Goal: Transaction & Acquisition: Purchase product/service

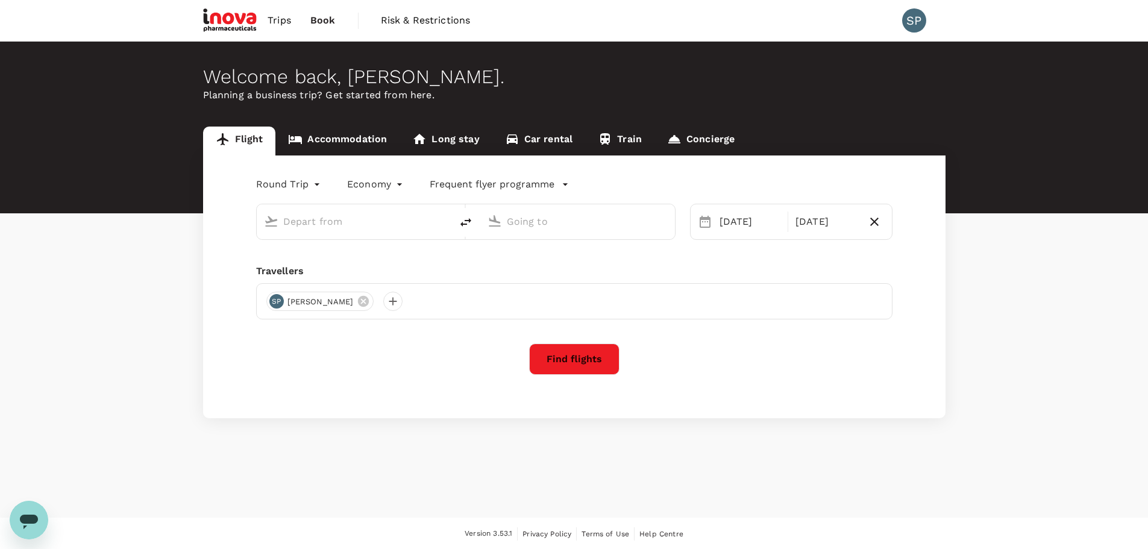
type input "[GEOGRAPHIC_DATA] (DUB)"
type input "Zurich (ZRH)"
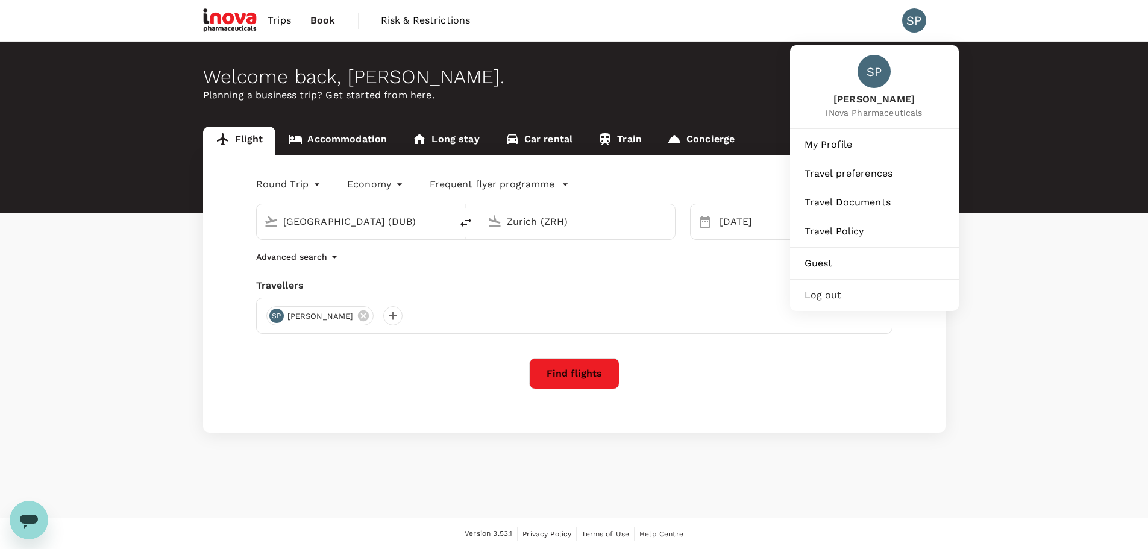
click at [917, 20] on div "SP" at bounding box center [914, 20] width 24 height 24
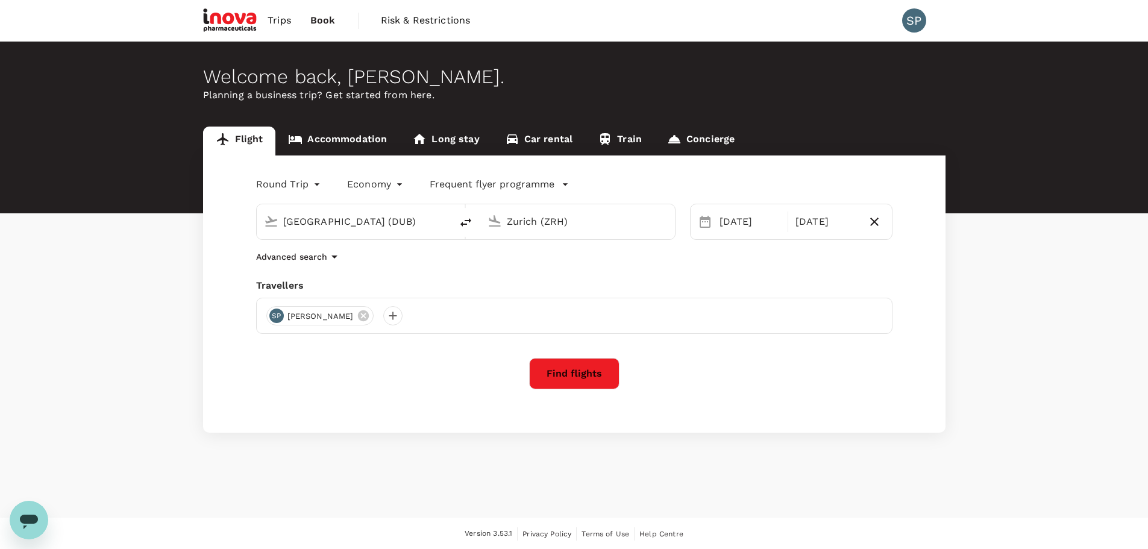
click at [909, 23] on div "SP" at bounding box center [914, 20] width 24 height 24
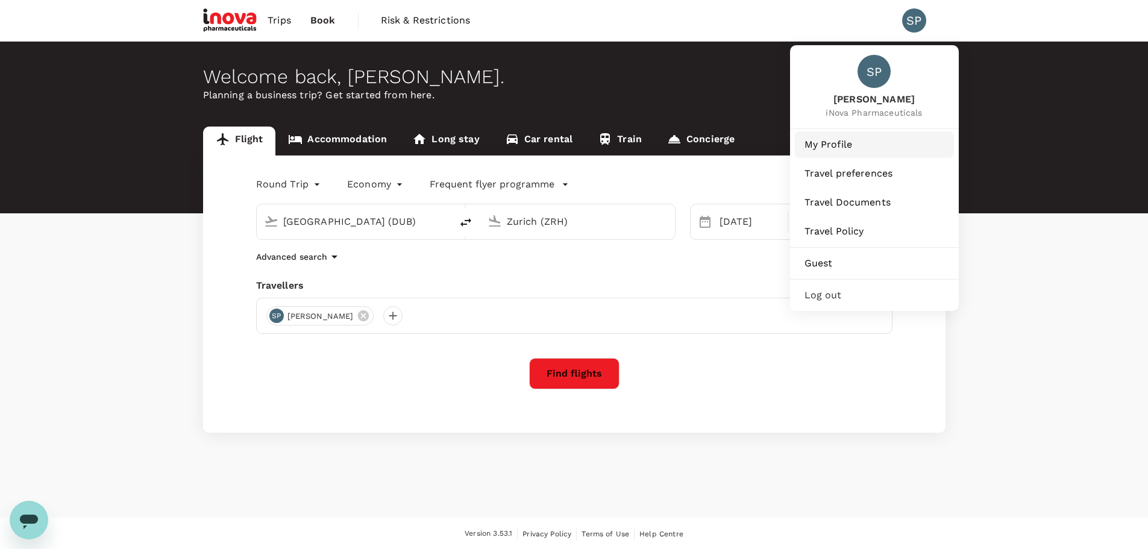
click at [862, 145] on span "My Profile" at bounding box center [874, 144] width 140 height 14
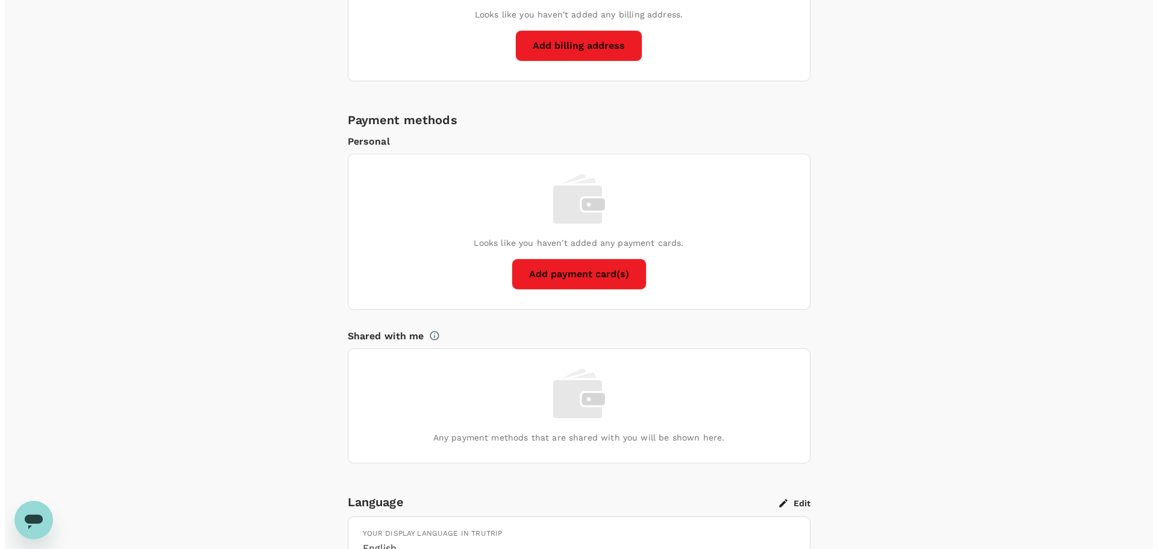
scroll to position [783, 0]
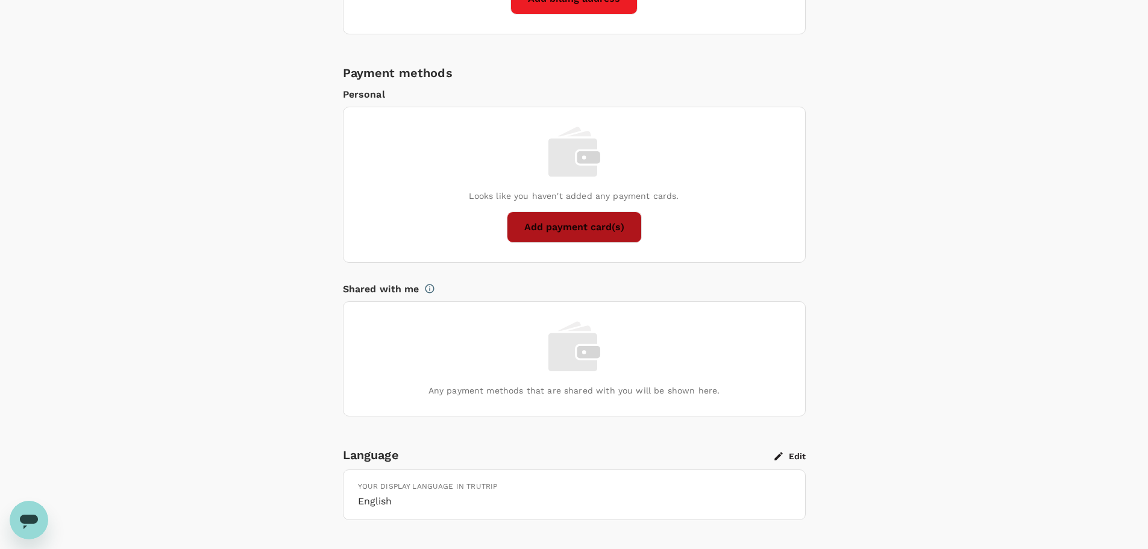
click at [595, 217] on button "Add payment card(s)" at bounding box center [574, 226] width 135 height 31
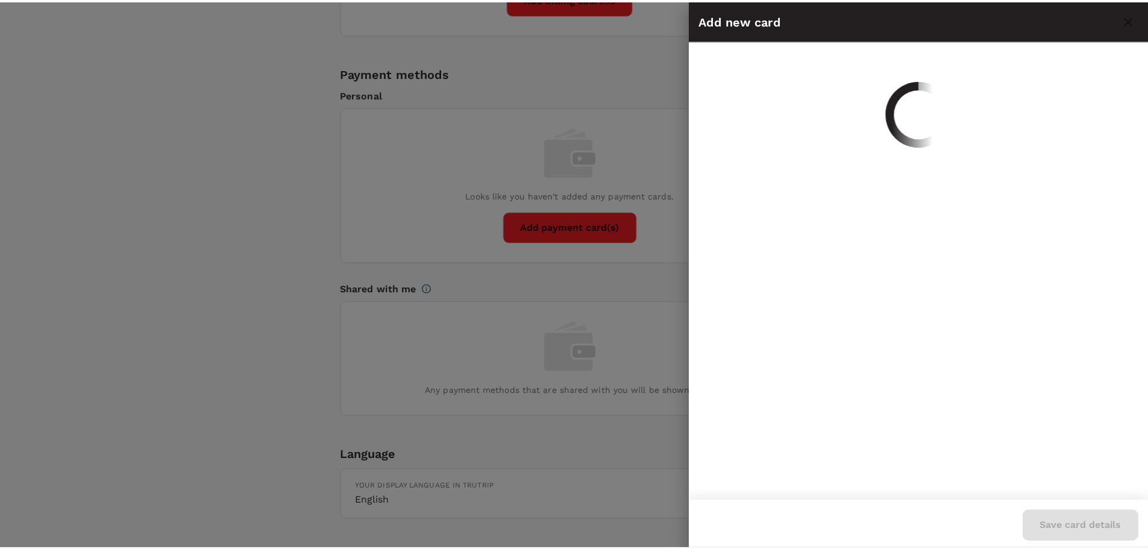
scroll to position [0, 0]
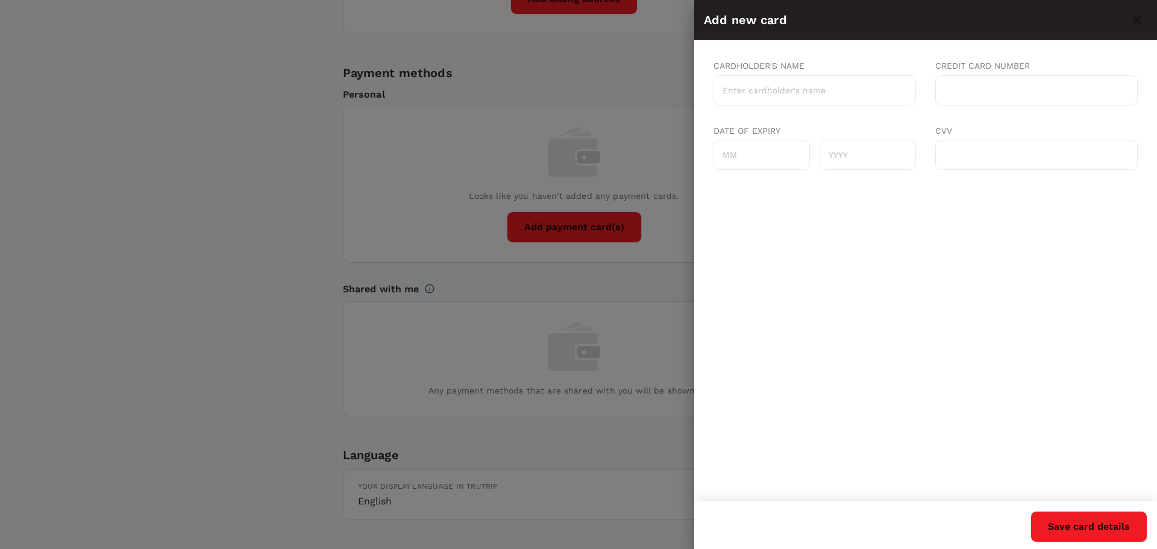
click at [810, 86] on input "Cardholder's name" at bounding box center [814, 90] width 202 height 30
type input "[PERSON_NAME]"
click at [748, 145] on input "Date of expiry" at bounding box center [761, 155] width 96 height 30
type input "09"
type input "2029"
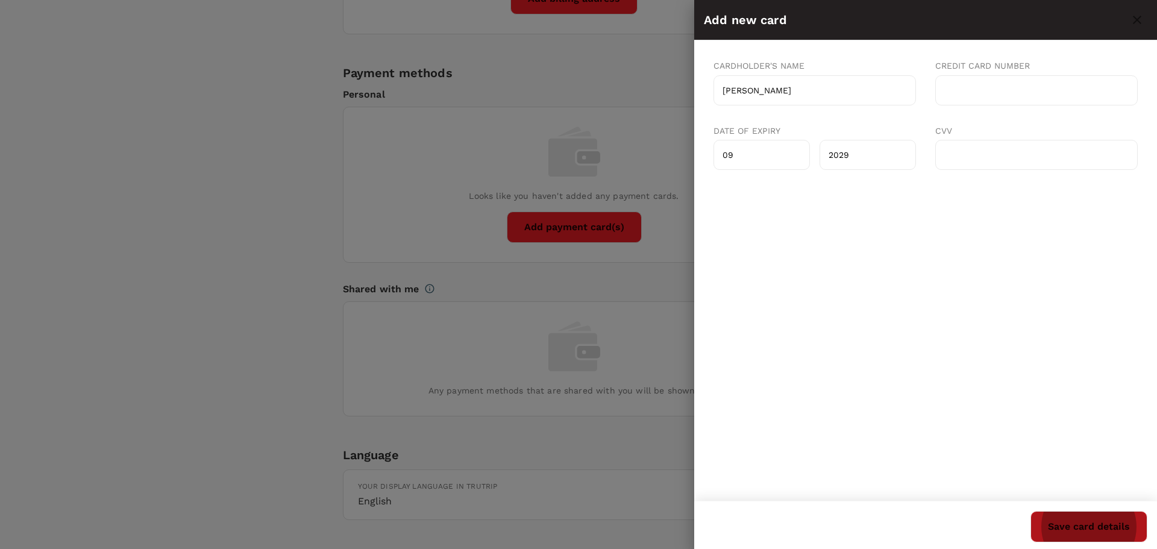
click at [1072, 520] on button "Save card details" at bounding box center [1088, 526] width 117 height 31
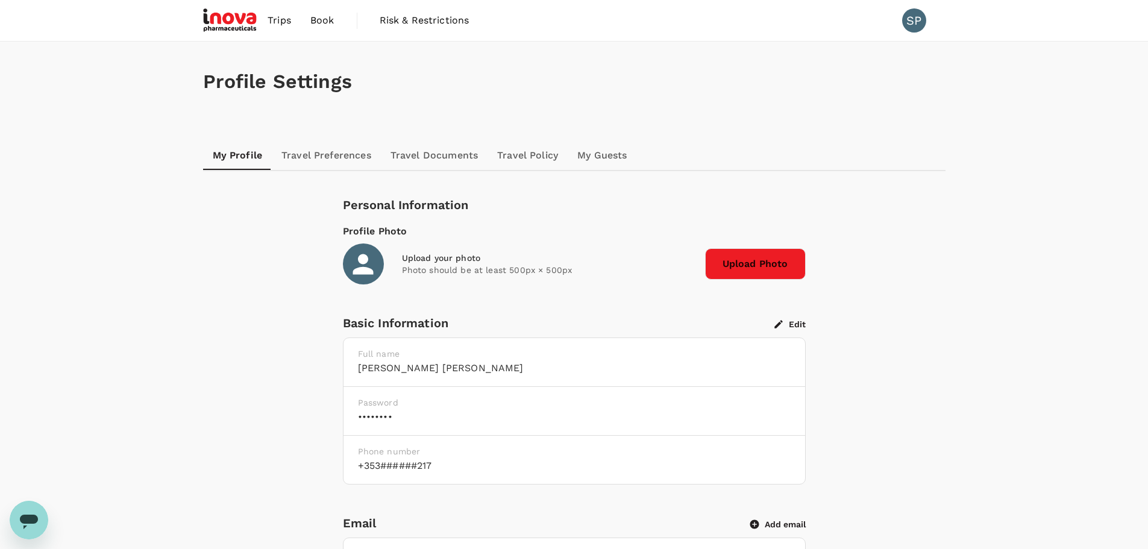
click at [343, 160] on link "Travel Preferences" at bounding box center [326, 155] width 109 height 29
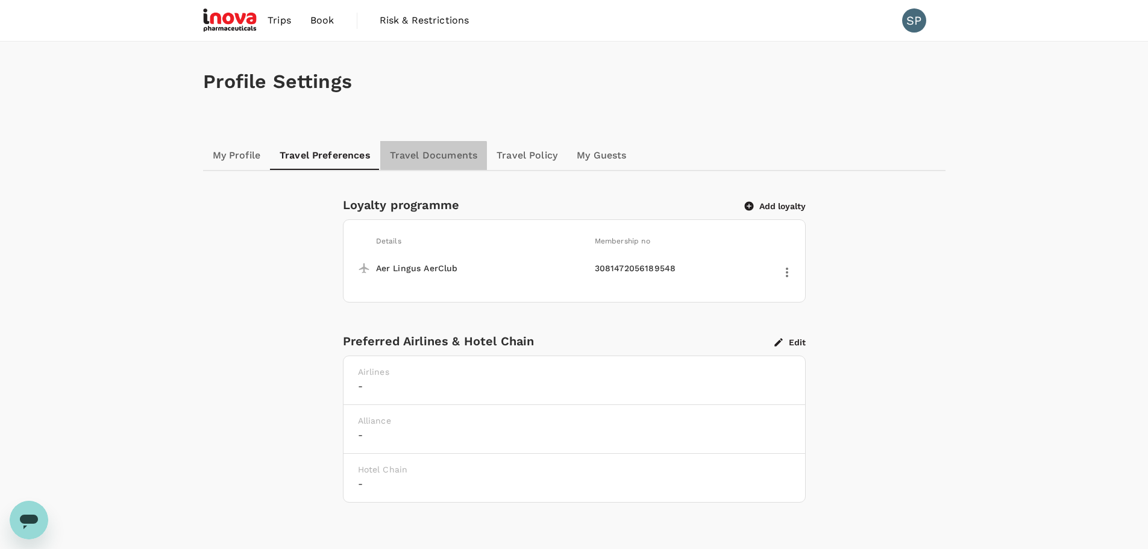
click at [424, 160] on link "Travel Documents" at bounding box center [433, 155] width 107 height 29
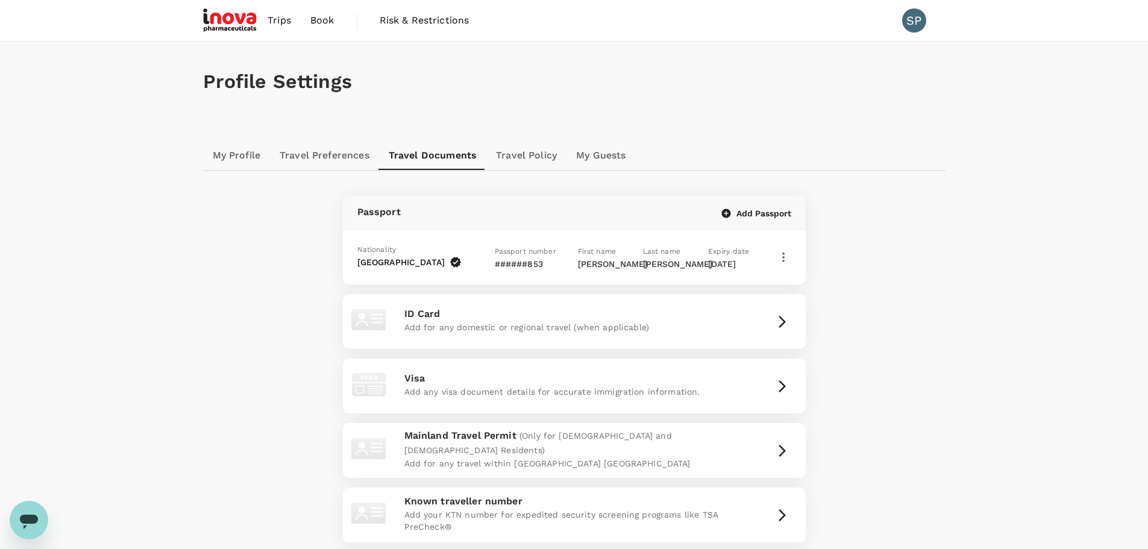
click at [937, 228] on div "Passport Add Passport Nationality [DEMOGRAPHIC_DATA] Passport number ######853 …" at bounding box center [574, 361] width 742 height 381
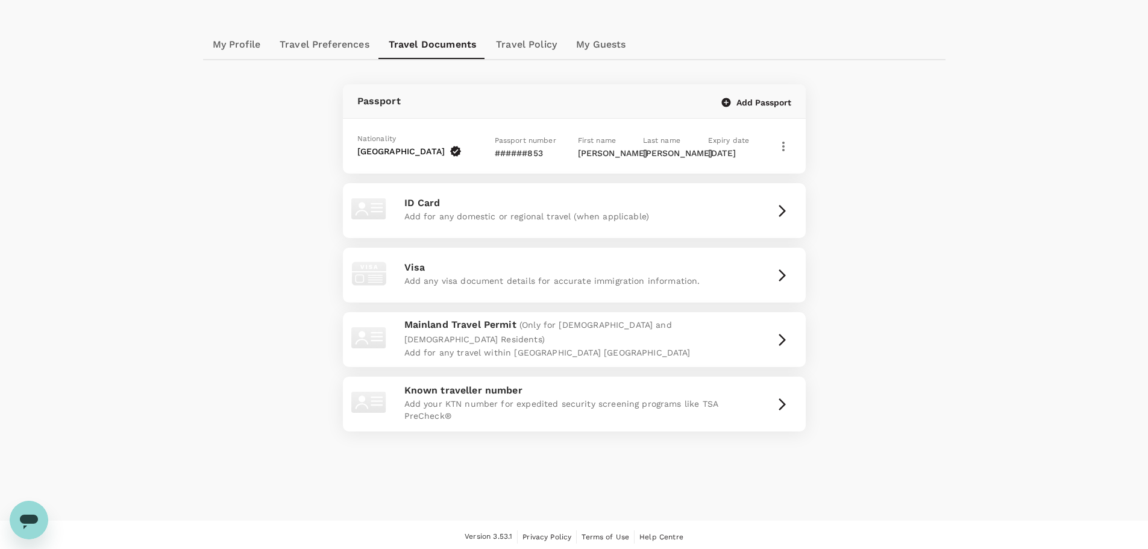
scroll to position [120, 0]
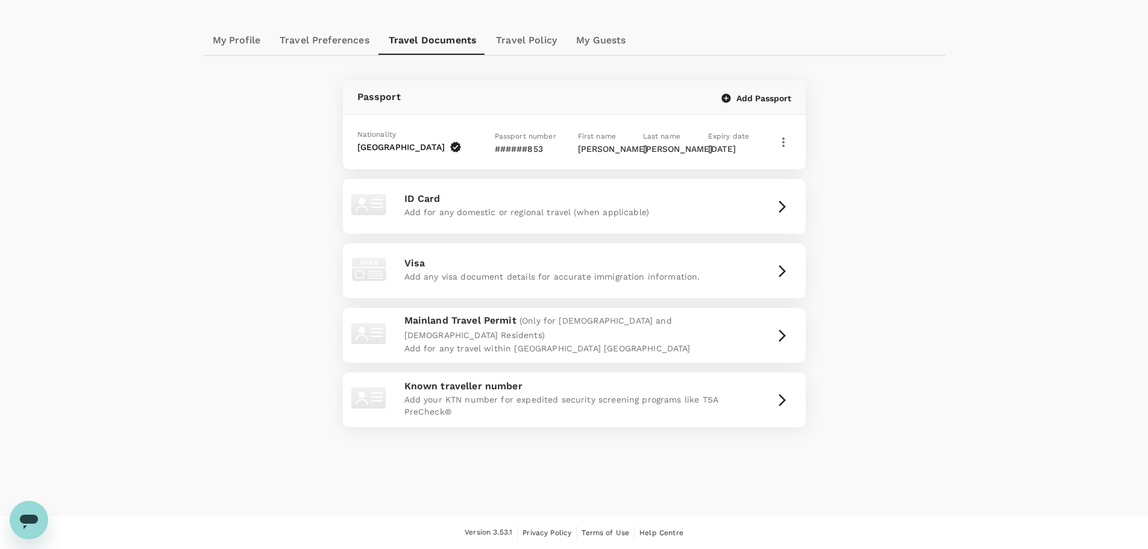
click at [952, 251] on div "Profile Settings My Profile Travel Preferences Travel Documents Travel Policy M…" at bounding box center [574, 212] width 771 height 571
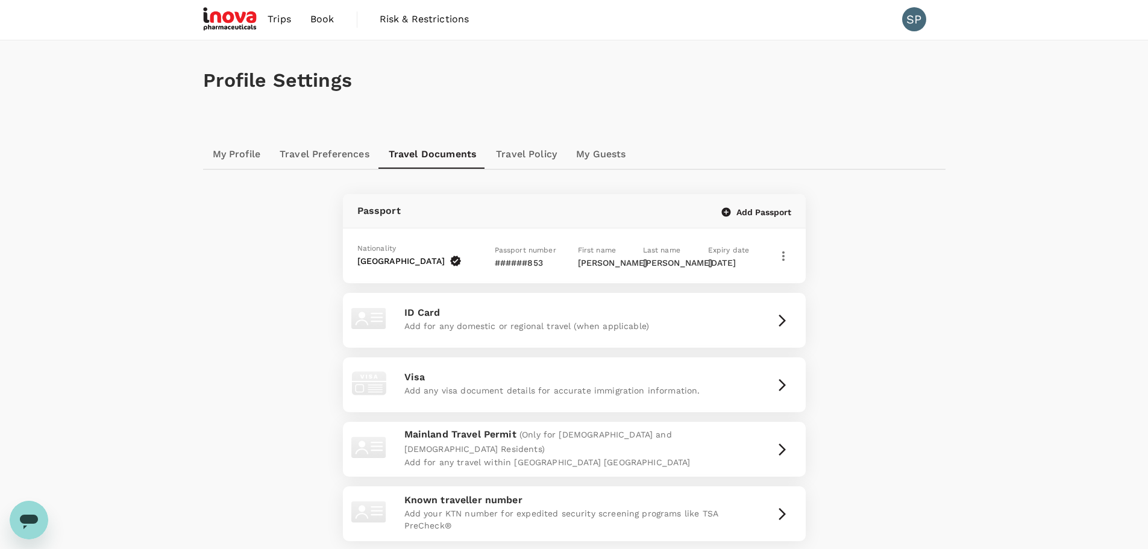
scroll to position [0, 0]
click at [522, 158] on link "Travel Policy" at bounding box center [526, 155] width 80 height 29
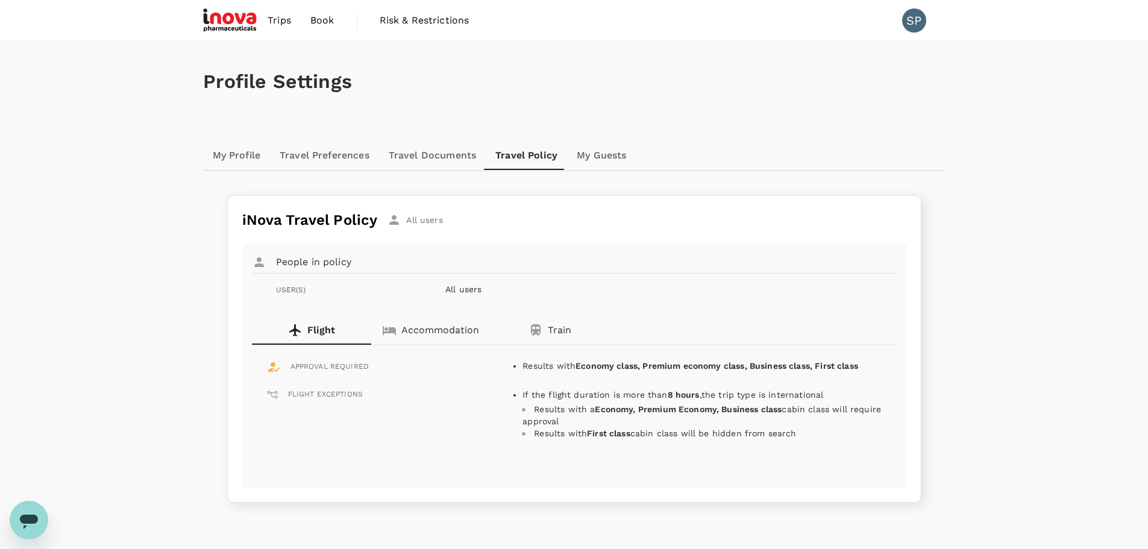
click at [456, 324] on p "Accommodation" at bounding box center [440, 330] width 78 height 14
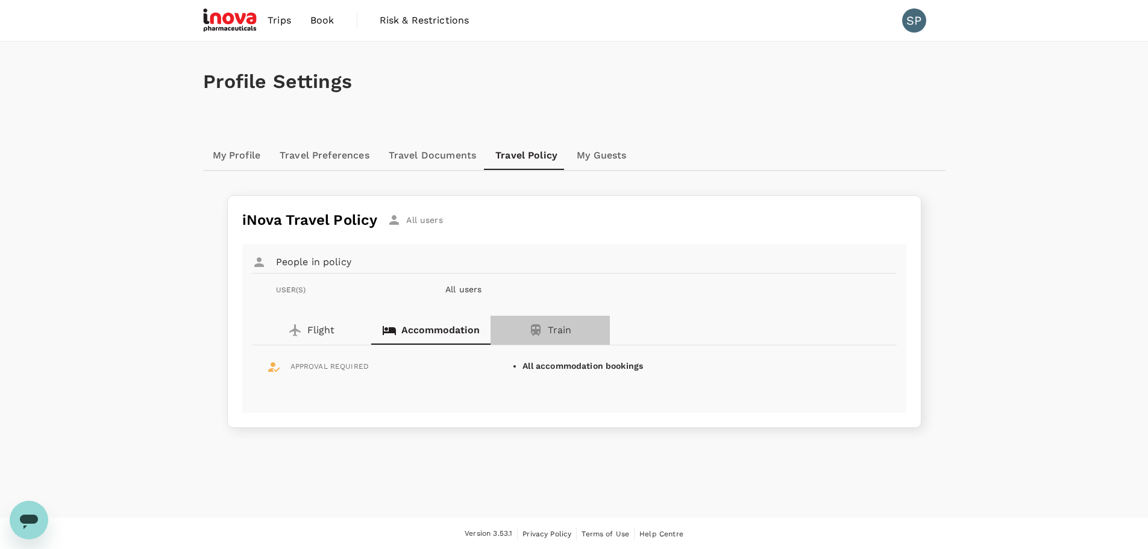
click at [557, 327] on p "Train" at bounding box center [559, 330] width 23 height 14
click at [311, 333] on p "Flight" at bounding box center [320, 330] width 27 height 14
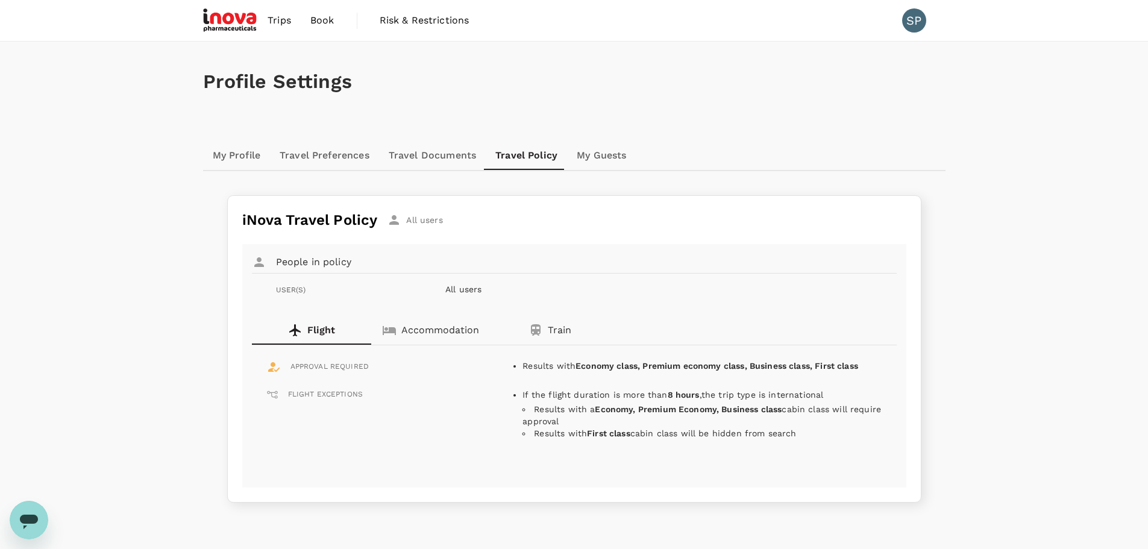
click at [146, 308] on div "Profile Settings My Profile Travel Preferences Travel Documents Travel Policy M…" at bounding box center [574, 317] width 1148 height 550
click at [596, 157] on link "My Guests" at bounding box center [601, 155] width 69 height 29
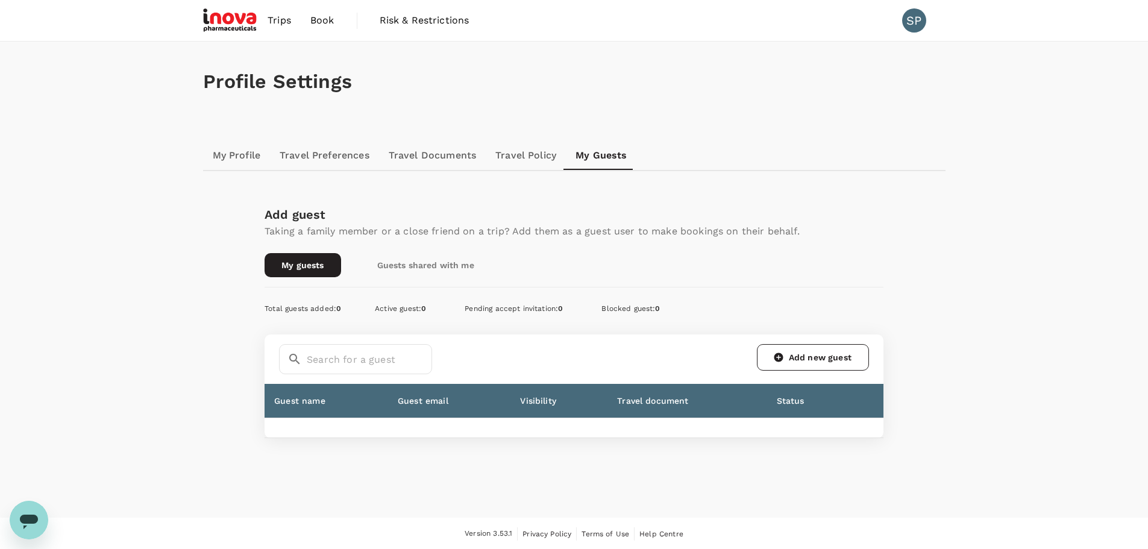
click at [242, 155] on link "My Profile" at bounding box center [236, 155] width 67 height 29
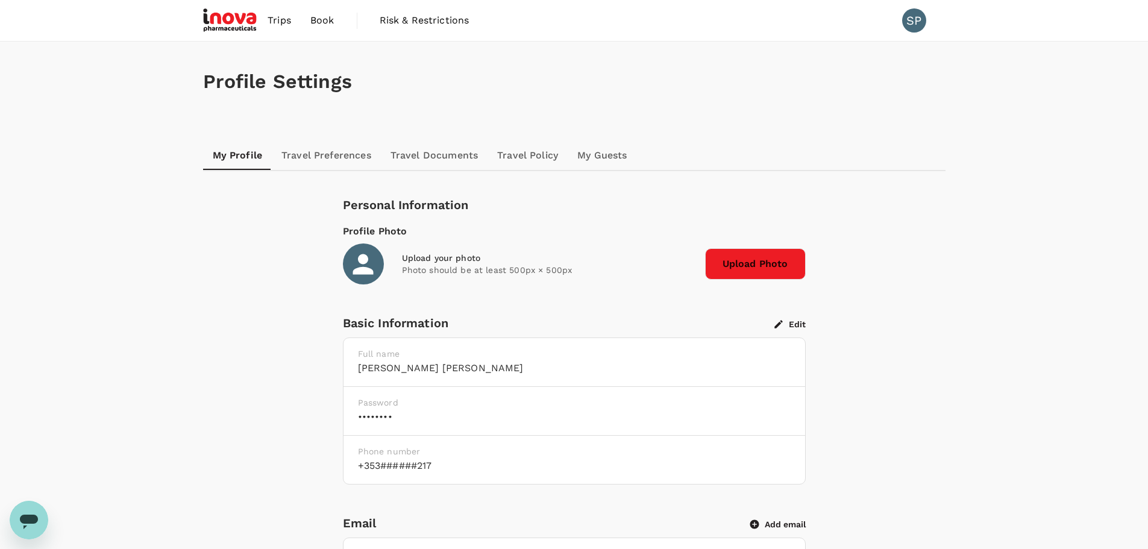
click at [277, 21] on span "Trips" at bounding box center [278, 20] width 23 height 14
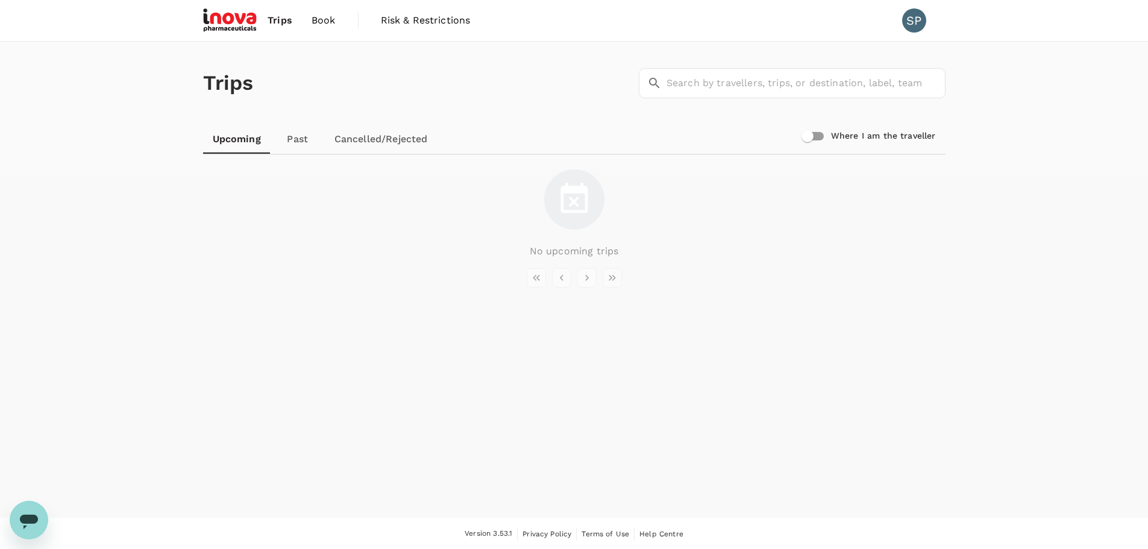
click at [228, 13] on img at bounding box center [230, 20] width 55 height 27
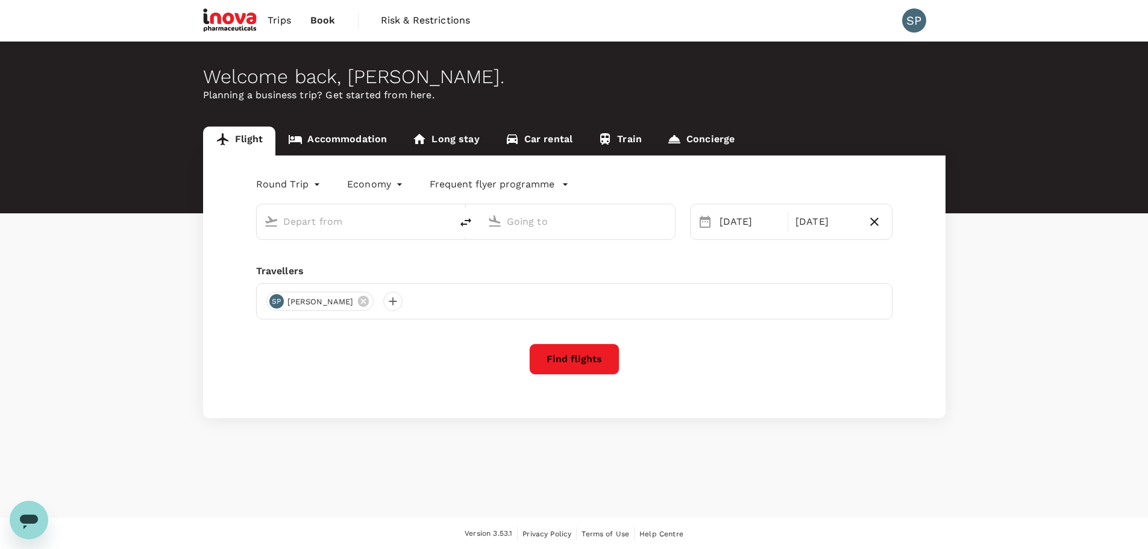
type input "[GEOGRAPHIC_DATA] (DUB)"
type input "Zurich (ZRH)"
type input "[GEOGRAPHIC_DATA] (DUB)"
type input "Zurich (ZRH)"
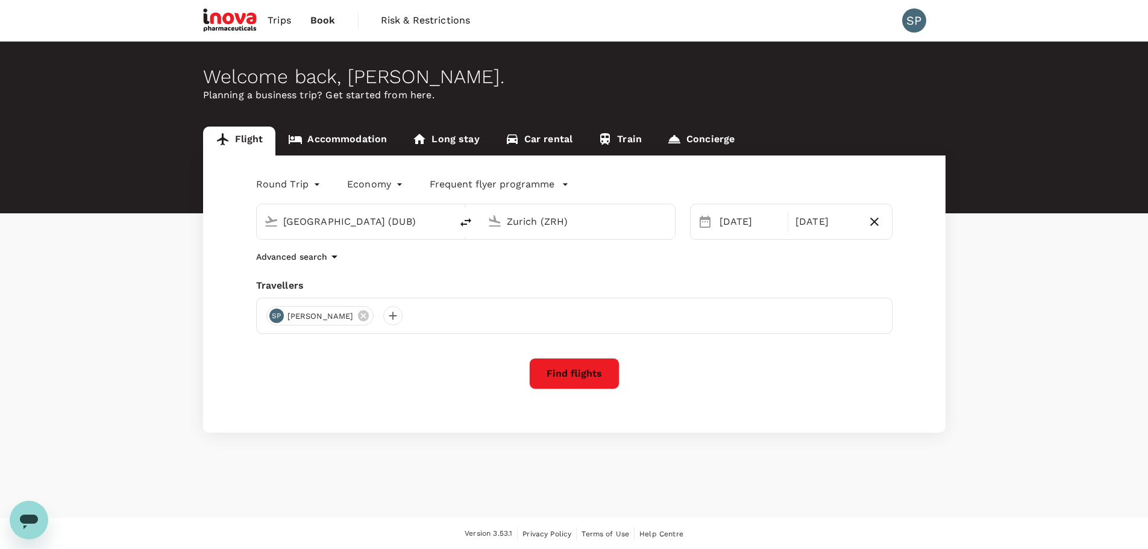
click at [580, 363] on button "Find flights" at bounding box center [574, 373] width 90 height 31
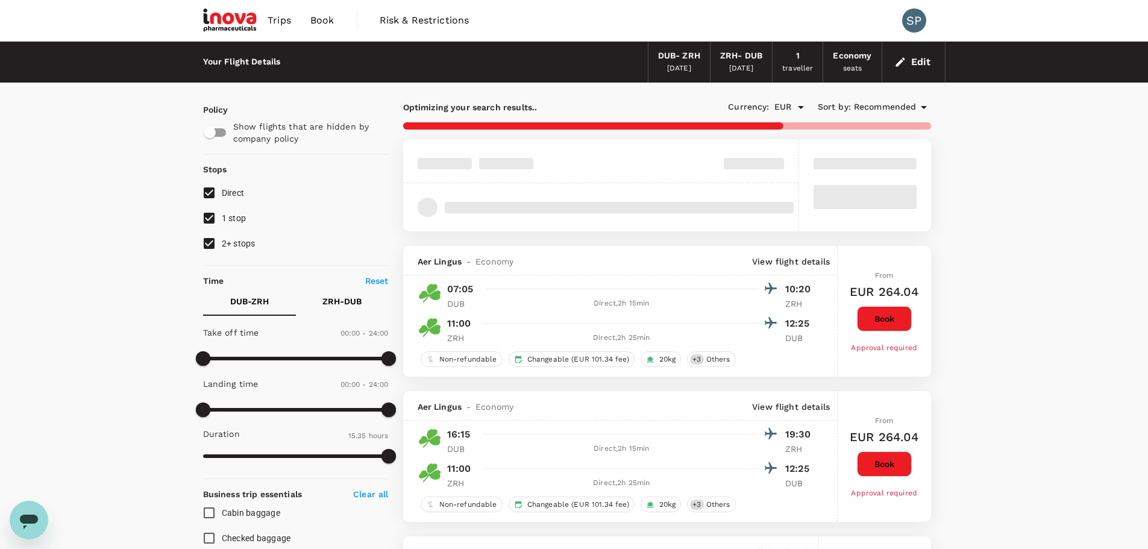
type input "940"
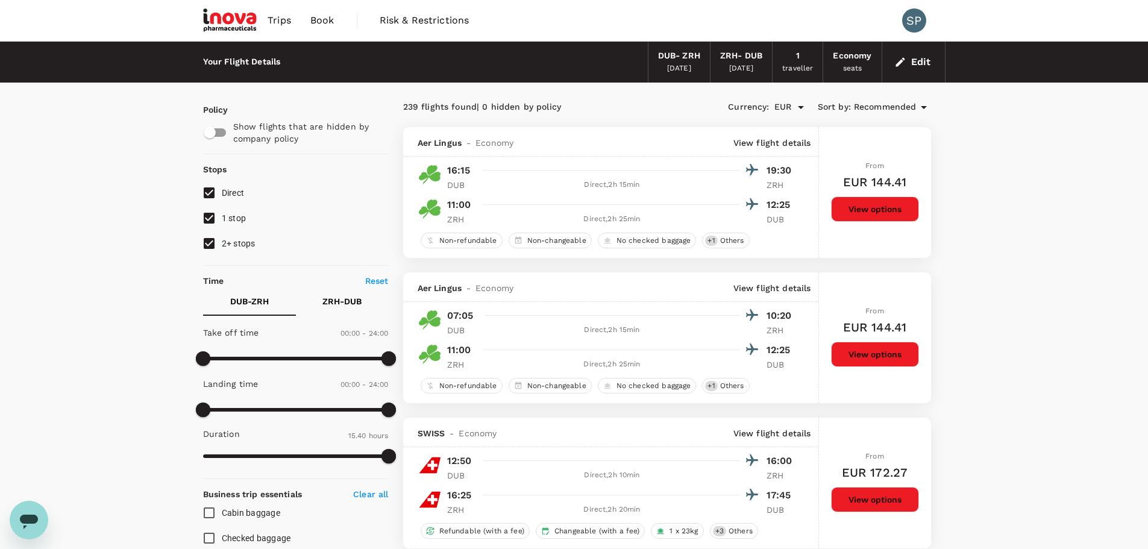
click at [896, 214] on button "View options" at bounding box center [875, 208] width 88 height 25
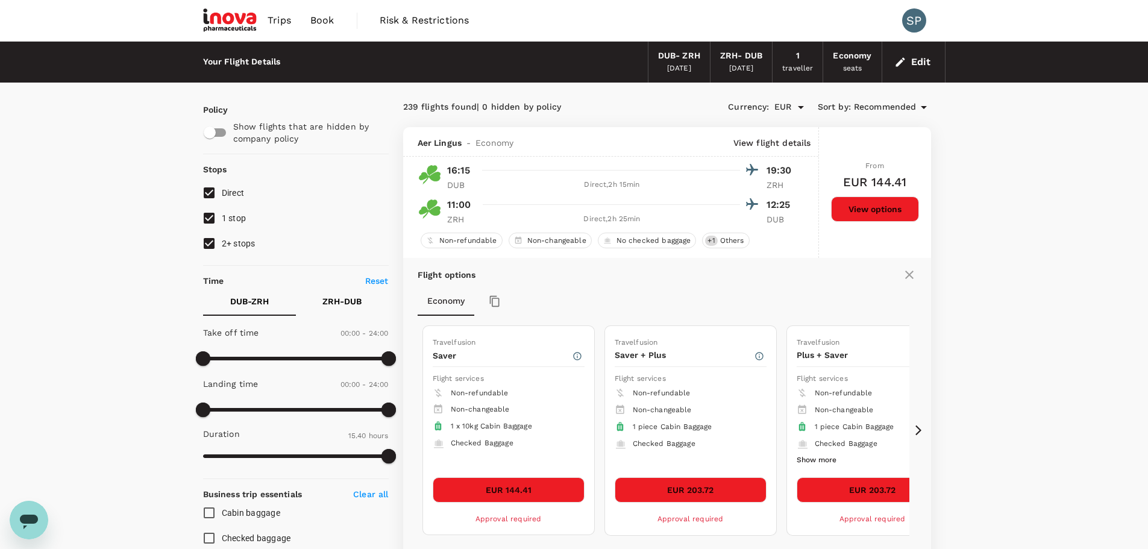
scroll to position [127, 0]
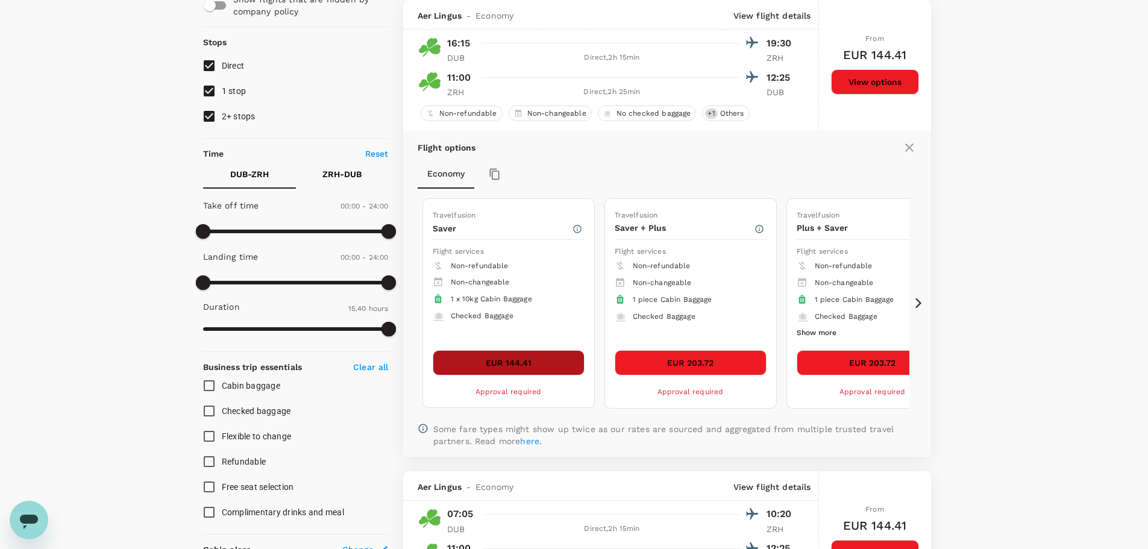
click at [532, 359] on button "EUR 144.41" at bounding box center [509, 362] width 152 height 25
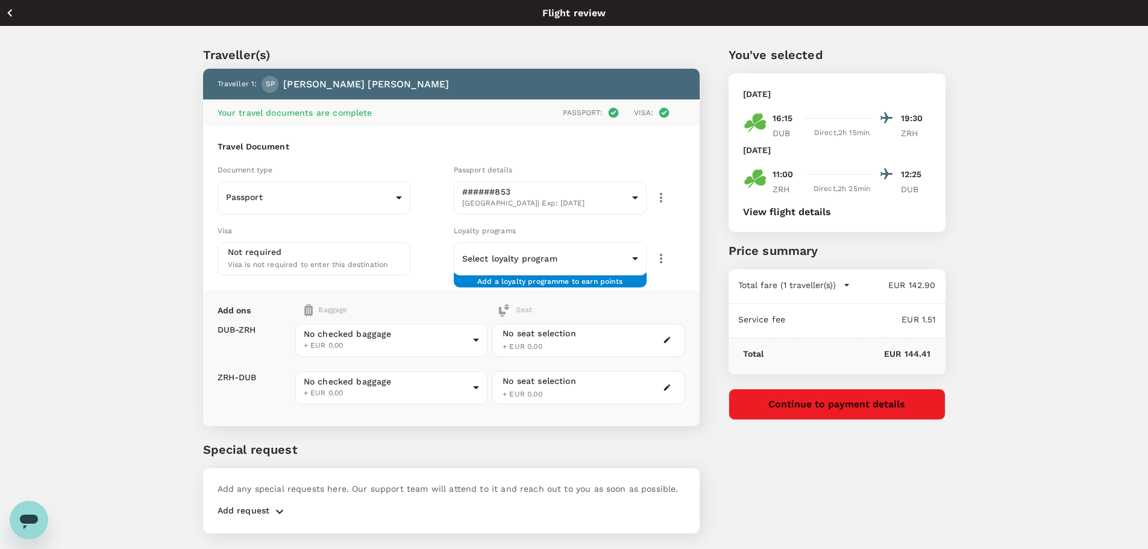
click at [1021, 256] on div "Traveller(s) Traveller 1 : SP [PERSON_NAME] Your travel documents are complete …" at bounding box center [574, 287] width 1148 height 521
click at [854, 406] on button "Continue to payment details" at bounding box center [836, 404] width 217 height 31
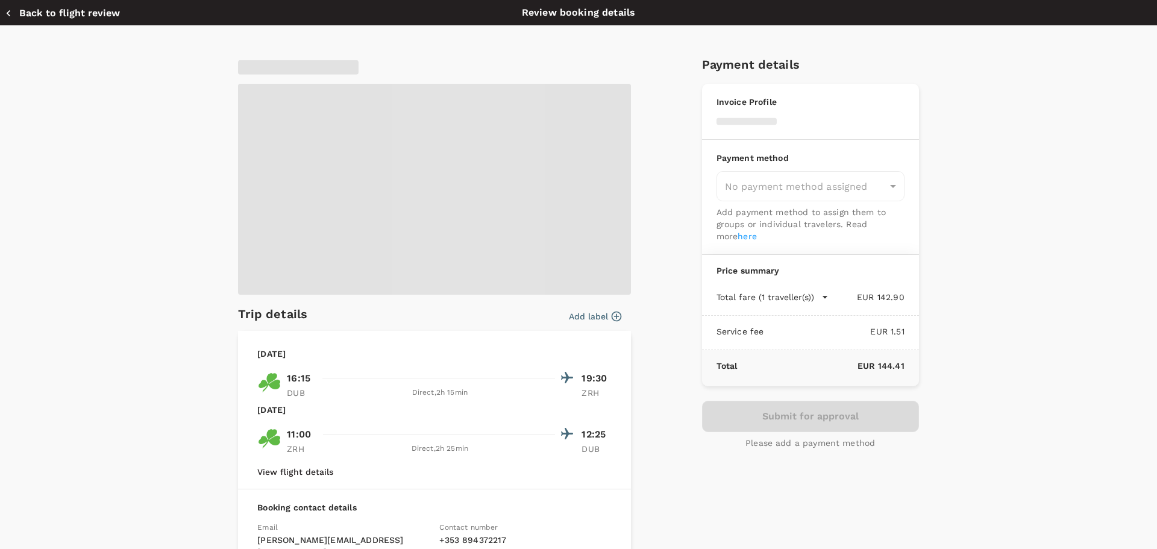
type input "a00ce4fb-8cd1-4426-a634-f4ee938d7ae8"
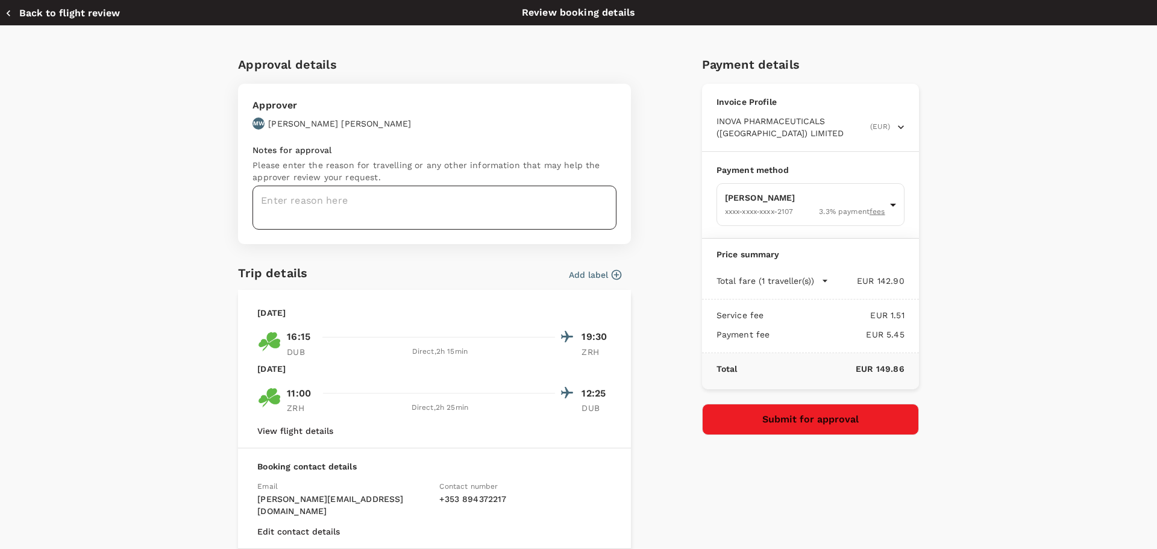
click at [360, 204] on textarea at bounding box center [434, 208] width 364 height 44
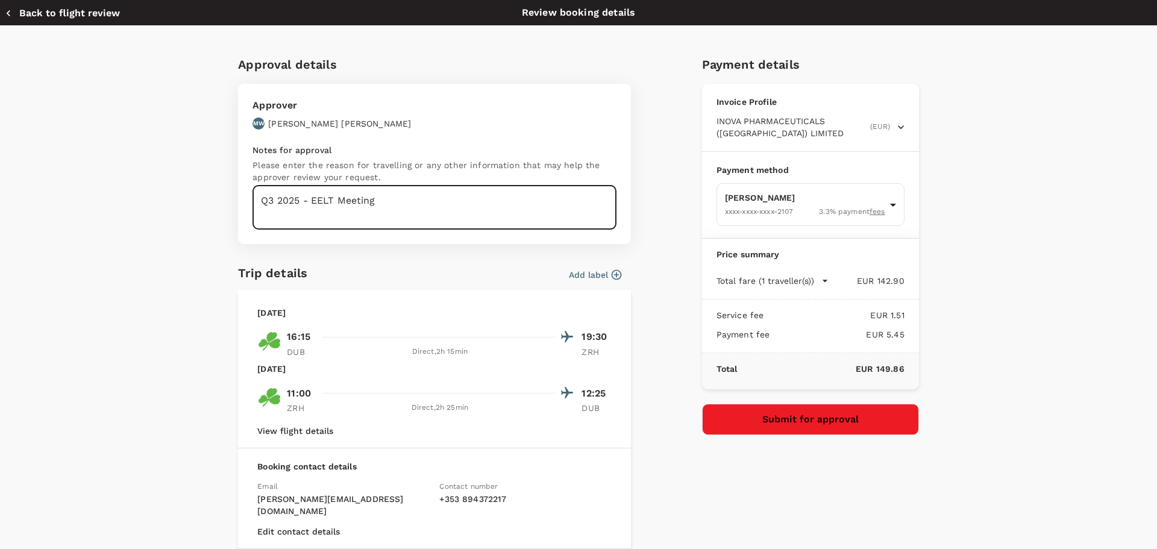
type textarea "Q3 2025 - EELT Meeting"
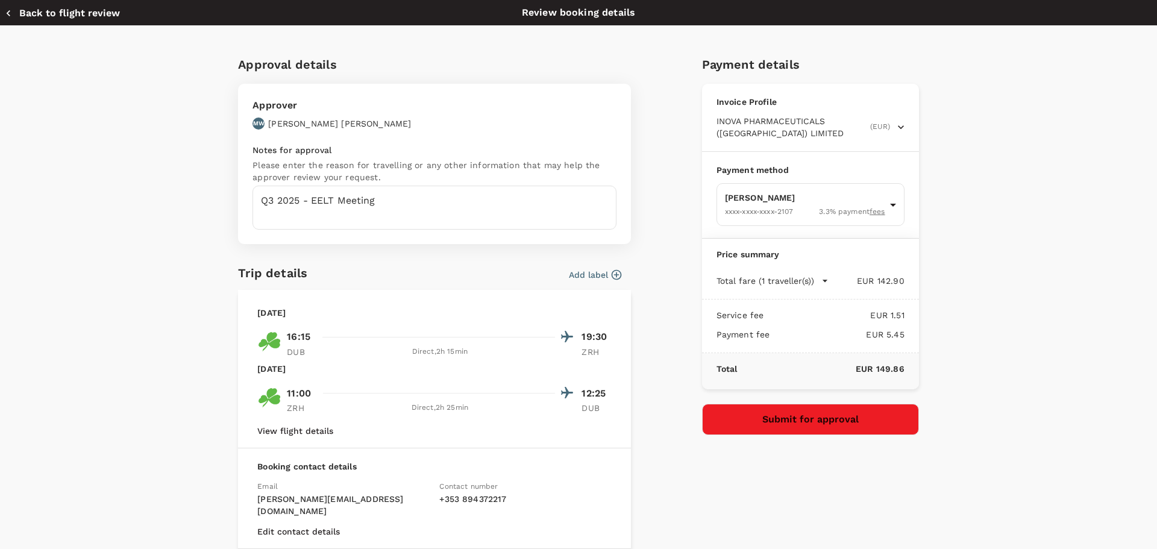
click at [791, 413] on button "Submit for approval" at bounding box center [810, 419] width 217 height 31
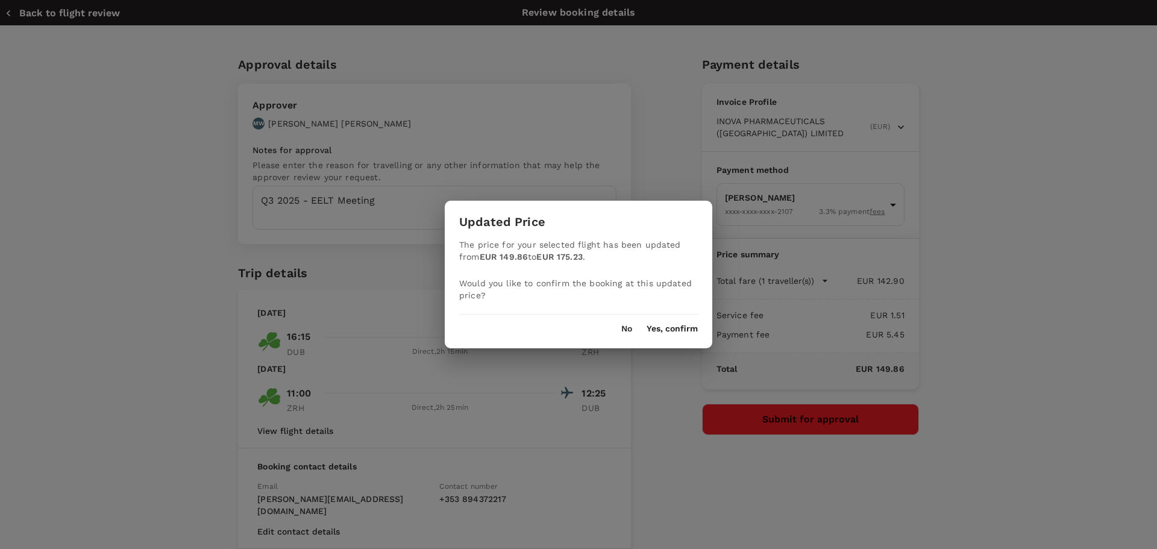
click at [664, 330] on button "Yes, confirm" at bounding box center [671, 329] width 51 height 10
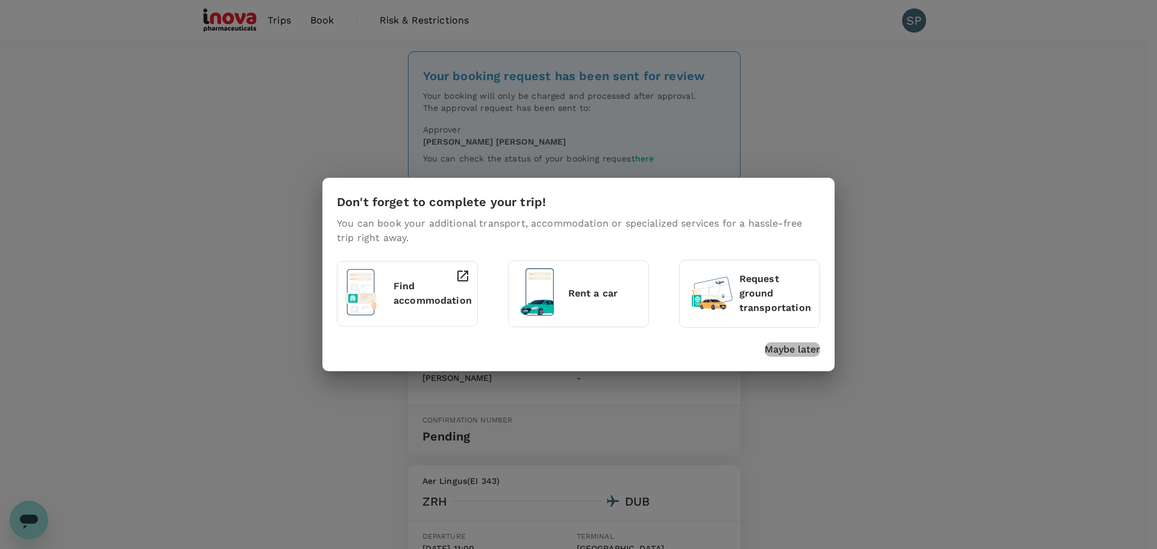
click at [781, 350] on p "Maybe later" at bounding box center [792, 349] width 55 height 14
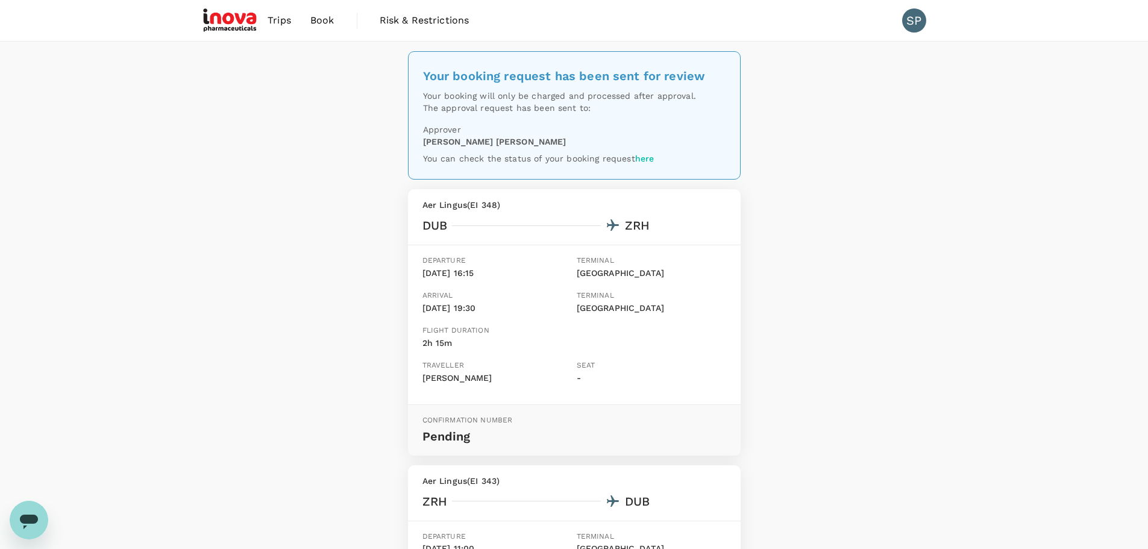
click at [793, 322] on div "Your booking request has been sent for review Your booking will only be charged…" at bounding box center [574, 426] width 1148 height 769
click at [329, 174] on div "Your booking request has been sent for review Your booking will only be charged…" at bounding box center [574, 426] width 1148 height 769
click at [330, 170] on div "Your booking request has been sent for review Your booking will only be charged…" at bounding box center [574, 426] width 1148 height 769
drag, startPoint x: 421, startPoint y: 207, endPoint x: 516, endPoint y: 209, distance: 94.6
click at [516, 209] on div "Aer Lingus ( EI 348 ) DUB ZRH" at bounding box center [574, 216] width 333 height 55
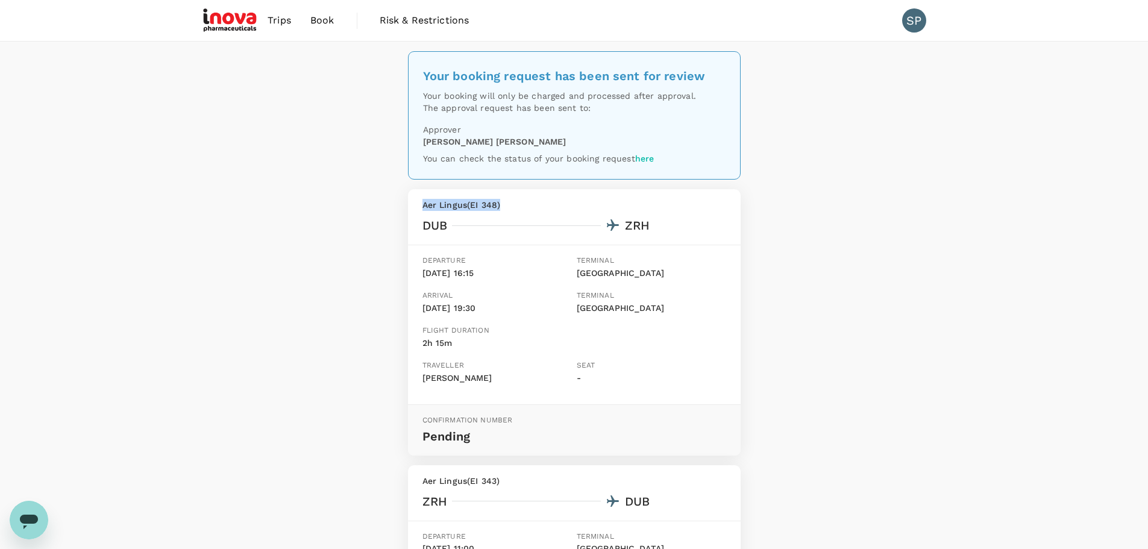
click at [516, 209] on p "Aer Lingus ( EI 348 )" at bounding box center [574, 205] width 304 height 12
click at [890, 214] on div "Your booking request has been sent for review Your booking will only be charged…" at bounding box center [574, 426] width 1148 height 769
click at [824, 212] on div "Your booking request has been sent for review Your booking will only be charged…" at bounding box center [574, 426] width 1148 height 769
click at [224, 178] on div "Your booking request has been sent for review Your booking will only be charged…" at bounding box center [574, 426] width 1148 height 769
click at [228, 175] on div "Your booking request has been sent for review Your booking will only be charged…" at bounding box center [574, 426] width 1148 height 769
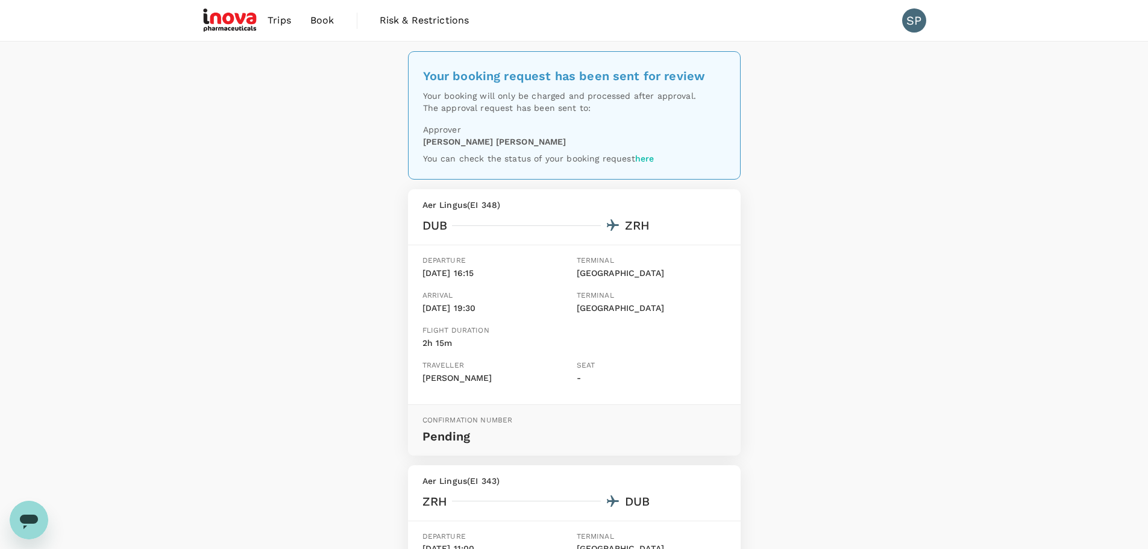
click at [228, 175] on div "Your booking request has been sent for review Your booking will only be charged…" at bounding box center [574, 426] width 1148 height 769
click at [787, 184] on div "Your booking request has been sent for review Your booking will only be charged…" at bounding box center [574, 426] width 1148 height 769
click at [324, 201] on div "Your booking request has been sent for review Your booking will only be charged…" at bounding box center [574, 426] width 1148 height 769
drag, startPoint x: 216, startPoint y: 216, endPoint x: 210, endPoint y: 208, distance: 10.3
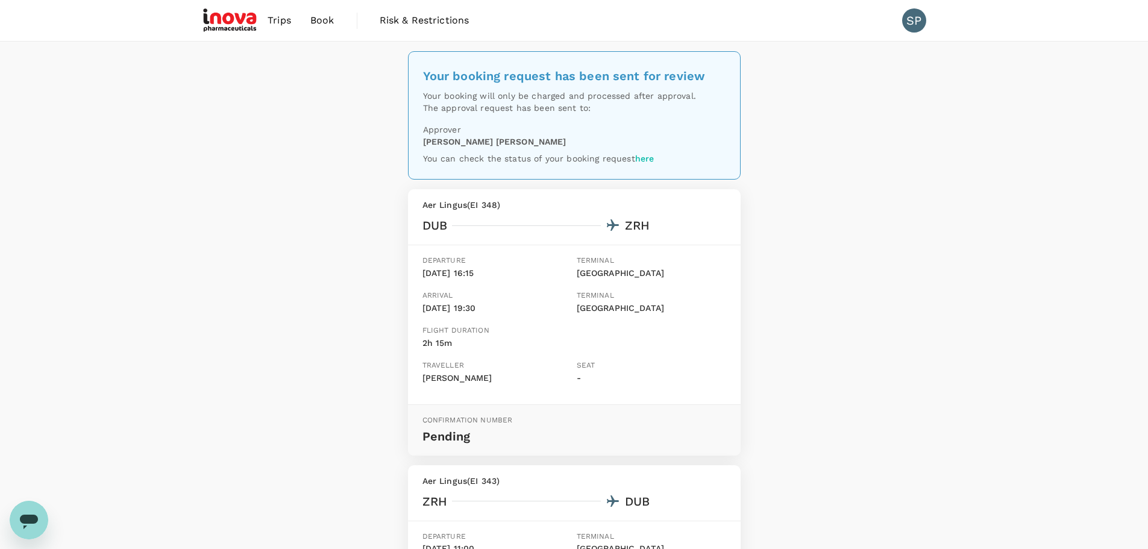
click at [216, 216] on div "Your booking request has been sent for review Your booking will only be charged…" at bounding box center [574, 426] width 1148 height 769
click at [937, 180] on div "Your booking request has been sent for review Your booking will only be charged…" at bounding box center [574, 426] width 1148 height 769
click at [842, 177] on div "Your booking request has been sent for review Your booking will only be charged…" at bounding box center [574, 426] width 1148 height 769
click at [839, 183] on div "Your booking request has been sent for review Your booking will only be charged…" at bounding box center [574, 426] width 1148 height 769
click at [163, 324] on div "Your booking request has been sent for review Your booking will only be charged…" at bounding box center [574, 426] width 1148 height 769
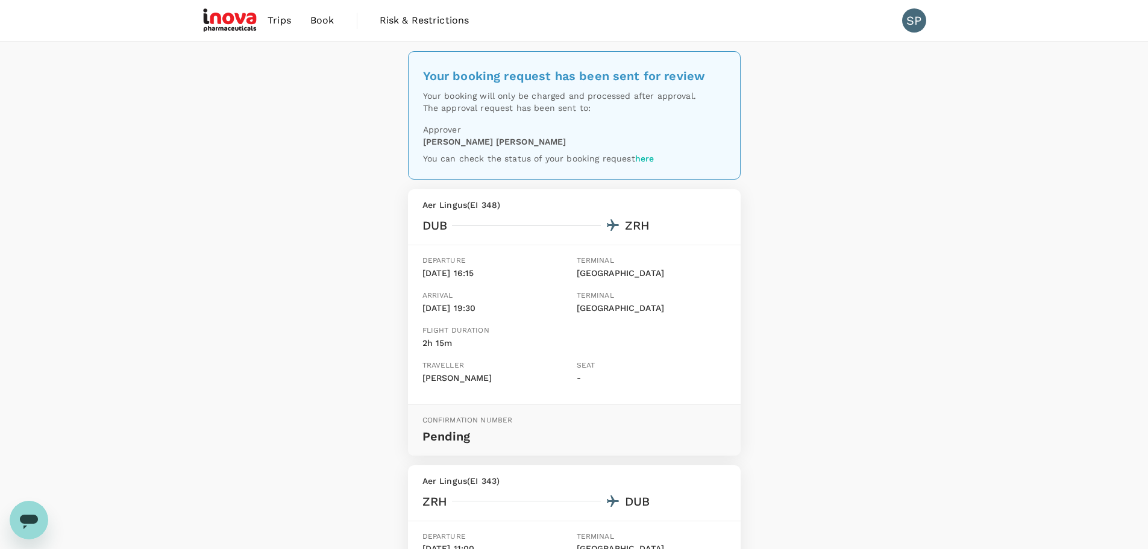
click at [151, 313] on div "Your booking request has been sent for review Your booking will only be charged…" at bounding box center [574, 426] width 1148 height 769
click at [149, 308] on div "Your booking request has been sent for review Your booking will only be charged…" at bounding box center [574, 426] width 1148 height 769
click at [51, 323] on div "Your booking request has been sent for review Your booking will only be charged…" at bounding box center [574, 426] width 1148 height 769
click at [268, 294] on div "Your booking request has been sent for review Your booking will only be charged…" at bounding box center [574, 426] width 1148 height 769
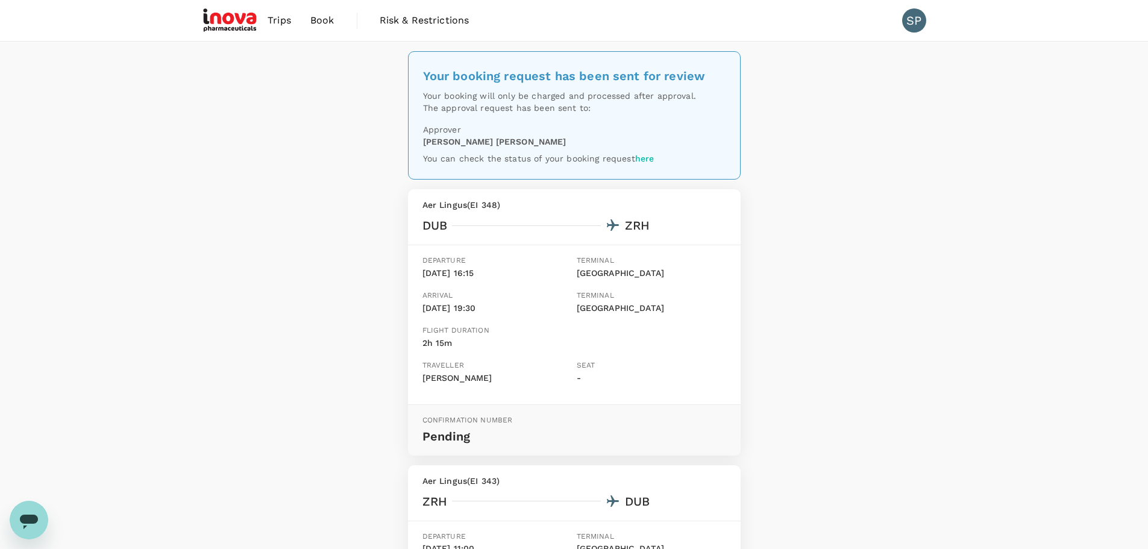
drag, startPoint x: 423, startPoint y: 273, endPoint x: 475, endPoint y: 270, distance: 52.5
click at [475, 270] on p "[DATE] 16:15" at bounding box center [496, 273] width 149 height 13
drag, startPoint x: 424, startPoint y: 329, endPoint x: 499, endPoint y: 328, distance: 75.3
click at [499, 328] on div "Flight duration 2h 15m" at bounding box center [571, 340] width 308 height 40
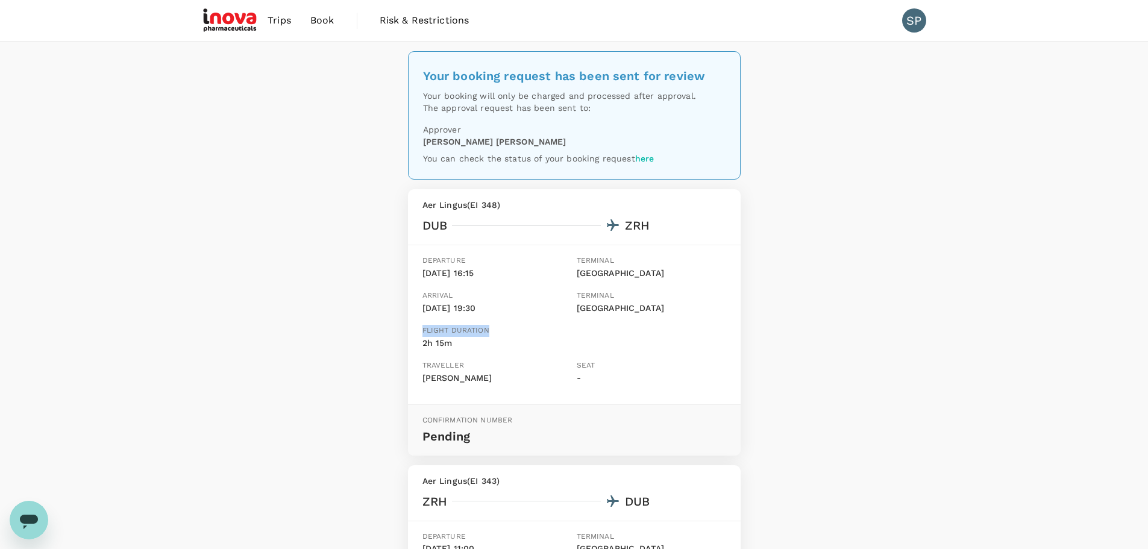
click at [499, 328] on div "Flight duration 2h 15m" at bounding box center [571, 340] width 308 height 40
drag, startPoint x: 529, startPoint y: 378, endPoint x: 408, endPoint y: 380, distance: 121.1
click at [408, 380] on div "Departure [DATE] 16:15 Terminal [GEOGRAPHIC_DATA] Arrival [DATE] 19:30 Terminal…" at bounding box center [574, 324] width 333 height 159
click at [422, 380] on p "[PERSON_NAME]" at bounding box center [496, 378] width 149 height 13
drag, startPoint x: 418, startPoint y: 378, endPoint x: 542, endPoint y: 378, distance: 123.5
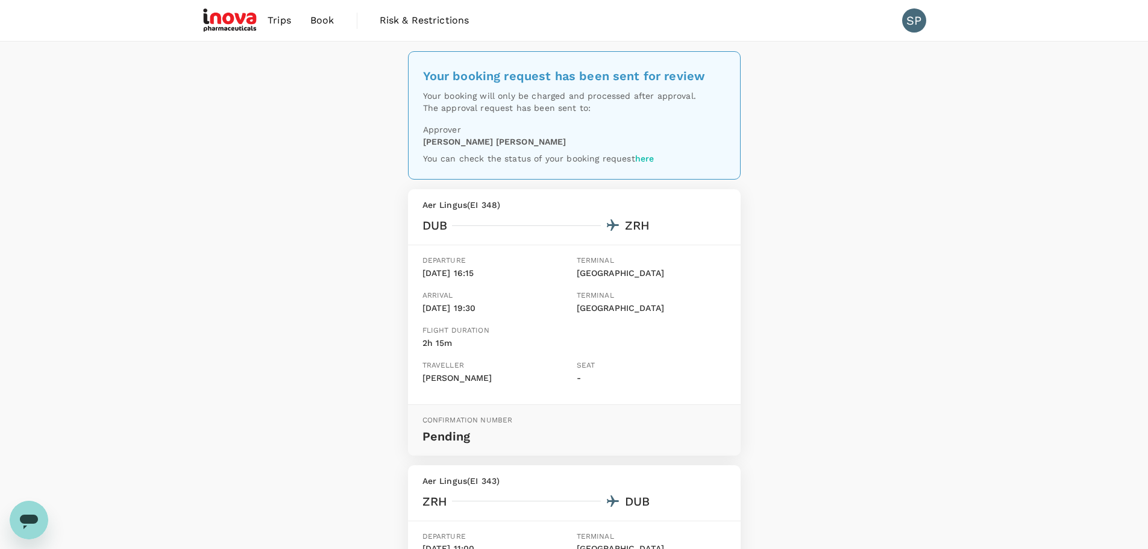
click at [542, 378] on div "Traveller [PERSON_NAME]" at bounding box center [494, 375] width 154 height 40
click at [542, 378] on p "[PERSON_NAME]" at bounding box center [496, 378] width 149 height 13
drag, startPoint x: 424, startPoint y: 261, endPoint x: 476, endPoint y: 261, distance: 51.8
click at [476, 261] on p "Departure" at bounding box center [496, 261] width 149 height 12
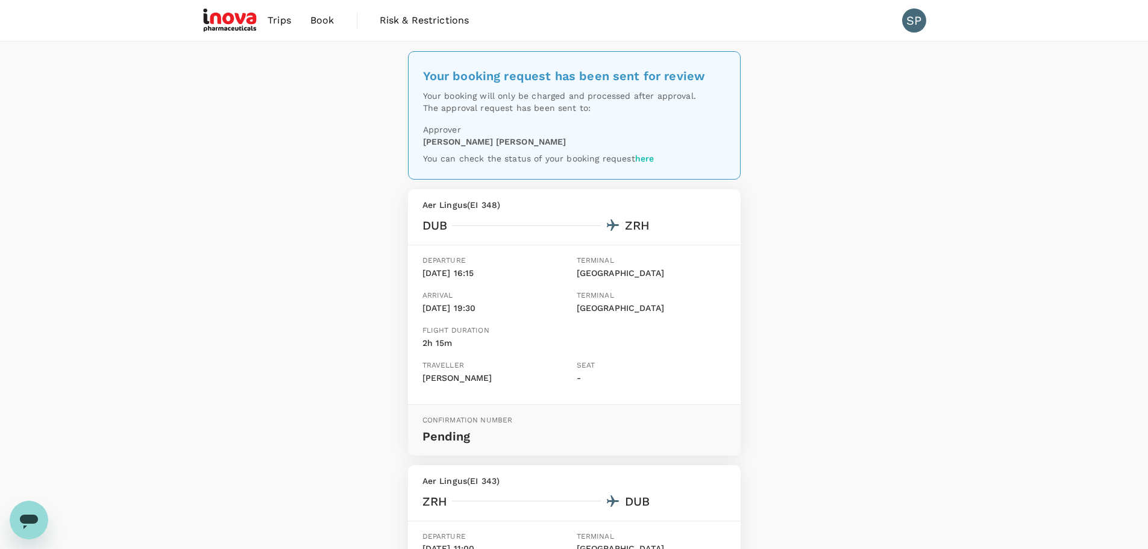
click at [477, 268] on p "[DATE] 16:15" at bounding box center [496, 273] width 149 height 13
click at [481, 274] on p "[DATE] 16:15" at bounding box center [496, 273] width 149 height 13
drag, startPoint x: 479, startPoint y: 272, endPoint x: 419, endPoint y: 260, distance: 61.6
click at [419, 260] on div "Departure [DATE] 16:15" at bounding box center [494, 270] width 154 height 40
click at [310, 261] on div "Your booking request has been sent for review Your booking will only be charged…" at bounding box center [574, 426] width 1148 height 769
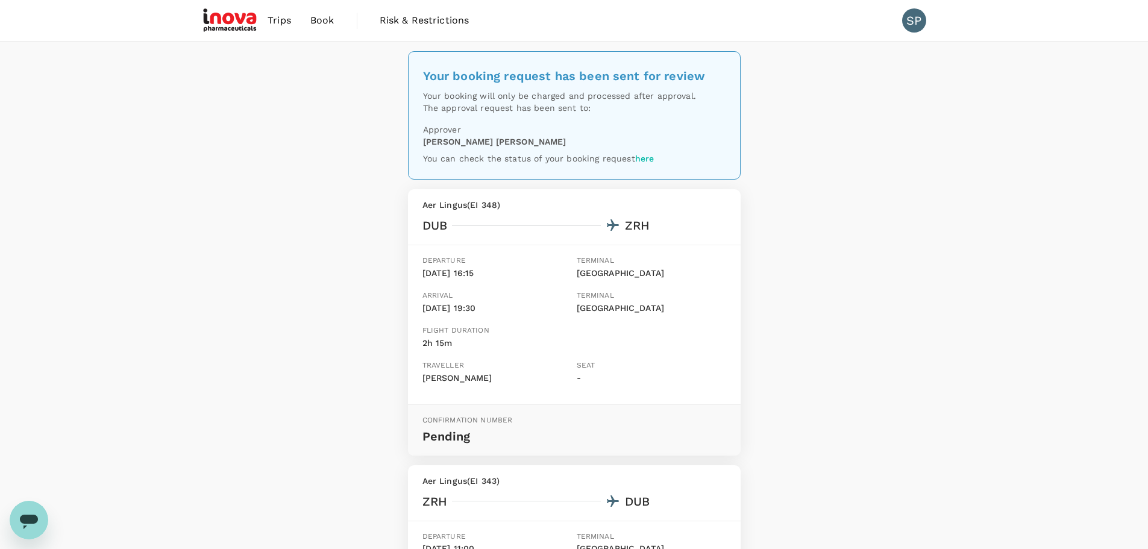
click at [310, 261] on div "Your booking request has been sent for review Your booking will only be charged…" at bounding box center [574, 426] width 1148 height 769
click at [362, 234] on div "Your booking request has been sent for review Your booking will only be charged…" at bounding box center [574, 426] width 1148 height 769
click at [890, 224] on div "Your booking request has been sent for review Your booking will only be charged…" at bounding box center [574, 426] width 1148 height 769
click at [181, 183] on div "Your booking request has been sent for review Your booking will only be charged…" at bounding box center [574, 426] width 1148 height 769
click at [917, 22] on div "SP" at bounding box center [914, 20] width 24 height 24
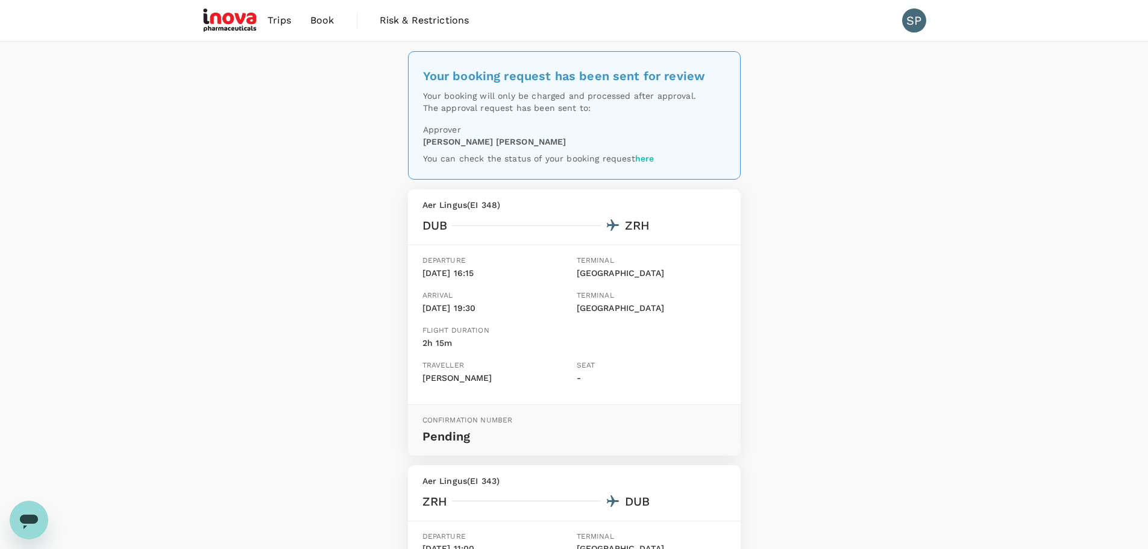
click at [912, 14] on div "SP" at bounding box center [914, 20] width 24 height 24
click at [868, 140] on span "My Profile" at bounding box center [874, 144] width 140 height 14
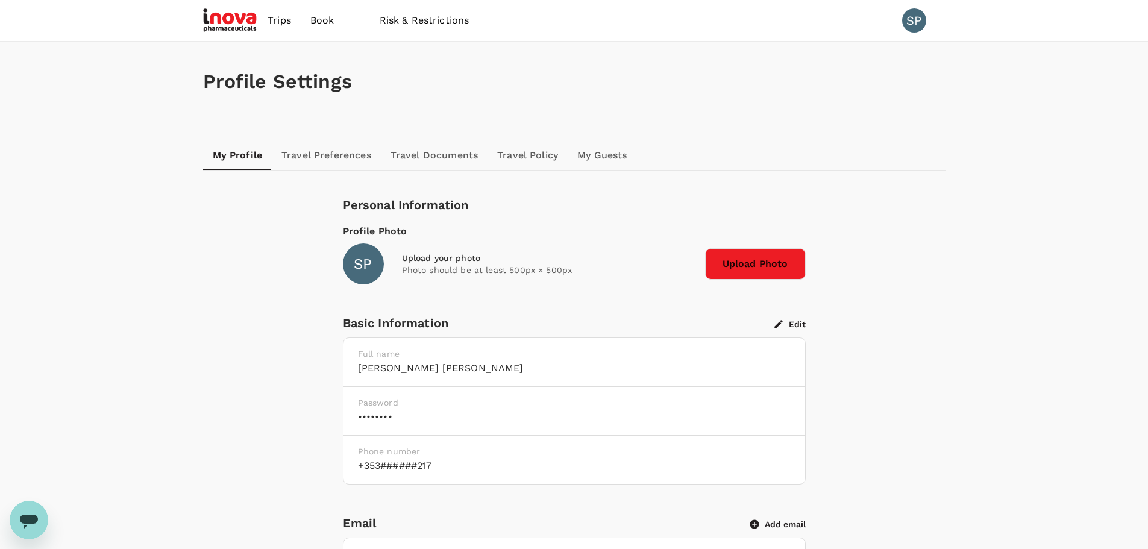
click at [603, 159] on link "My Guests" at bounding box center [602, 155] width 69 height 29
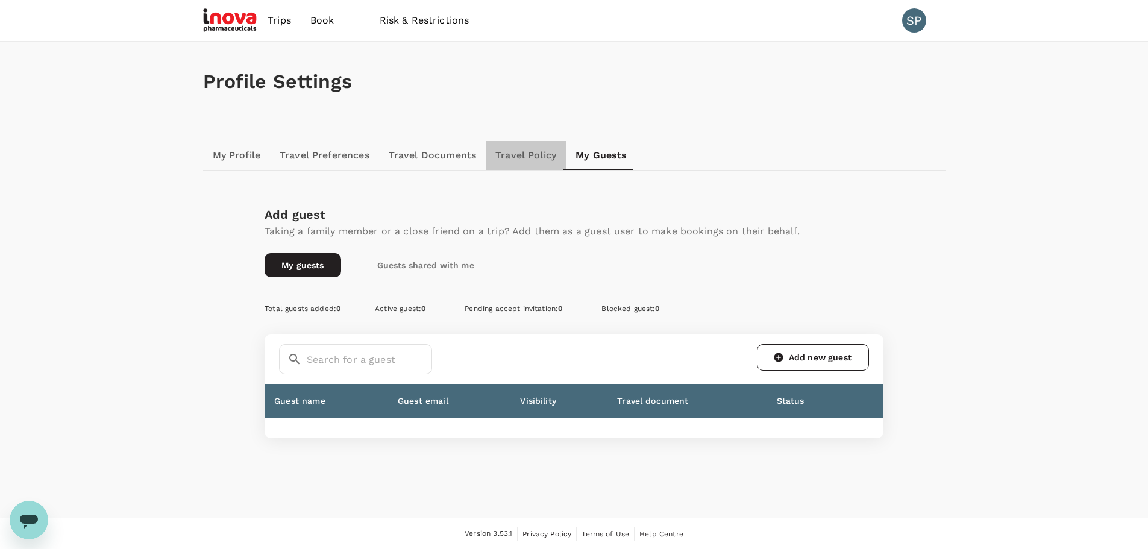
click at [522, 158] on link "Travel Policy" at bounding box center [526, 155] width 80 height 29
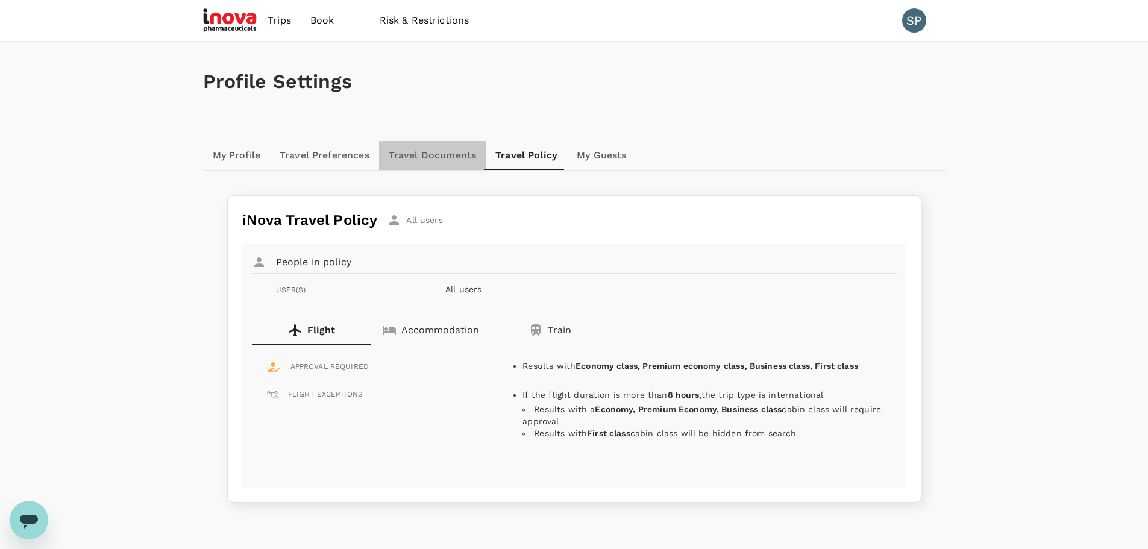
click at [430, 157] on link "Travel Documents" at bounding box center [432, 155] width 107 height 29
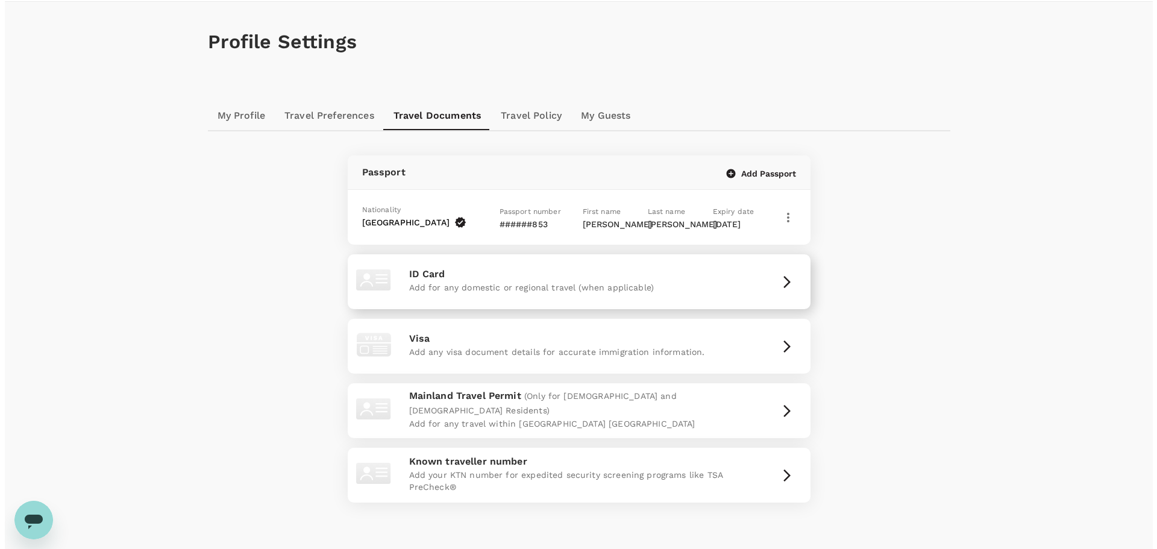
scroll to position [124, 0]
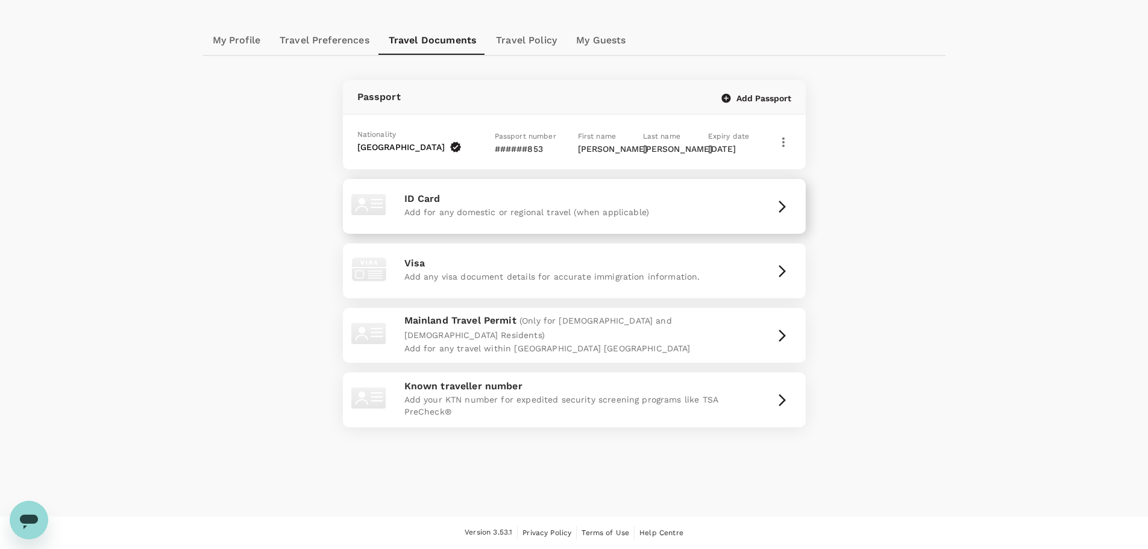
click at [507, 205] on p "ID Card" at bounding box center [574, 199] width 340 height 14
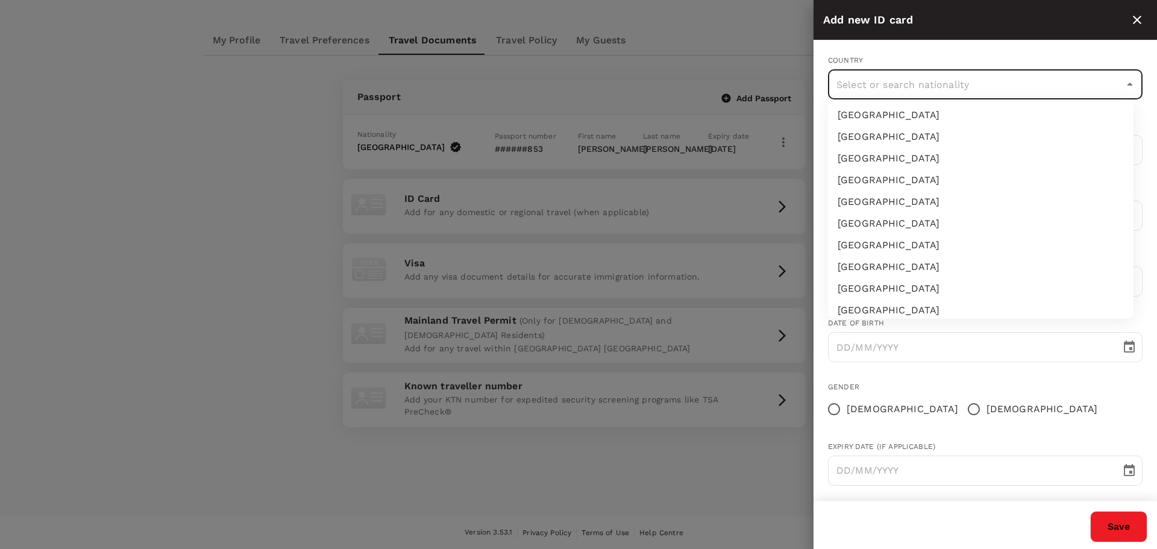
click at [951, 86] on input "text" at bounding box center [976, 84] width 286 height 23
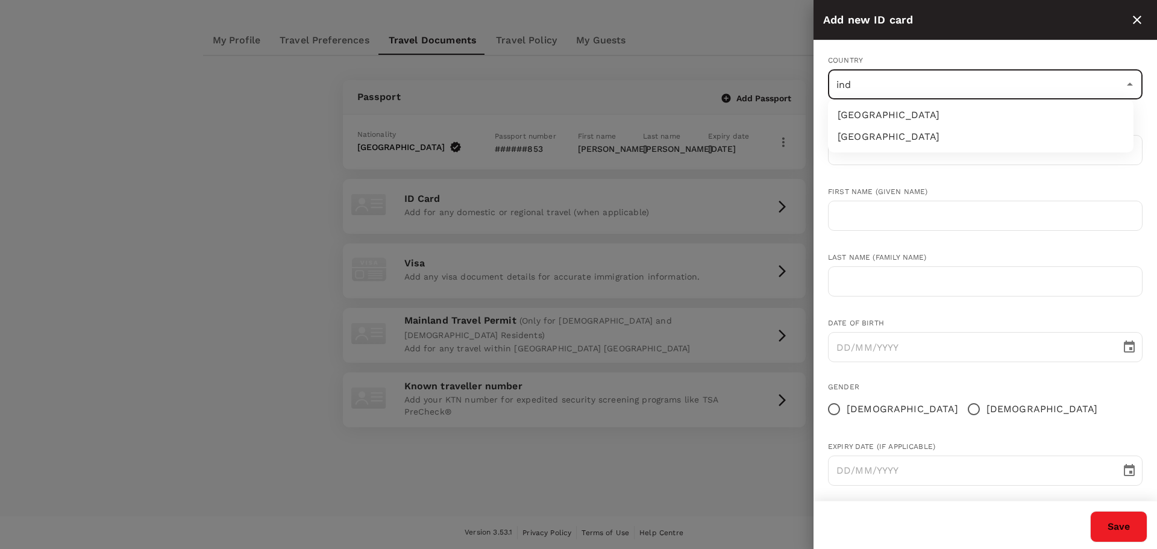
type input "indi"
click at [937, 121] on li "[GEOGRAPHIC_DATA]" at bounding box center [980, 115] width 305 height 22
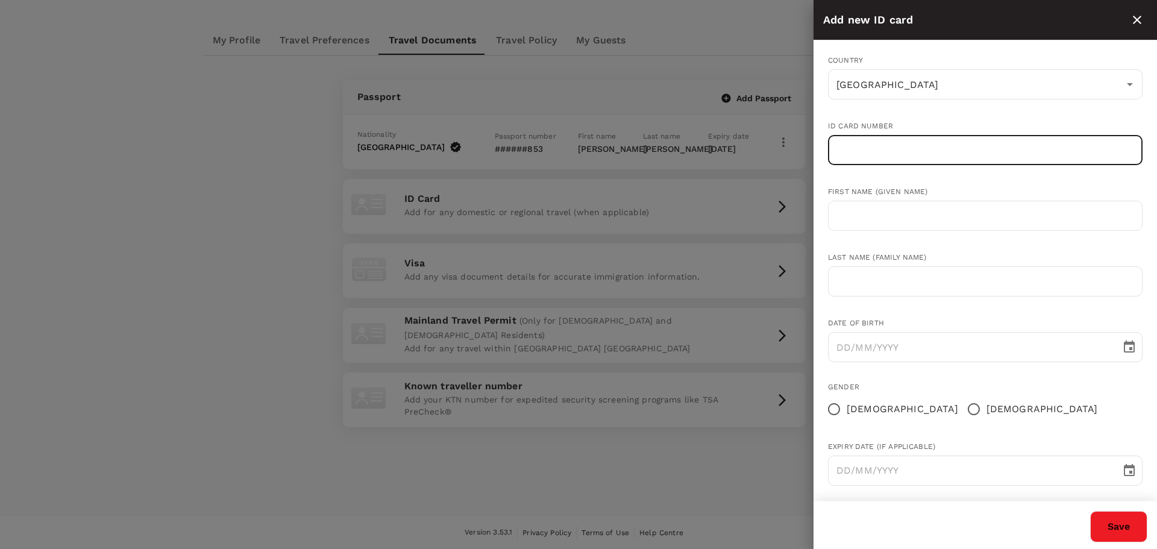
click at [928, 141] on input "text" at bounding box center [985, 150] width 314 height 30
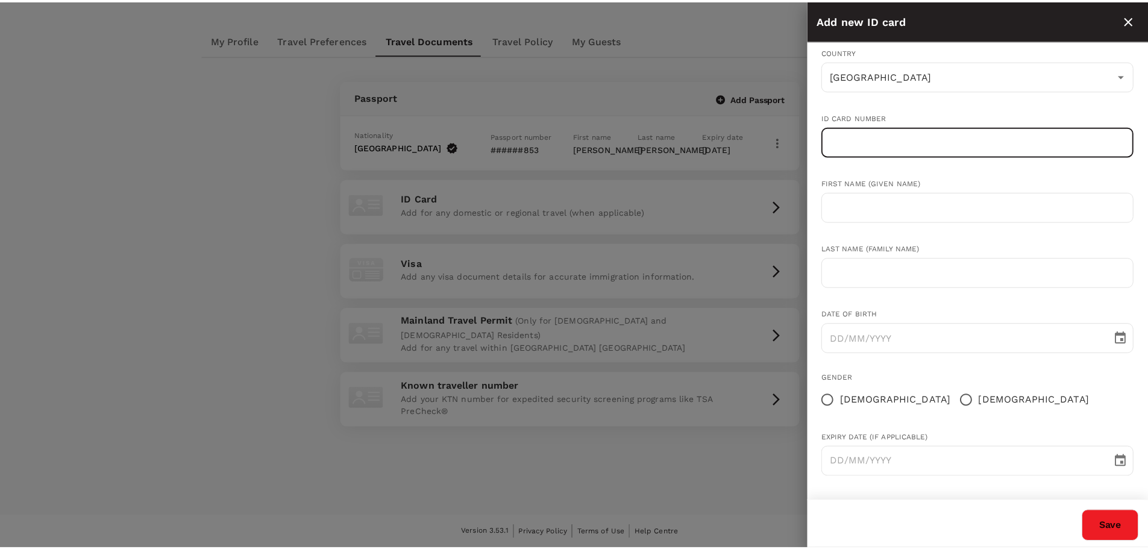
scroll to position [0, 0]
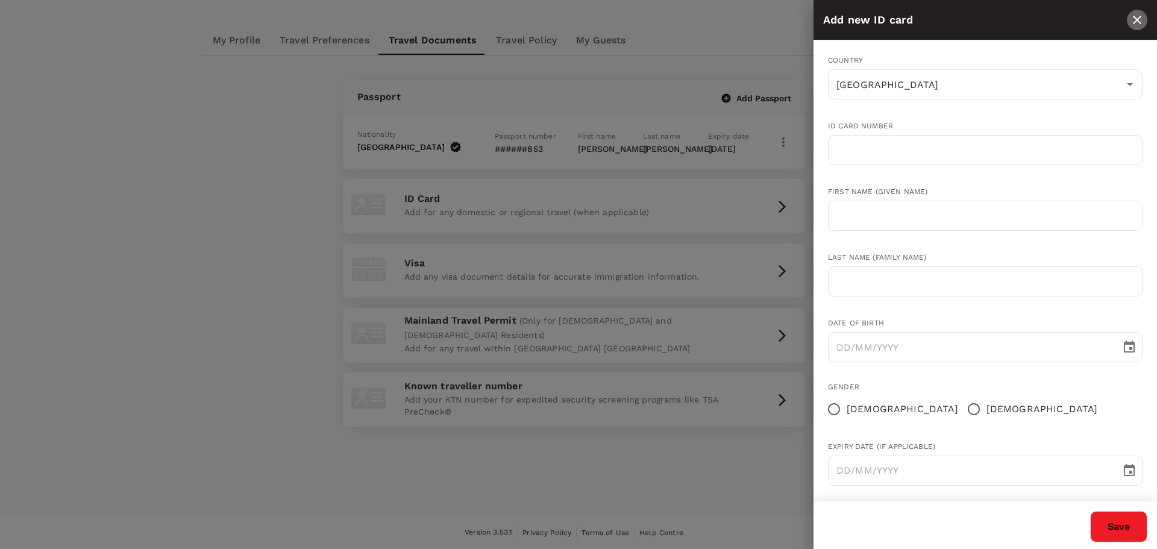
click at [1133, 17] on icon "close" at bounding box center [1137, 20] width 14 height 14
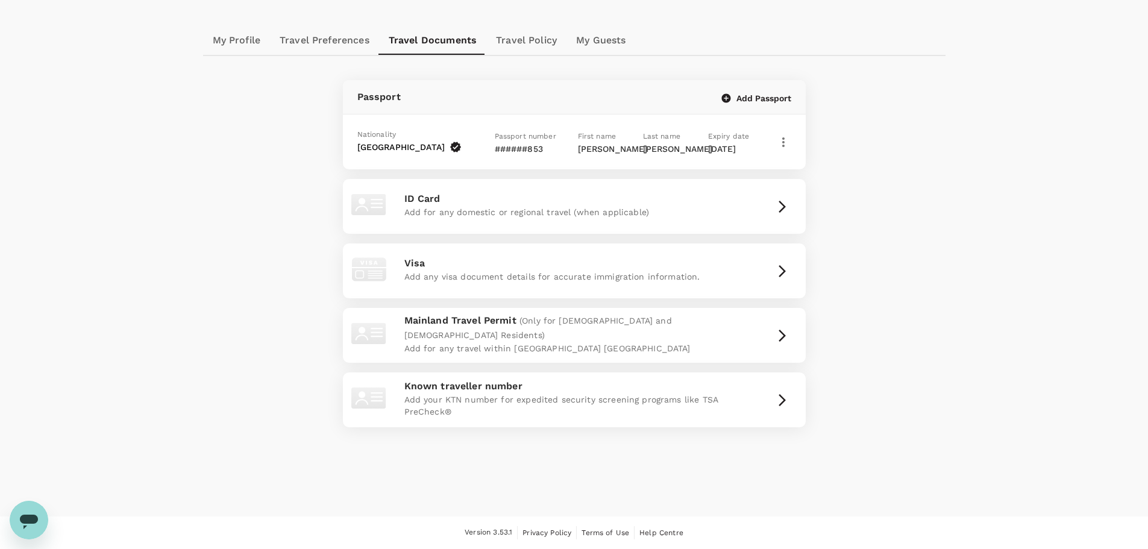
click at [339, 32] on link "Travel Preferences" at bounding box center [324, 40] width 109 height 29
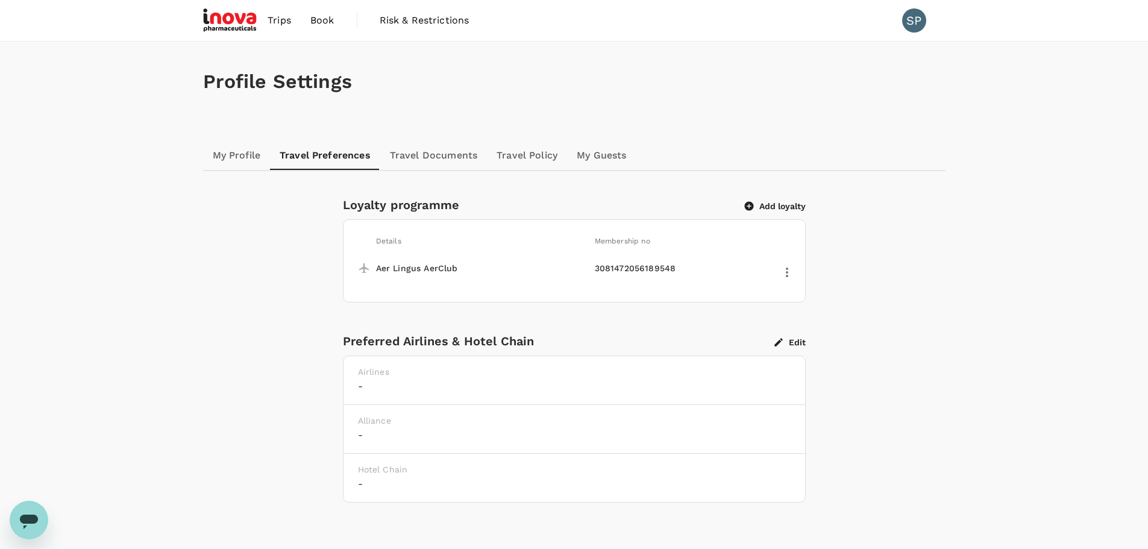
click at [937, 225] on div "Loyalty programme Add loyalty Details Membership no Aer Lingus AerClub 30814720…" at bounding box center [574, 351] width 742 height 360
click at [616, 148] on link "My Guests" at bounding box center [601, 155] width 69 height 29
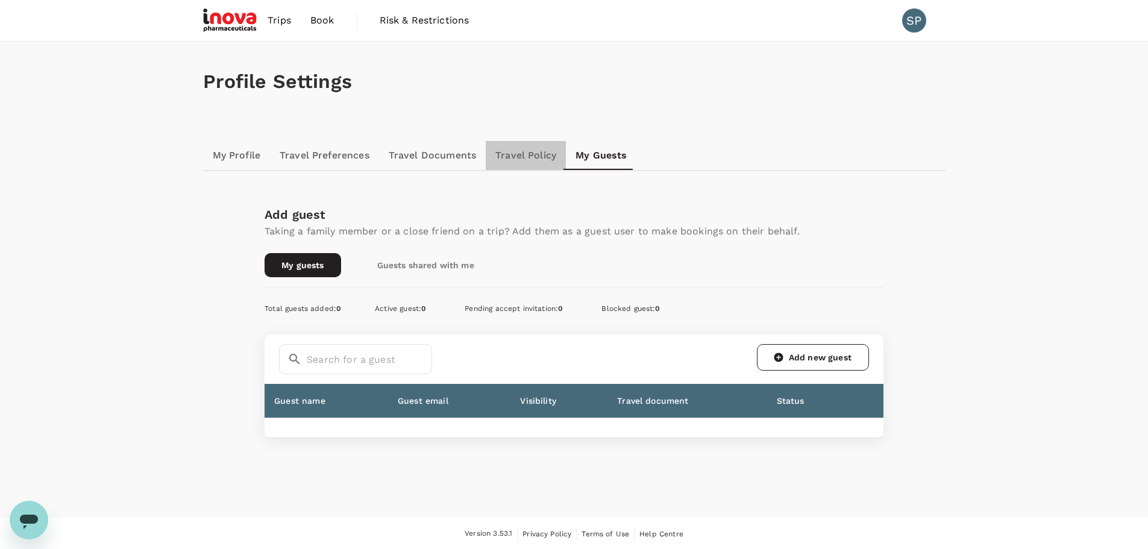
click at [527, 158] on link "Travel Policy" at bounding box center [526, 155] width 80 height 29
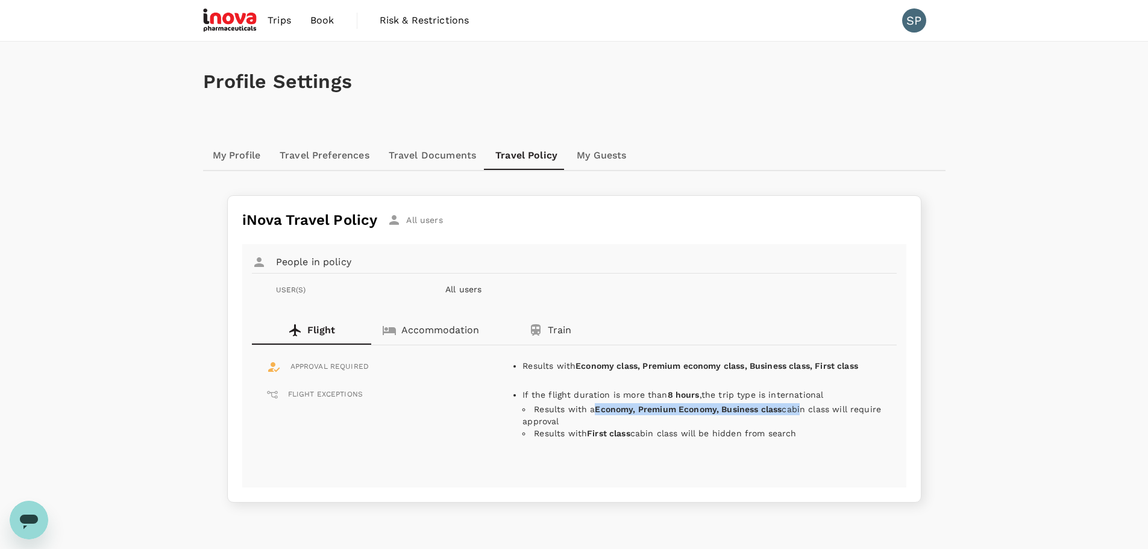
drag, startPoint x: 598, startPoint y: 410, endPoint x: 802, endPoint y: 405, distance: 203.7
click at [802, 405] on li "Results with a Economy, Premium Economy, Business class cabin class will requir…" at bounding box center [701, 415] width 359 height 24
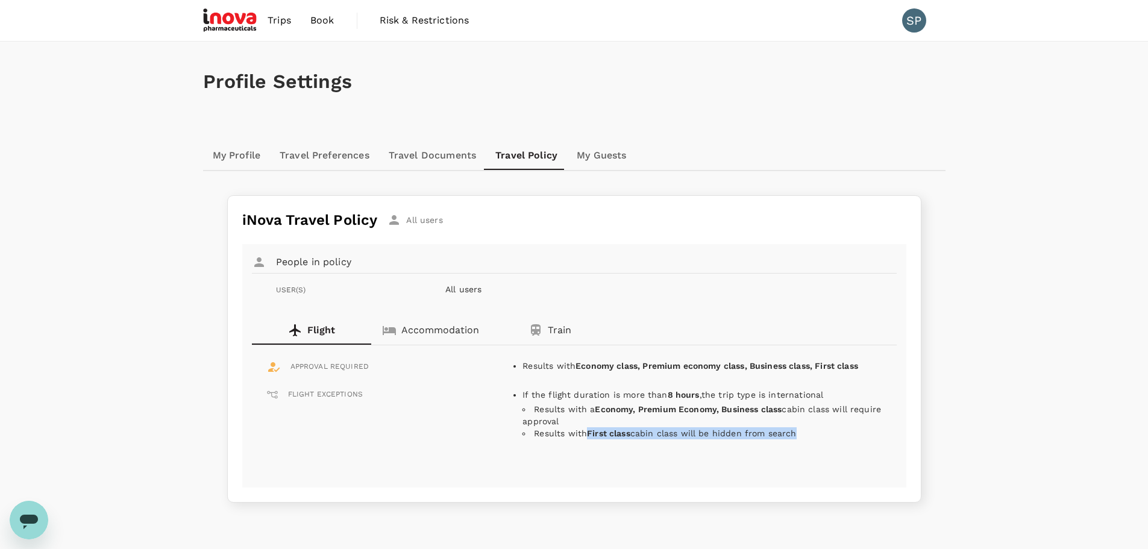
drag, startPoint x: 589, startPoint y: 434, endPoint x: 794, endPoint y: 436, distance: 204.8
click at [794, 436] on li "Results with First class cabin class will be hidden from search" at bounding box center [701, 433] width 359 height 12
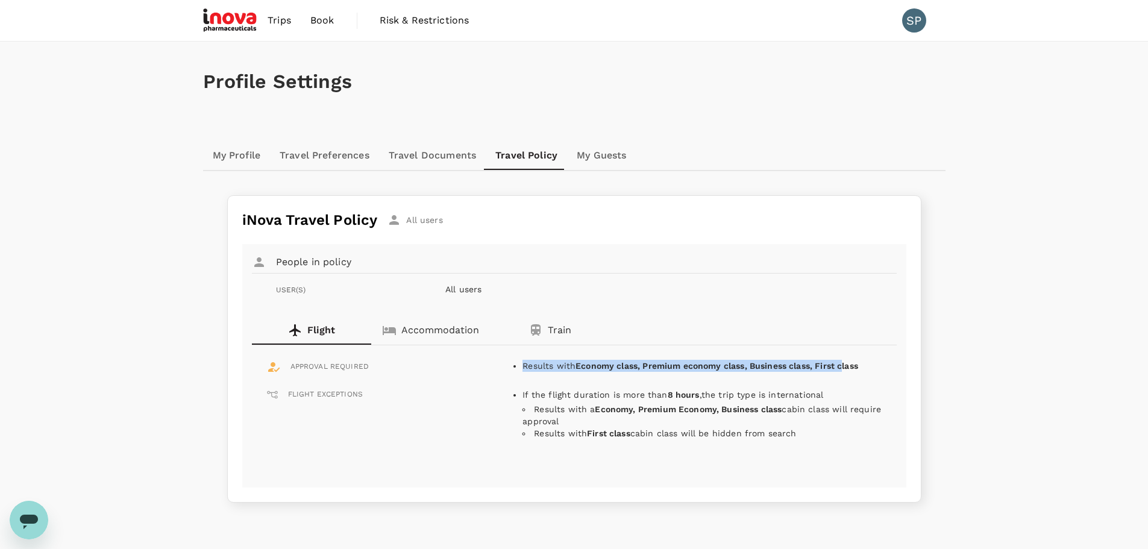
drag, startPoint x: 522, startPoint y: 365, endPoint x: 846, endPoint y: 371, distance: 324.2
click at [846, 371] on li "Results with Economy class, Premium economy class, Business class, First class" at bounding box center [701, 366] width 359 height 12
click at [434, 336] on p "Accommodation" at bounding box center [440, 330] width 78 height 14
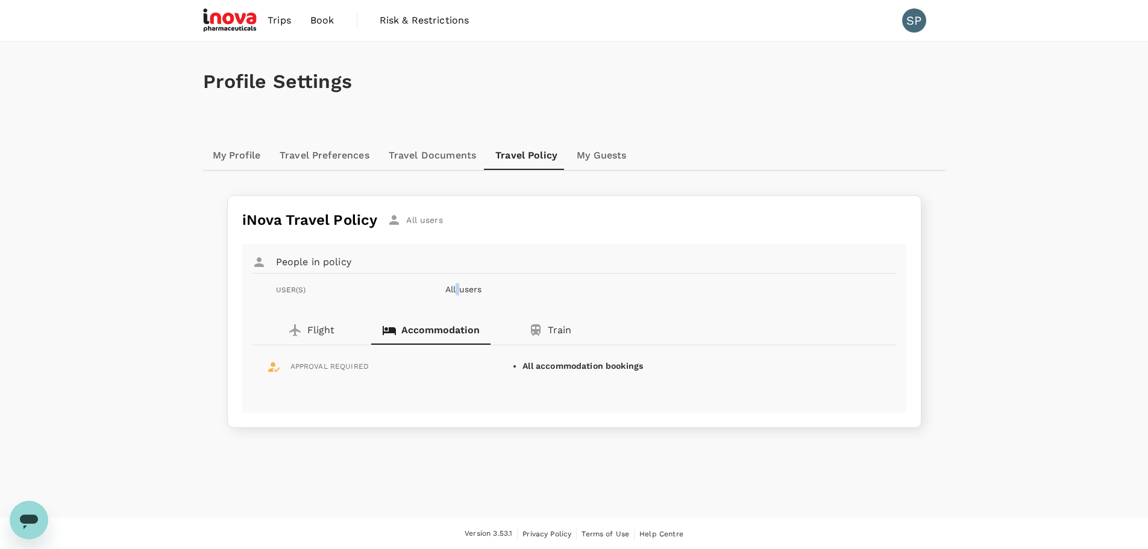
click at [458, 290] on p "All users" at bounding box center [644, 289] width 398 height 12
click at [561, 333] on p "Train" at bounding box center [559, 330] width 23 height 14
click at [441, 334] on p "Accommodation" at bounding box center [440, 330] width 78 height 14
click at [321, 330] on p "Flight" at bounding box center [320, 330] width 27 height 14
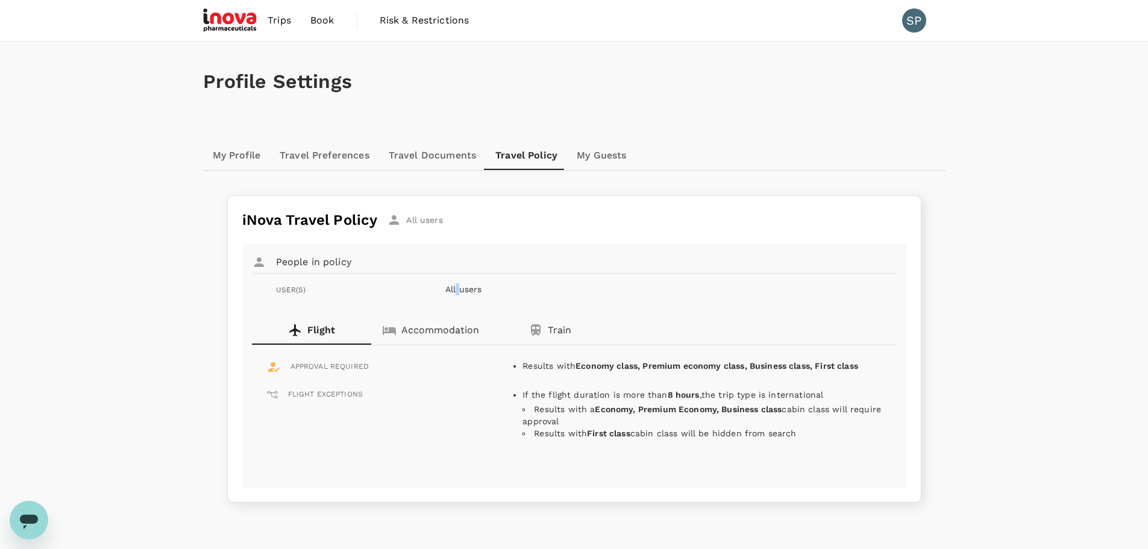
click at [421, 152] on link "Travel Documents" at bounding box center [432, 155] width 107 height 29
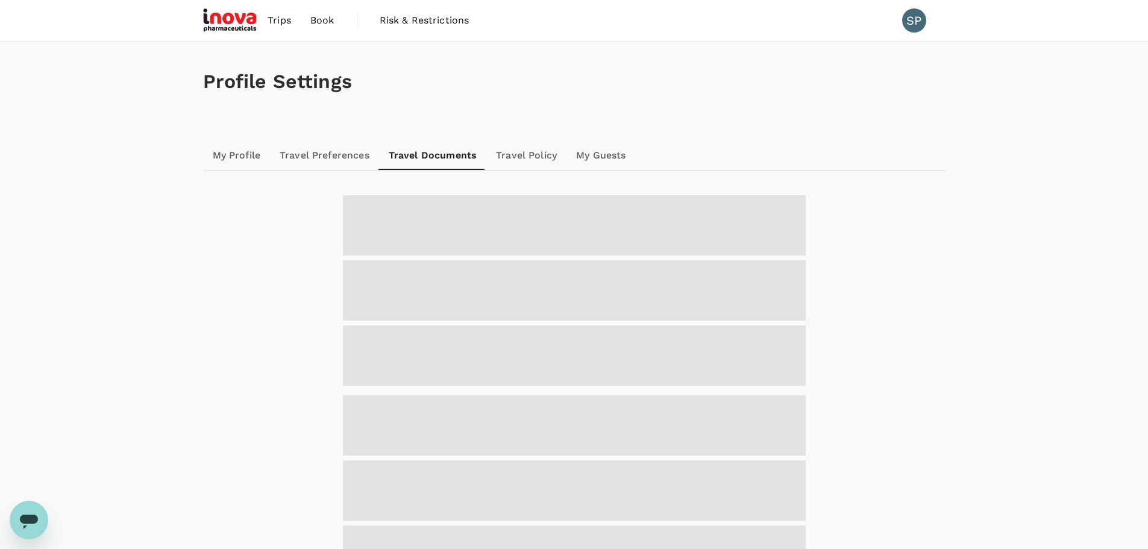
click at [318, 153] on link "Travel Preferences" at bounding box center [324, 155] width 109 height 29
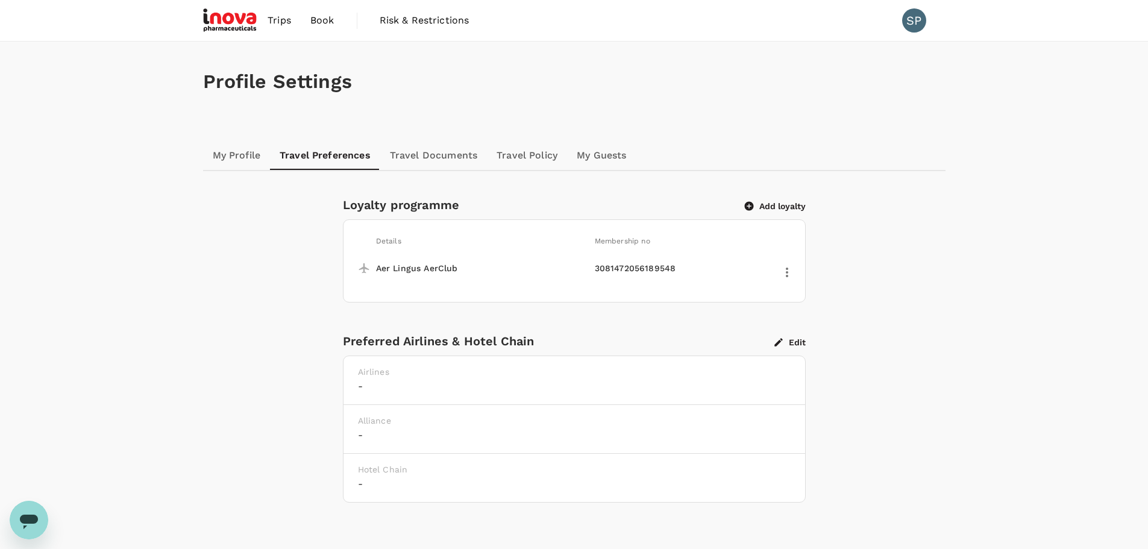
click at [242, 157] on link "My Profile" at bounding box center [236, 155] width 67 height 29
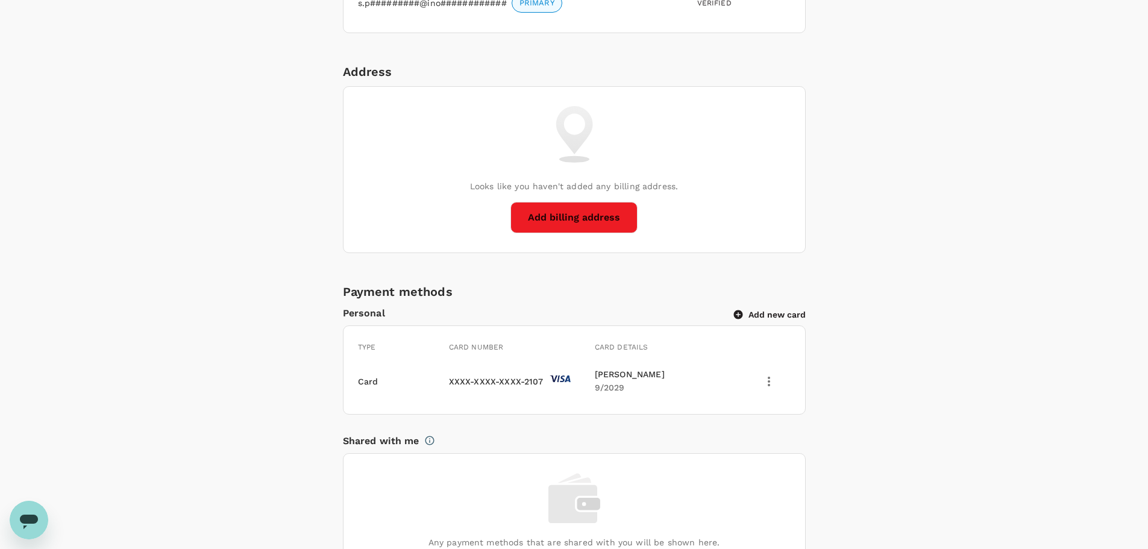
scroll to position [602, 0]
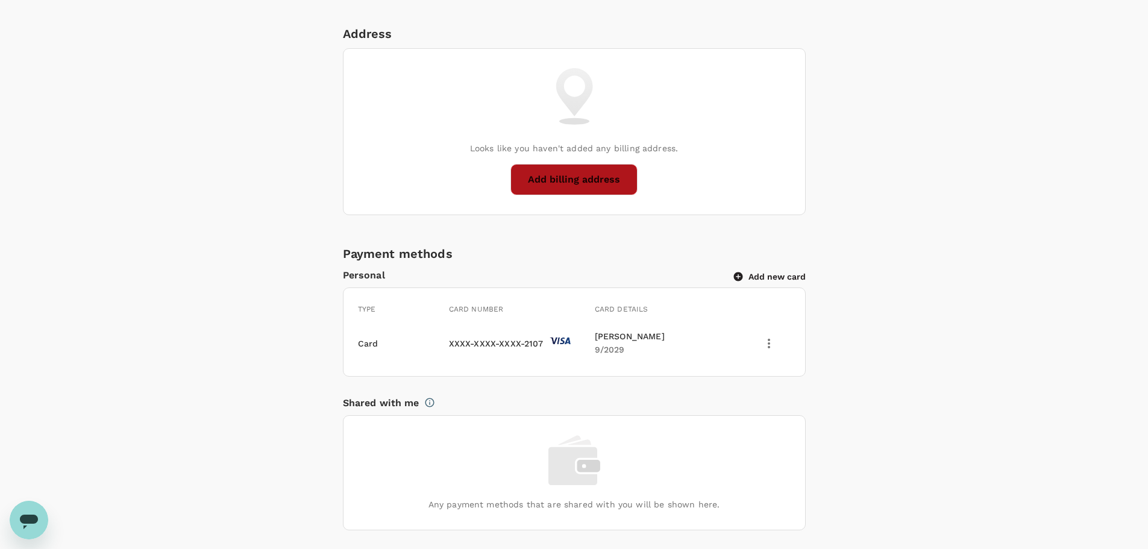
click at [567, 180] on button "Add billing address" at bounding box center [573, 179] width 127 height 31
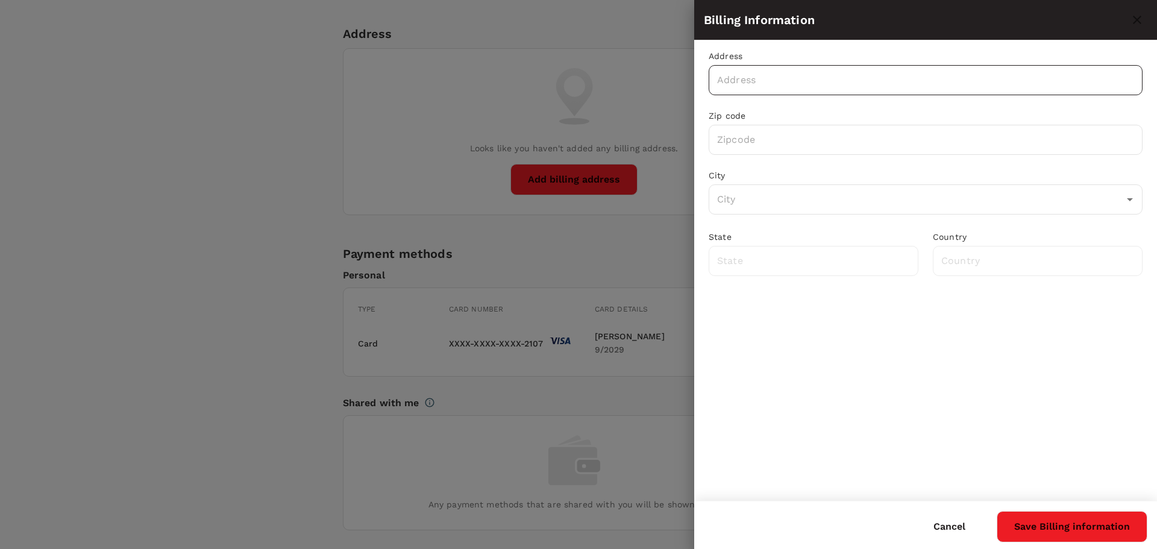
click at [746, 74] on input "text" at bounding box center [925, 80] width 434 height 30
type input "[STREET_ADDRESS]"
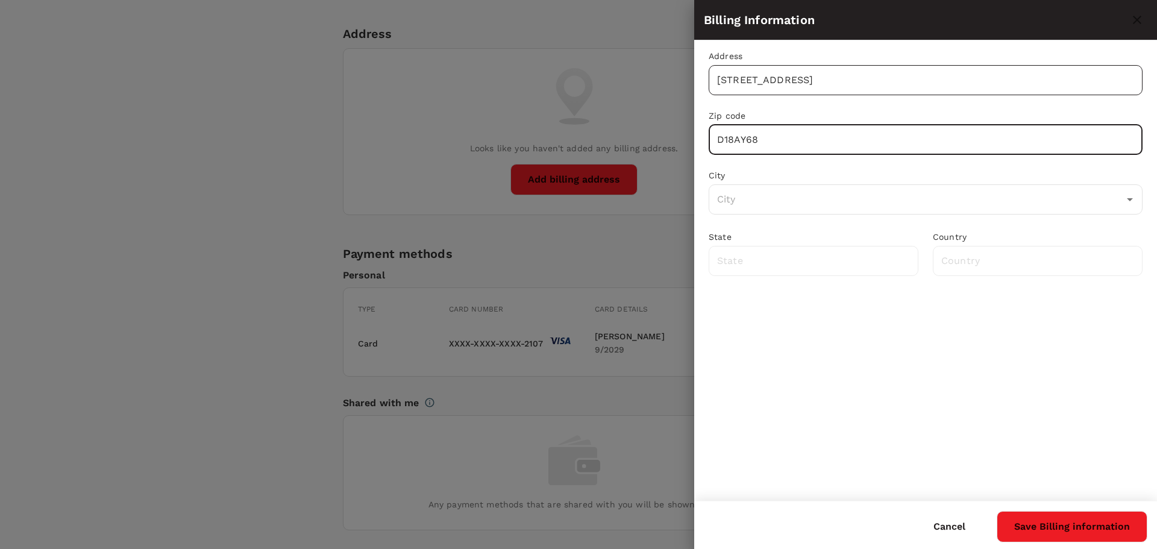
type input "D18AY68"
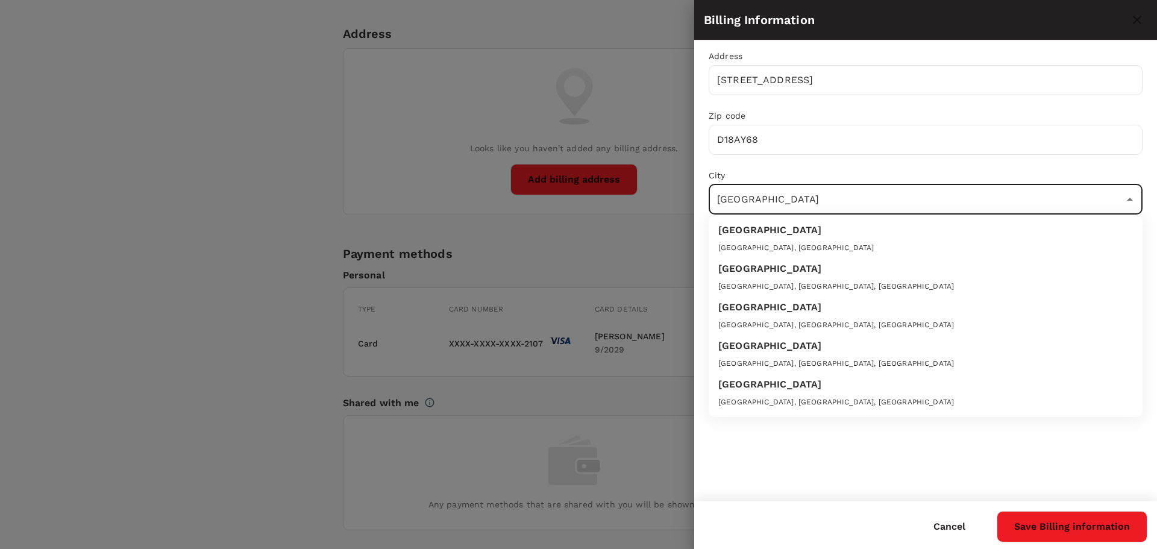
click at [792, 245] on div "[GEOGRAPHIC_DATA], [GEOGRAPHIC_DATA]" at bounding box center [925, 248] width 414 height 12
type input "[GEOGRAPHIC_DATA]"
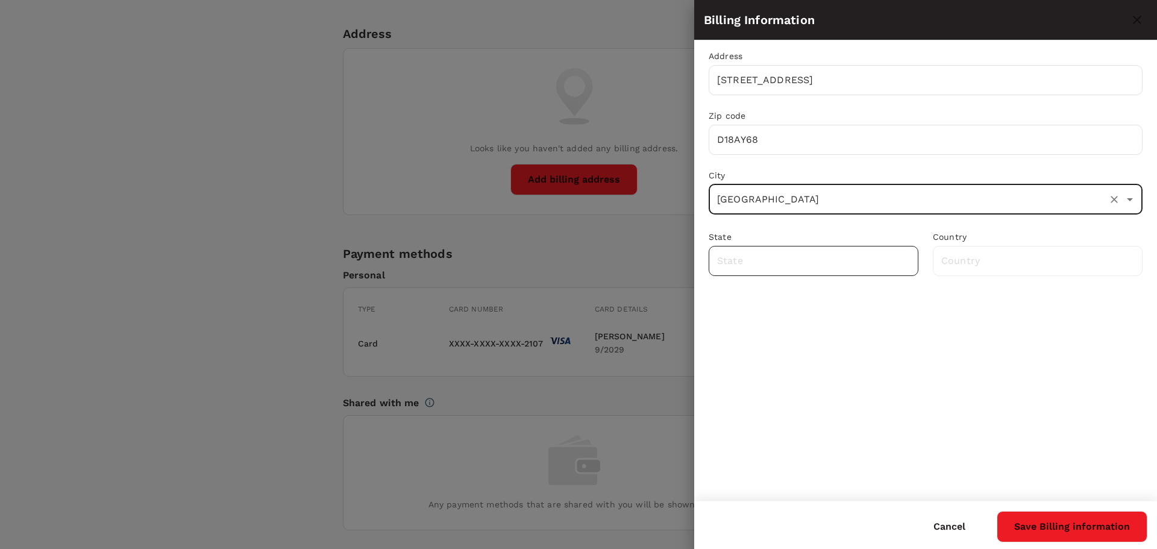
type input "County [GEOGRAPHIC_DATA]"
type input "[GEOGRAPHIC_DATA]"
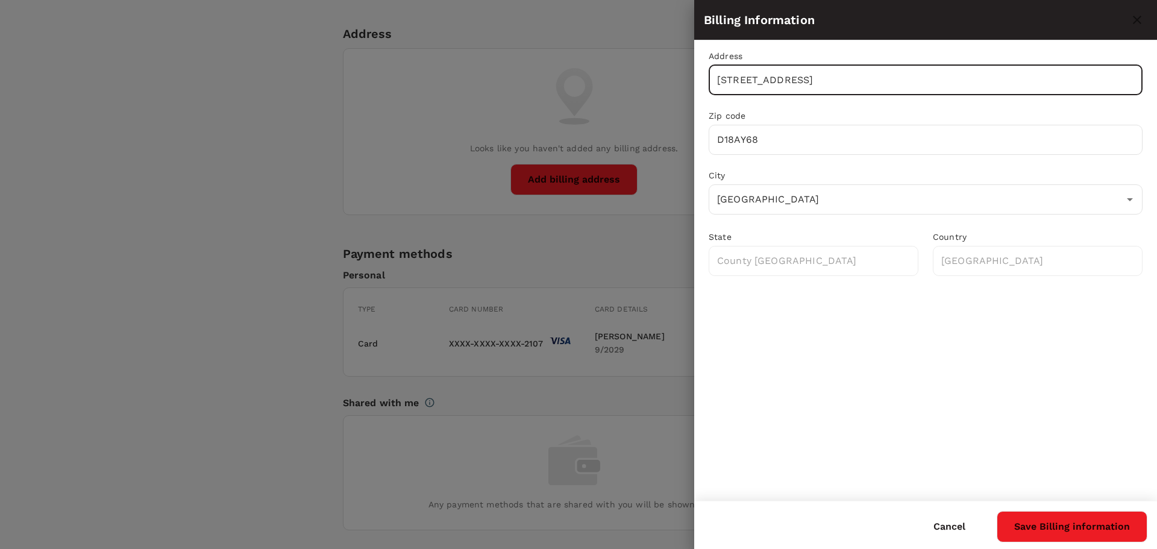
drag, startPoint x: 943, startPoint y: 78, endPoint x: 1045, endPoint y: 76, distance: 101.8
click at [1045, 76] on input "[STREET_ADDRESS]" at bounding box center [925, 80] width 434 height 30
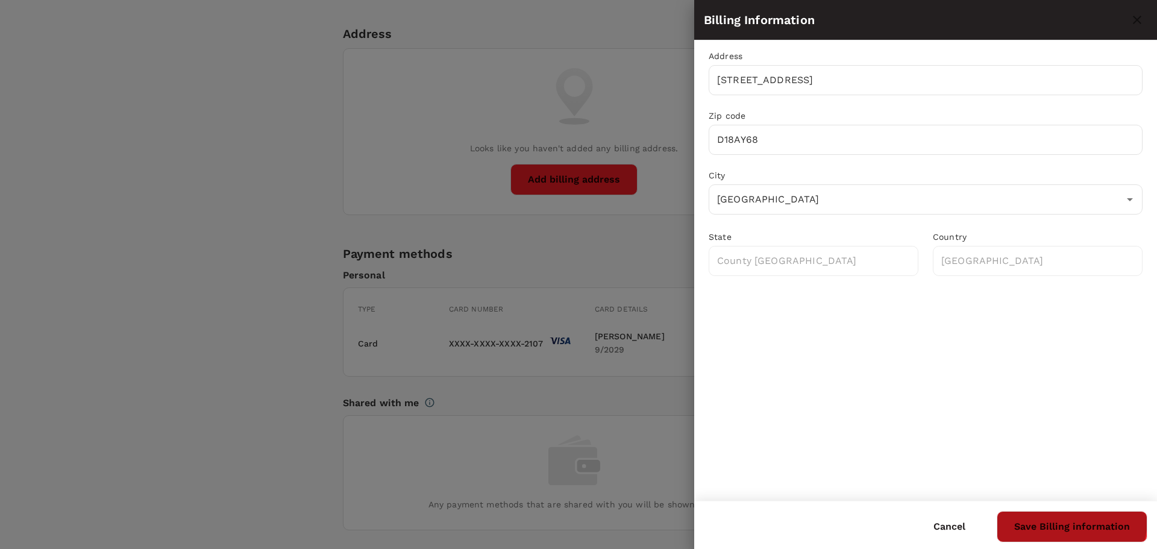
click at [1069, 519] on button "Save Billing information" at bounding box center [1071, 526] width 151 height 31
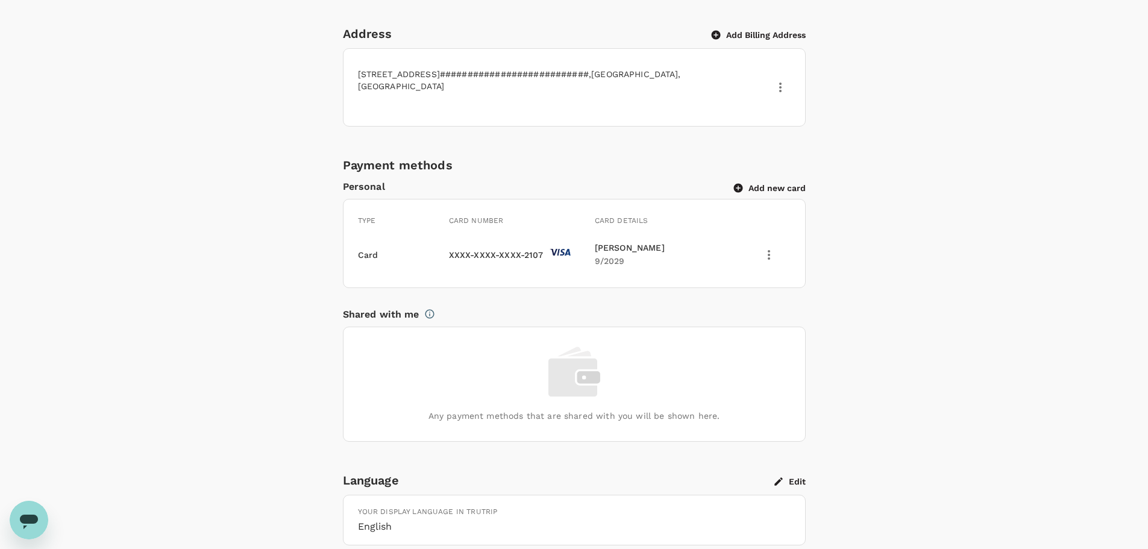
click at [927, 326] on div "Personal Information Profile Photo Upload your photo Photo should be at least 5…" at bounding box center [573, 135] width 713 height 1085
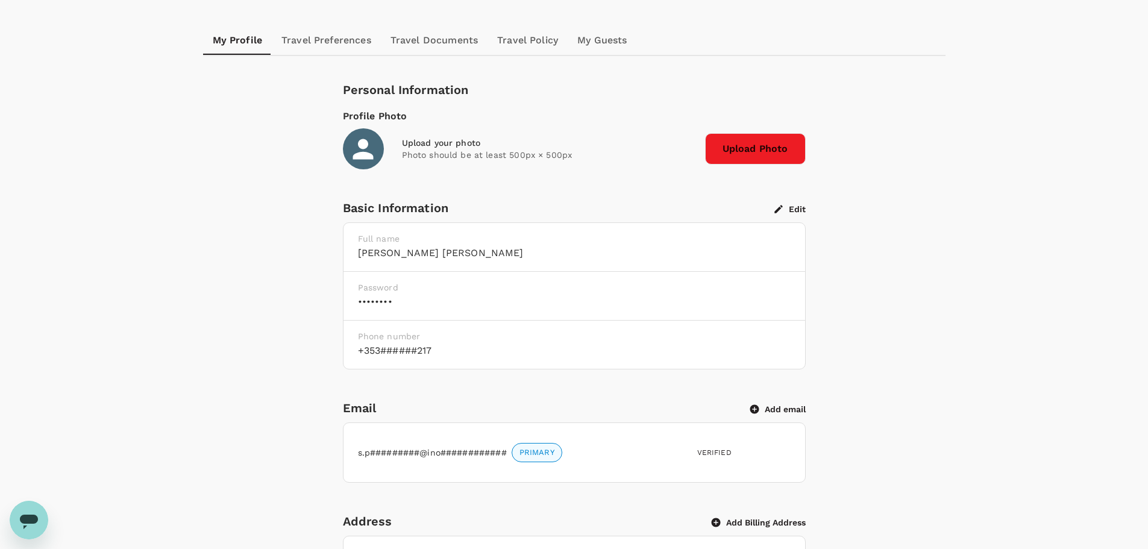
scroll to position [0, 0]
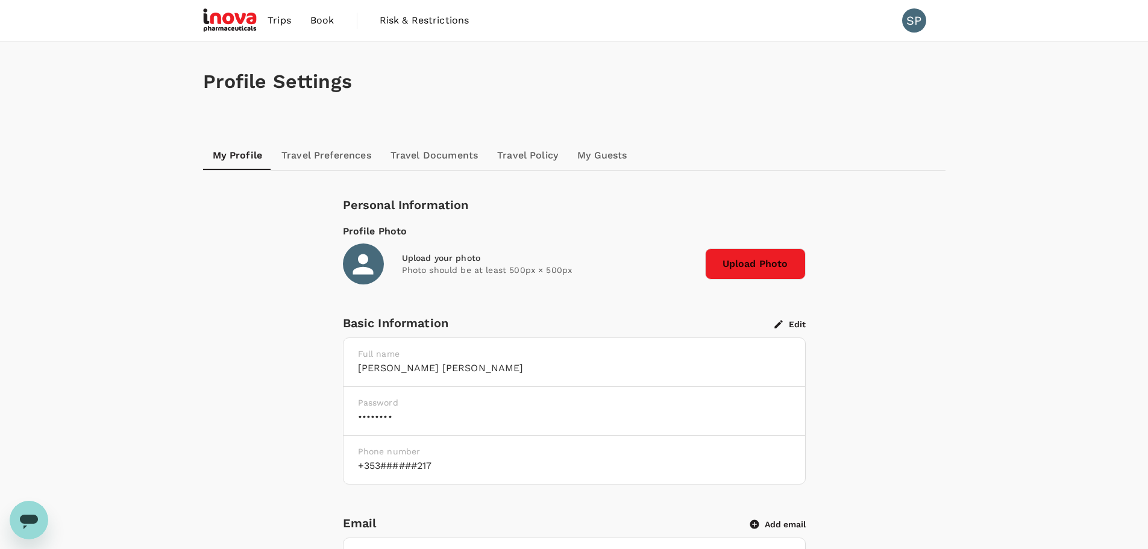
click at [587, 52] on div "Profile Settings" at bounding box center [574, 82] width 742 height 80
click at [277, 17] on span "Trips" at bounding box center [278, 20] width 23 height 14
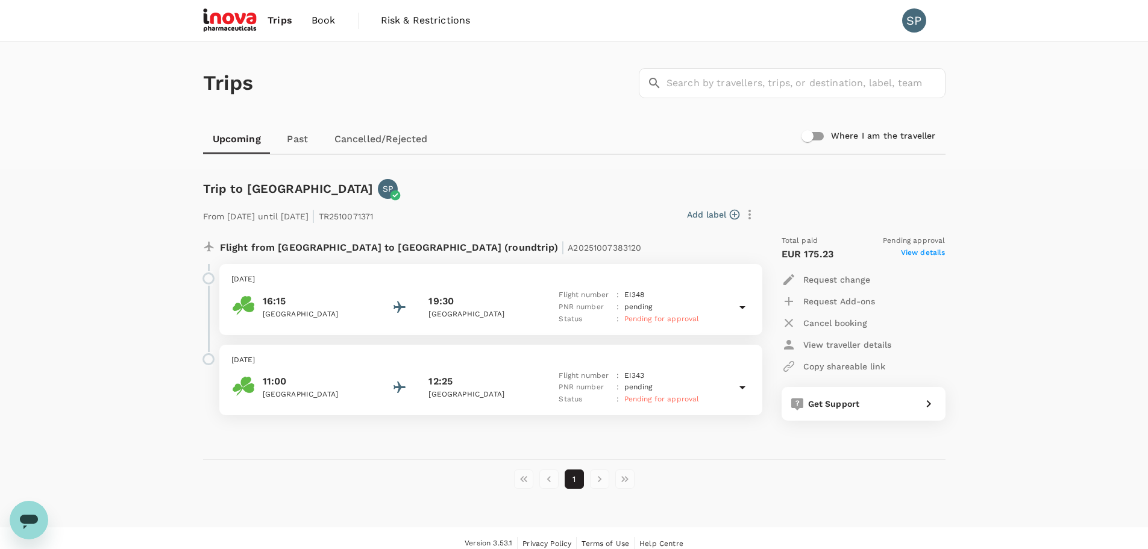
click at [910, 252] on span "View details" at bounding box center [923, 254] width 45 height 14
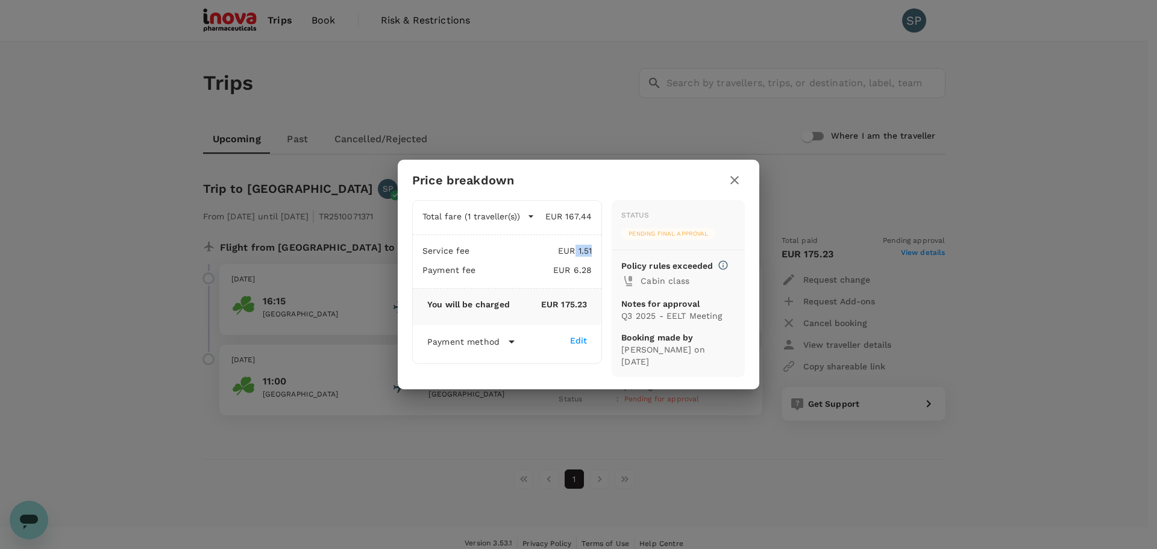
drag, startPoint x: 576, startPoint y: 251, endPoint x: 592, endPoint y: 251, distance: 16.3
click at [592, 251] on div "Service fee EUR 1.51 Payment fee EUR 6.28" at bounding box center [507, 262] width 189 height 54
drag, startPoint x: 569, startPoint y: 271, endPoint x: 594, endPoint y: 270, distance: 24.7
click at [594, 270] on div "Service fee EUR 1.51 Payment fee EUR 6.28" at bounding box center [507, 262] width 189 height 54
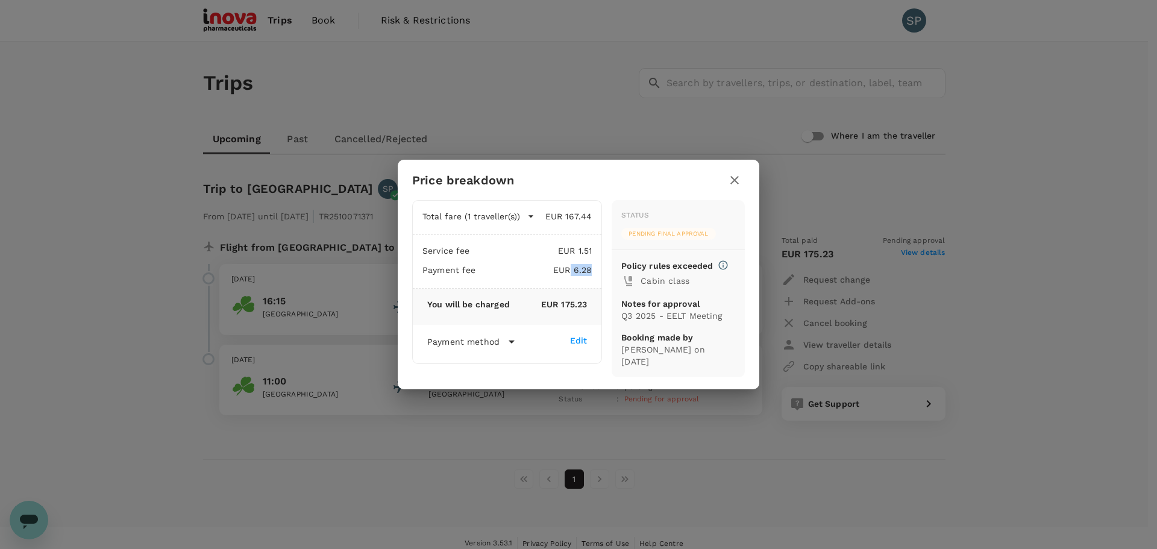
click at [594, 270] on div "Service fee EUR 1.51 Payment fee EUR 6.28" at bounding box center [507, 262] width 189 height 54
click at [504, 340] on icon at bounding box center [511, 341] width 14 height 14
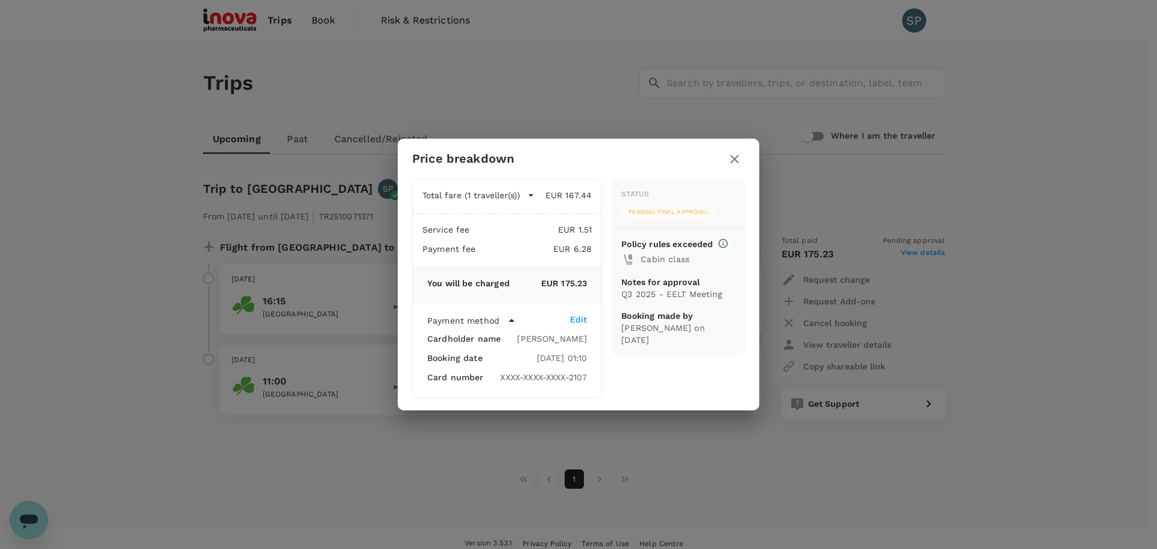
click at [510, 319] on icon at bounding box center [511, 320] width 6 height 3
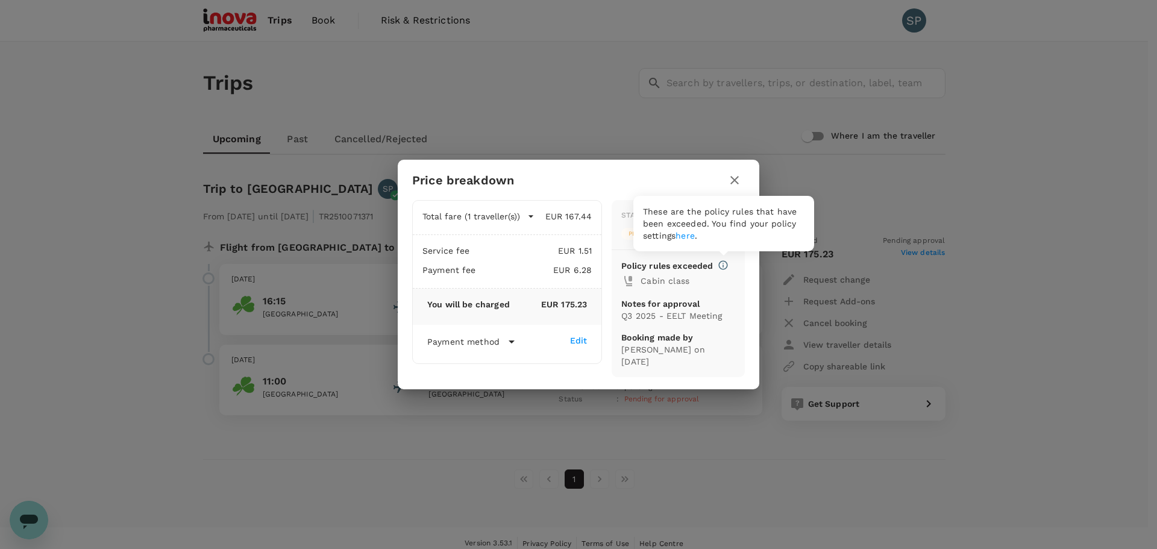
click at [724, 263] on icon at bounding box center [723, 264] width 9 height 9
click at [723, 316] on p "Q3 2025 - EELT Meeting" at bounding box center [678, 316] width 114 height 12
click at [738, 186] on icon "button" at bounding box center [734, 180] width 14 height 14
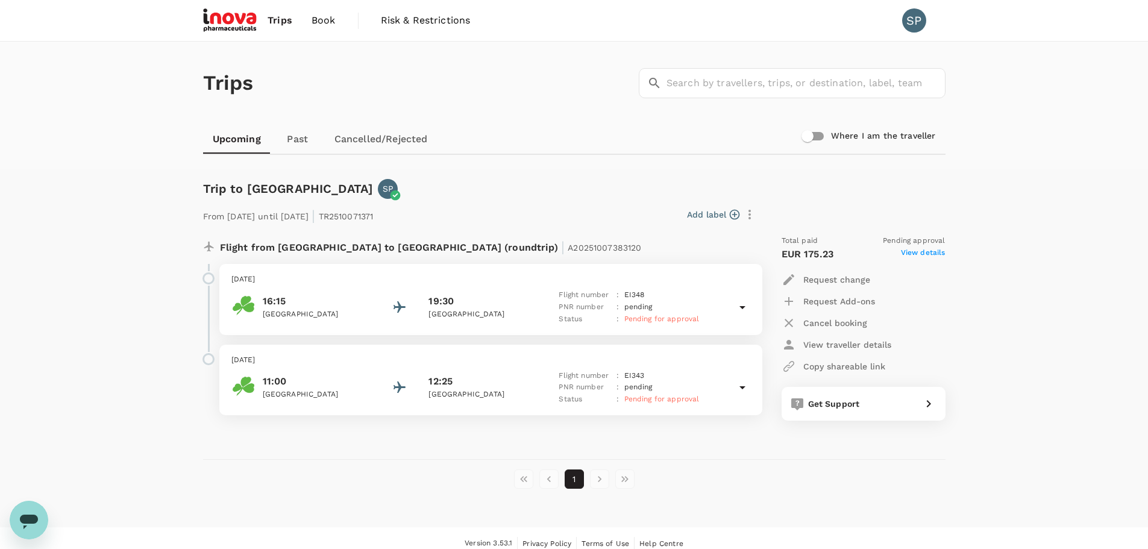
click at [1023, 191] on div "Trips ​ ​ Upcoming Past Cancelled/Rejected Where I am the traveller Trip to [GE…" at bounding box center [574, 285] width 1148 height 486
drag, startPoint x: 219, startPoint y: 250, endPoint x: 431, endPoint y: 251, distance: 212.1
click at [431, 251] on p "Flight from [GEOGRAPHIC_DATA] to [GEOGRAPHIC_DATA] (roundtrip) | A20251007383120" at bounding box center [431, 246] width 422 height 22
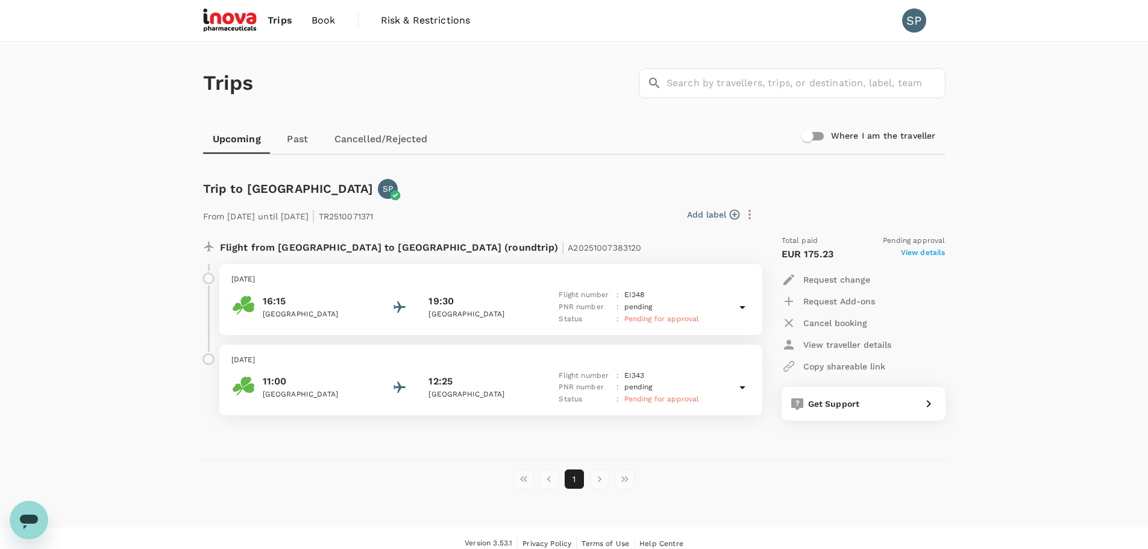
click at [568, 248] on span "A20251007383120" at bounding box center [604, 248] width 73 height 10
click at [739, 213] on icon "button" at bounding box center [734, 215] width 10 height 10
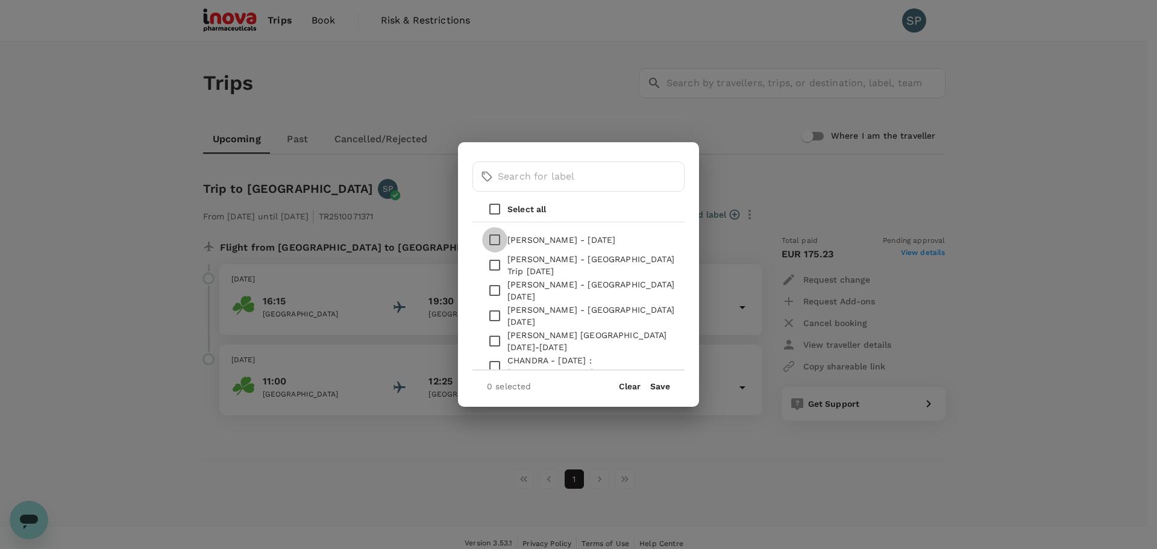
click at [498, 241] on input "checkbox" at bounding box center [494, 239] width 25 height 25
checkbox input "false"
click at [627, 386] on button "Clear" at bounding box center [630, 386] width 22 height 10
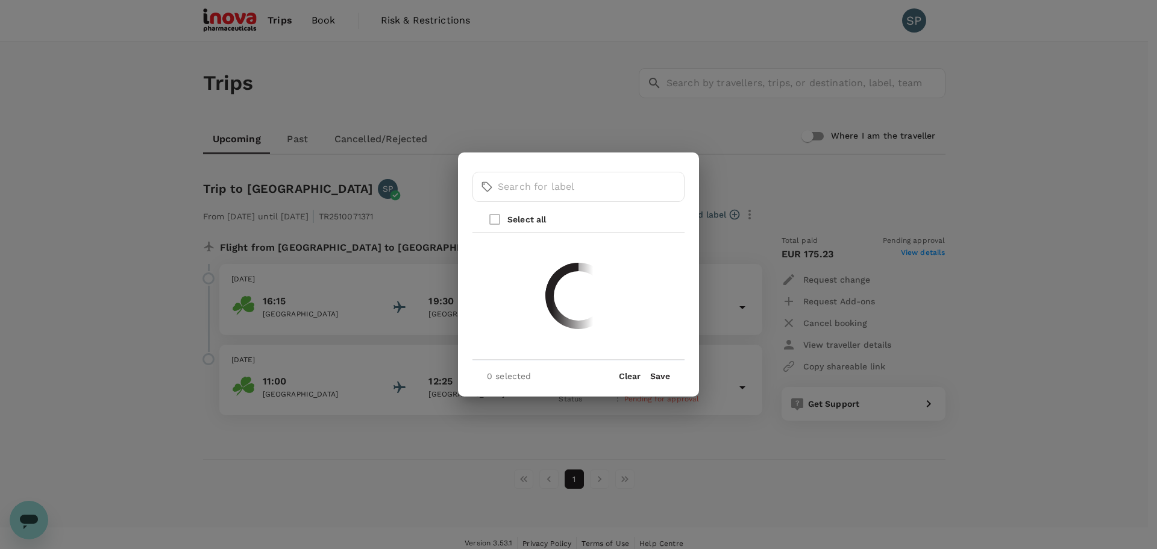
click at [763, 497] on div "​ ​ Select all 0 selected Clear Save" at bounding box center [578, 274] width 1157 height 549
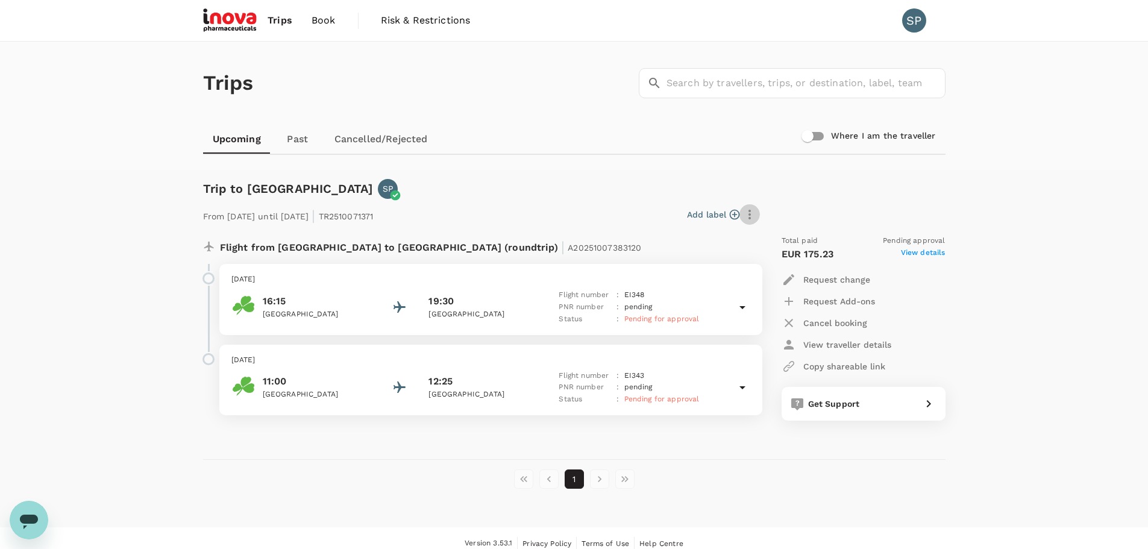
click at [749, 213] on icon "button" at bounding box center [749, 214] width 14 height 14
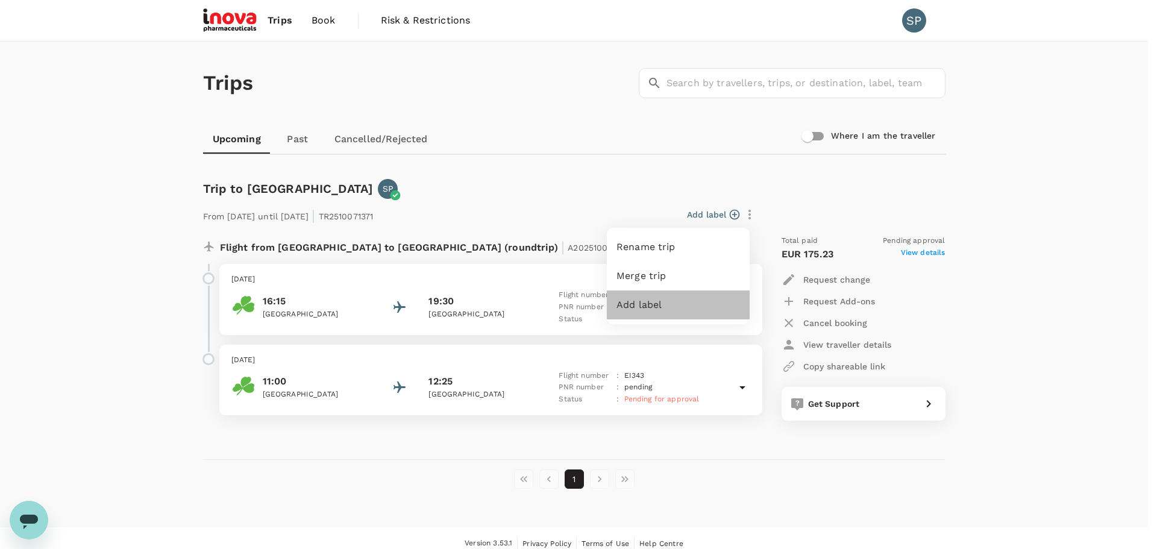
click at [664, 301] on span "Add label" at bounding box center [678, 305] width 124 height 14
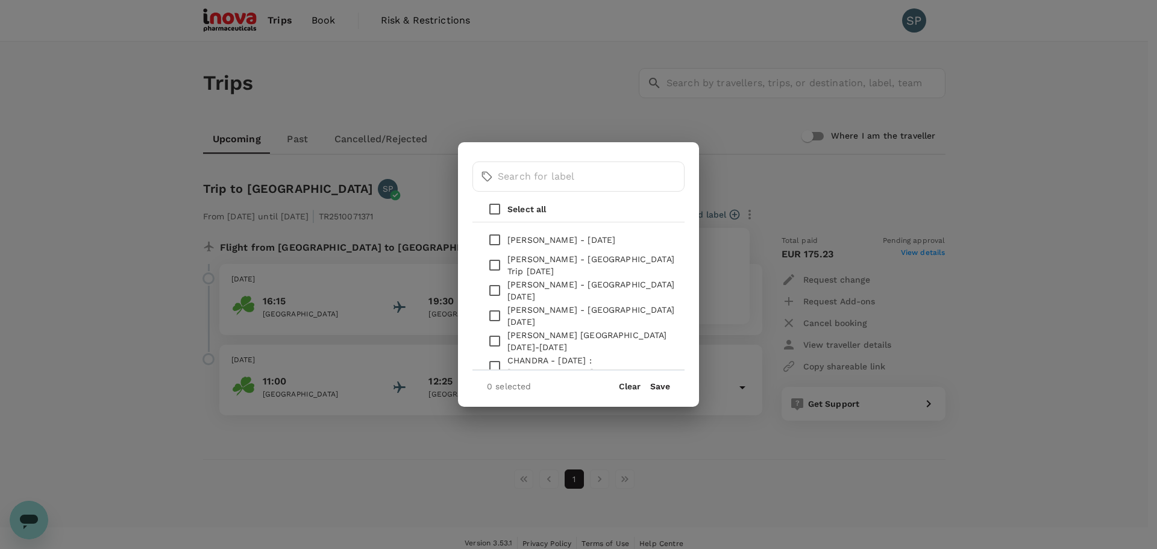
click at [629, 386] on button "Clear" at bounding box center [630, 386] width 22 height 10
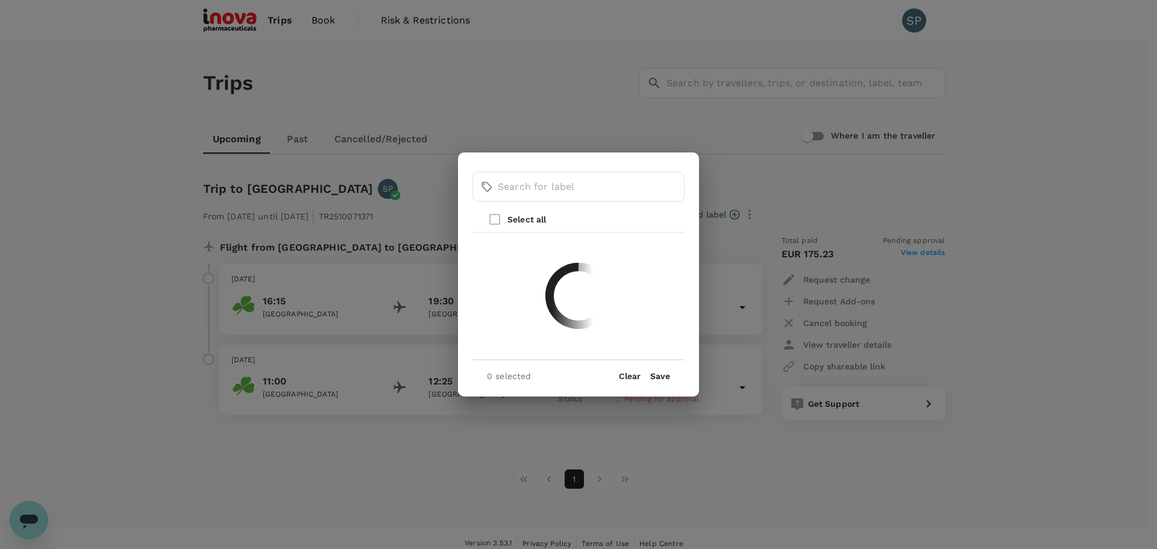
click at [740, 478] on div "​ ​ Select all 0 selected Clear Save" at bounding box center [578, 274] width 1157 height 549
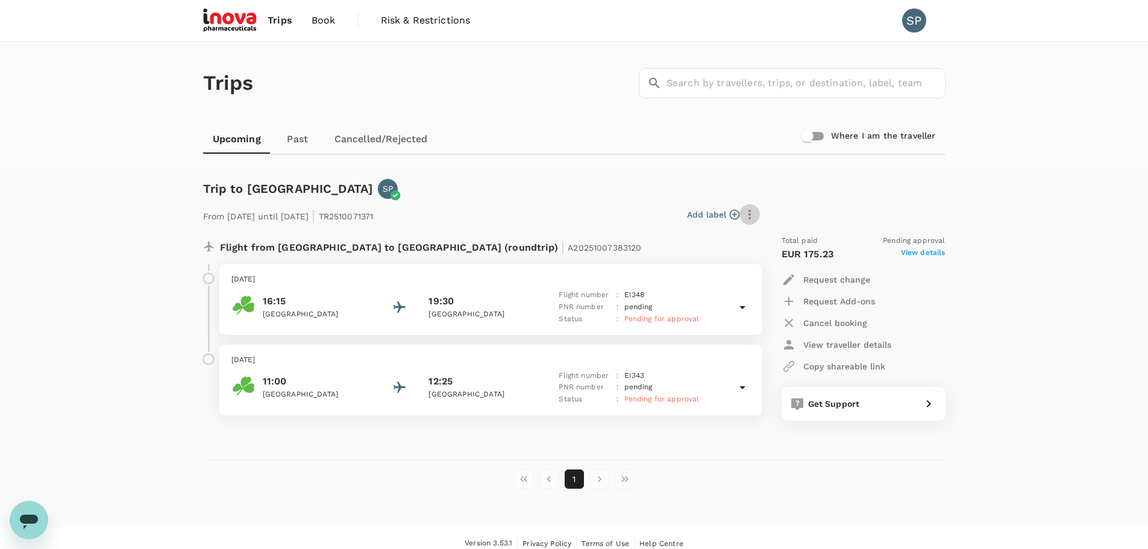
click at [749, 215] on icon "button" at bounding box center [749, 215] width 2 height 10
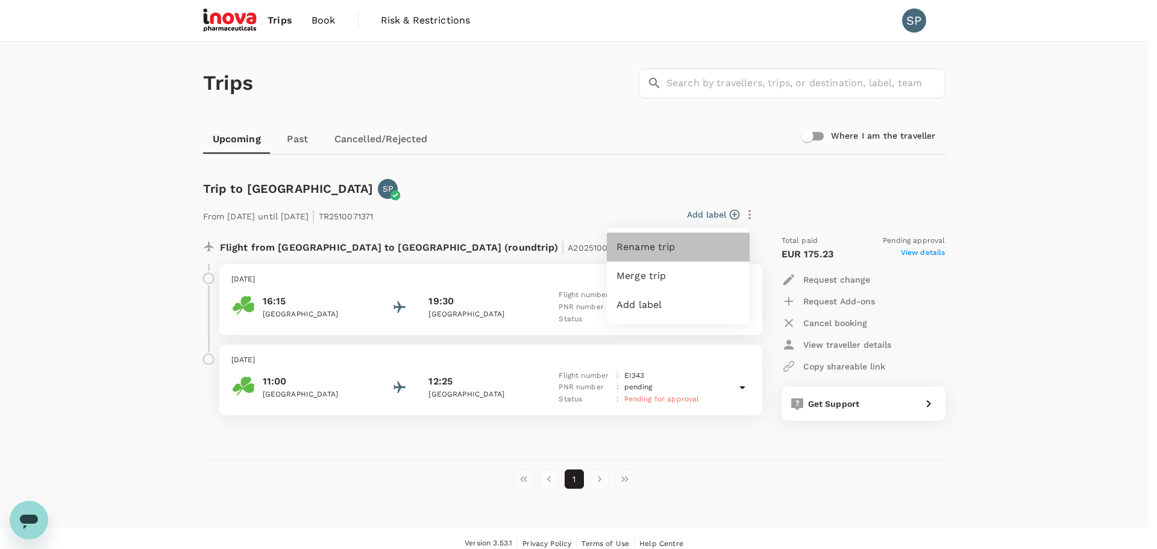
click at [698, 250] on span "Rename trip" at bounding box center [678, 247] width 124 height 14
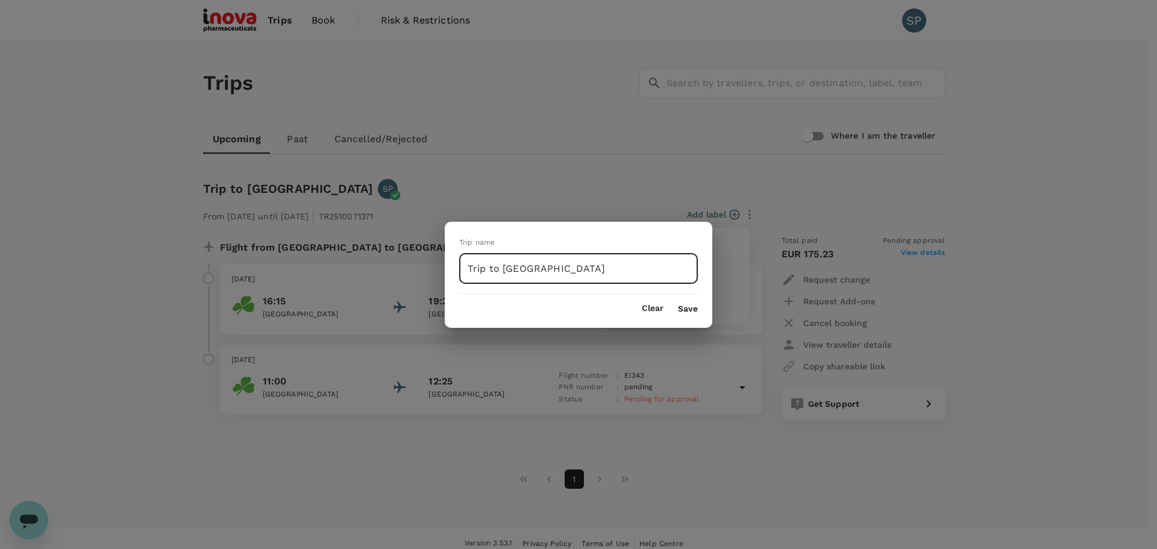
drag, startPoint x: 643, startPoint y: 273, endPoint x: 437, endPoint y: 275, distance: 206.7
click at [437, 275] on div "Trip name Trip to [GEOGRAPHIC_DATA] ​ Clear Save" at bounding box center [578, 274] width 1157 height 549
click at [501, 266] on input "Trip to [GEOGRAPHIC_DATA]" at bounding box center [578, 269] width 239 height 30
click at [539, 271] on input "Trip to [GEOGRAPHIC_DATA]" at bounding box center [578, 269] width 239 height 30
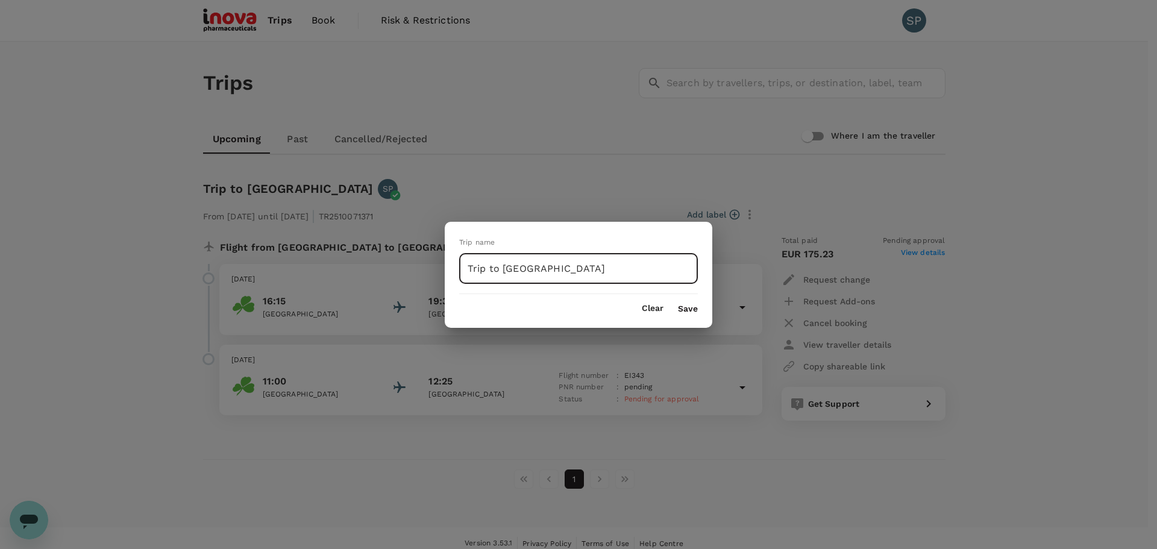
click at [539, 271] on input "Trip to [GEOGRAPHIC_DATA]" at bounding box center [578, 269] width 239 height 30
type input "Q3 2025 - Swiss EELT Meeting"
click at [687, 302] on div "Clear Save" at bounding box center [578, 303] width 267 height 19
click at [686, 307] on button "Save" at bounding box center [688, 309] width 20 height 10
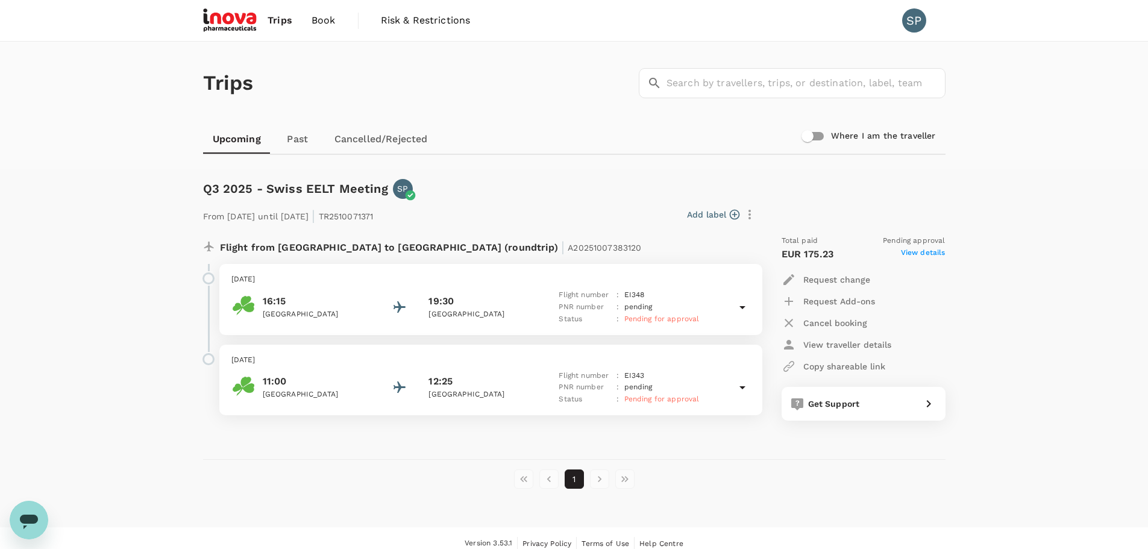
click at [533, 205] on div "Add label" at bounding box center [568, 214] width 381 height 20
click at [822, 133] on input "Where I am the traveller" at bounding box center [807, 136] width 69 height 23
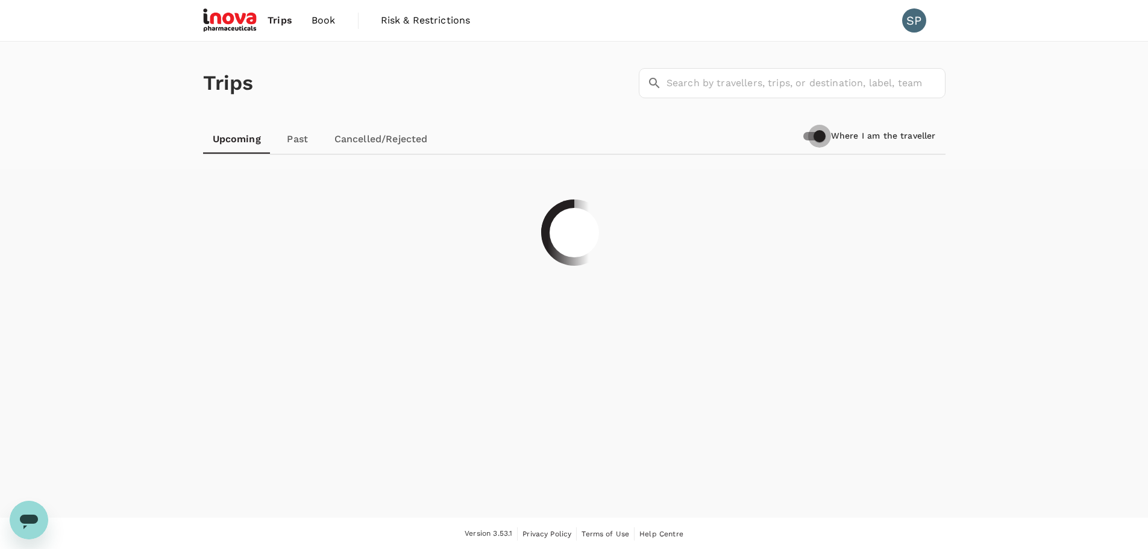
click at [822, 133] on input "Where I am the traveller" at bounding box center [819, 136] width 69 height 23
checkbox input "false"
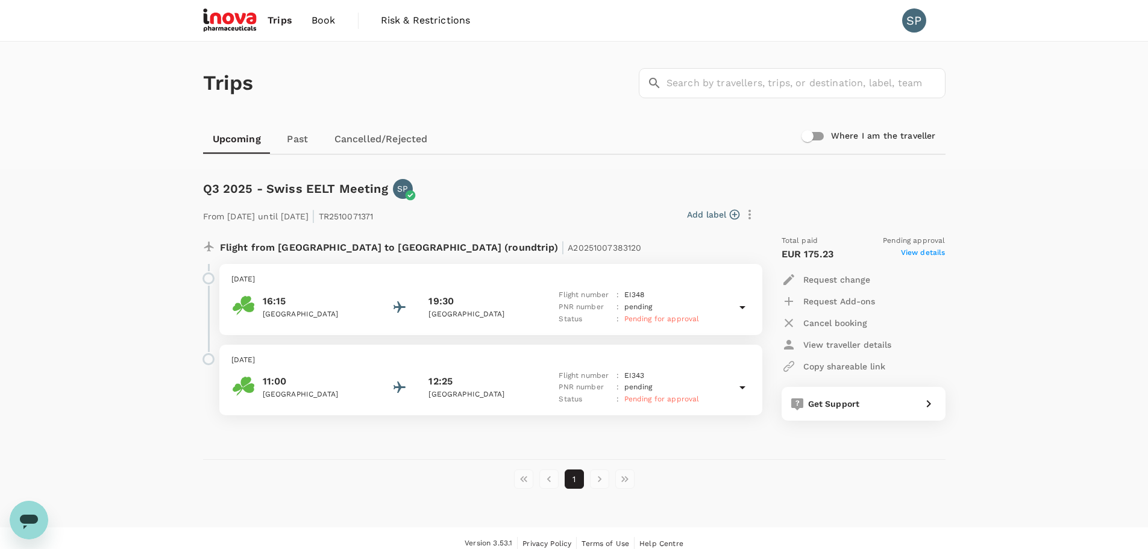
click at [301, 142] on link "Past" at bounding box center [298, 139] width 54 height 29
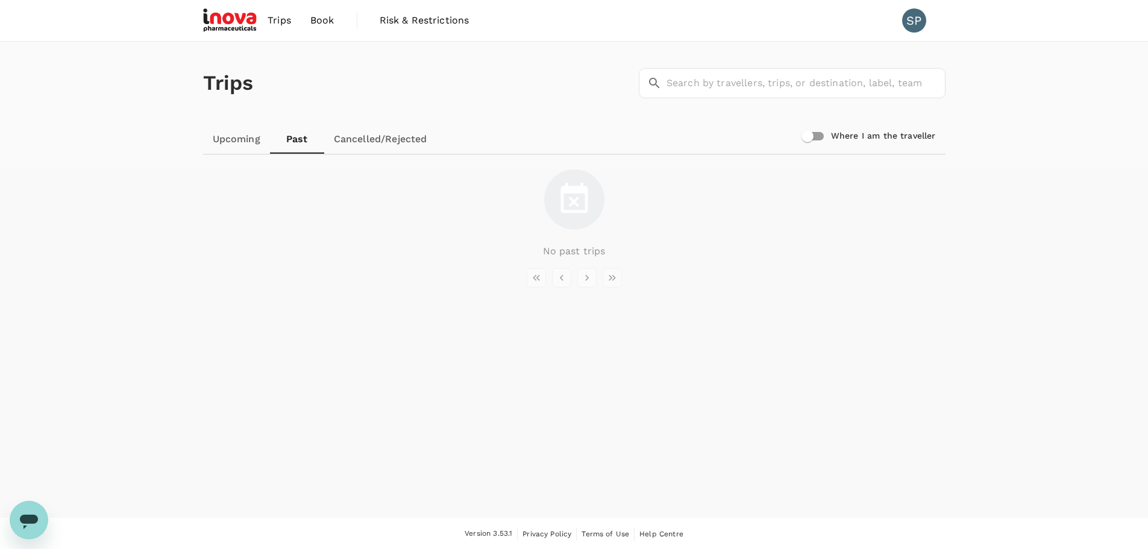
click at [357, 142] on link "Cancelled/Rejected" at bounding box center [380, 139] width 113 height 29
click at [246, 141] on link "Upcoming" at bounding box center [236, 139] width 67 height 29
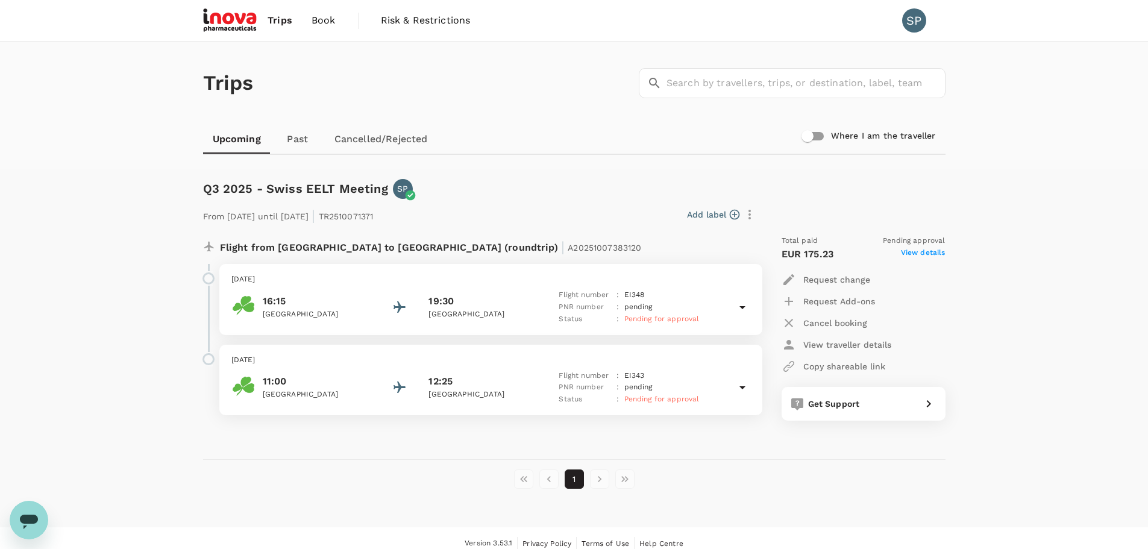
click at [96, 204] on div "Trips ​ ​ Upcoming Past Cancelled/Rejected Where I am the traveller Q3 2025 - S…" at bounding box center [574, 285] width 1148 height 486
click at [101, 205] on div "Trips ​ ​ Upcoming Past Cancelled/Rejected Where I am the traveller Q3 2025 - S…" at bounding box center [574, 285] width 1148 height 486
click at [742, 308] on icon at bounding box center [742, 307] width 6 height 3
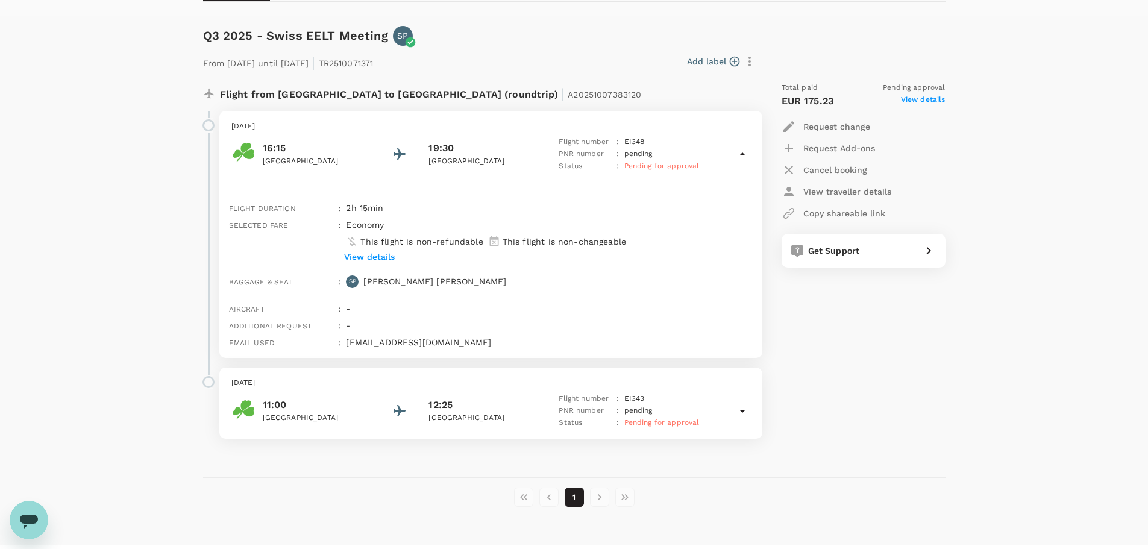
scroll to position [181, 0]
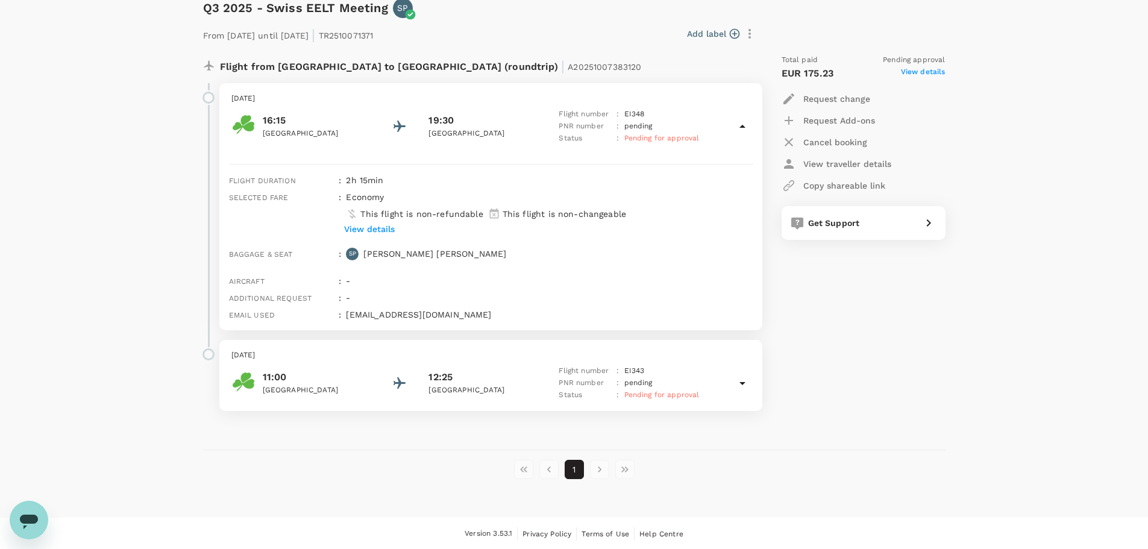
click at [739, 381] on icon at bounding box center [742, 383] width 14 height 14
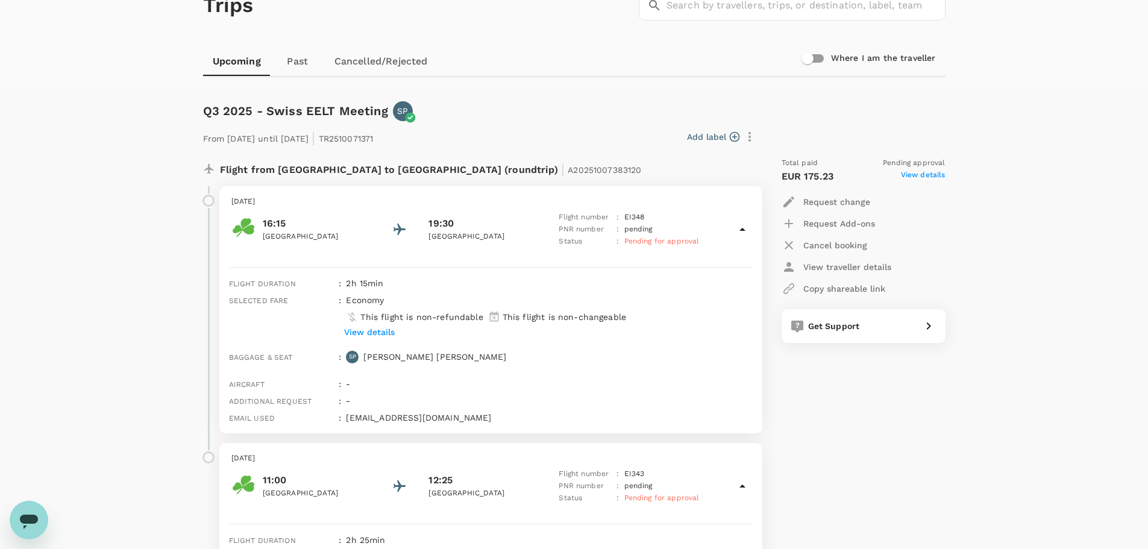
scroll to position [57, 0]
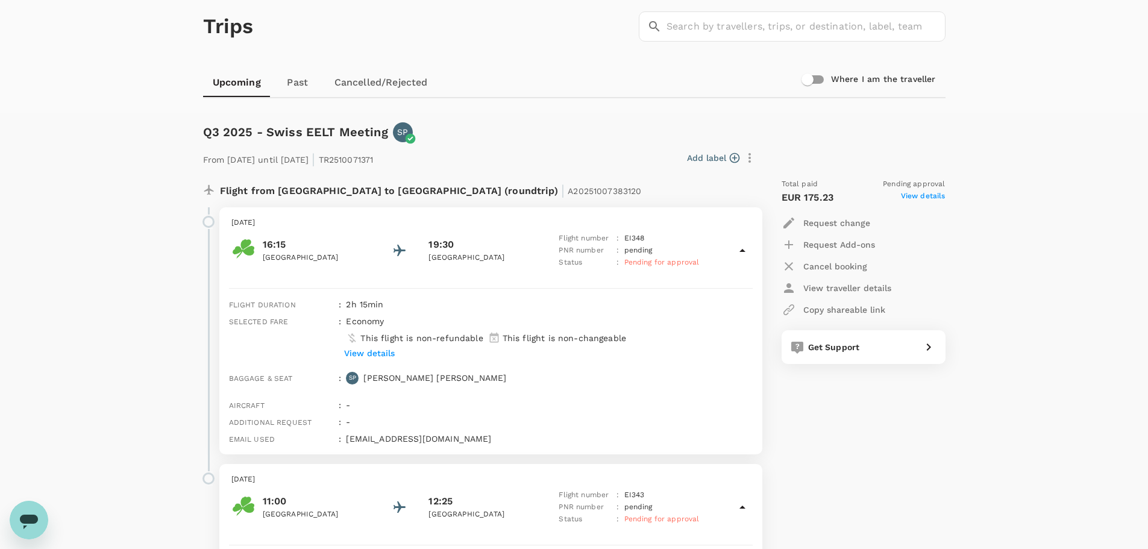
click at [746, 252] on icon at bounding box center [742, 250] width 14 height 14
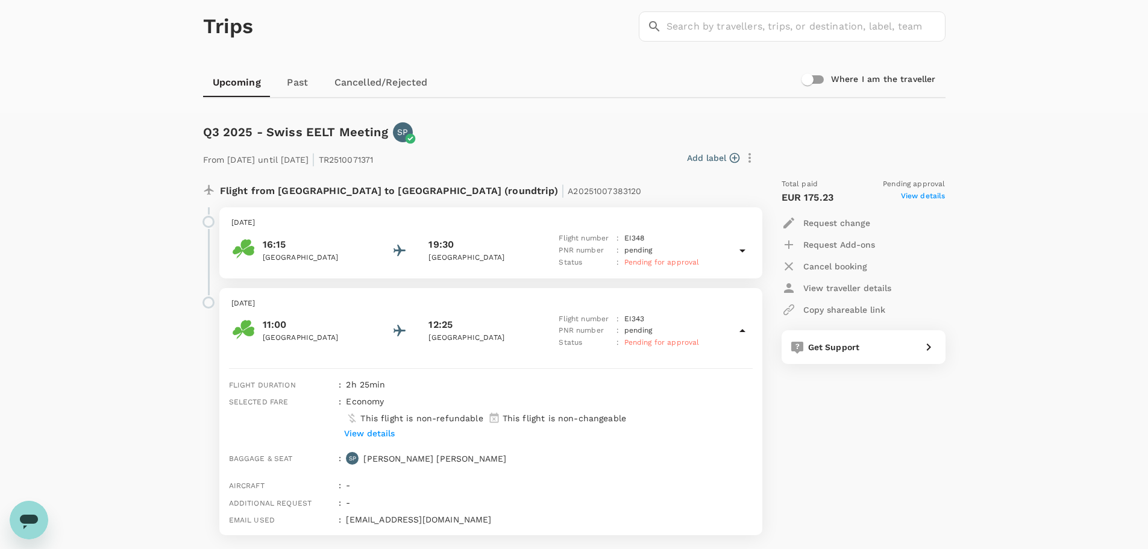
click at [739, 324] on icon at bounding box center [742, 331] width 14 height 14
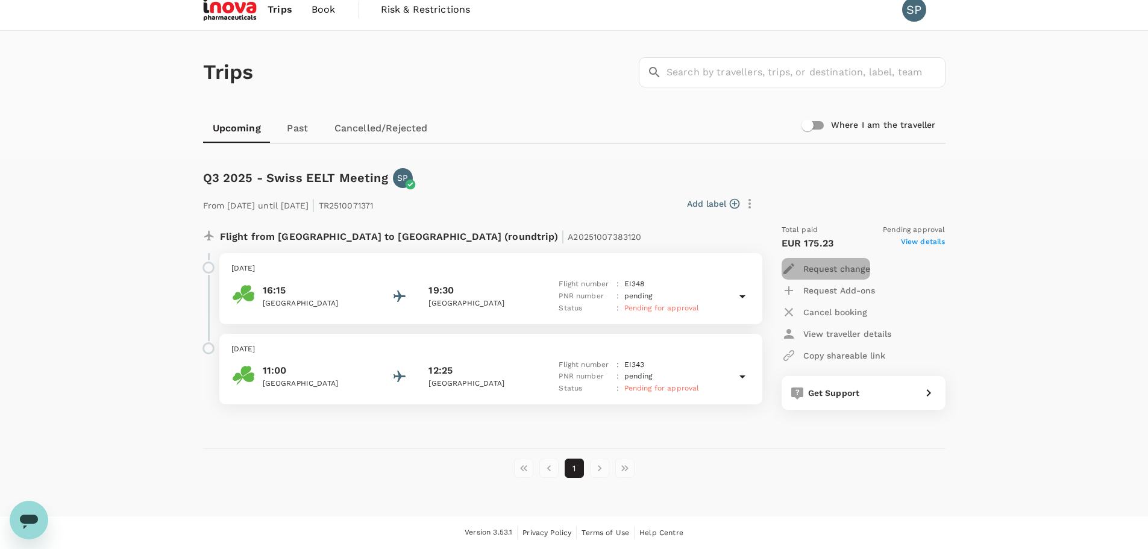
click at [836, 266] on p "Request change" at bounding box center [836, 269] width 67 height 12
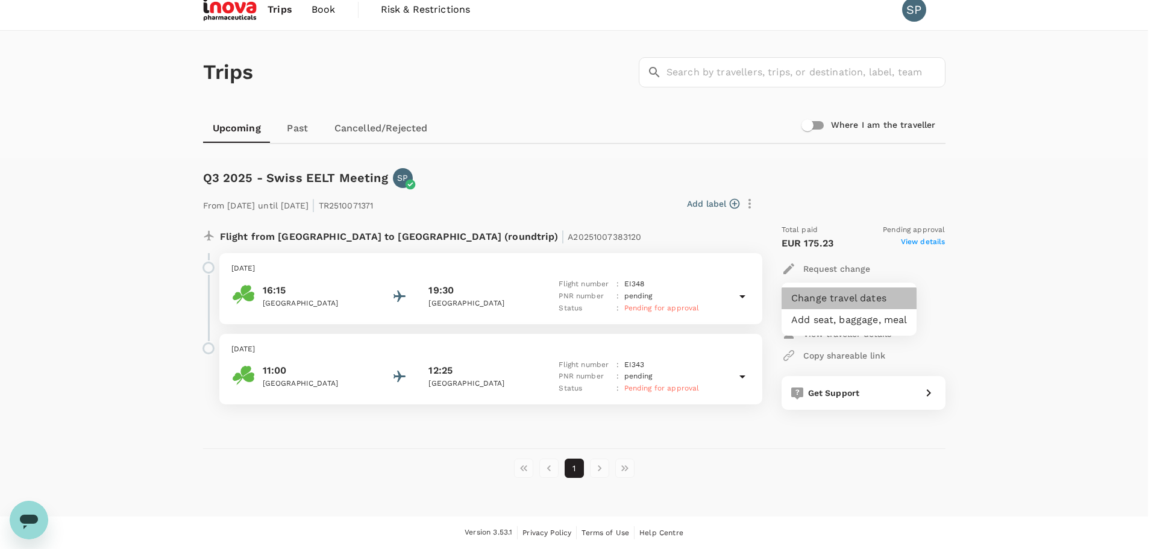
click at [841, 301] on li "Change travel dates" at bounding box center [848, 298] width 135 height 22
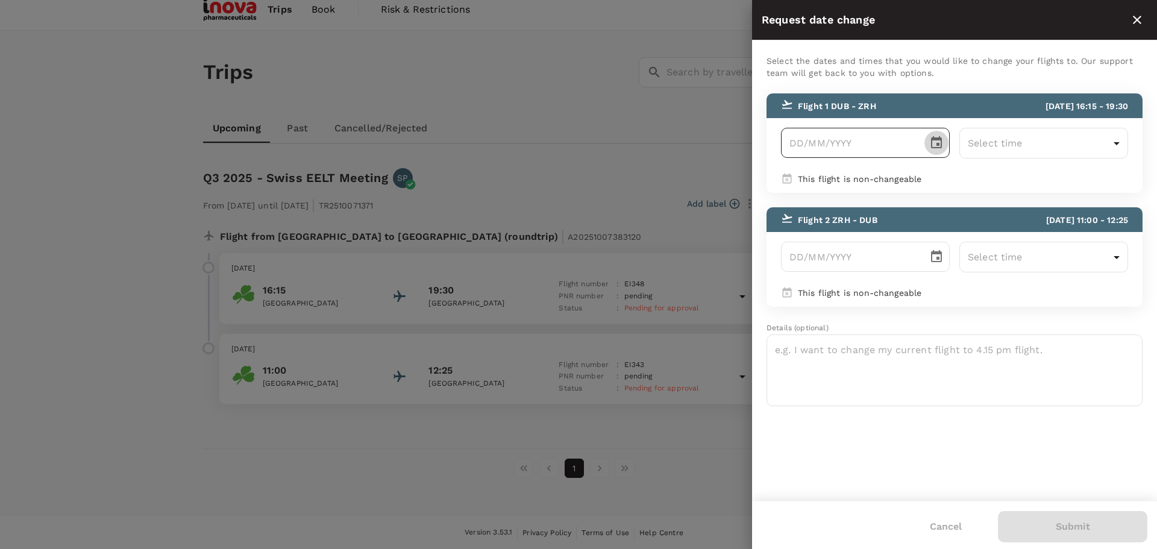
click at [940, 137] on icon "Choose date" at bounding box center [936, 142] width 11 height 12
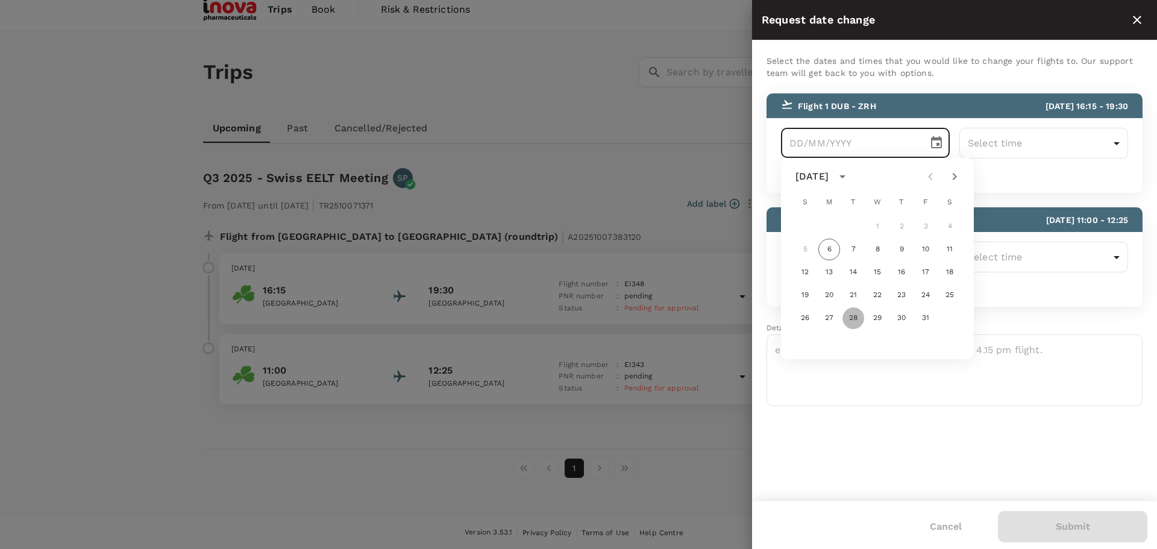
click at [852, 318] on button "28" at bounding box center [853, 318] width 22 height 22
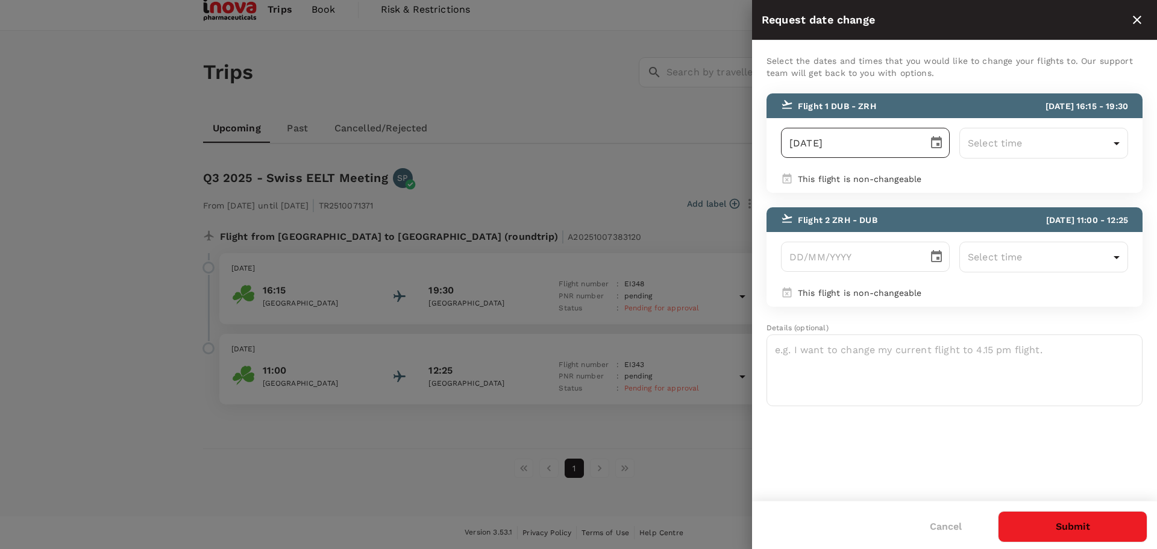
click at [932, 140] on icon "Choose date, selected date is Oct 28, 2025" at bounding box center [936, 142] width 11 height 12
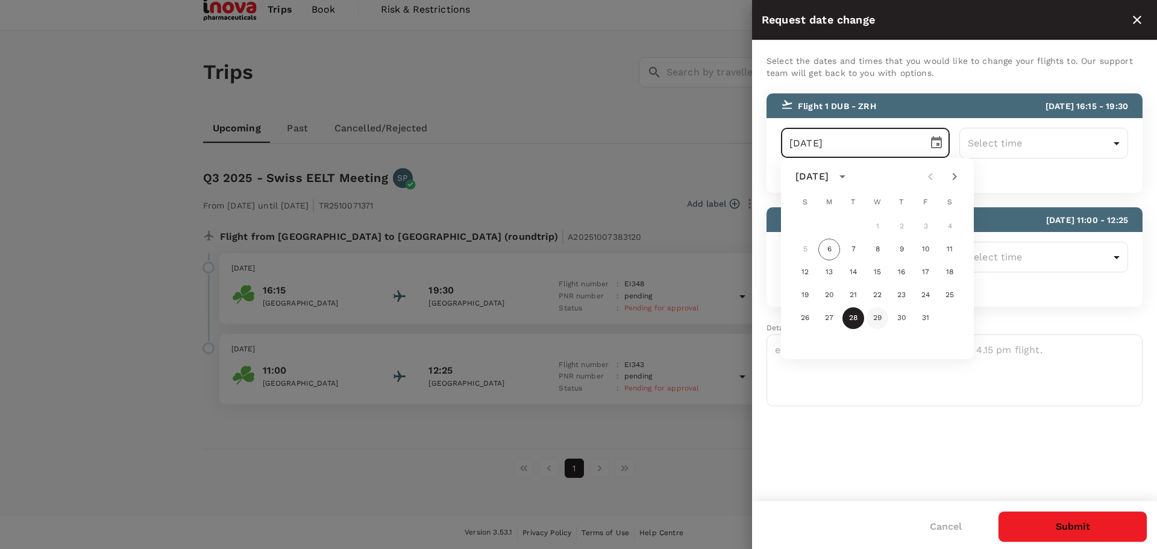
click at [877, 315] on button "29" at bounding box center [877, 318] width 22 height 22
type input "[DATE]"
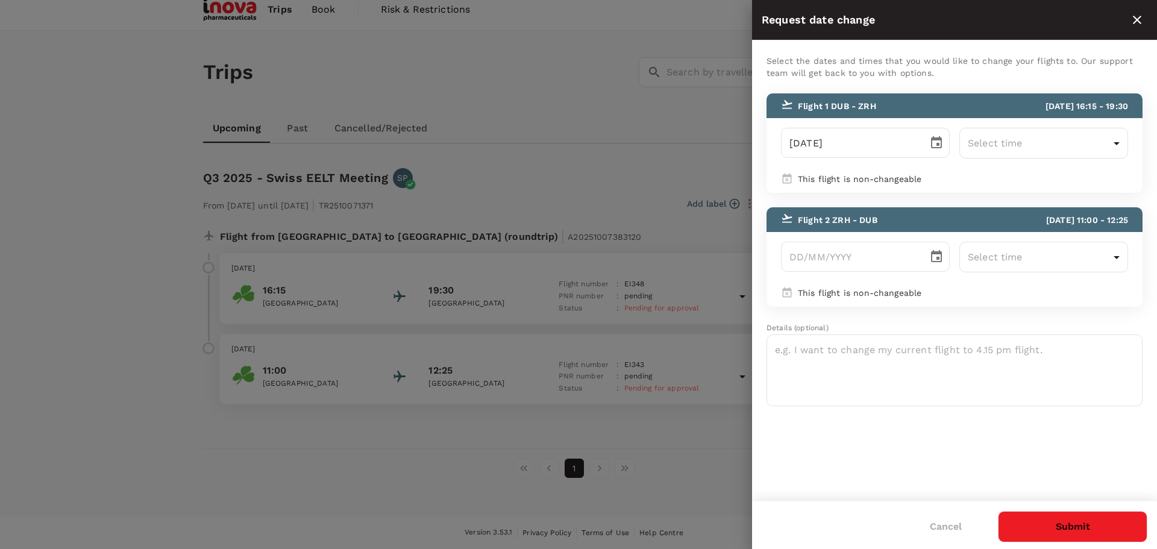
click at [648, 174] on div at bounding box center [578, 274] width 1157 height 549
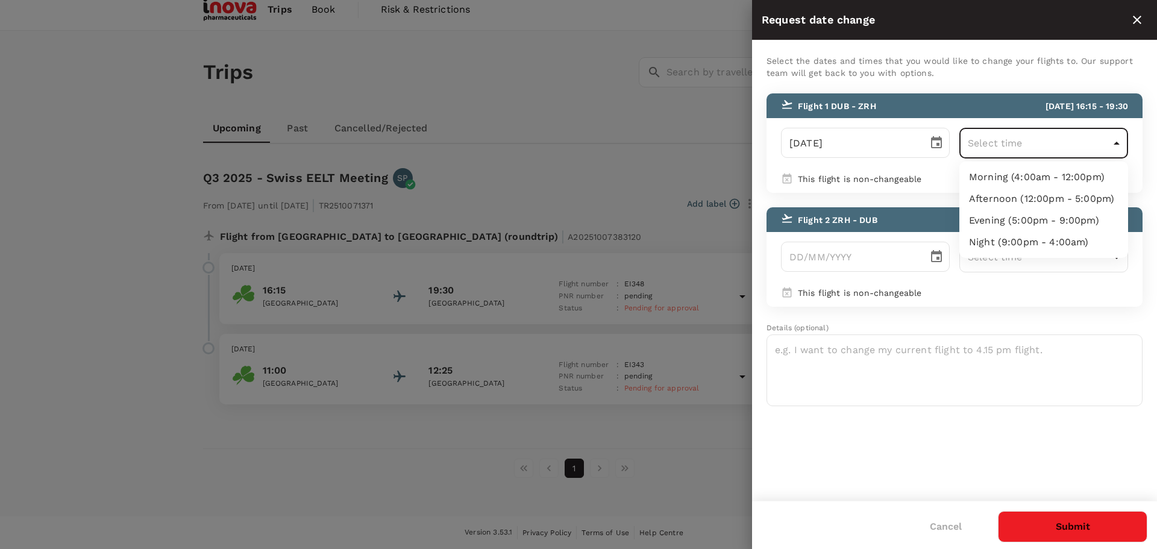
click at [1096, 137] on body "Trips Book Risk & Restrictions SP Trips ​ ​ Upcoming Past Cancelled/Rejected Wh…" at bounding box center [578, 269] width 1157 height 560
click at [1090, 174] on li "Morning (4:00am - 12:00pm)" at bounding box center [1043, 177] width 169 height 22
type input "04:00-12:00"
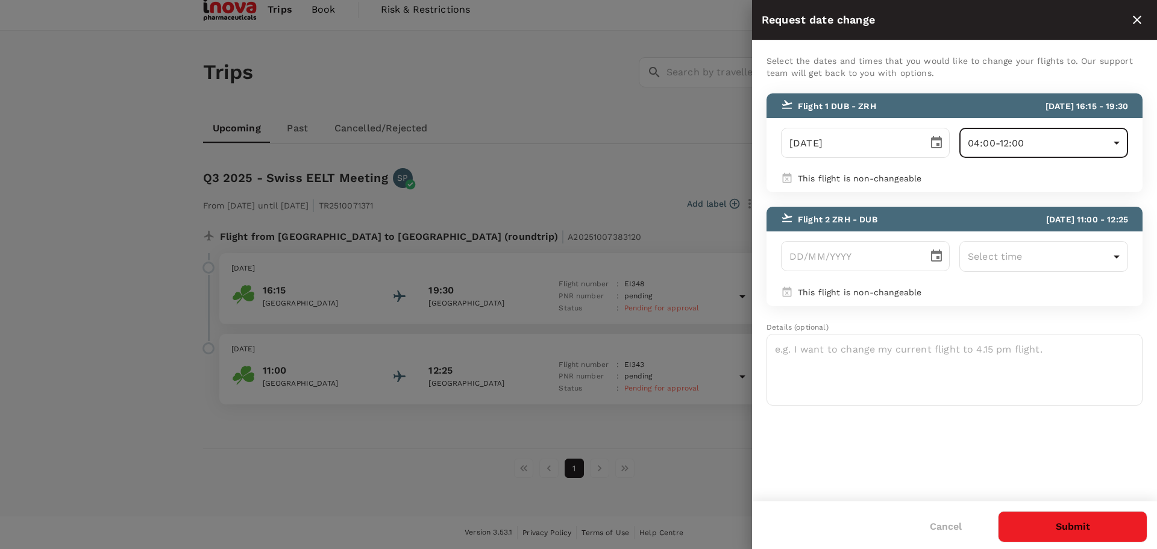
click at [1065, 534] on button "Submit" at bounding box center [1072, 526] width 149 height 31
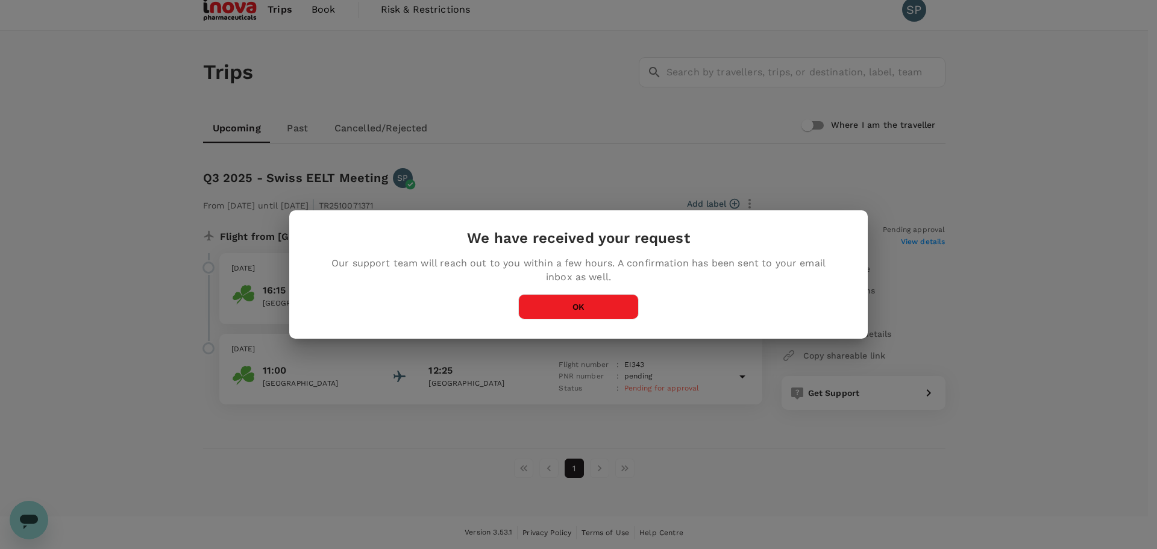
click at [575, 307] on button "OK" at bounding box center [578, 306] width 120 height 25
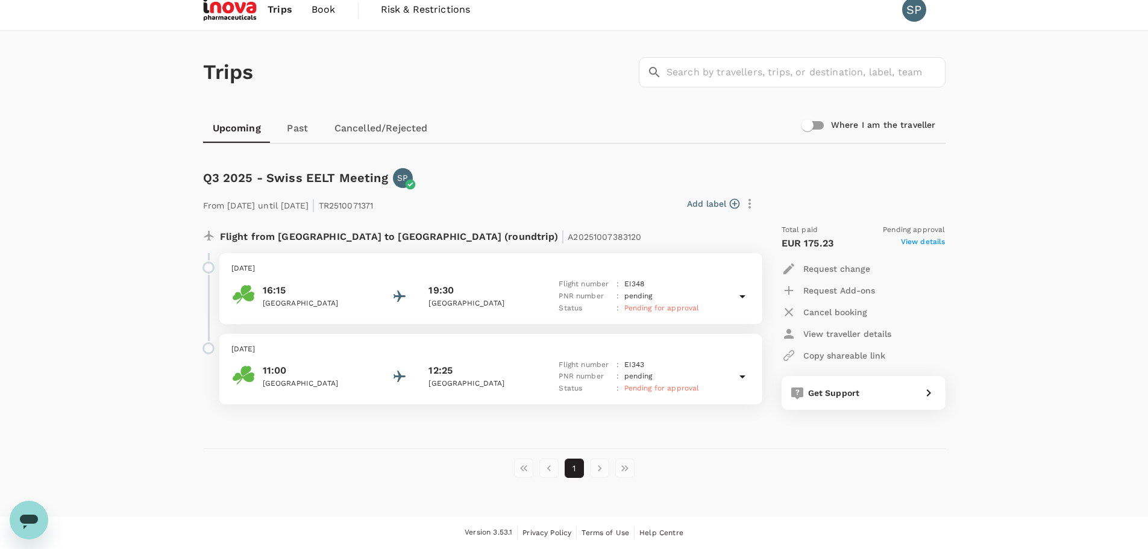
click at [553, 194] on div "Add label" at bounding box center [568, 203] width 381 height 20
click at [970, 178] on div "Trips ​ ​ Upcoming Past Cancelled/Rejected Where I am the traveller Q3 2025 - S…" at bounding box center [574, 274] width 1148 height 486
click at [836, 311] on p "Cancel booking" at bounding box center [835, 312] width 64 height 12
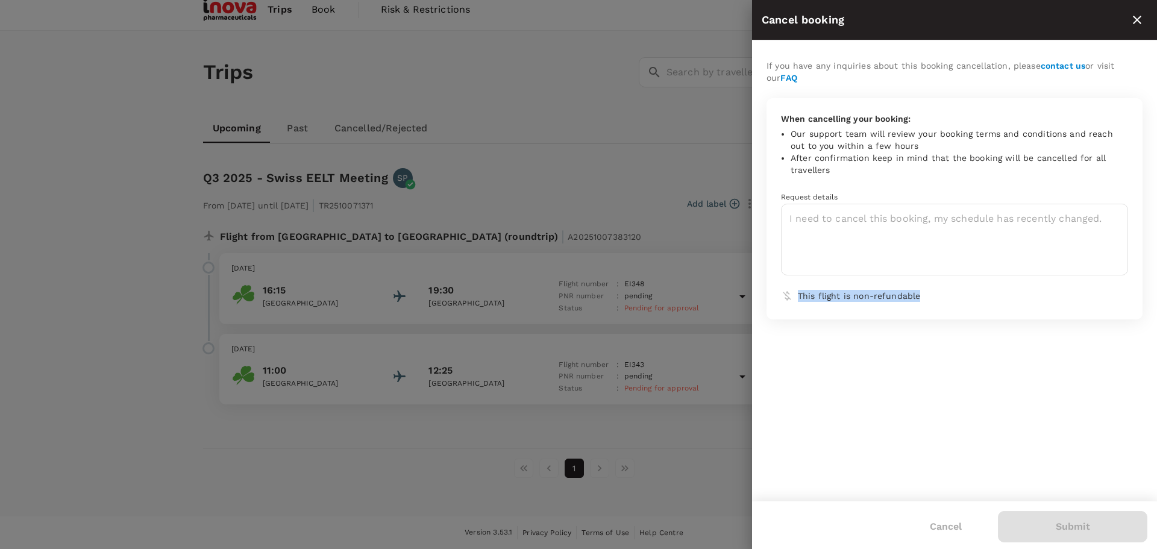
drag, startPoint x: 796, startPoint y: 294, endPoint x: 941, endPoint y: 294, distance: 144.6
click at [941, 294] on div "This flight is non-refundable" at bounding box center [960, 295] width 335 height 20
click at [941, 294] on p "This flight is non-refundable" at bounding box center [963, 296] width 330 height 12
click at [949, 530] on button "Cancel" at bounding box center [946, 526] width 66 height 30
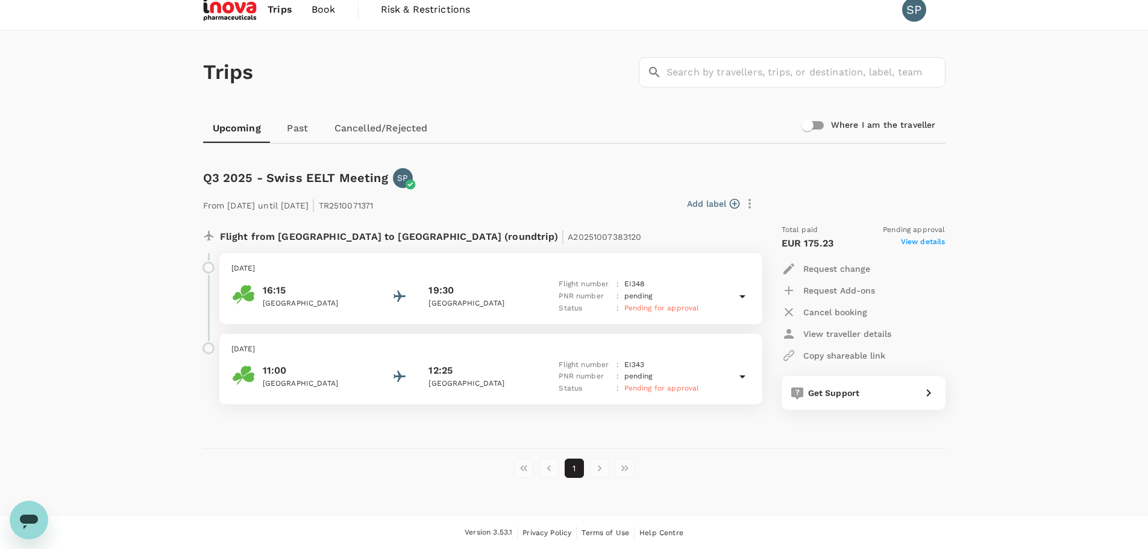
click at [847, 490] on div "Q3 2025 - Swiss EELT Meeting SP From [DATE] until [DATE] | TR2510071371 Add lab…" at bounding box center [574, 327] width 771 height 339
click at [395, 452] on div "Q3 2025 - Swiss EELT Meeting SP From [DATE] until [DATE] | TR2510071371 Add lab…" at bounding box center [574, 327] width 771 height 339
click at [492, 218] on div "Flight from [GEOGRAPHIC_DATA] to [GEOGRAPHIC_DATA] (roundtrip) | A20251007383120" at bounding box center [475, 233] width 564 height 39
click at [527, 189] on div "Add label" at bounding box center [566, 201] width 386 height 25
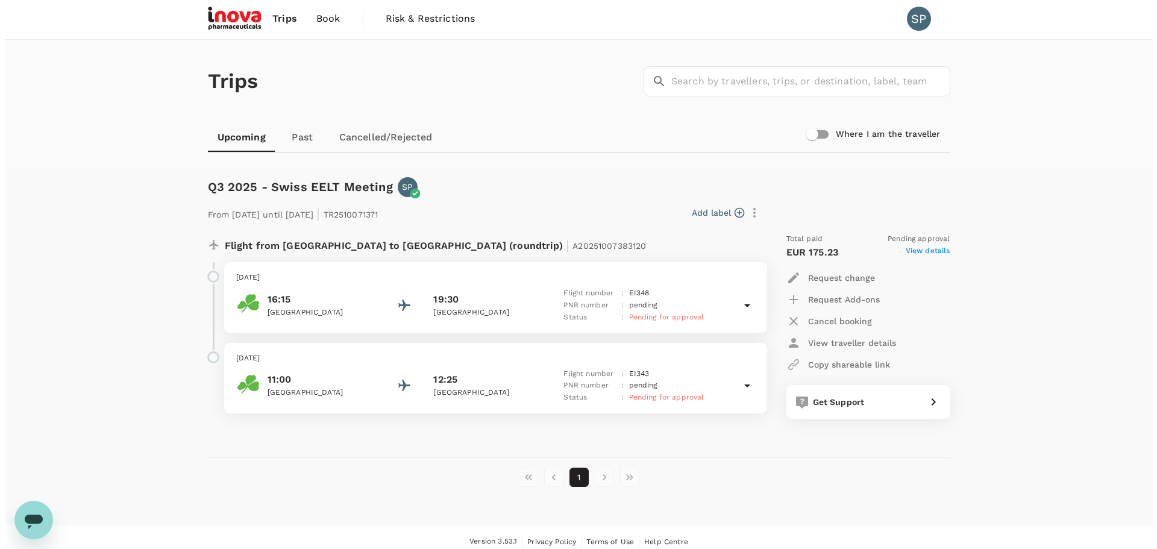
scroll to position [0, 0]
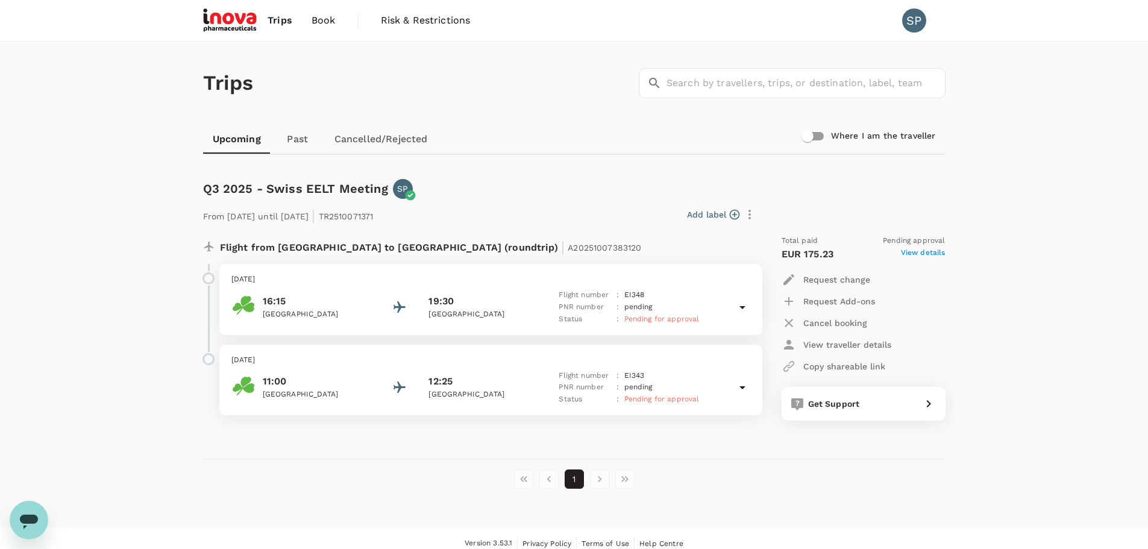
click at [328, 22] on span "Book" at bounding box center [323, 20] width 24 height 14
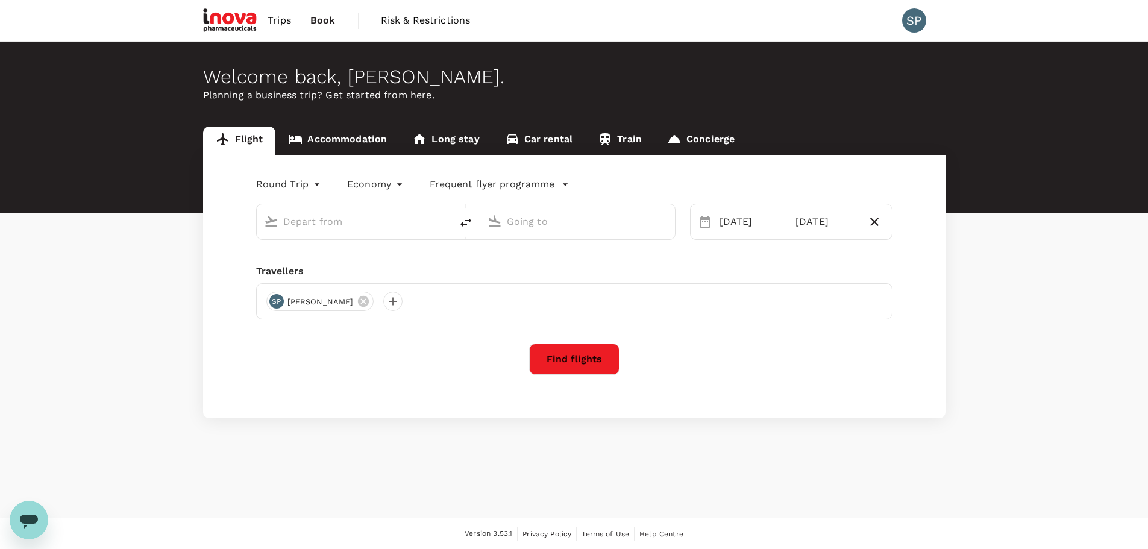
type input "[GEOGRAPHIC_DATA] (DUB)"
type input "Zurich (ZRH)"
type input "[GEOGRAPHIC_DATA] (DUB)"
type input "Zurich (ZRH)"
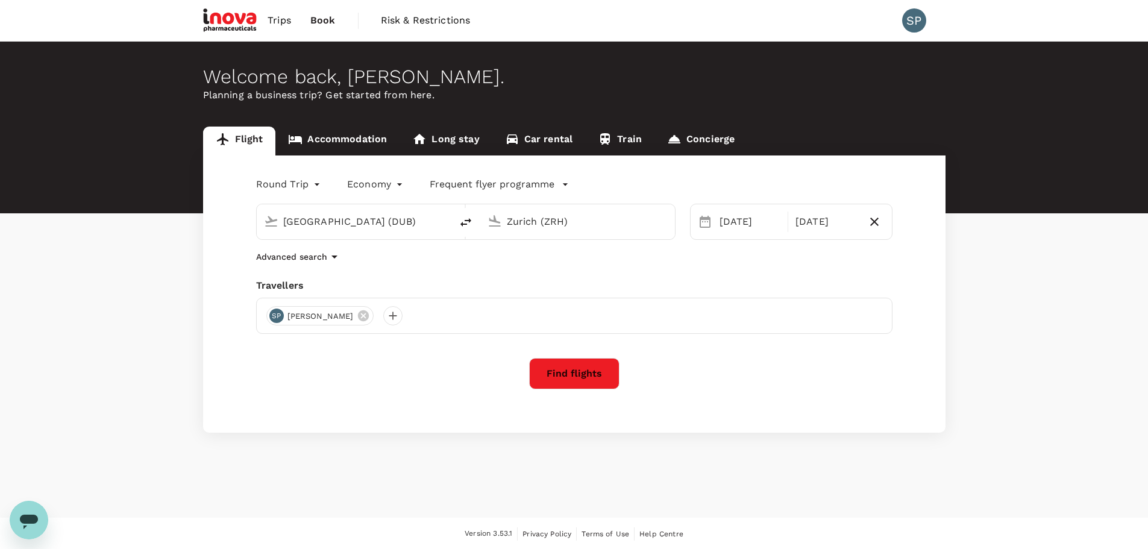
click at [578, 357] on div "Round Trip roundtrip Economy economy Frequent flyer programme [GEOGRAPHIC_DATA]…" at bounding box center [574, 293] width 742 height 277
click at [575, 369] on button "Find flights" at bounding box center [574, 373] width 90 height 31
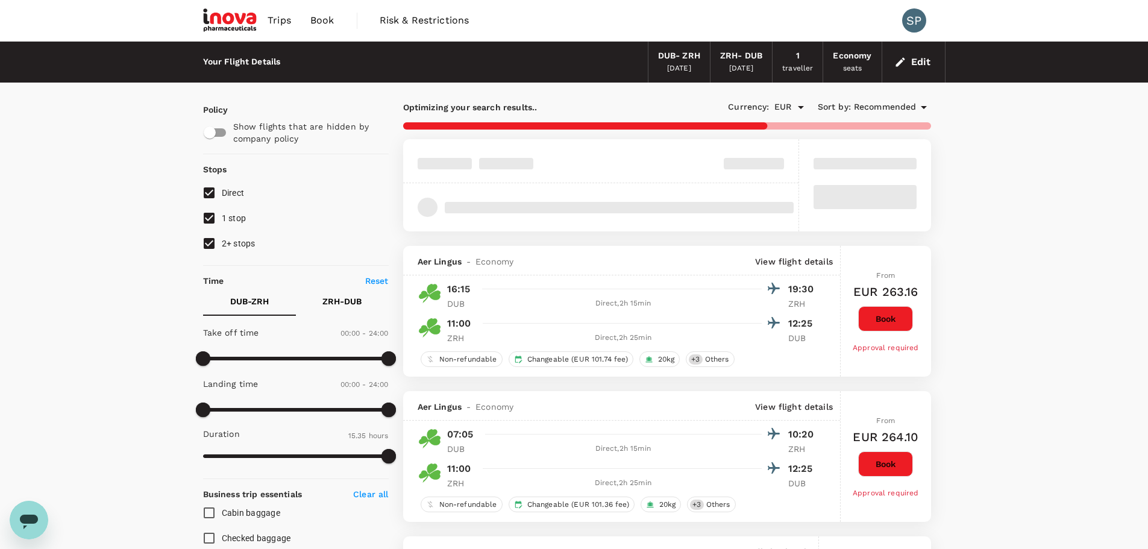
type input "940"
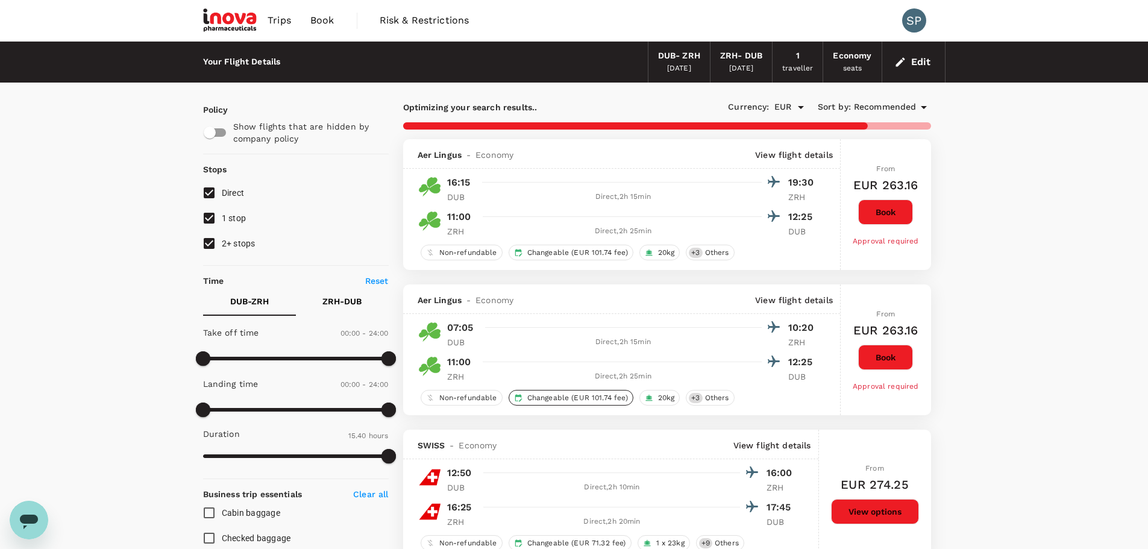
click at [590, 398] on span "Changeable (EUR 101.74 fee)" at bounding box center [577, 398] width 110 height 10
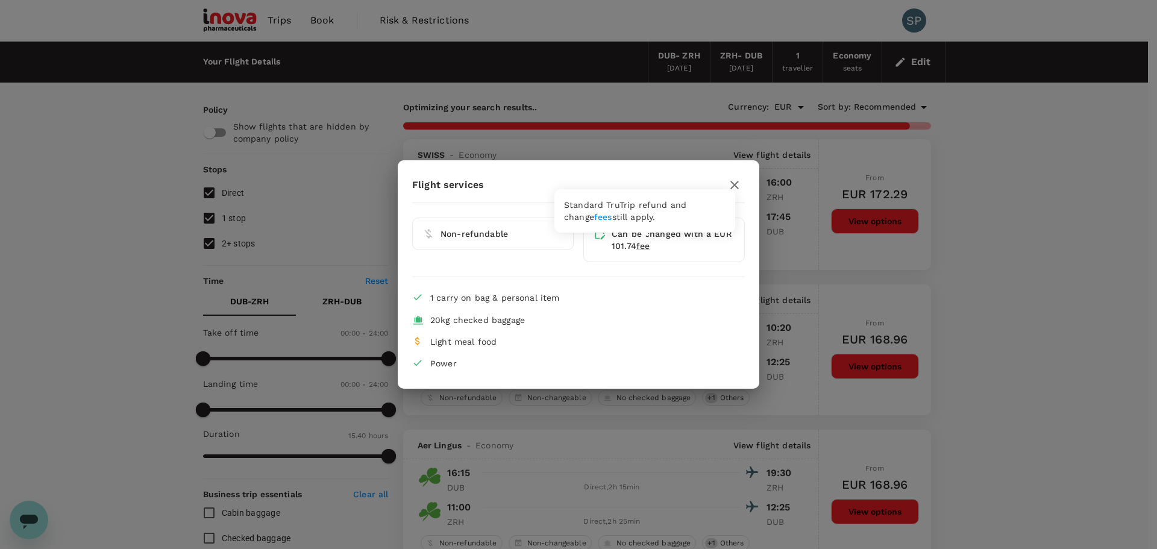
click at [594, 217] on link "fees" at bounding box center [603, 217] width 18 height 10
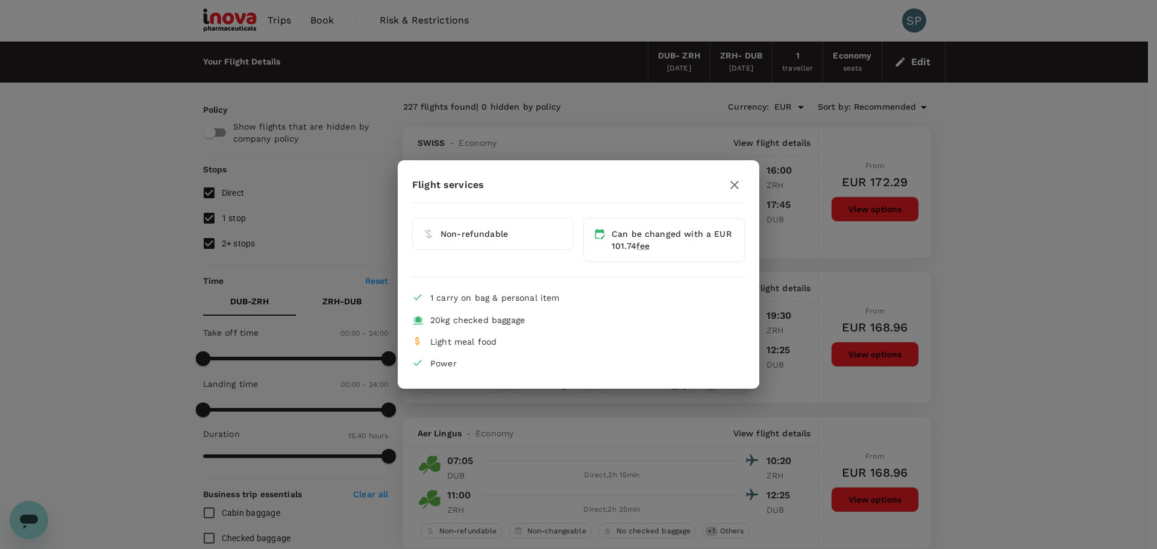
click at [737, 186] on icon "button" at bounding box center [734, 185] width 14 height 14
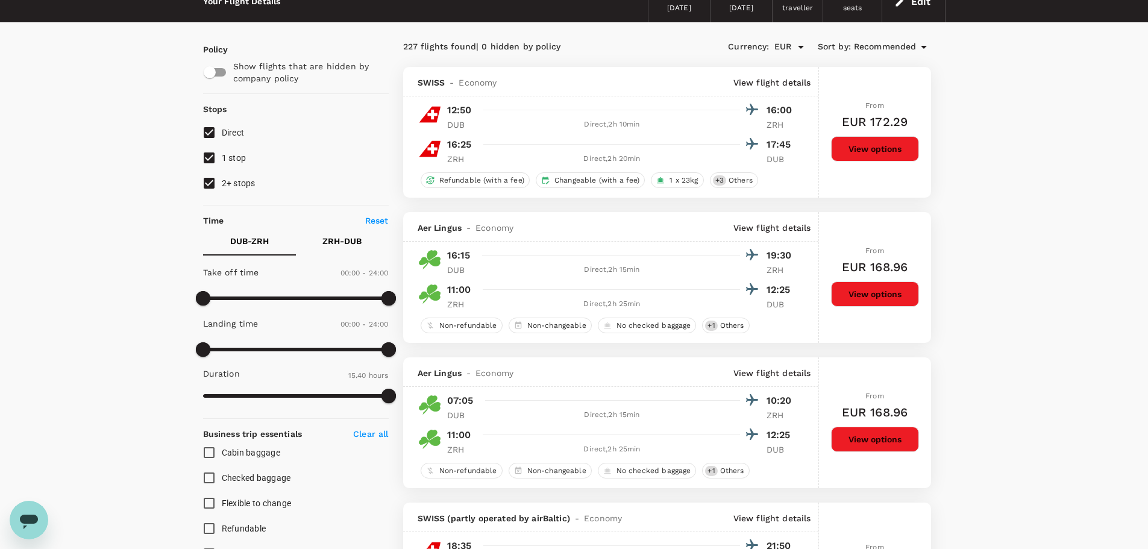
scroll to position [120, 0]
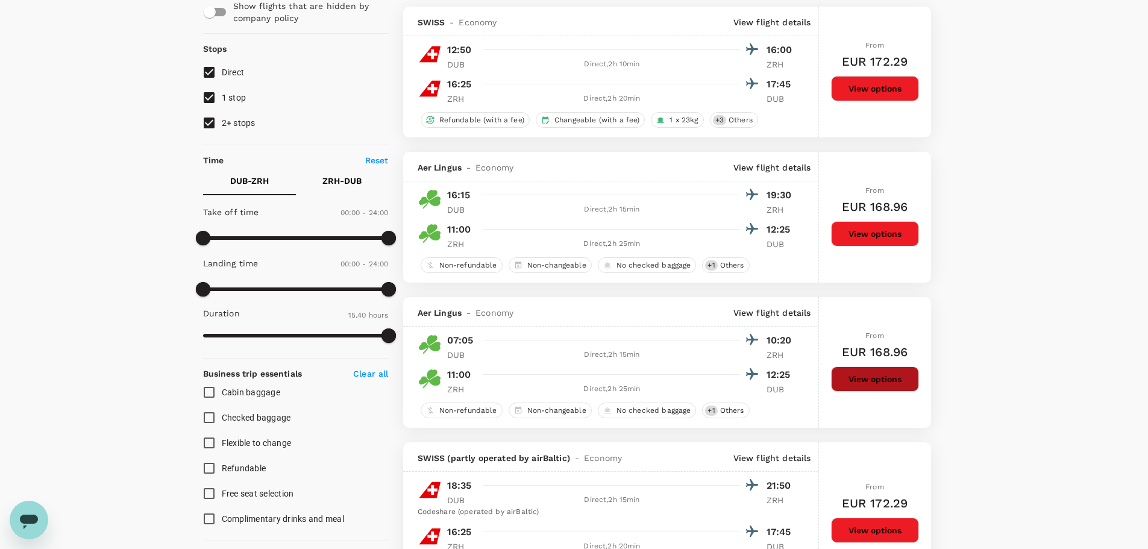
click at [866, 381] on button "View options" at bounding box center [875, 378] width 88 height 25
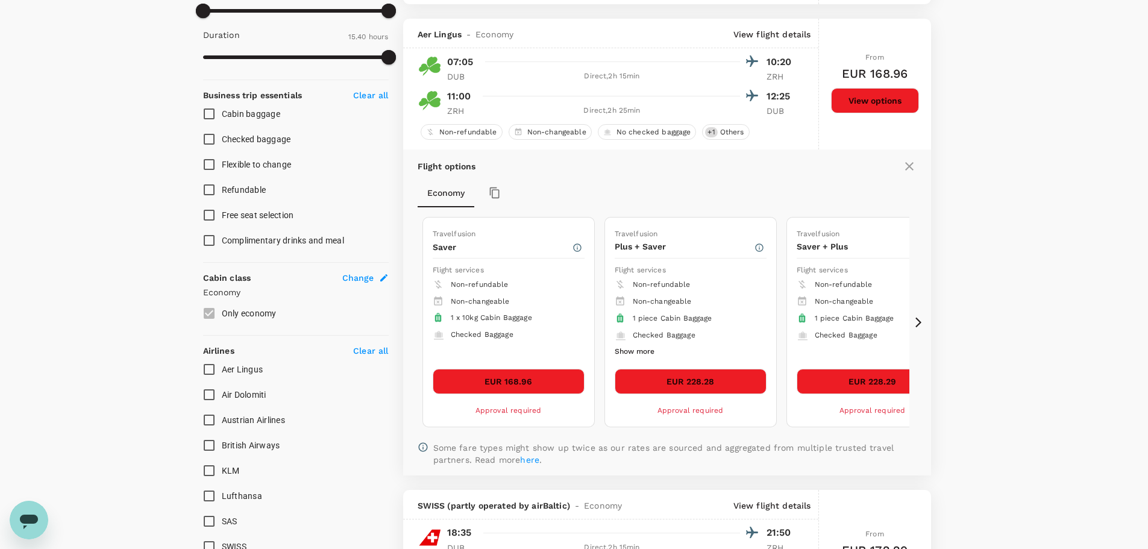
scroll to position [417, 0]
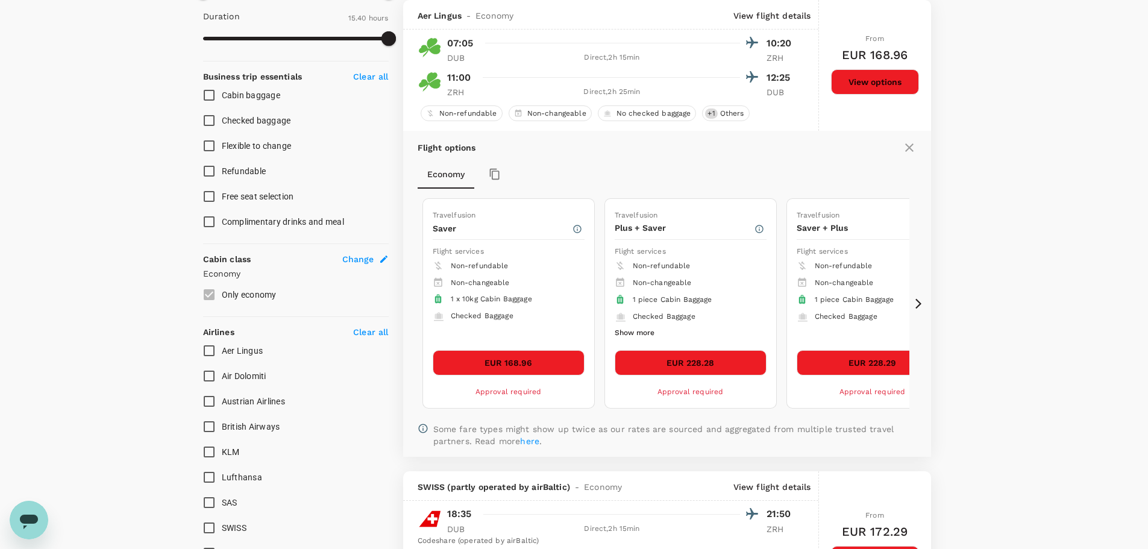
click at [505, 361] on button "EUR 168.96" at bounding box center [509, 362] width 152 height 25
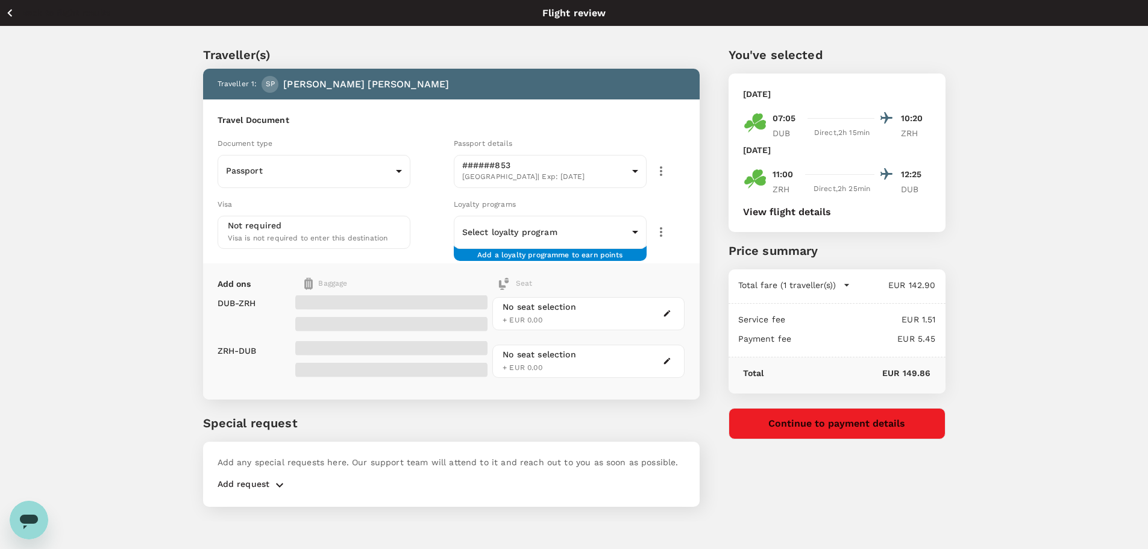
click at [1025, 264] on div "Traveller(s) Traveller 1 : SP [PERSON_NAME] Travel Document Document type Passp…" at bounding box center [574, 274] width 1148 height 495
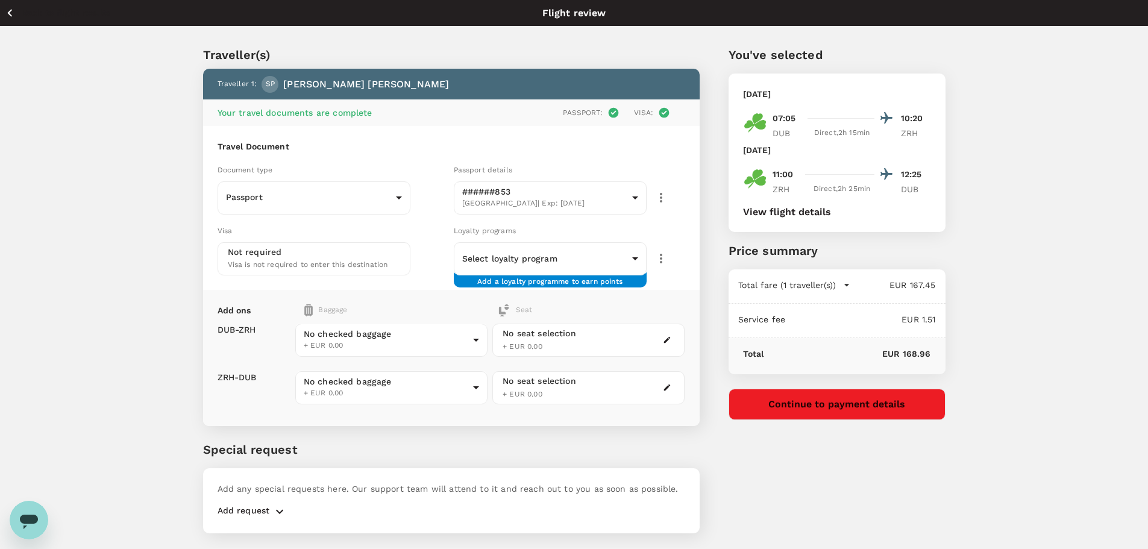
click at [1025, 264] on div "Traveller(s) Traveller 1 : SP [PERSON_NAME] Your travel documents are complete …" at bounding box center [574, 287] width 1148 height 521
click at [1001, 248] on div "Traveller(s) Traveller 1 : SP [PERSON_NAME] Your travel documents are complete …" at bounding box center [574, 287] width 1148 height 521
click at [337, 251] on div "Not required Visa is not required to enter this destination" at bounding box center [314, 258] width 172 height 25
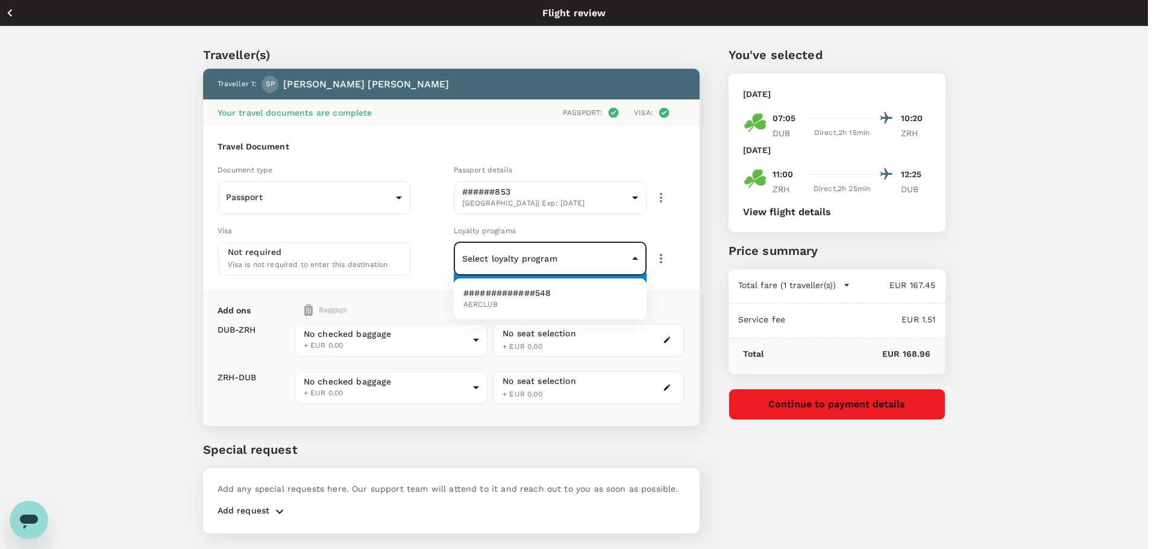
click at [601, 262] on body "Back to flight results Flight review Traveller(s) Traveller 1 : SP [PERSON_NAME…" at bounding box center [578, 290] width 1157 height 581
click at [571, 294] on li "#############548 AERCLUB" at bounding box center [550, 298] width 193 height 31
type input "d735f28a-811a-44b0-8b95-a9e837e82092"
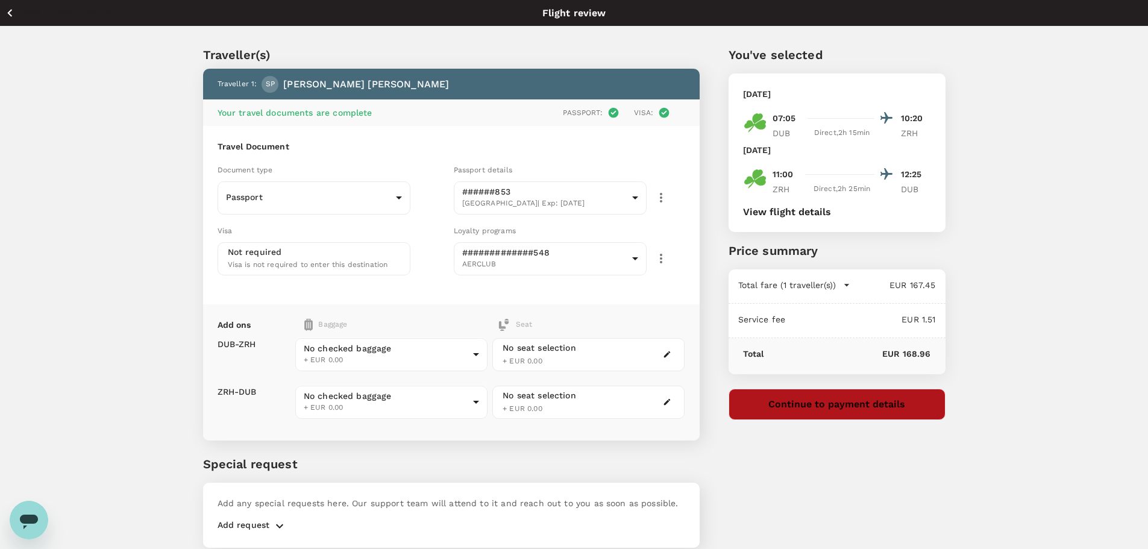
click at [821, 408] on button "Continue to payment details" at bounding box center [836, 404] width 217 height 31
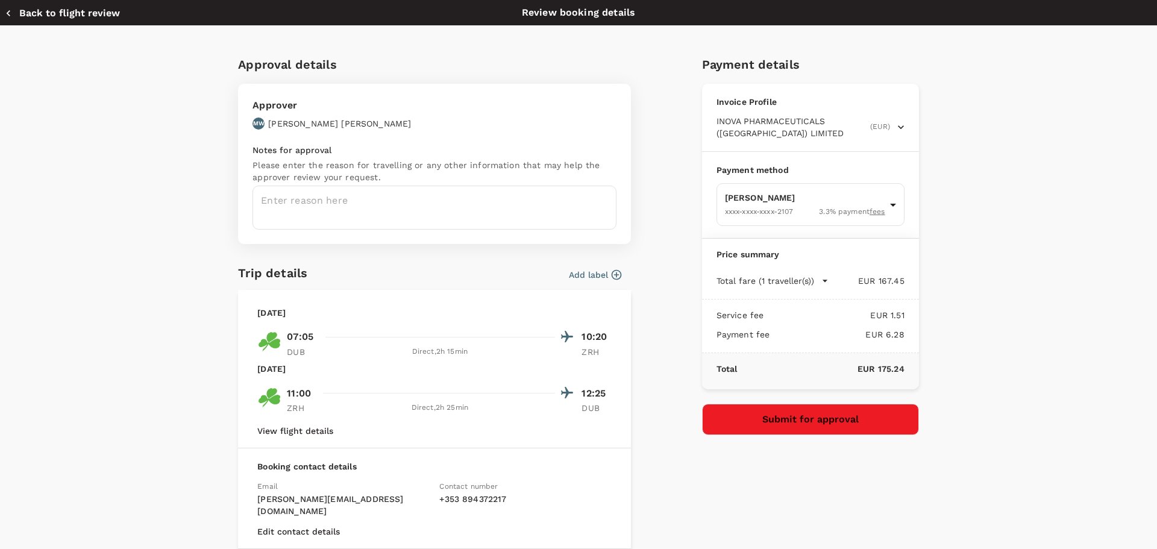
click at [1039, 384] on div "Approval details Approver MW Min-[PERSON_NAME] Notes for approval Please enter …" at bounding box center [578, 362] width 1157 height 673
click at [14, 19] on button "Back to flight review" at bounding box center [62, 13] width 115 height 12
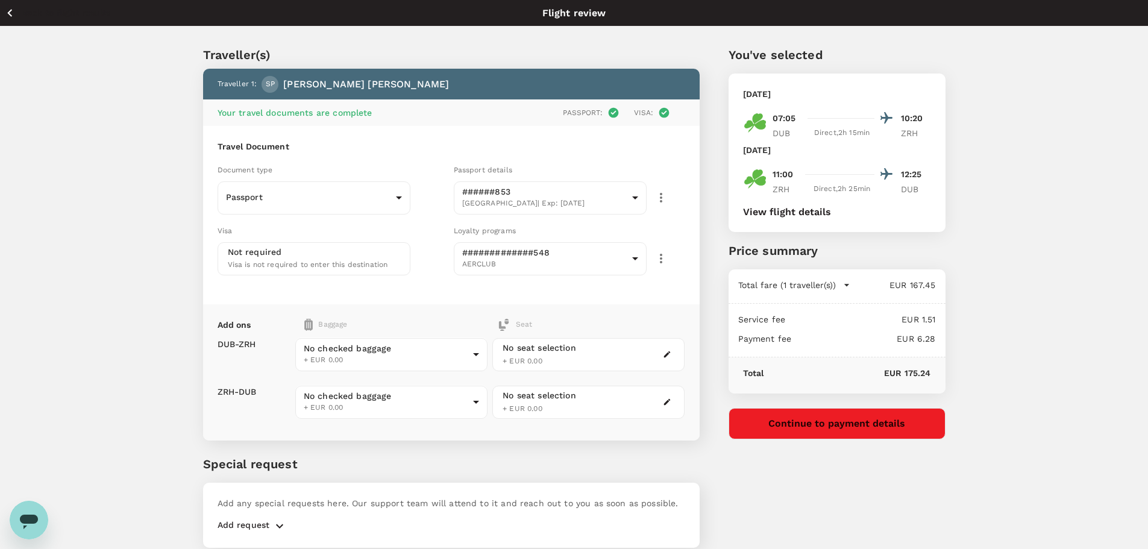
click at [14, 19] on icon "button" at bounding box center [9, 12] width 15 height 15
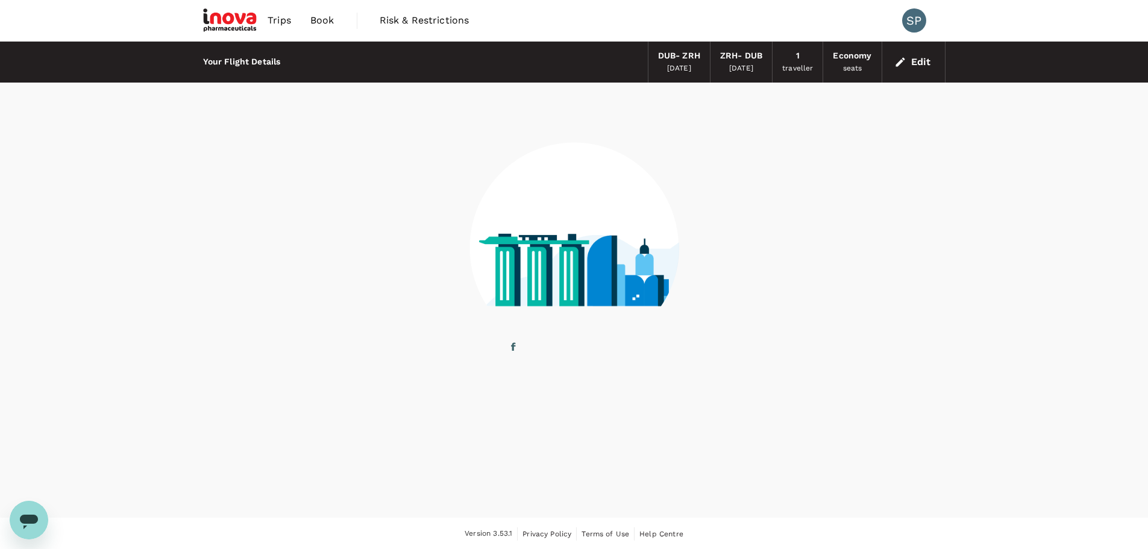
scroll to position [1, 0]
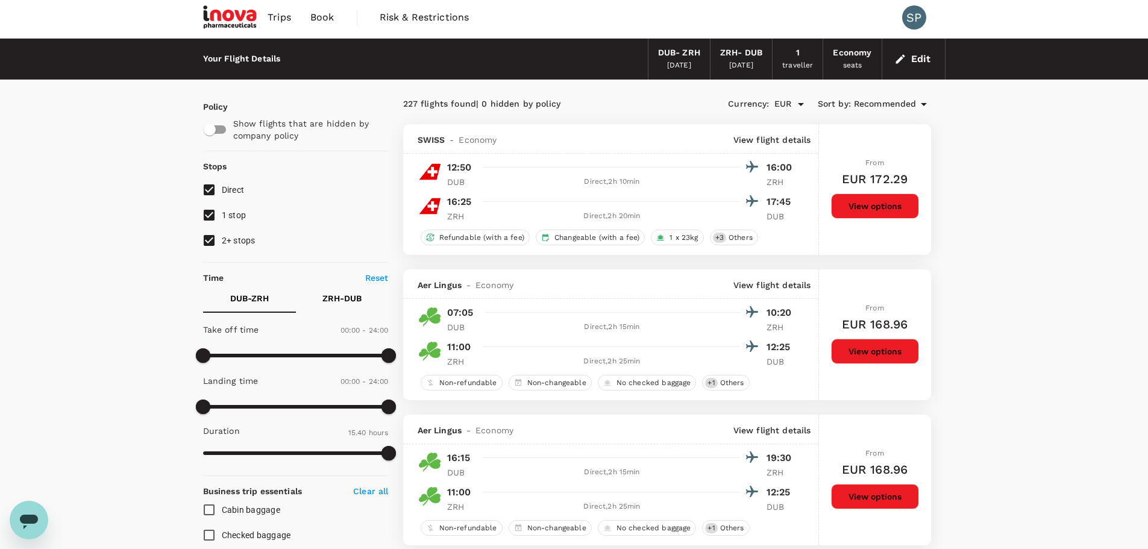
scroll to position [0, 0]
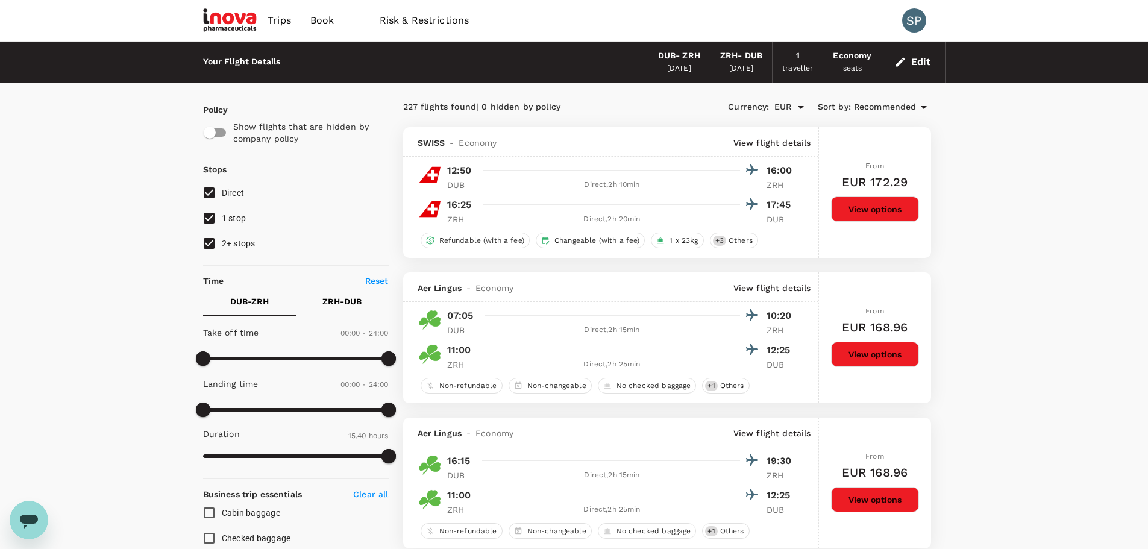
click at [224, 19] on img at bounding box center [230, 20] width 55 height 27
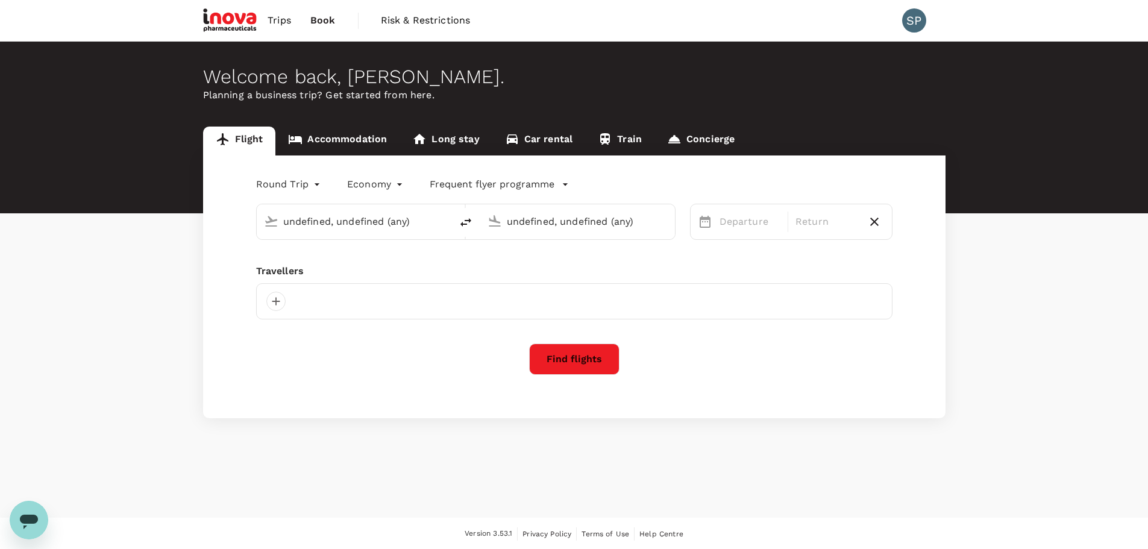
type input "[GEOGRAPHIC_DATA] (DUB)"
type input "Zurich (ZRH)"
type input "[GEOGRAPHIC_DATA] (DUB)"
type input "Zurich (ZRH)"
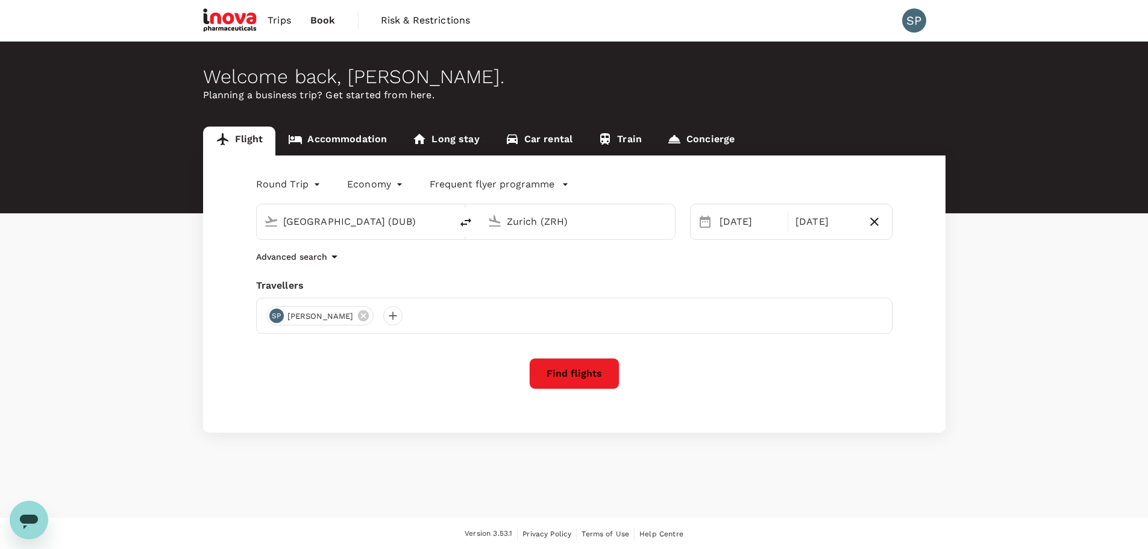
click at [36, 513] on icon "Open messaging window" at bounding box center [29, 520] width 22 height 22
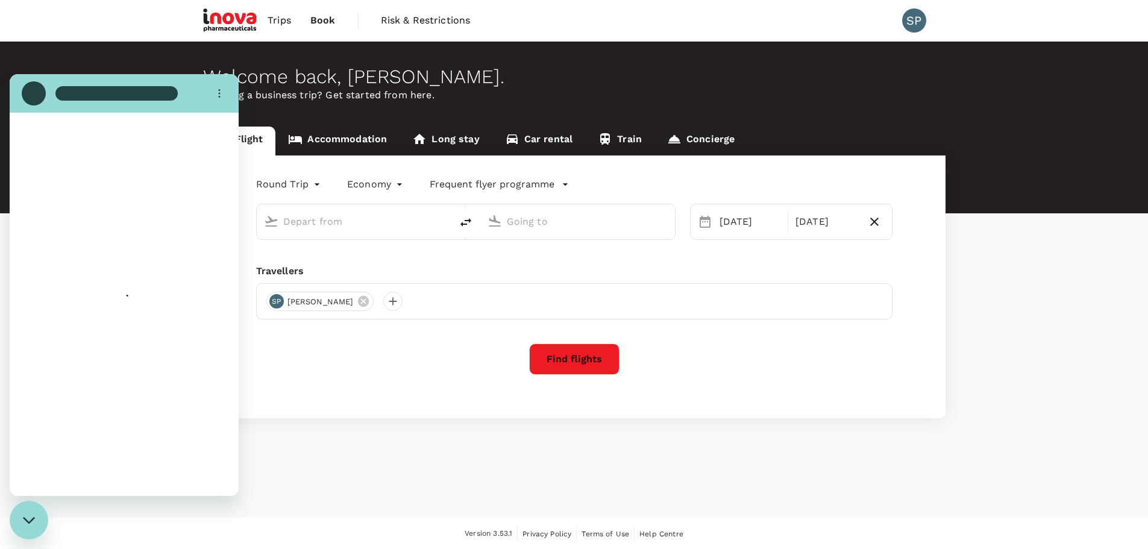
type input "[GEOGRAPHIC_DATA] (DUB)"
type input "Zurich (ZRH)"
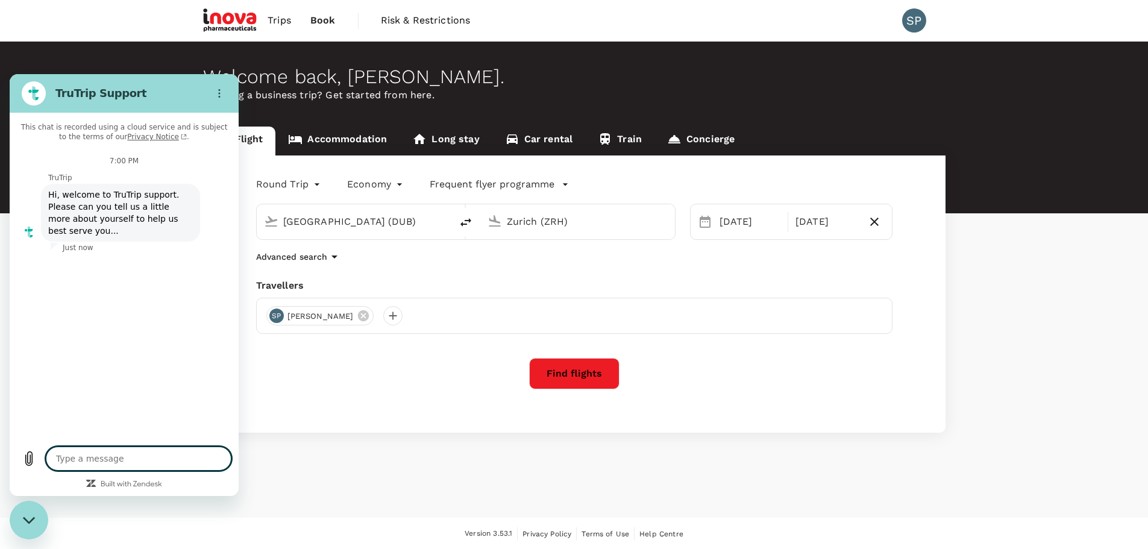
type textarea "x"
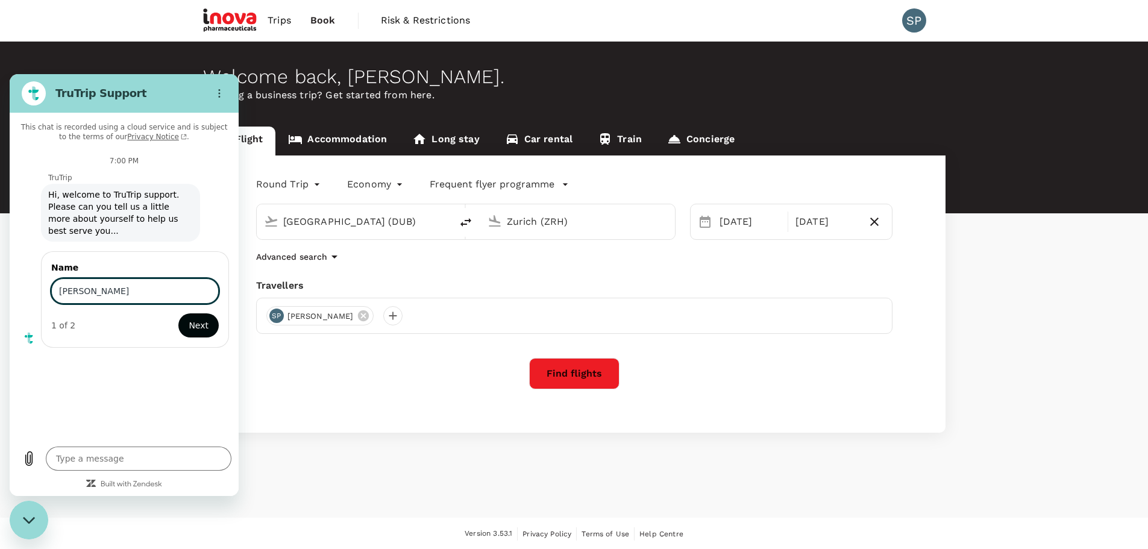
type input "[PERSON_NAME]"
click at [196, 318] on span "Next" at bounding box center [199, 325] width 20 height 14
type textarea "x"
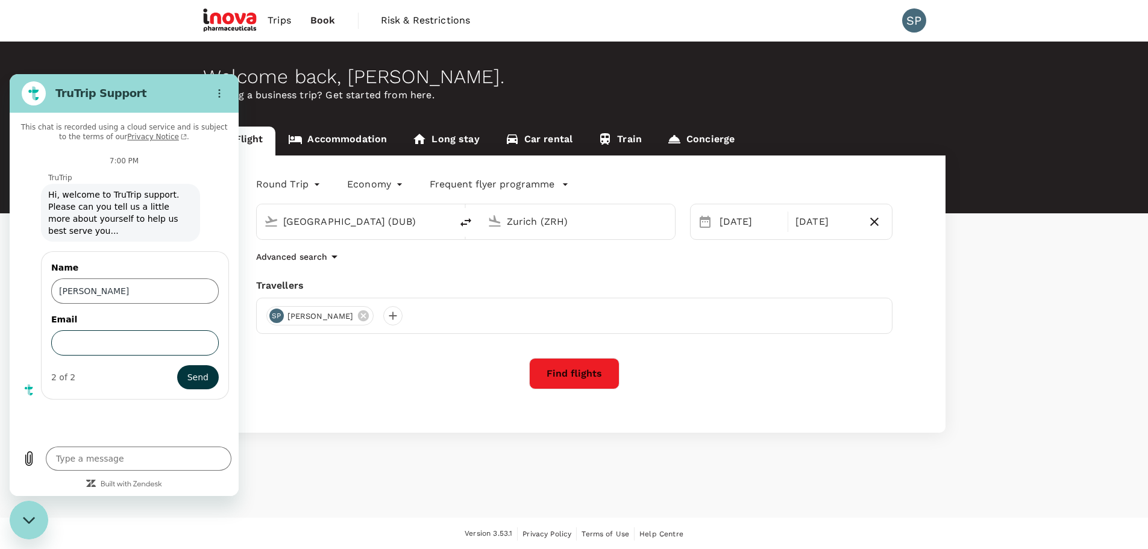
click at [104, 331] on input "Email" at bounding box center [134, 342] width 167 height 25
paste input "[PERSON_NAME][EMAIL_ADDRESS][DOMAIN_NAME]"
type input "[PERSON_NAME][EMAIL_ADDRESS][DOMAIN_NAME]"
click at [195, 370] on span "Send" at bounding box center [197, 377] width 21 height 14
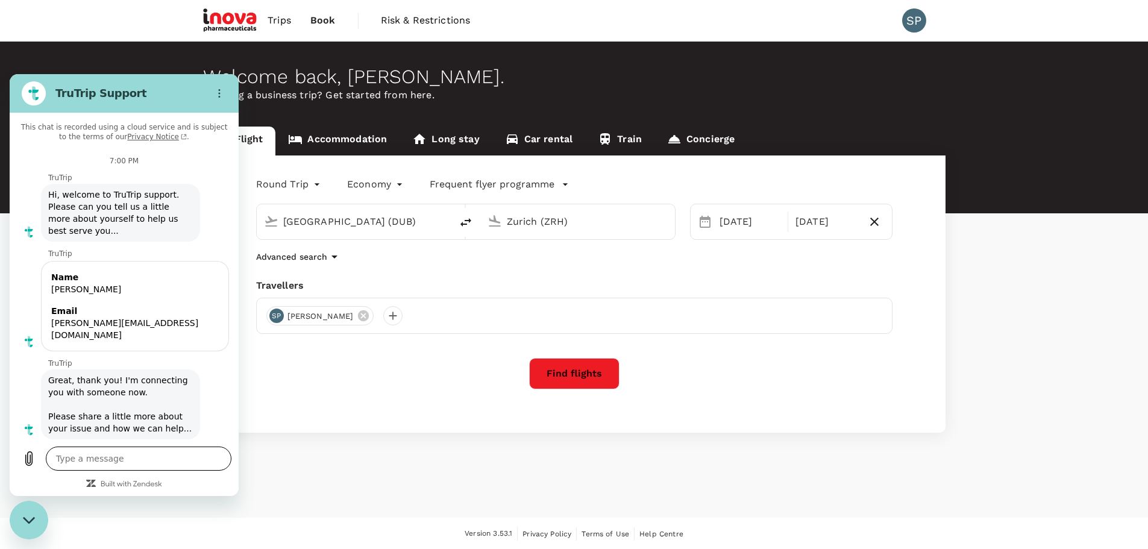
click at [101, 461] on textarea at bounding box center [139, 458] width 186 height 24
type textarea "x"
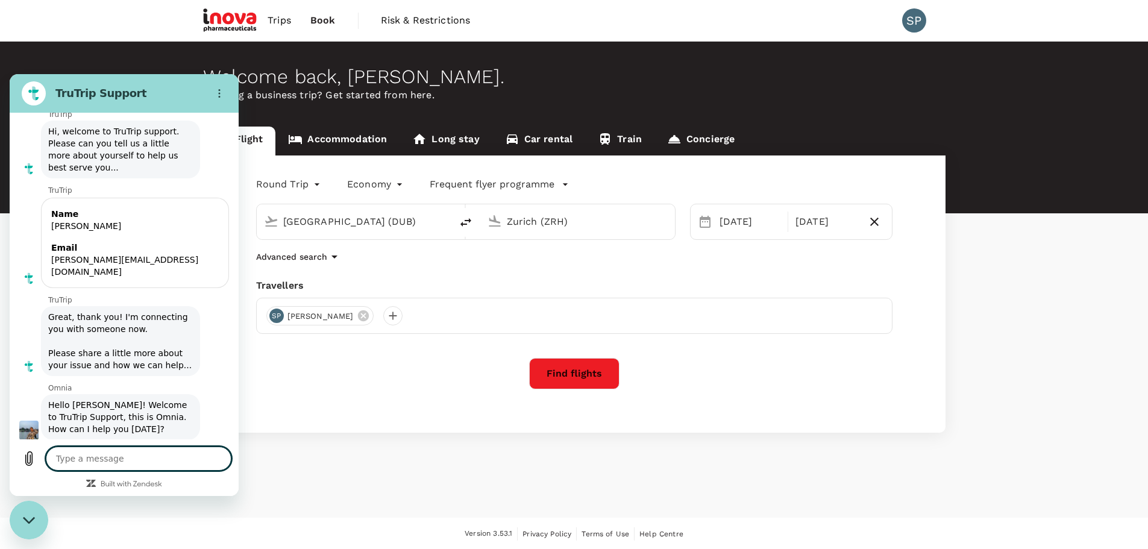
scroll to position [66, 0]
type textarea "H"
type textarea "x"
type textarea "Hi"
type textarea "x"
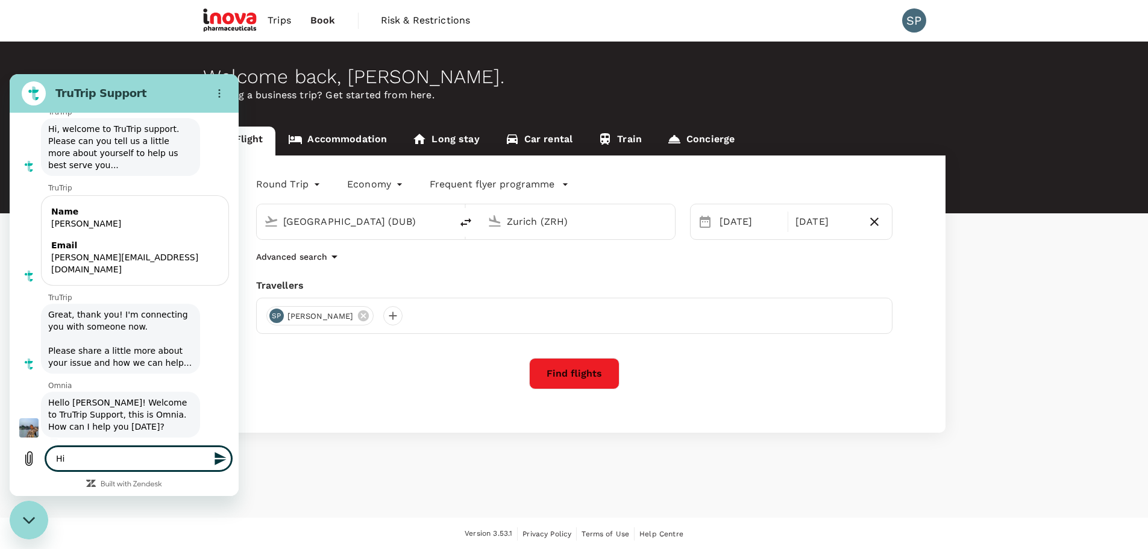
type textarea "Hi"
type textarea "x"
type textarea "Hi O"
type textarea "x"
type textarea "Hi Om"
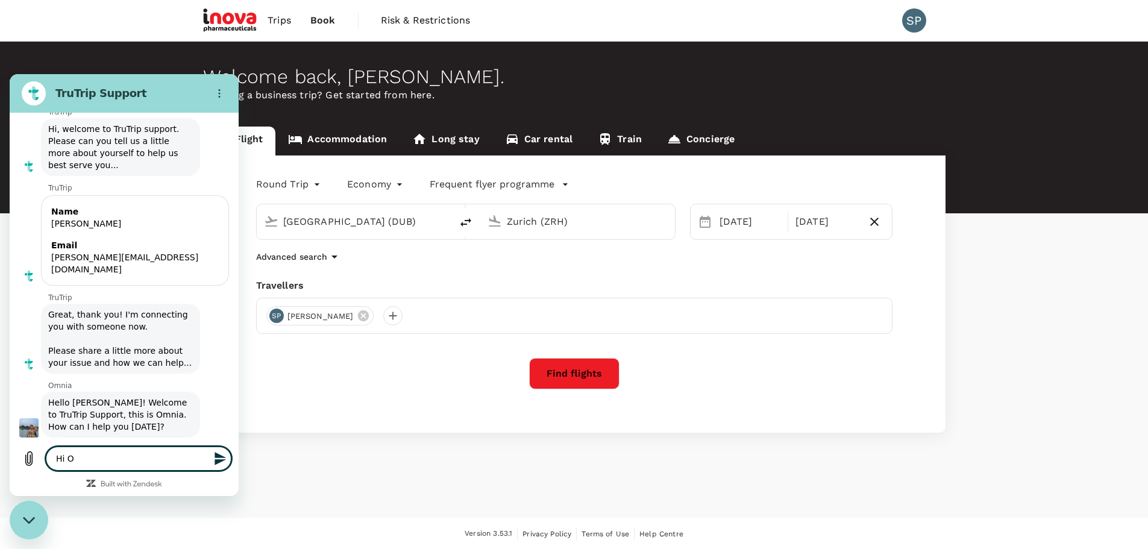
type textarea "x"
type textarea "Hi Omn"
type textarea "x"
type textarea "Hi Omni"
type textarea "x"
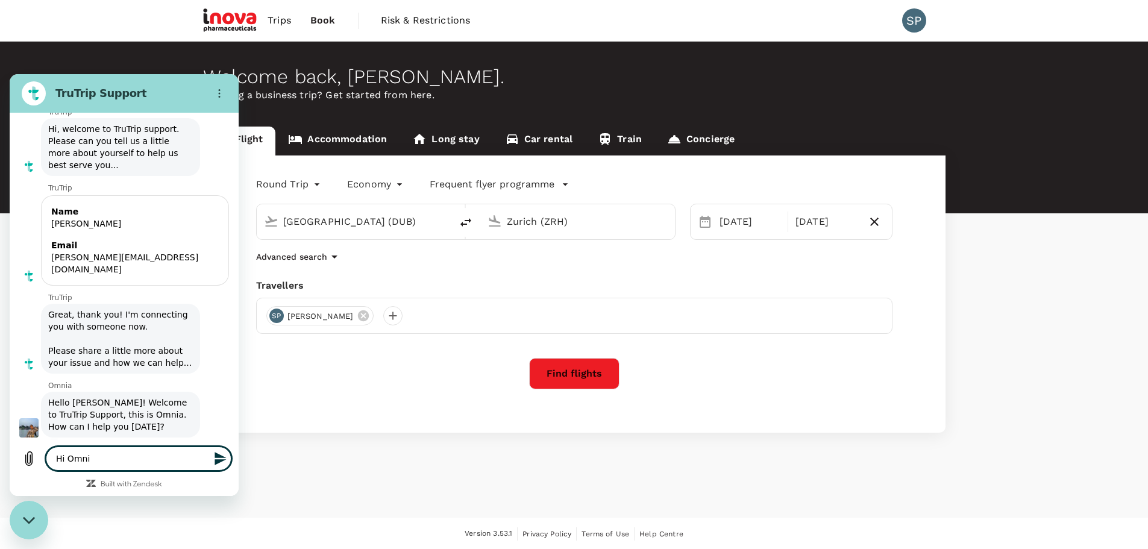
type textarea "Hi Omnia"
type textarea "x"
type textarea "Hi Omnia,"
type textarea "x"
type textarea "Hi Omnia,"
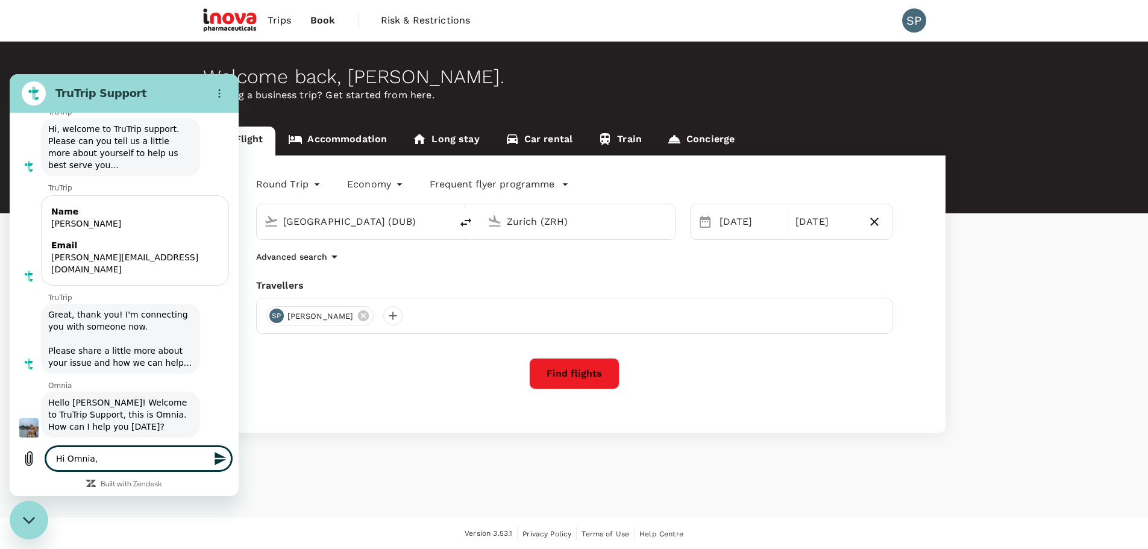
type textarea "x"
type textarea "Hi Omnia, I"
type textarea "x"
type textarea "Hi Omnia, I"
type textarea "x"
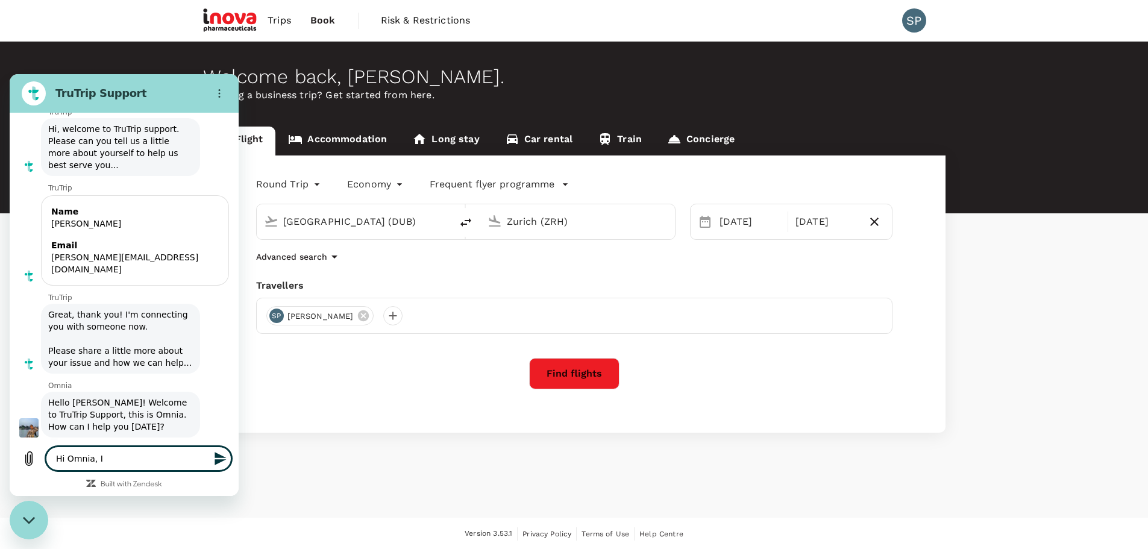
type textarea "Hi Omnia, I b"
type textarea "x"
type textarea "Hi Omnia, I"
type textarea "x"
type textarea "Hi Omnia, I"
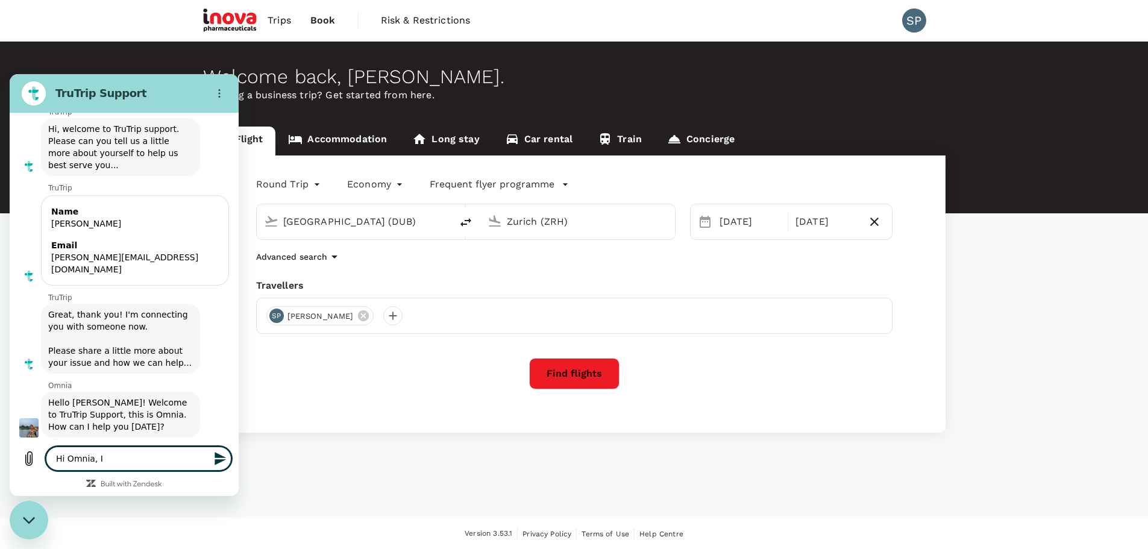
type textarea "x"
type textarea "Hi Omnia, I"
type textarea "x"
type textarea "Hi Omnia, I j"
type textarea "x"
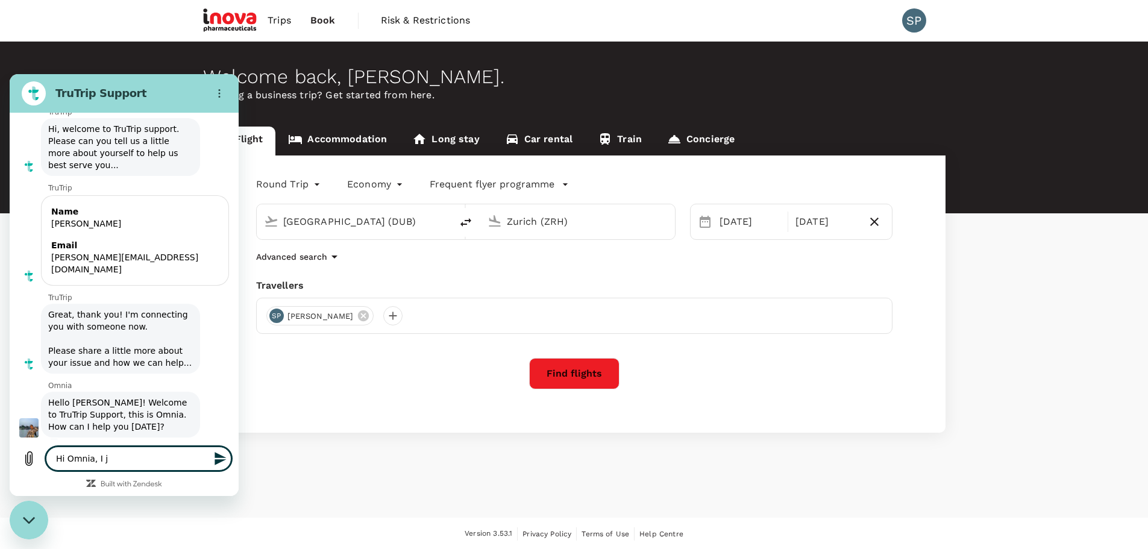
type textarea "Hi Omnia, I ju"
type textarea "x"
type textarea "Hi Omnia, I jus"
type textarea "x"
type textarea "Hi Omnia, I just"
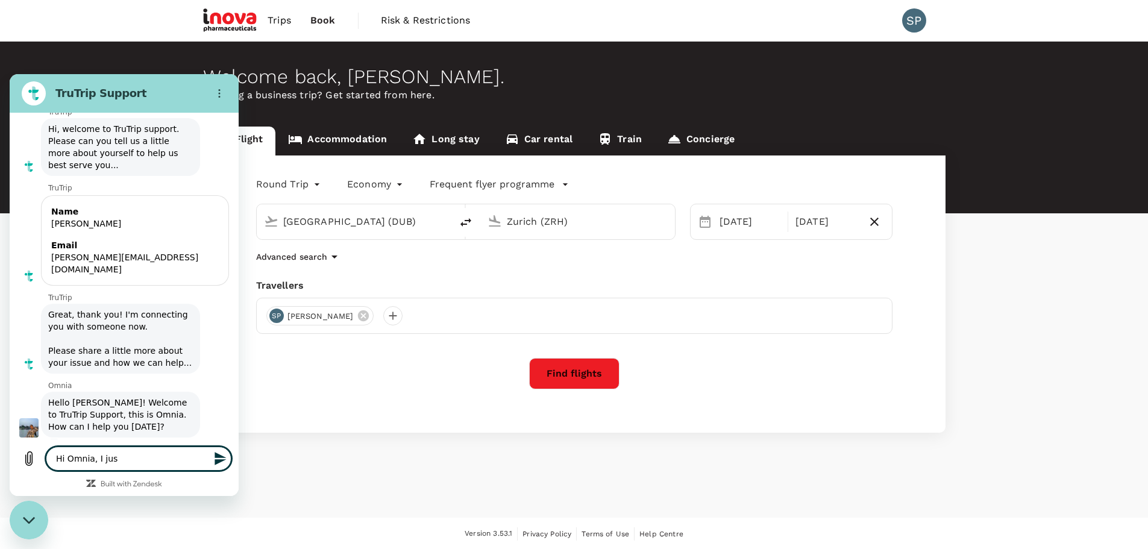
type textarea "x"
type textarea "Hi Omnia, I just"
type textarea "x"
type textarea "Hi Omnia, I just b"
type textarea "x"
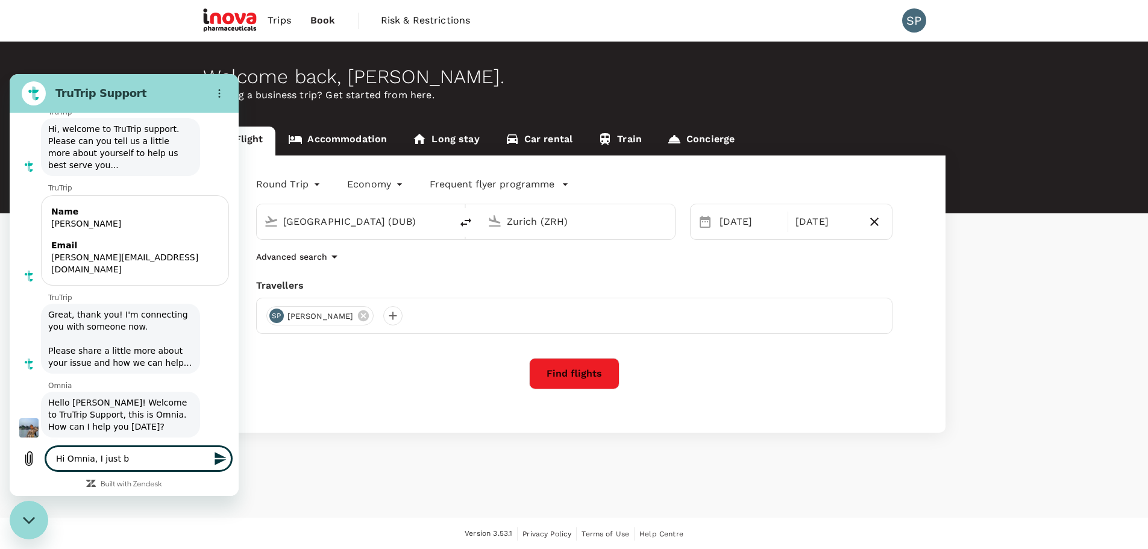
type textarea "Hi Omnia, I just bo"
type textarea "x"
type textarea "Hi Omnia, I just boo"
type textarea "x"
type textarea "Hi Omnia, I just book"
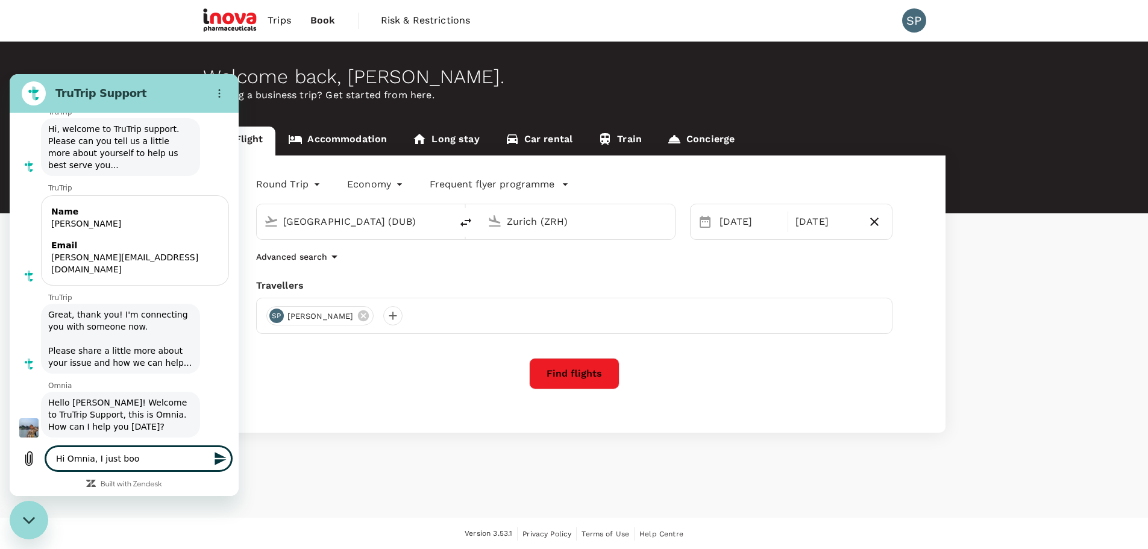
type textarea "x"
type textarea "Hi Omnia, I just booke"
type textarea "x"
type textarea "Hi Omnia, I just booked"
type textarea "x"
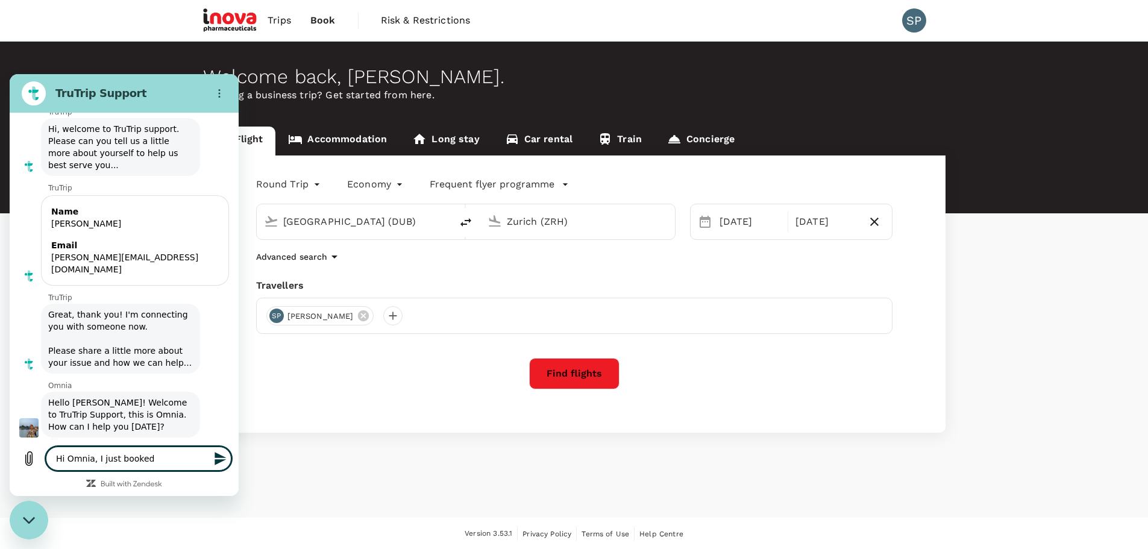
type textarea "Hi Omnia, I just booked"
type textarea "x"
type textarea "Hi Omnia, I just booked a"
type textarea "x"
type textarea "Hi Omnia, I just booked a"
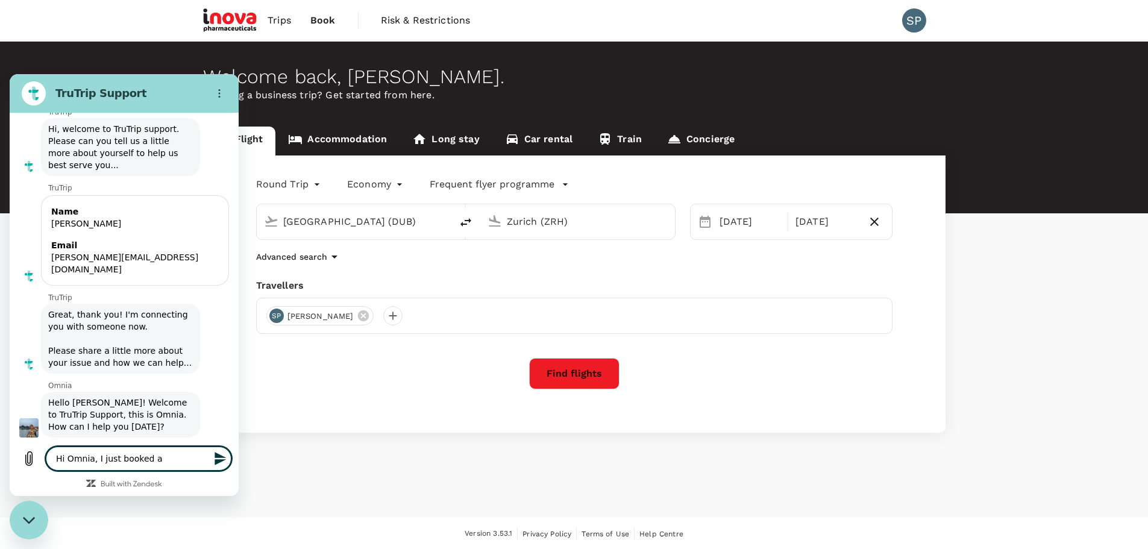
type textarea "x"
type textarea "Hi Omnia, I just booked a f"
type textarea "x"
type textarea "Hi Omnia, I just booked a fl"
type textarea "x"
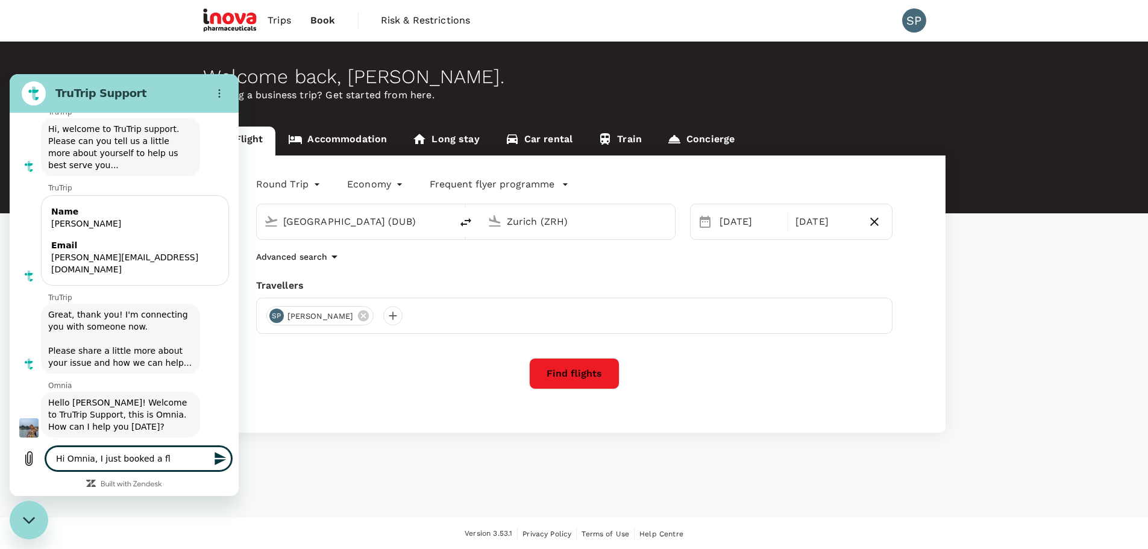
type textarea "Hi Omnia, I just booked a fli"
type textarea "x"
type textarea "Hi Omnia, I just booked a flig"
type textarea "x"
type textarea "Hi Omnia, I just booked a fligh"
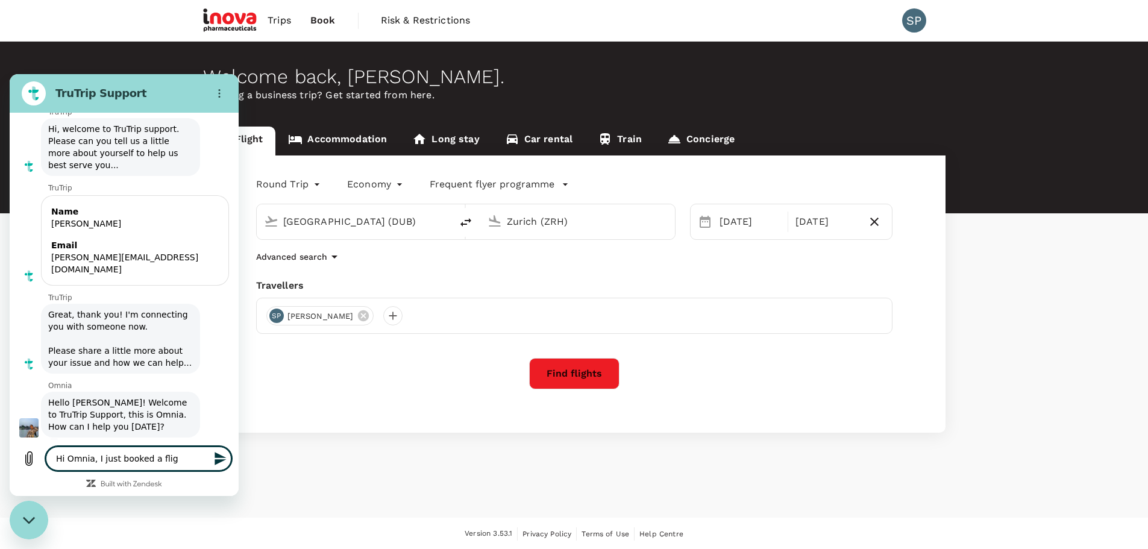
type textarea "x"
type textarea "Hi Omnia, I just booked a flight"
type textarea "x"
type textarea "Hi Omnia, I just booked a flight"
type textarea "x"
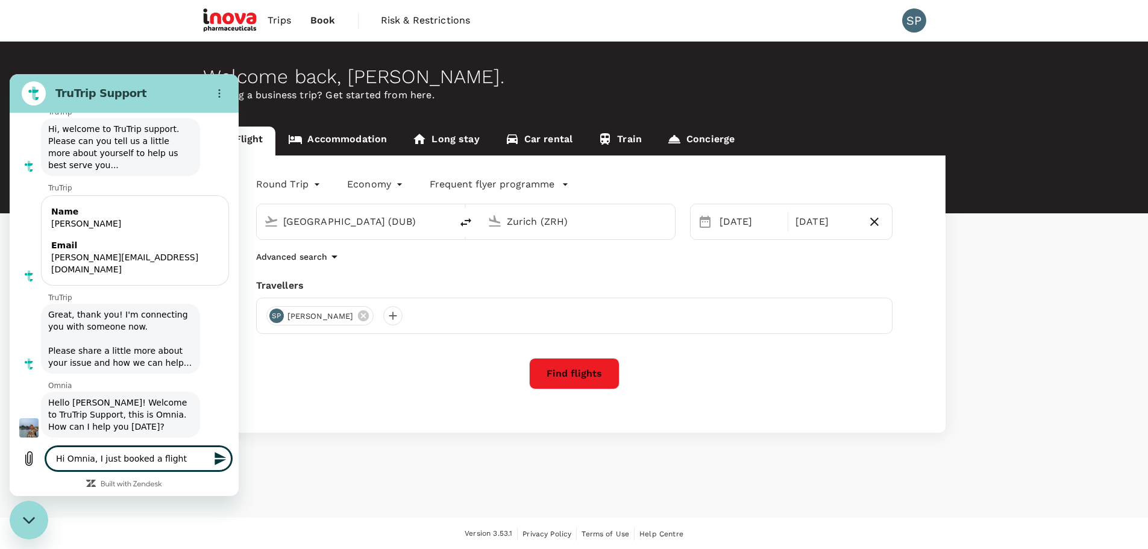
type textarea "Hi Omnia, I just booked a flight f"
type textarea "x"
type textarea "Hi Omnia, I just booked a flight fo"
type textarea "x"
type textarea "Hi Omnia, I just booked a flight for"
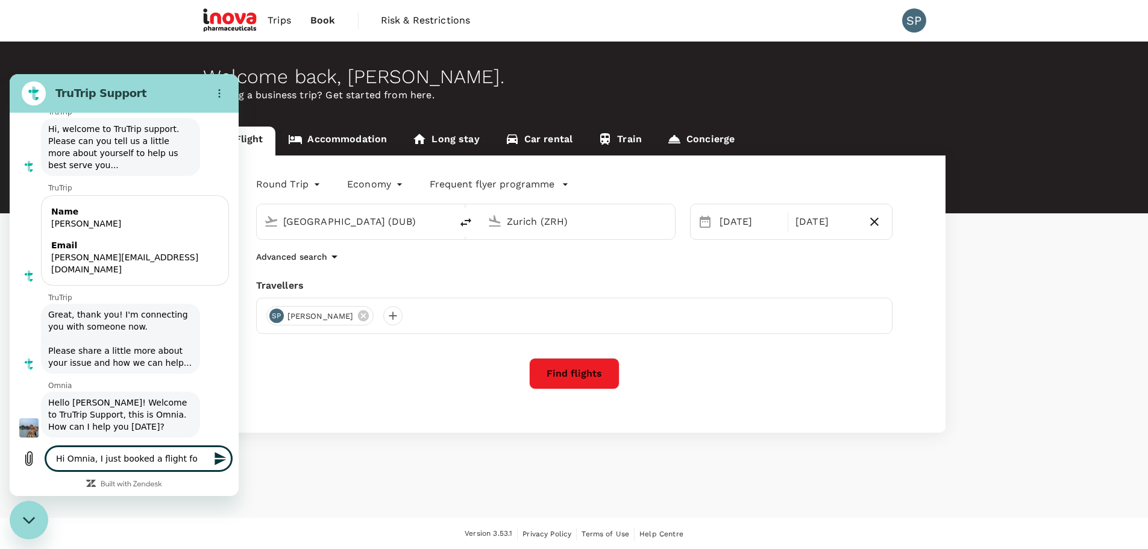
type textarea "x"
type textarea "Hi Omnia, I just booked a flight for"
type textarea "x"
type textarea "Hi Omnia, I just booked a flight for m"
type textarea "x"
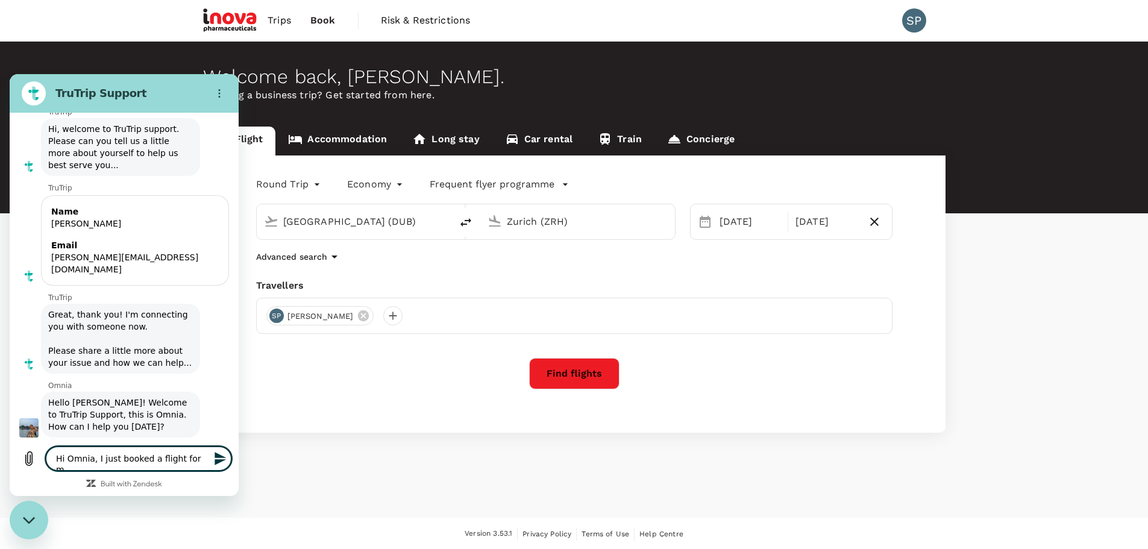
type textarea "Hi Omnia, I just booked a flight for my"
type textarea "x"
type textarea "Hi Omnia, I just booked a flight for my"
type textarea "x"
type textarea "Hi Omnia, I just booked a flight for my t"
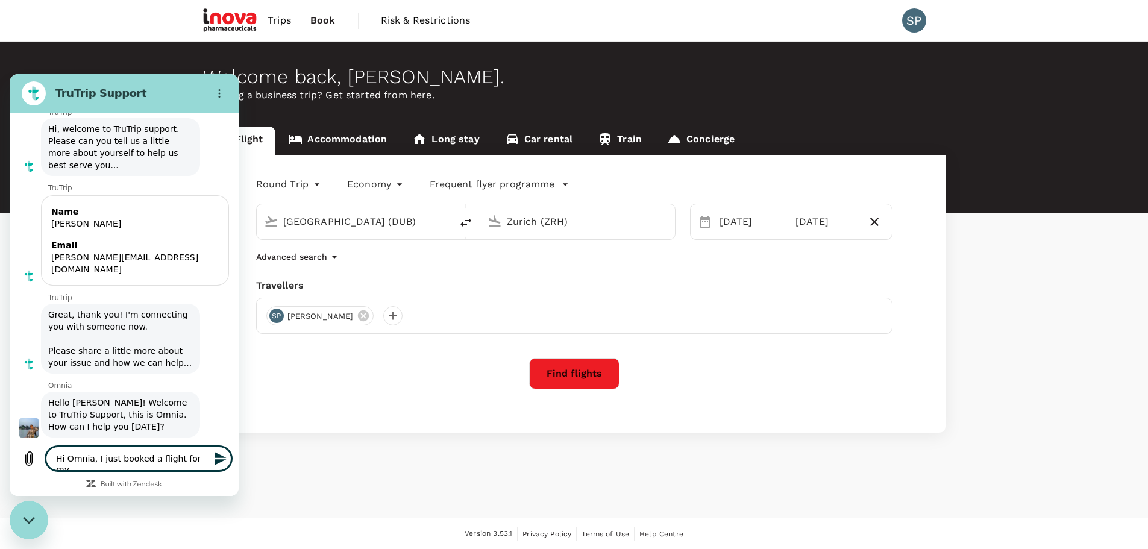
type textarea "x"
type textarea "Hi Omnia, I just booked a flight for my tr"
type textarea "x"
type textarea "Hi Omnia, I just booked a flight for my tri"
type textarea "x"
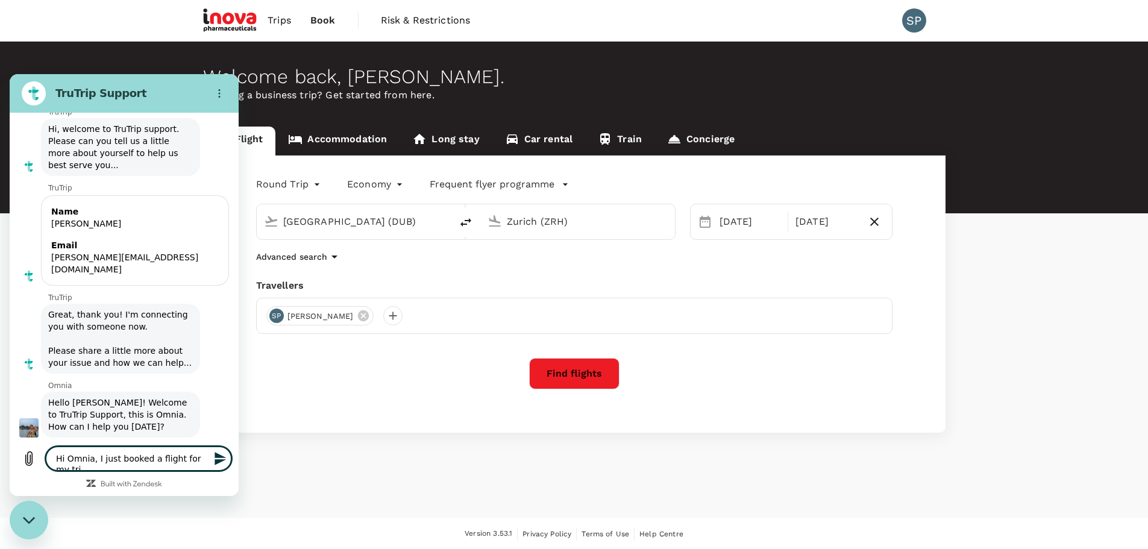
type textarea "Hi Omnia, I just booked a flight for my trip"
type textarea "x"
type textarea "Hi Omnia, I just booked a flight for my trip"
type textarea "x"
type textarea "Hi Omnia, I just booked a flight for my trip t"
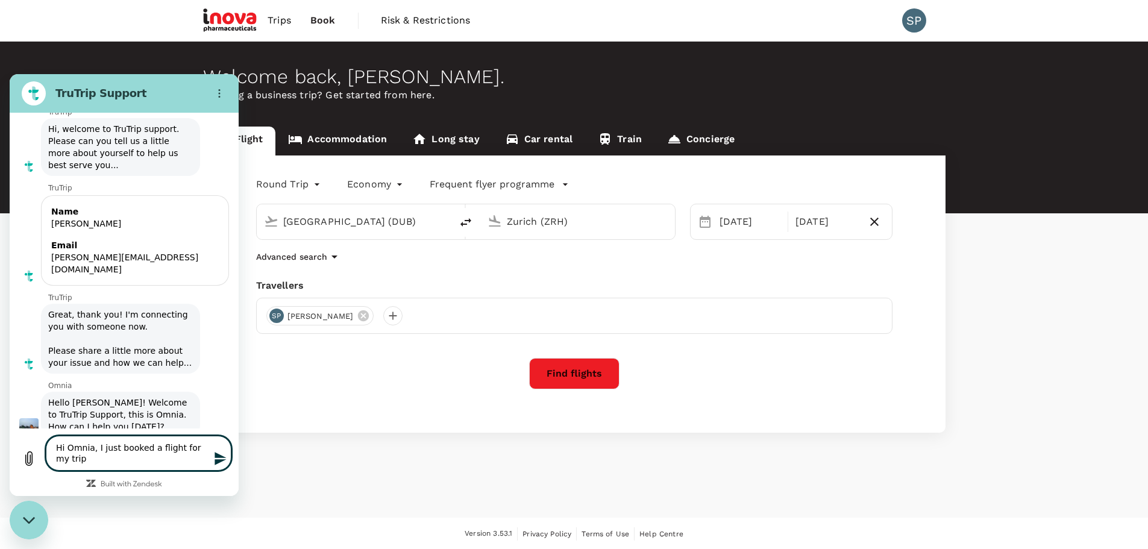
type textarea "x"
type textarea "Hi Omnia, I just booked a flight for my trip to"
type textarea "x"
type textarea "Hi Omnia, I just booked a flight for my trip to"
type textarea "x"
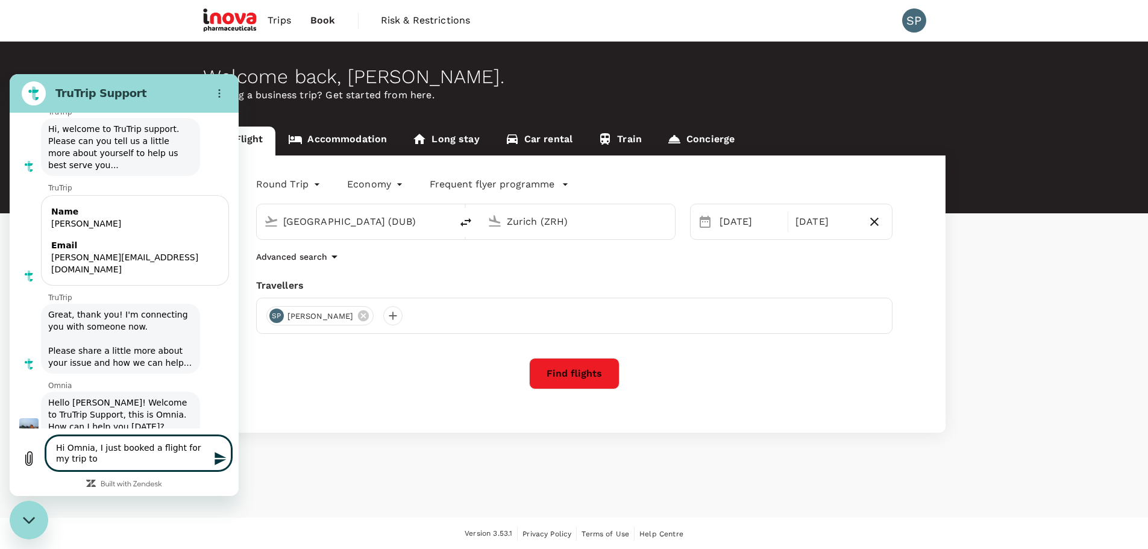
type textarea "Hi Omnia, I just booked a flight for my trip to S"
type textarea "x"
type textarea "Hi Omnia, I just booked a flight for my trip to"
type textarea "x"
type textarea "Hi Omnia, I just booked a flight for my trip to Z"
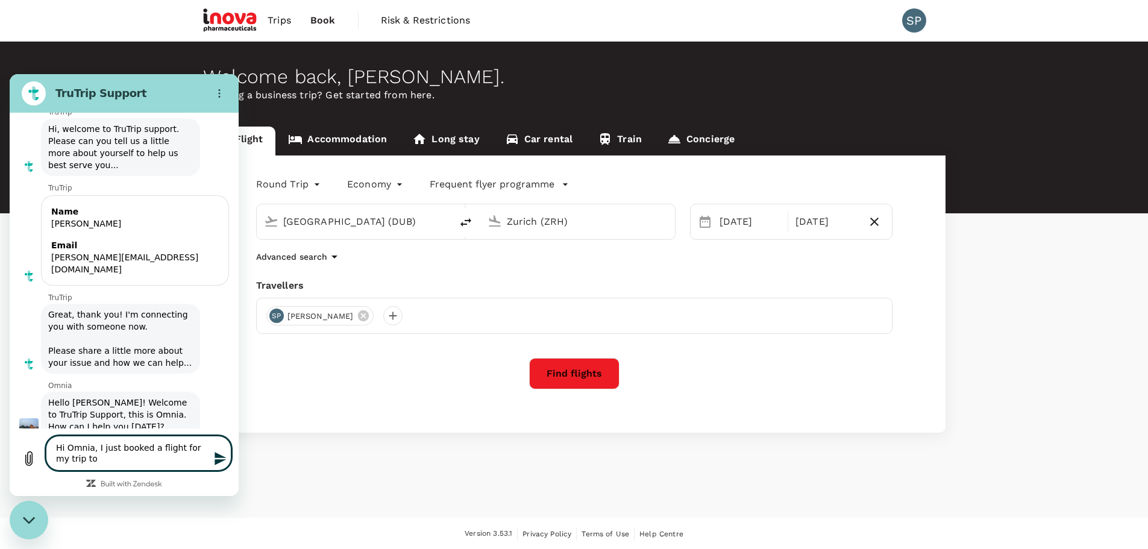
type textarea "x"
type textarea "Hi Omnia, I just booked a flight for my trip to [GEOGRAPHIC_DATA]"
type textarea "x"
type textarea "Hi Omnia, I just booked a flight for my trip to [GEOGRAPHIC_DATA]"
type textarea "x"
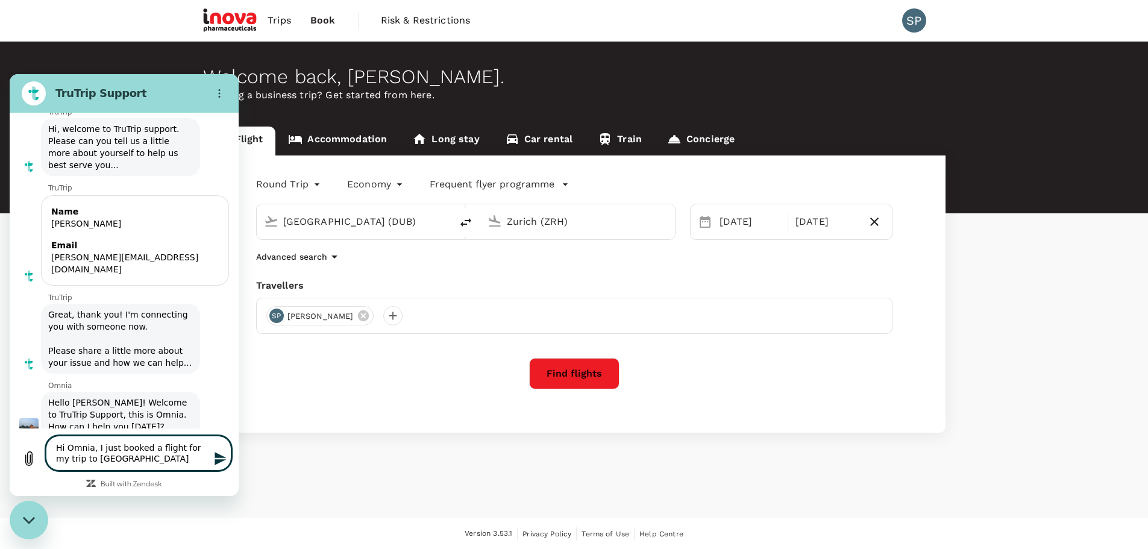
type textarea "Hi Omnia, I just booked a flight for my trip to [GEOGRAPHIC_DATA]"
type textarea "x"
type textarea "Hi Omnia, I just booked a flight for my trip to [GEOGRAPHIC_DATA]"
type textarea "x"
type textarea "Hi Omnia, I just booked a flight for my trip to [GEOGRAPHIC_DATA]"
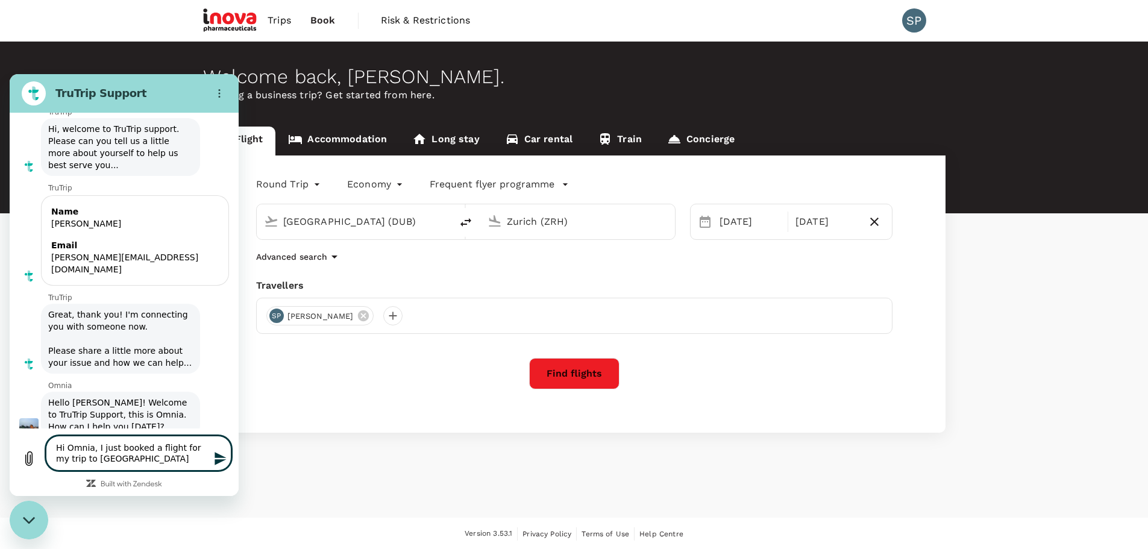
type textarea "x"
type textarea "Hi Omnia, I just booked a flight for my trip to [GEOGRAPHIC_DATA]"
type textarea "x"
type textarea "Hi Omnia, I just booked a flight for my trip to [GEOGRAPHIC_DATA] f"
type textarea "x"
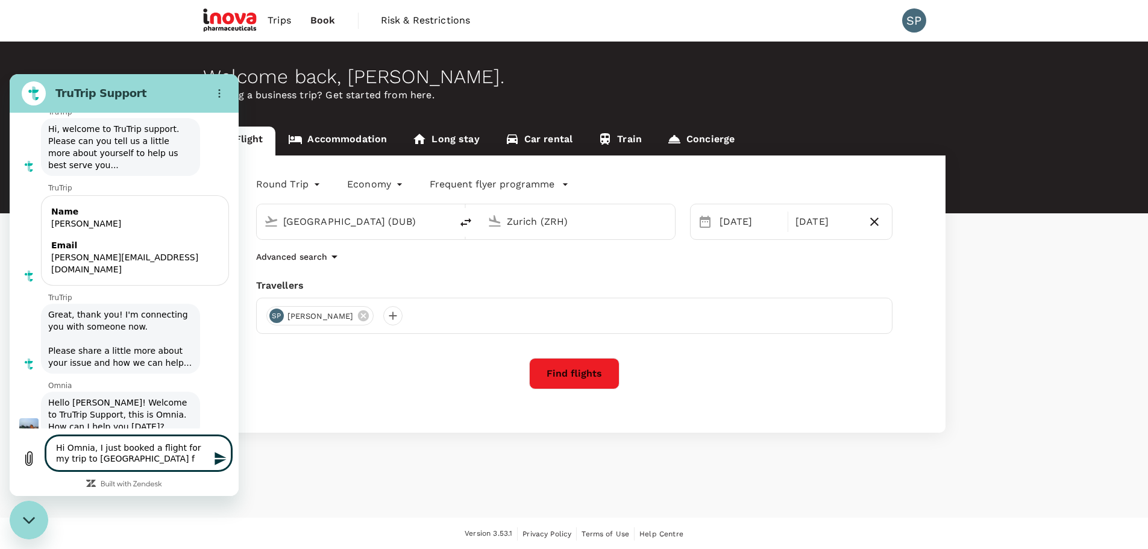
type textarea "Hi Omnia, I just booked a flight for my trip to [GEOGRAPHIC_DATA] fr"
type textarea "x"
type textarea "Hi Omnia, I just booked a flight for my trip to [GEOGRAPHIC_DATA] fro"
type textarea "x"
type textarea "Hi Omnia, I just booked a flight for my trip to [GEOGRAPHIC_DATA] from"
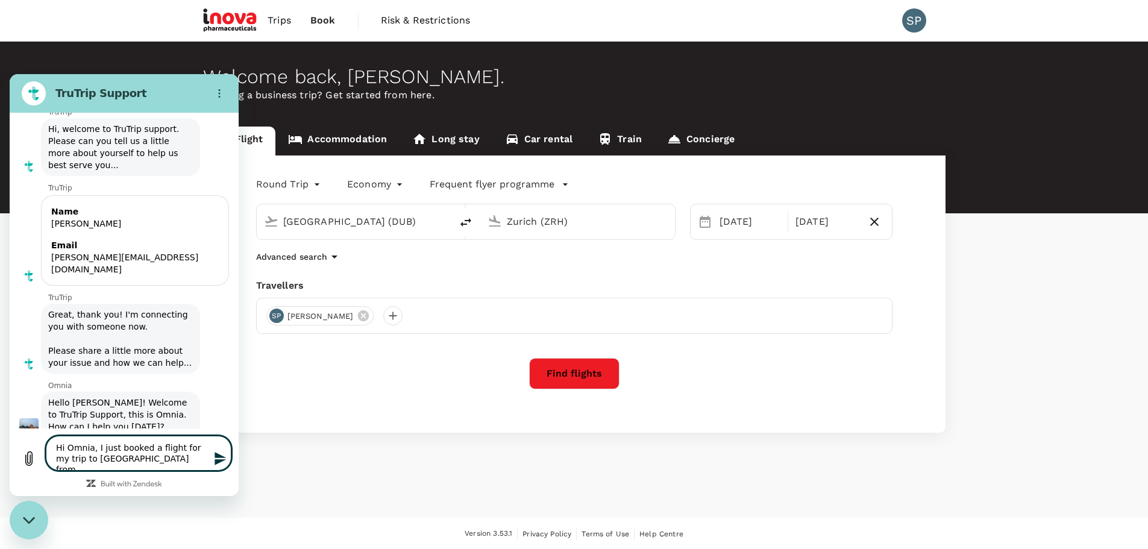
type textarea "x"
type textarea "Hi Omnia, I just booked a flight for my trip to [GEOGRAPHIC_DATA] from"
type textarea "x"
type textarea "Hi Omnia, I just booked a flight for my trip to [GEOGRAPHIC_DATA] from D"
type textarea "x"
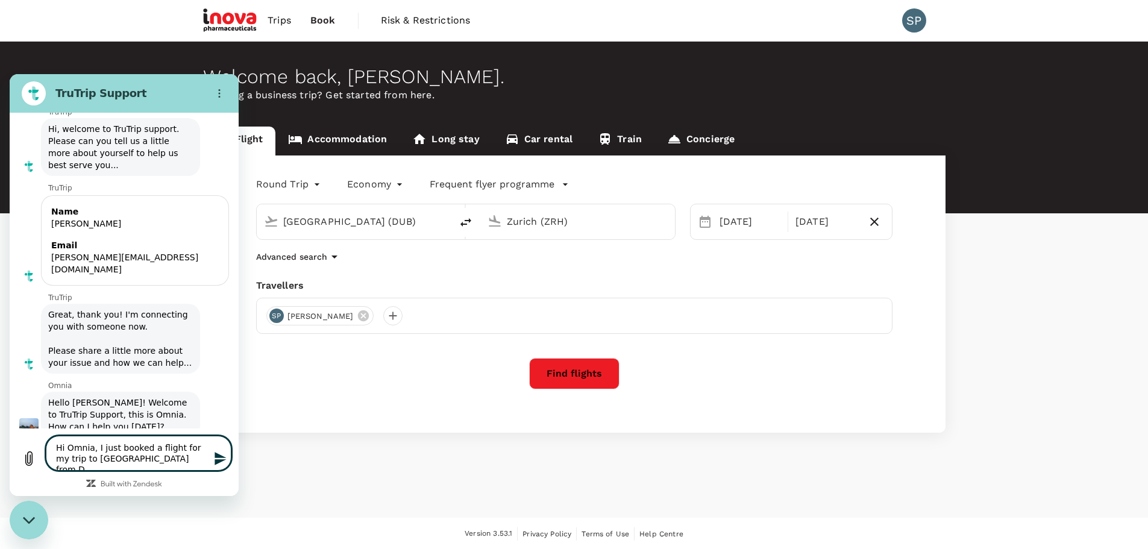
type textarea "Hi Omnia, I just booked a flight for my trip to [GEOGRAPHIC_DATA] from Du"
type textarea "x"
type textarea "Hi Omnia, I just booked a flight for my trip to [GEOGRAPHIC_DATA] from [GEOGRAP…"
type textarea "x"
type textarea "Hi Omnia, I just booked a flight for my trip to [GEOGRAPHIC_DATA] from [GEOGRAP…"
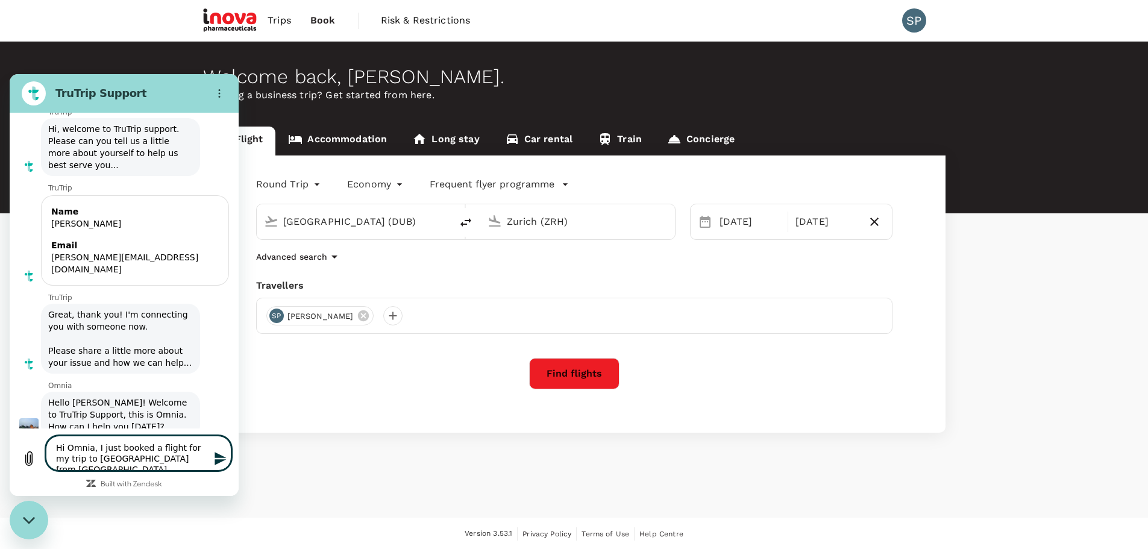
type textarea "x"
type textarea "Hi Omnia, I just booked a flight for my trip to [GEOGRAPHIC_DATA] from [GEOGRAP…"
type textarea "x"
type textarea "Hi Omnia, I just booked a flight for my trip to [GEOGRAPHIC_DATA] from [GEOGRAP…"
type textarea "x"
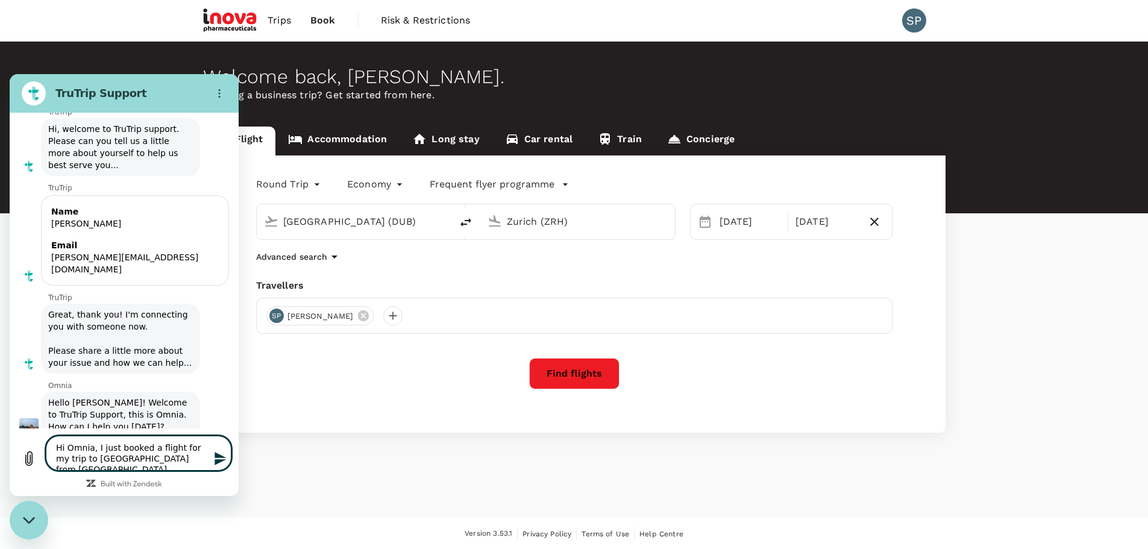
type textarea "Hi Omnia, I just booked a flight for my trip to [GEOGRAPHIC_DATA] from [GEOGRAP…"
type textarea "x"
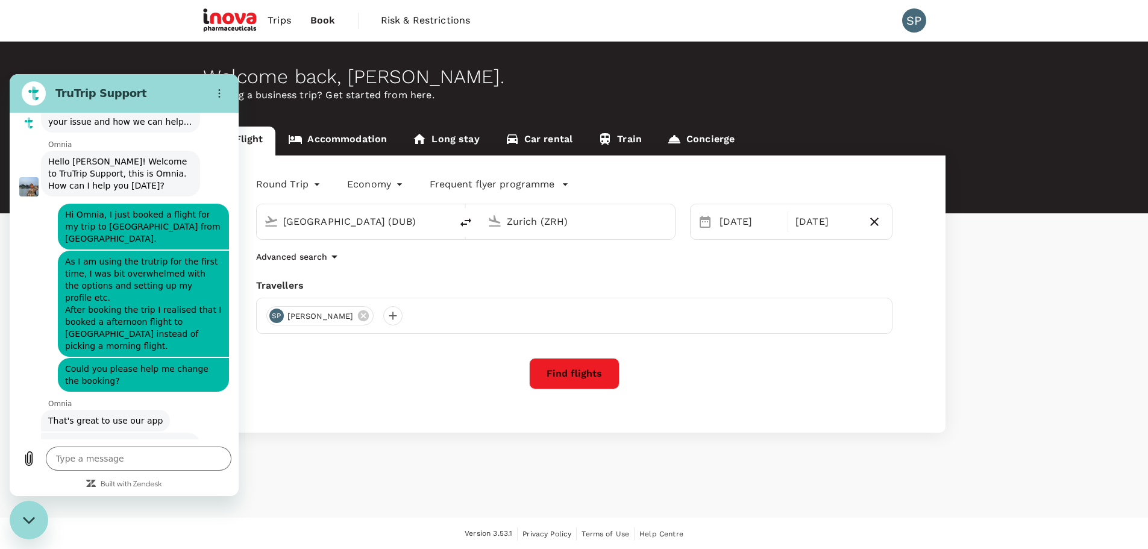
scroll to position [305, 0]
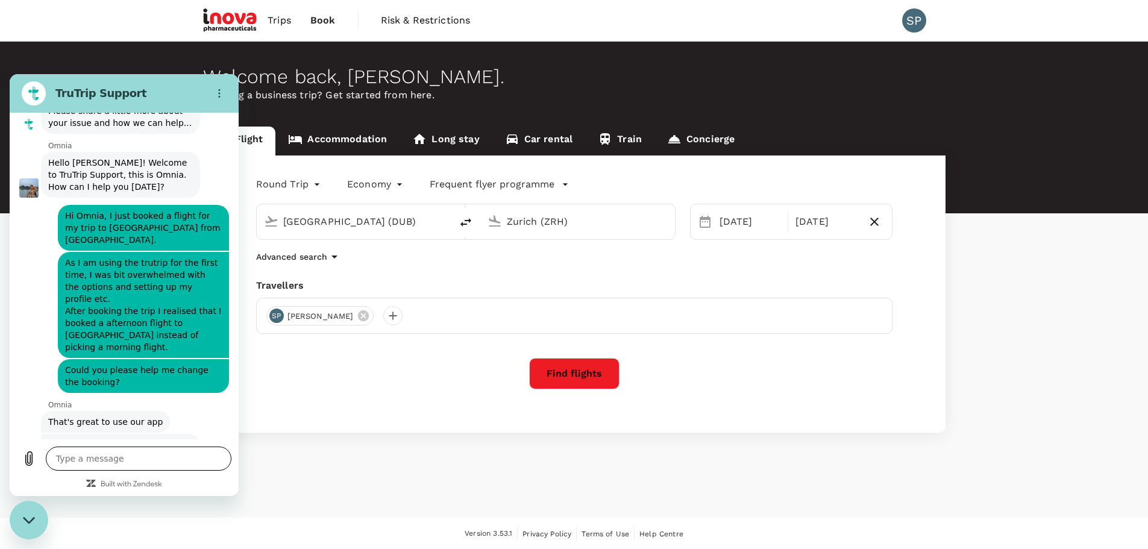
click at [138, 460] on textarea at bounding box center [139, 458] width 186 height 24
click at [187, 410] on div "[PERSON_NAME] says: That's great to use our app" at bounding box center [128, 421] width 219 height 23
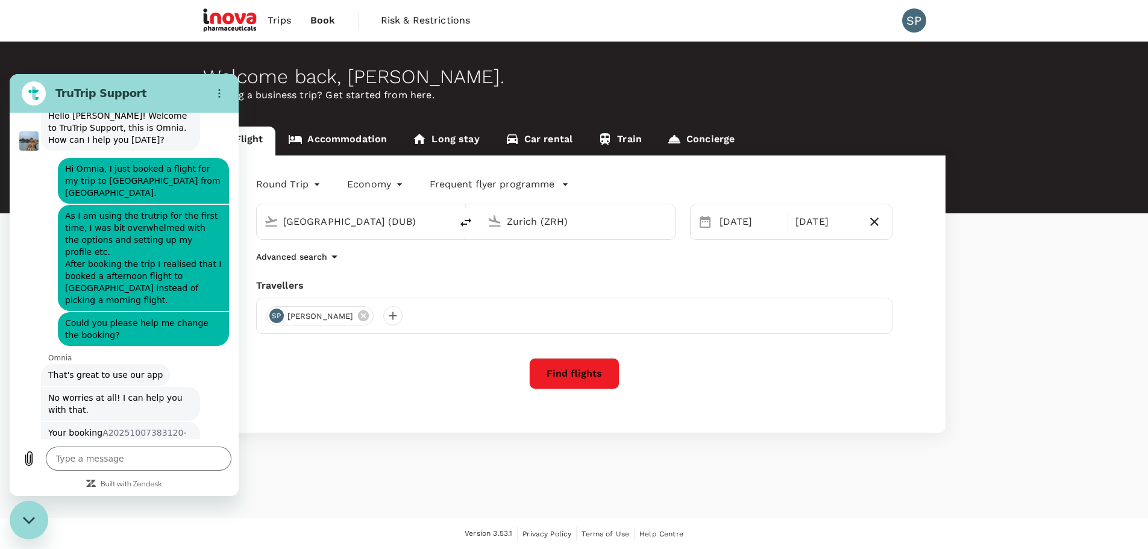
scroll to position [352, 0]
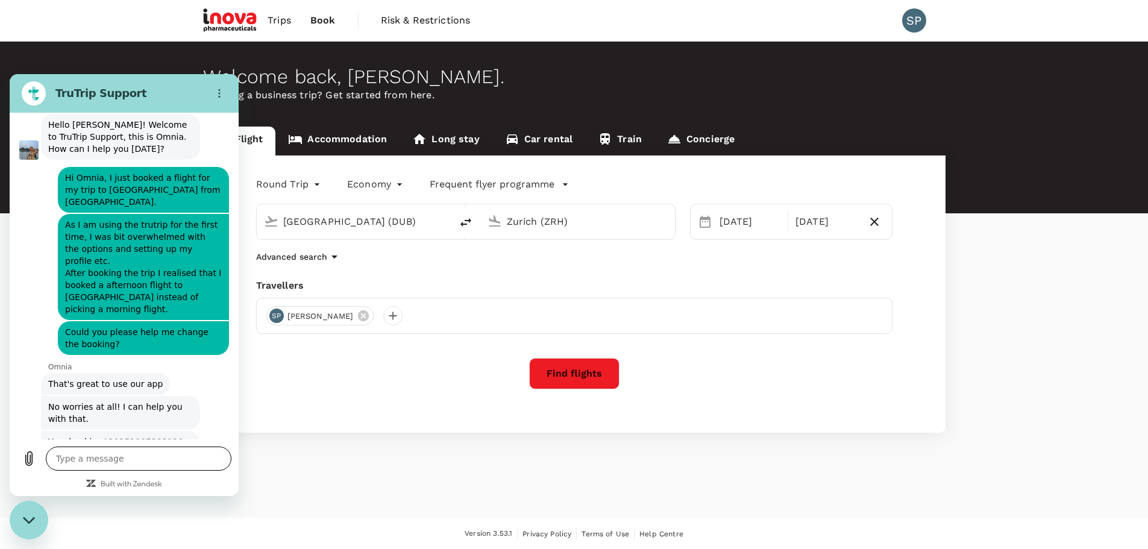
click at [107, 464] on textarea at bounding box center [139, 458] width 186 height 24
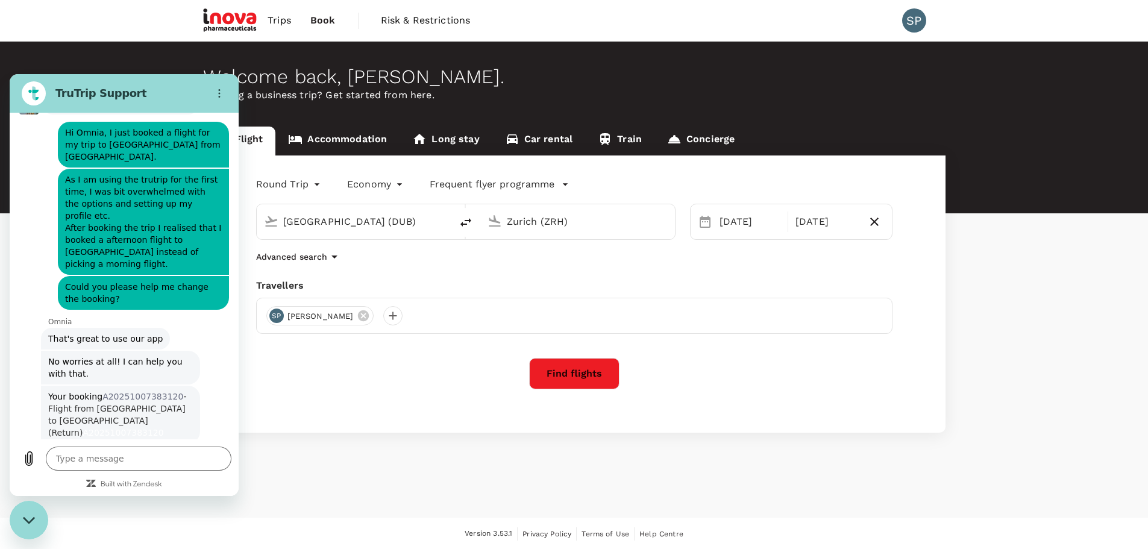
scroll to position [387, 0]
click at [89, 455] on textarea at bounding box center [139, 458] width 186 height 24
click at [79, 456] on textarea at bounding box center [139, 458] width 186 height 24
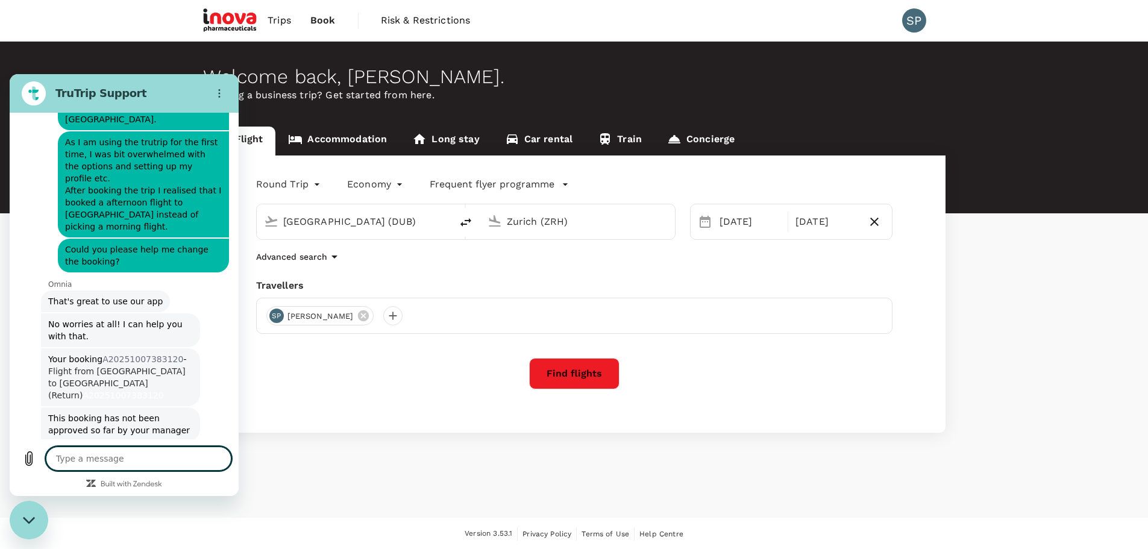
scroll to position [428, 0]
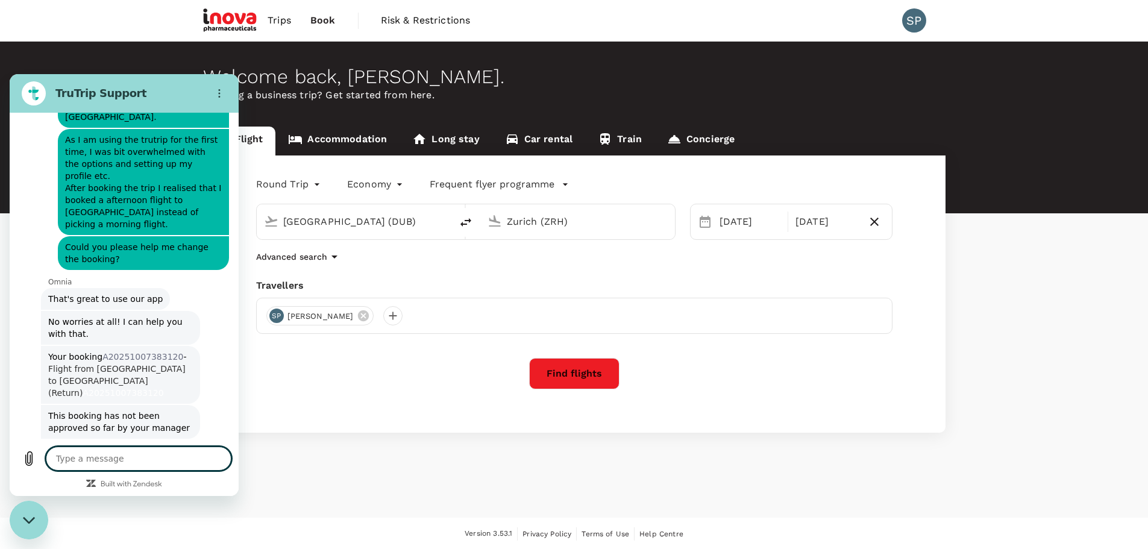
click at [113, 448] on textarea at bounding box center [139, 458] width 186 height 24
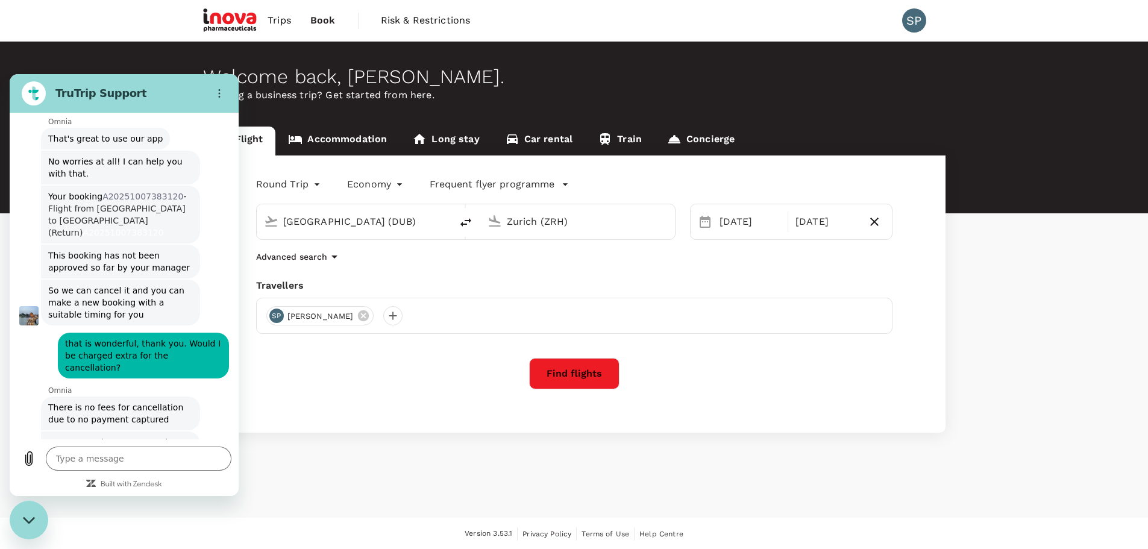
scroll to position [591, 0]
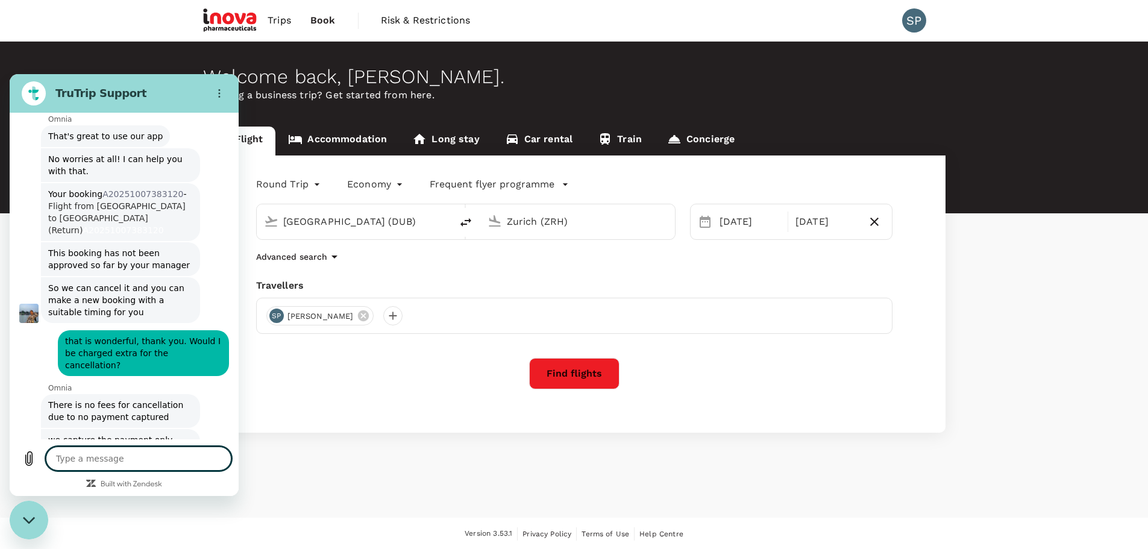
click at [104, 449] on textarea at bounding box center [139, 458] width 186 height 24
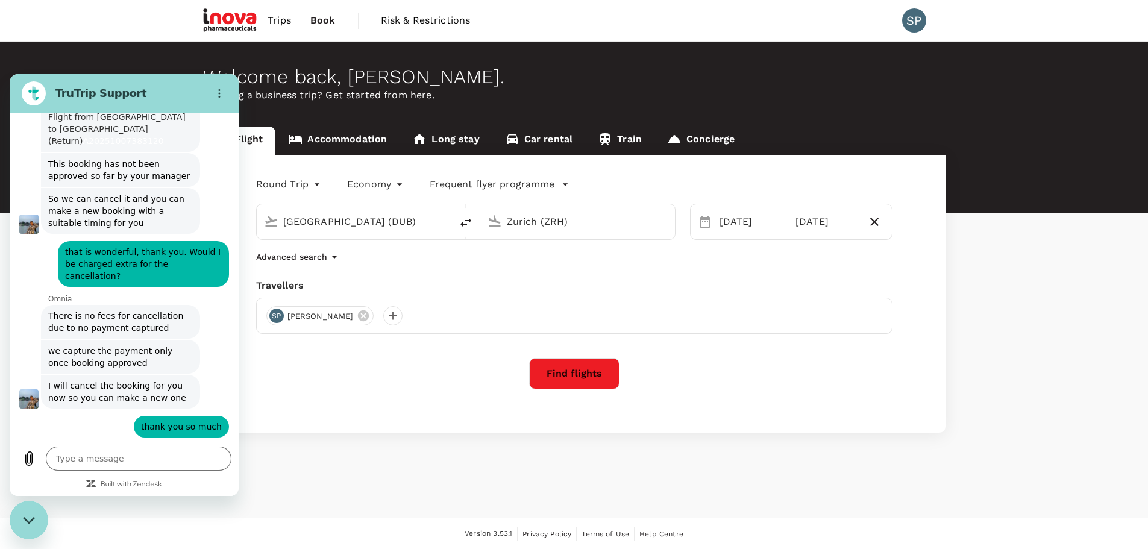
scroll to position [683, 0]
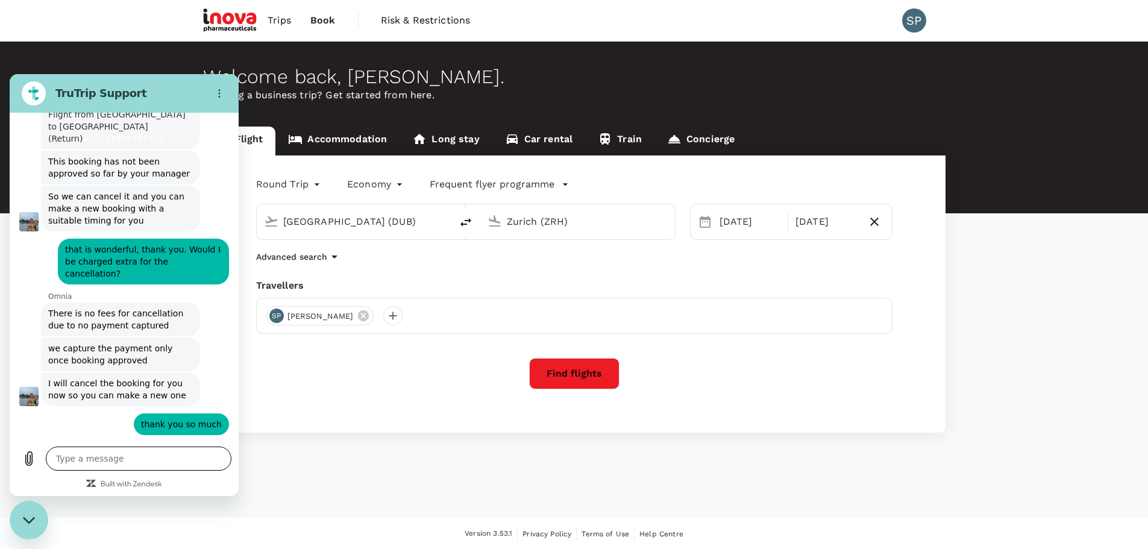
click at [78, 460] on textarea at bounding box center [139, 458] width 186 height 24
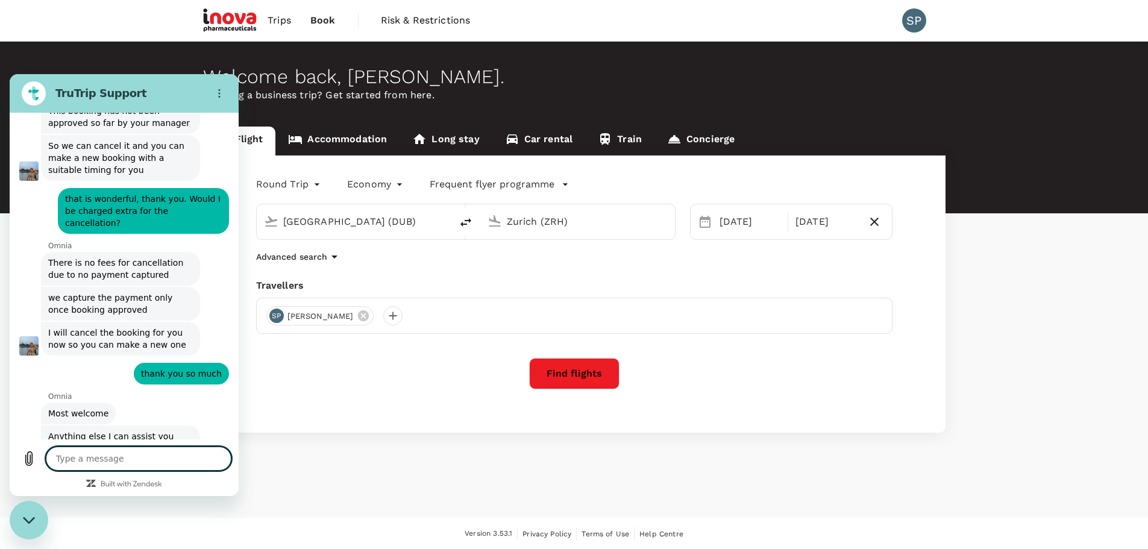
scroll to position [736, 0]
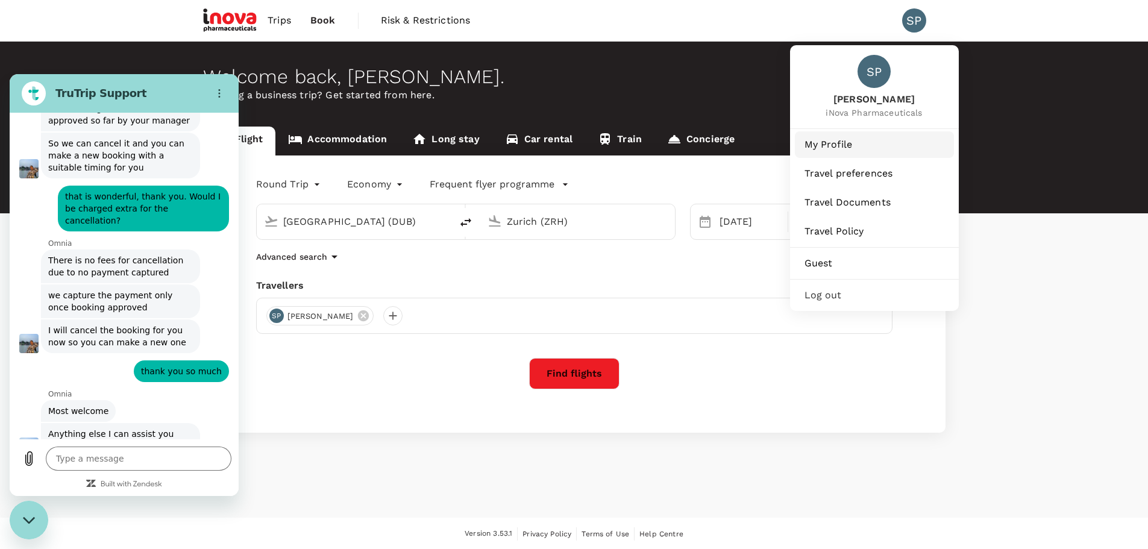
click at [834, 142] on span "My Profile" at bounding box center [874, 144] width 140 height 14
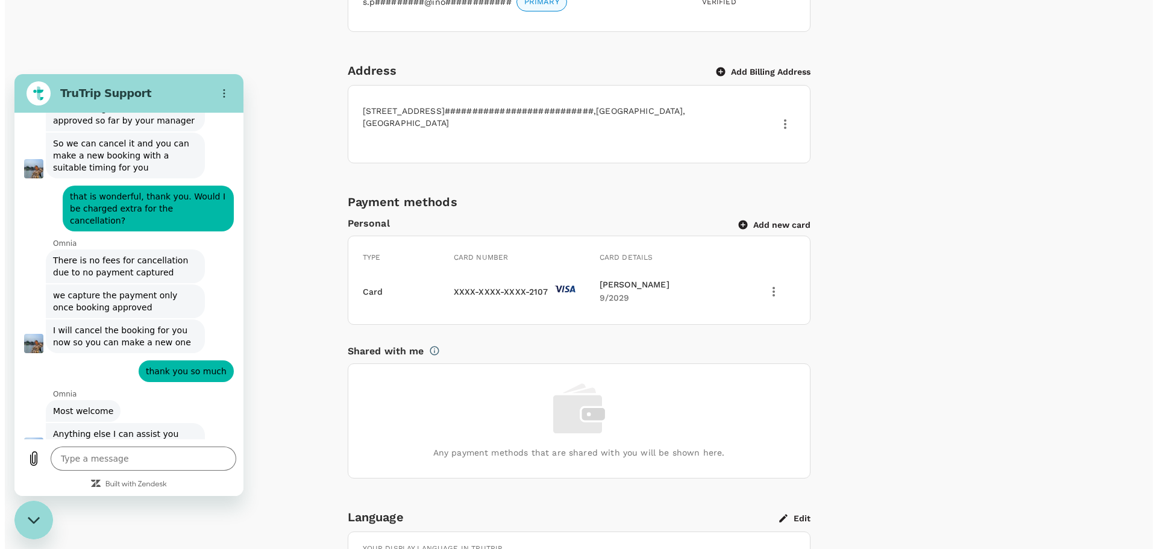
scroll to position [537, 0]
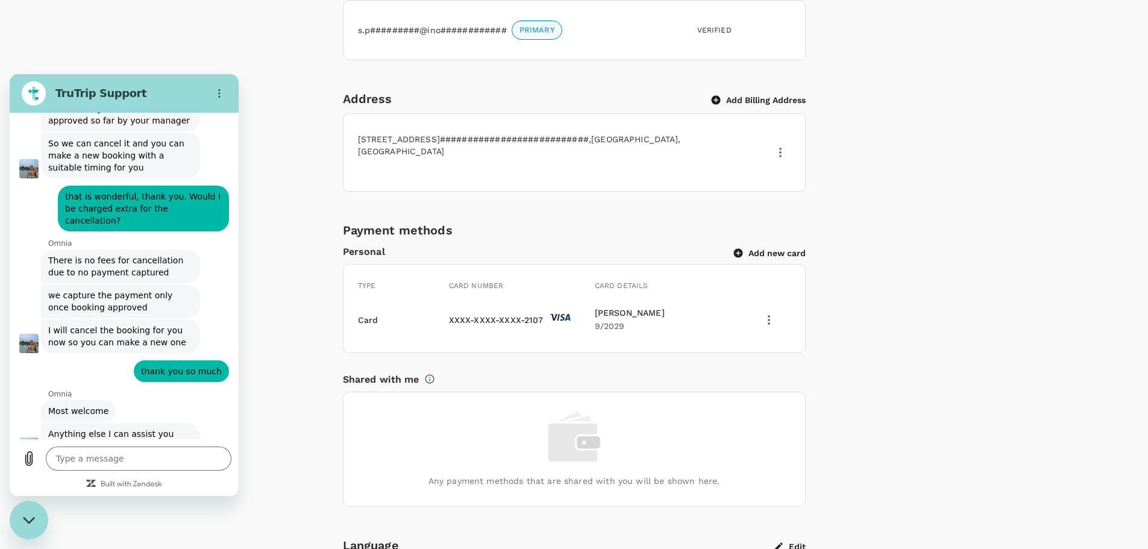
click at [761, 248] on button "Add new card" at bounding box center [770, 253] width 72 height 11
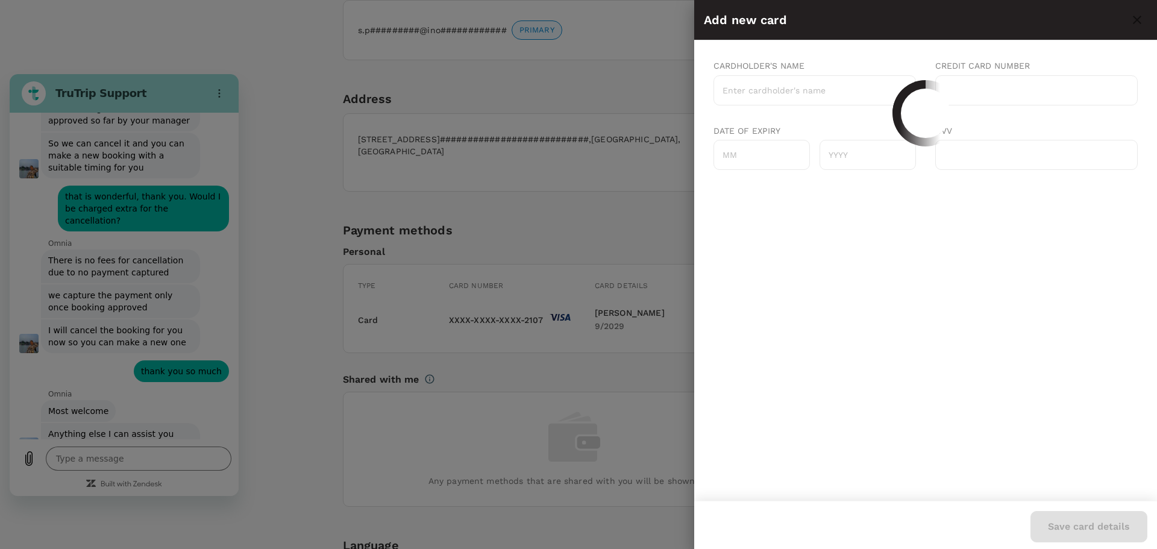
scroll to position [0, 0]
click at [768, 93] on input "Cardholder's name" at bounding box center [814, 90] width 202 height 30
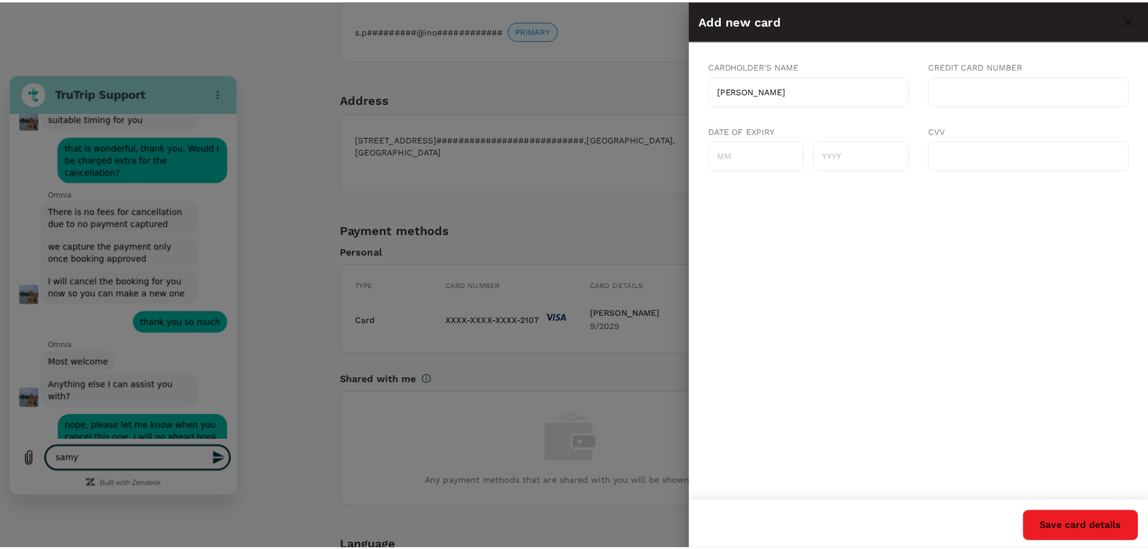
scroll to position [787, 0]
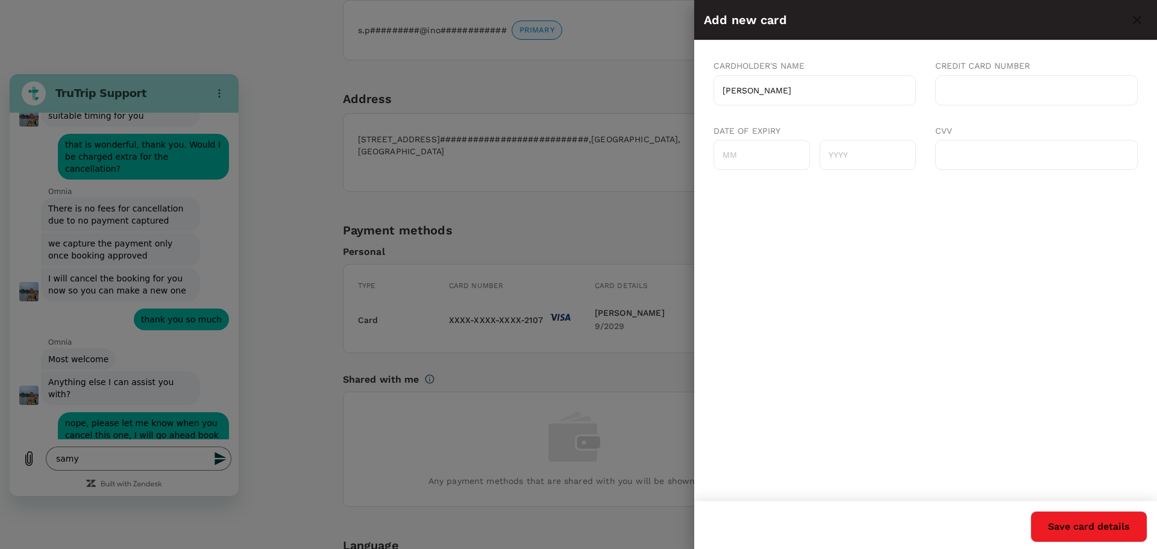
click at [807, 96] on input "[PERSON_NAME]" at bounding box center [814, 90] width 202 height 30
click at [734, 159] on input "Date of expiry" at bounding box center [761, 155] width 96 height 30
click at [845, 156] on input "text" at bounding box center [867, 155] width 96 height 30
click at [875, 159] on input "2022" at bounding box center [867, 155] width 96 height 30
click at [1100, 521] on button "Save card details" at bounding box center [1088, 526] width 117 height 31
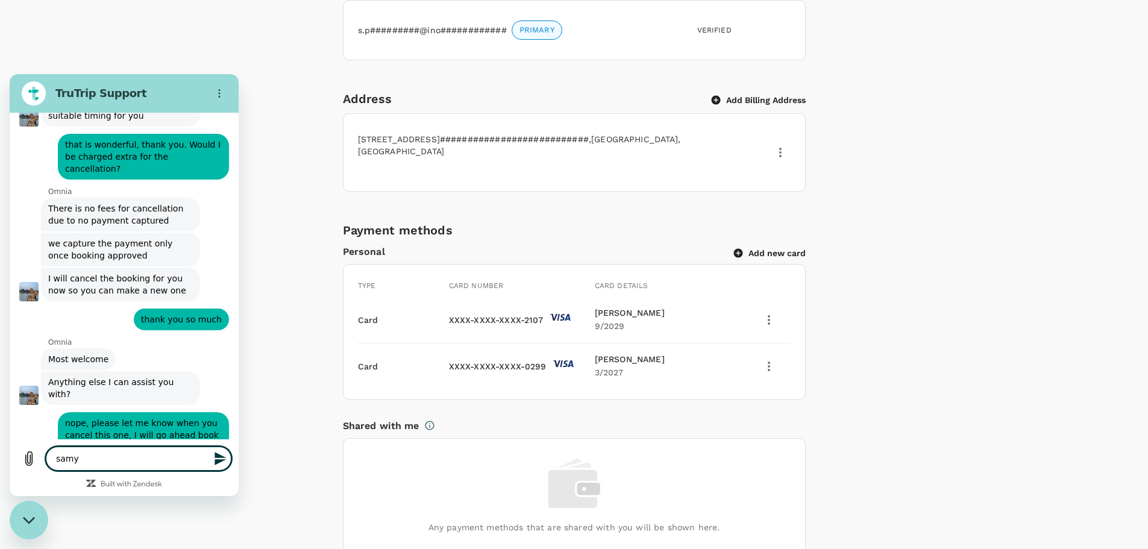
click at [89, 457] on textarea "samy" at bounding box center [139, 458] width 186 height 24
click at [302, 85] on div "Personal Information Profile Photo Upload your photo Photo should be at least 5…" at bounding box center [574, 223] width 694 height 1131
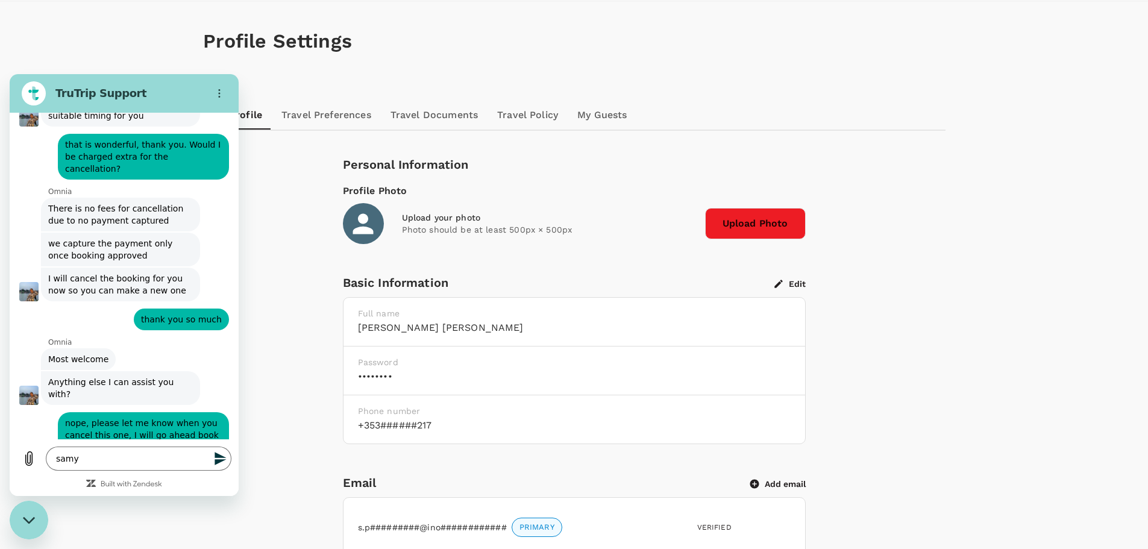
scroll to position [0, 0]
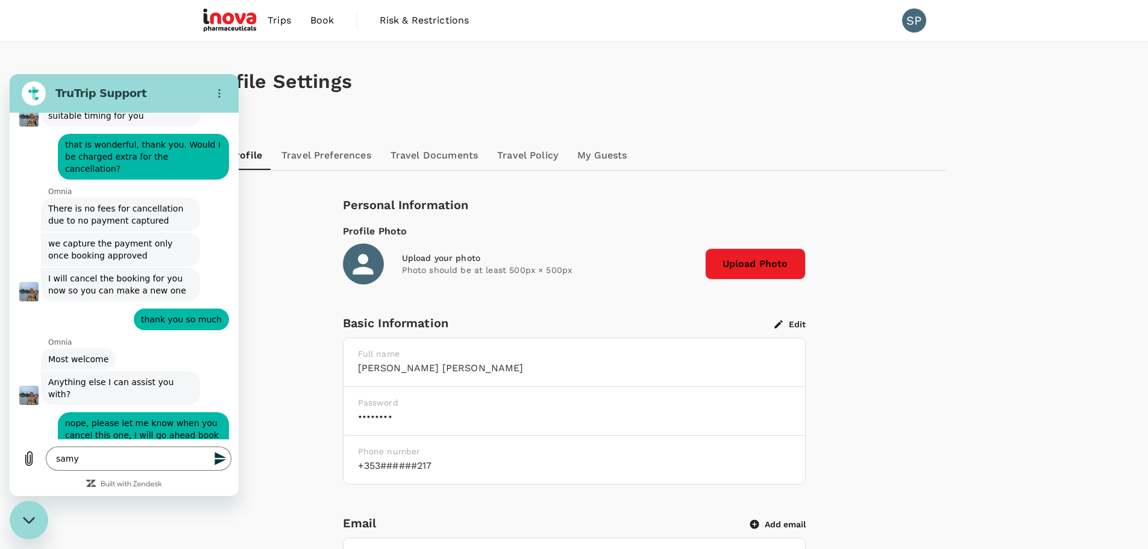
click at [325, 19] on span "Book" at bounding box center [322, 20] width 24 height 14
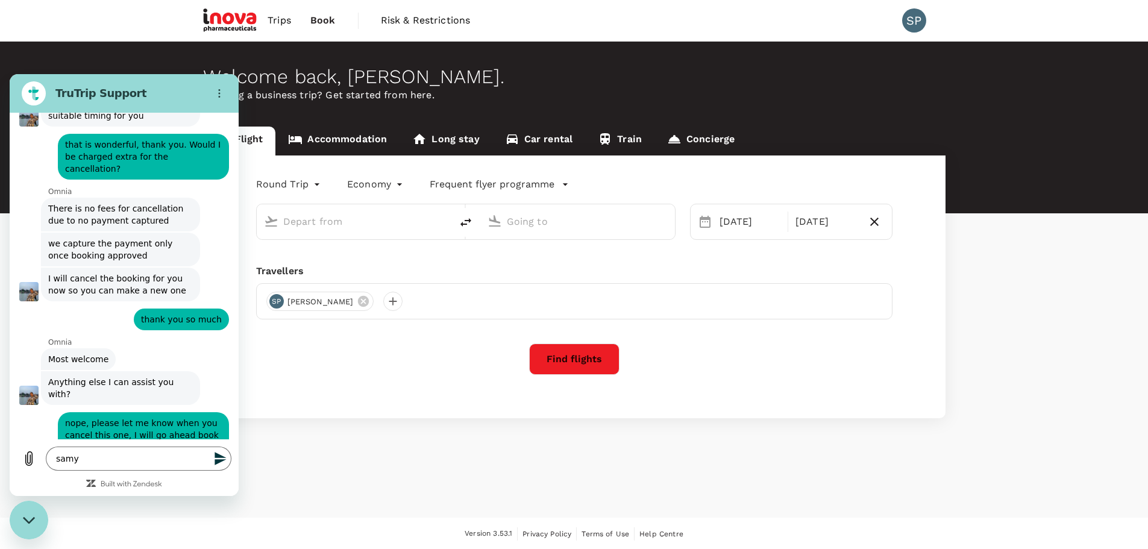
click at [274, 18] on span "Trips" at bounding box center [278, 20] width 23 height 14
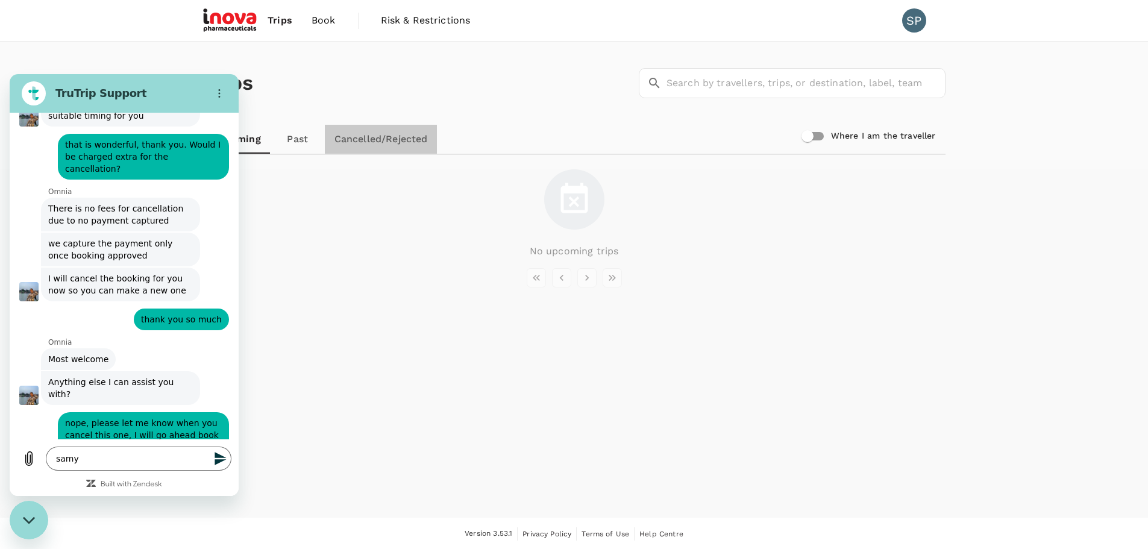
click at [380, 140] on link "Cancelled/Rejected" at bounding box center [381, 139] width 113 height 29
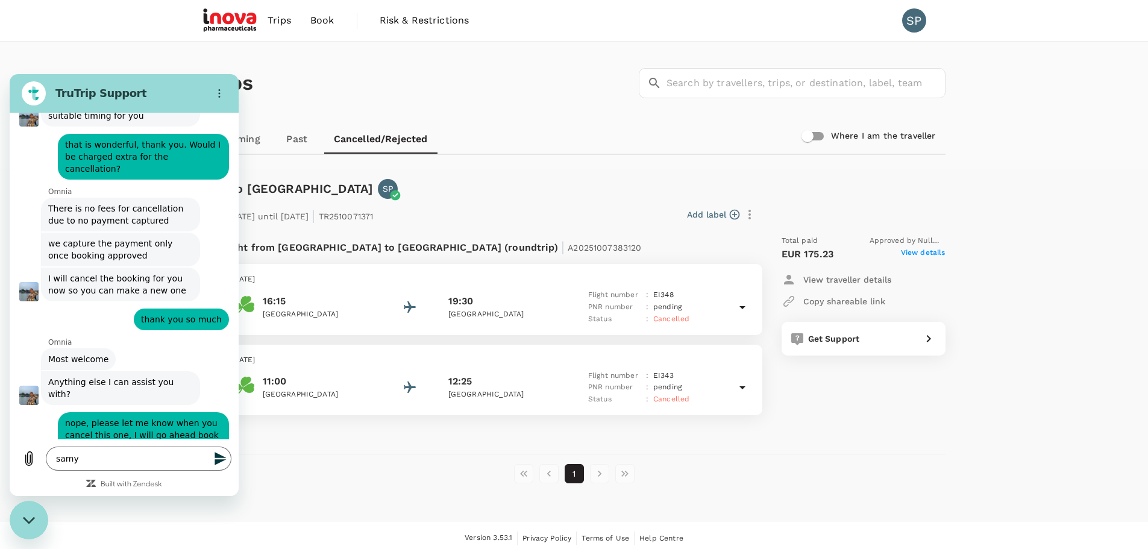
click at [252, 143] on link "Upcoming" at bounding box center [236, 139] width 67 height 29
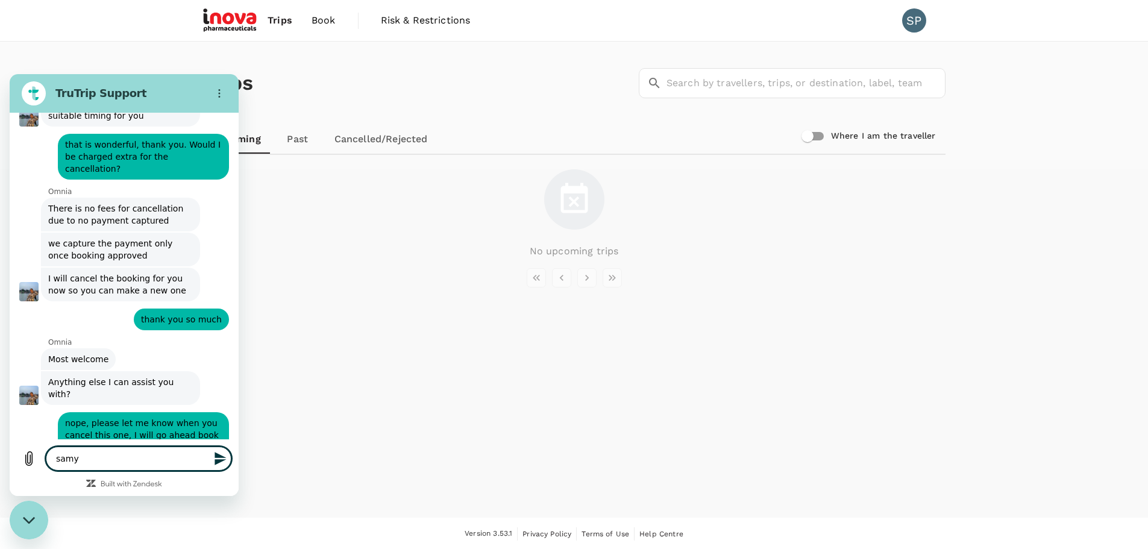
click at [86, 458] on textarea "samy" at bounding box center [139, 458] width 186 height 24
drag, startPoint x: 68, startPoint y: 460, endPoint x: 55, endPoint y: 460, distance: 13.3
click at [55, 460] on textarea "samy" at bounding box center [139, 458] width 186 height 24
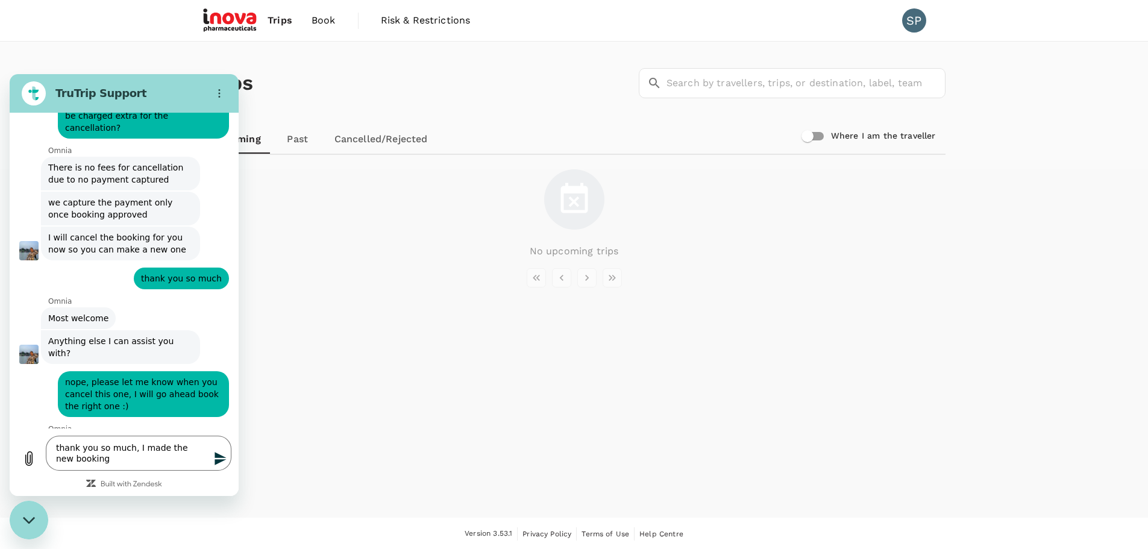
scroll to position [827, 0]
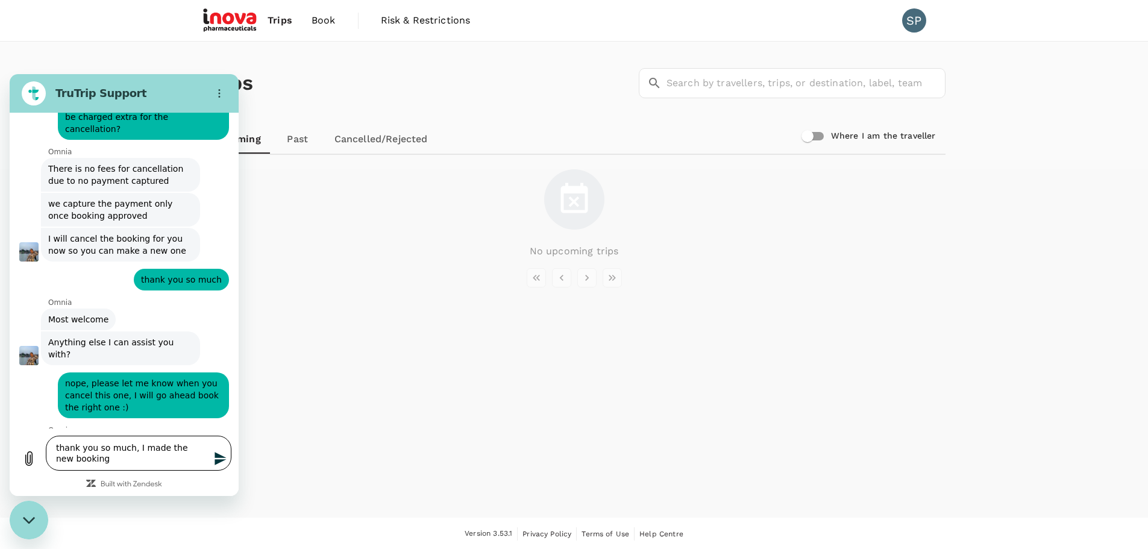
click at [101, 462] on textarea "thank you so much, I made the new booking" at bounding box center [139, 453] width 186 height 35
click at [135, 446] on textarea "thank you so much, I made the new booking" at bounding box center [139, 453] width 186 height 35
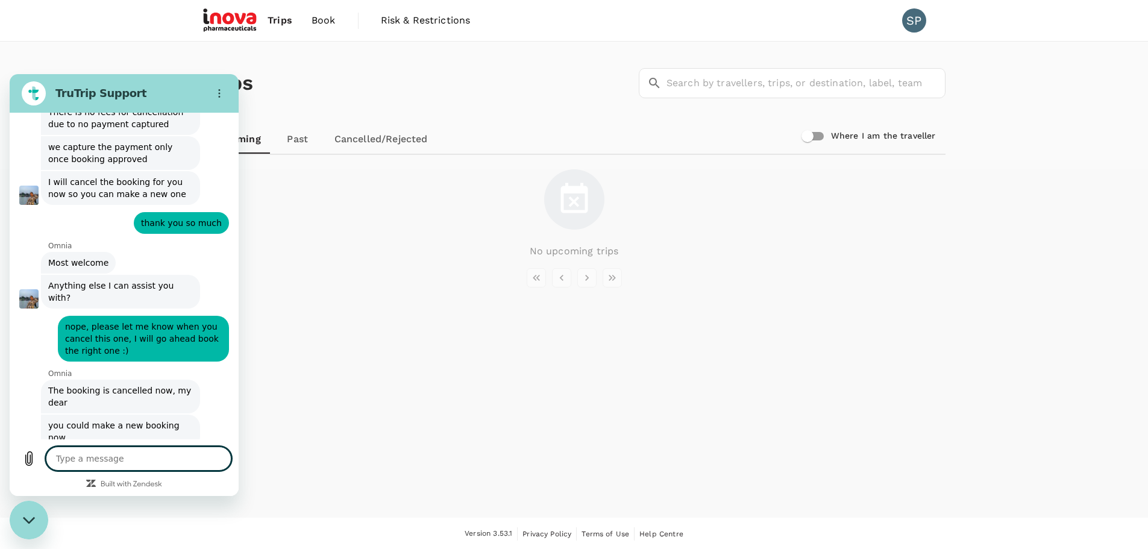
scroll to position [886, 0]
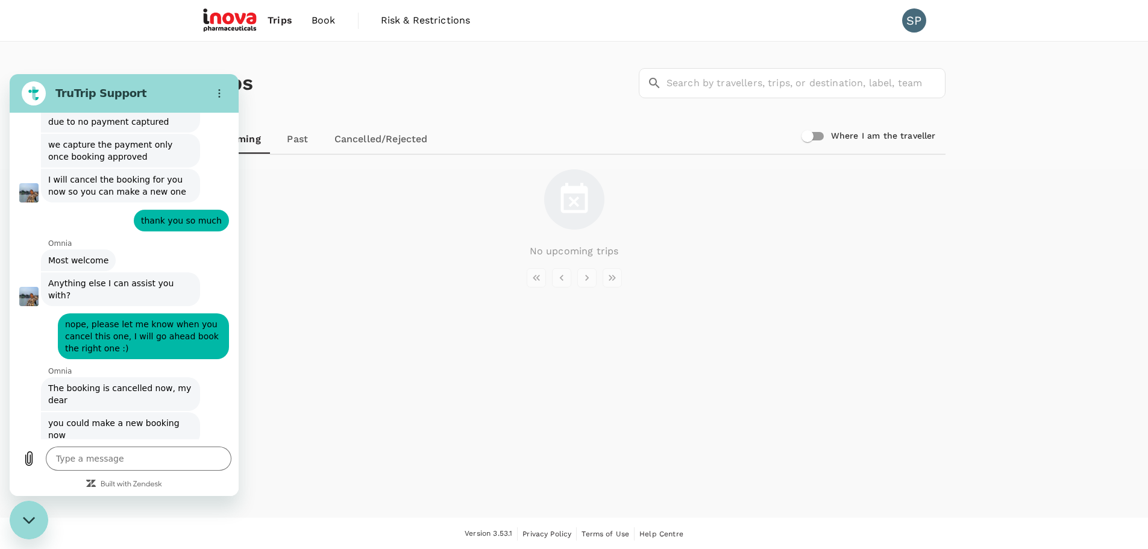
click at [383, 293] on div "No upcoming trips" at bounding box center [574, 237] width 771 height 137
click at [283, 20] on span "Trips" at bounding box center [279, 20] width 25 height 14
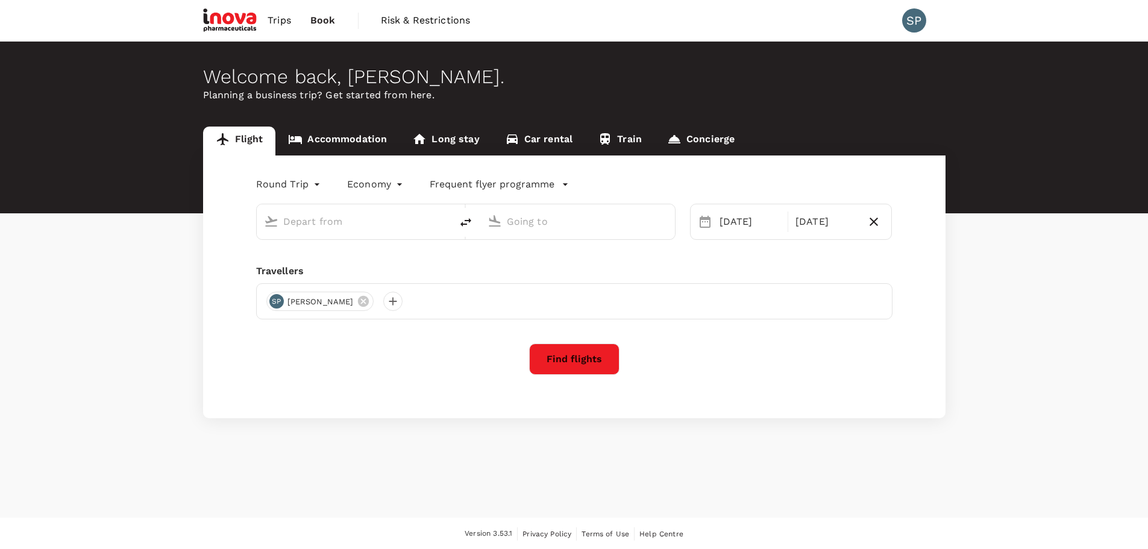
type input "[GEOGRAPHIC_DATA] (DUB)"
type input "Zurich (ZRH)"
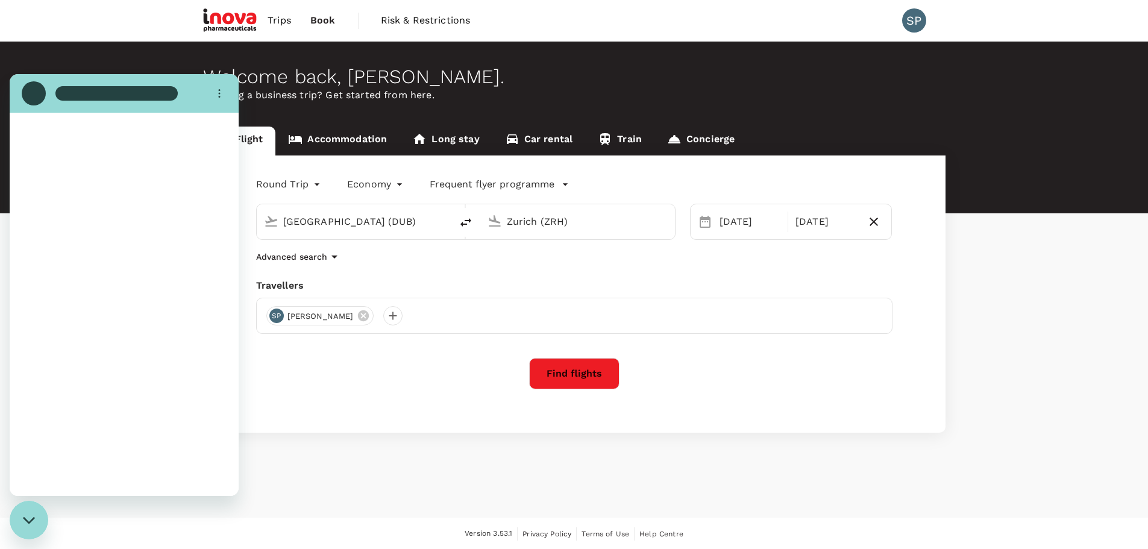
click at [282, 17] on span "Trips" at bounding box center [278, 20] width 23 height 14
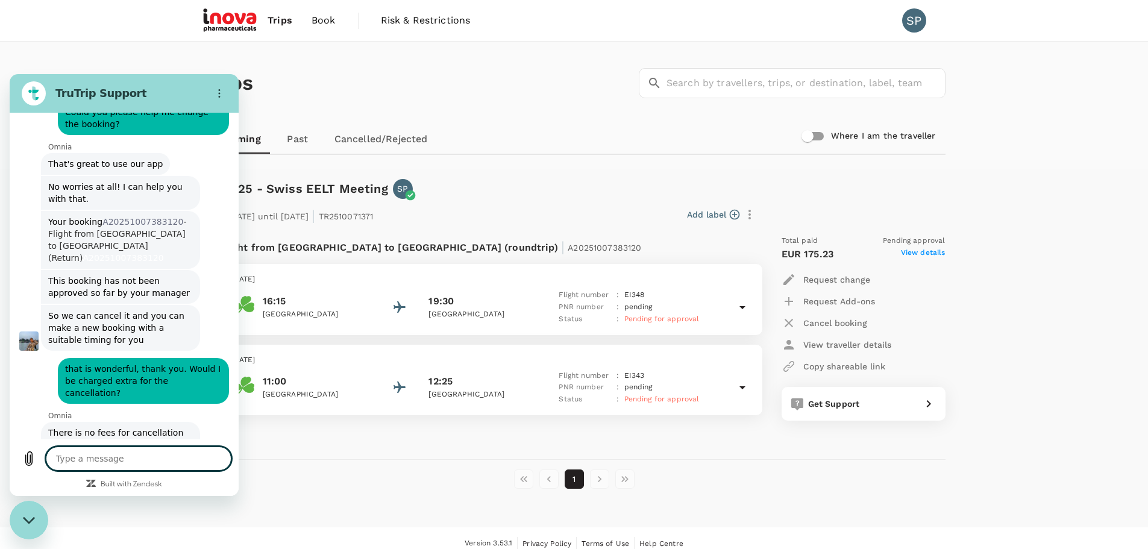
scroll to position [562, 0]
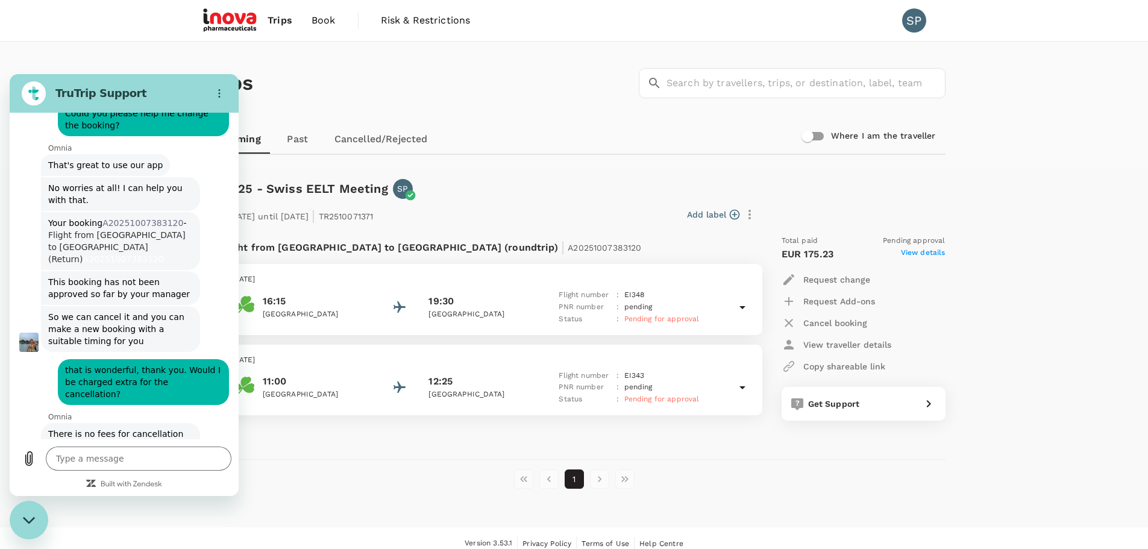
click at [520, 114] on div "Trips ​ ​" at bounding box center [571, 81] width 747 height 88
click at [833, 324] on p "Cancel booking" at bounding box center [835, 323] width 64 height 12
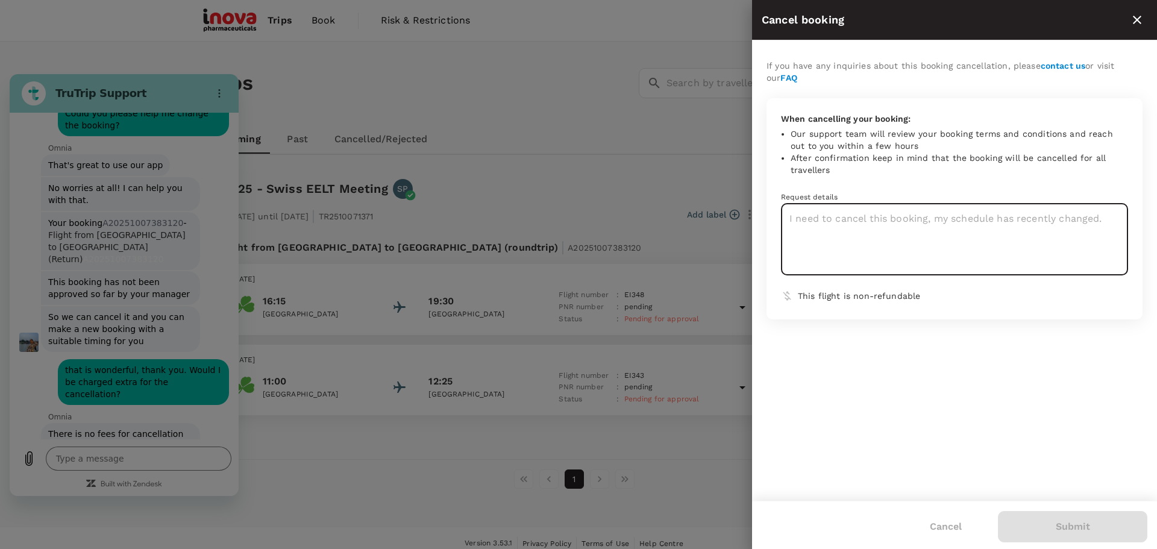
click at [862, 241] on textarea at bounding box center [954, 240] width 347 height 72
click at [654, 172] on div at bounding box center [578, 274] width 1157 height 549
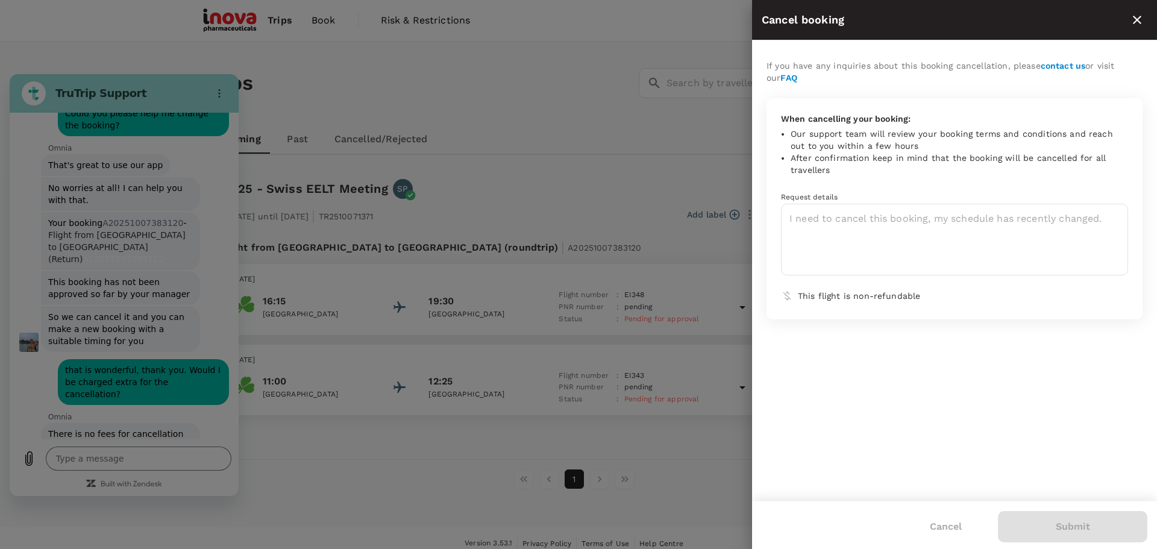
click at [946, 358] on div "If you have any inquiries about this booking cancellation, please contact us or…" at bounding box center [954, 270] width 405 height 460
click at [954, 521] on button "Cancel" at bounding box center [946, 526] width 66 height 30
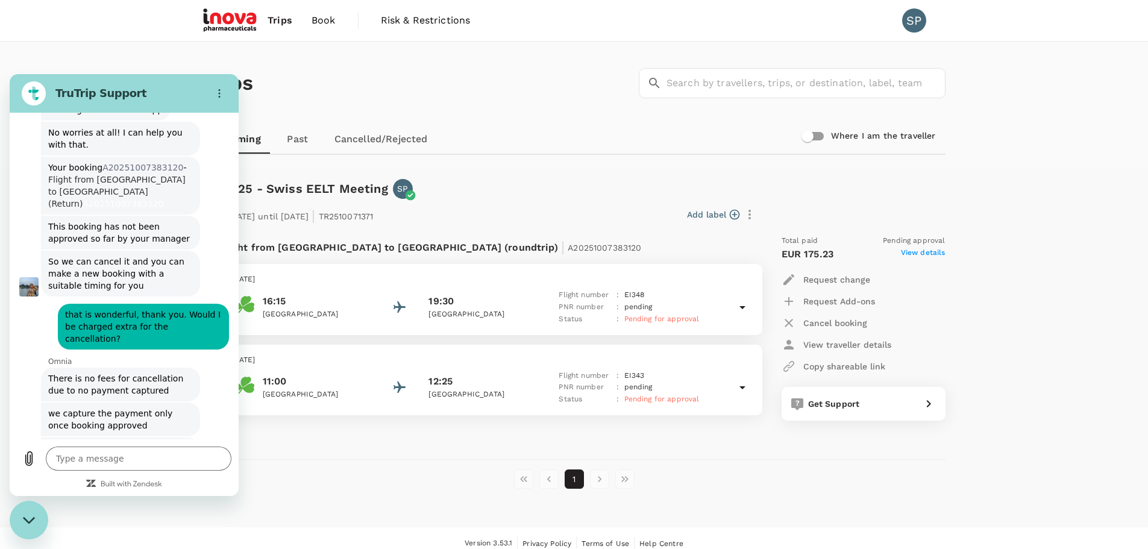
scroll to position [620, 0]
click at [219, 96] on icon "Options menu" at bounding box center [219, 94] width 10 height 10
click at [31, 519] on icon "Close messaging window" at bounding box center [29, 520] width 13 height 8
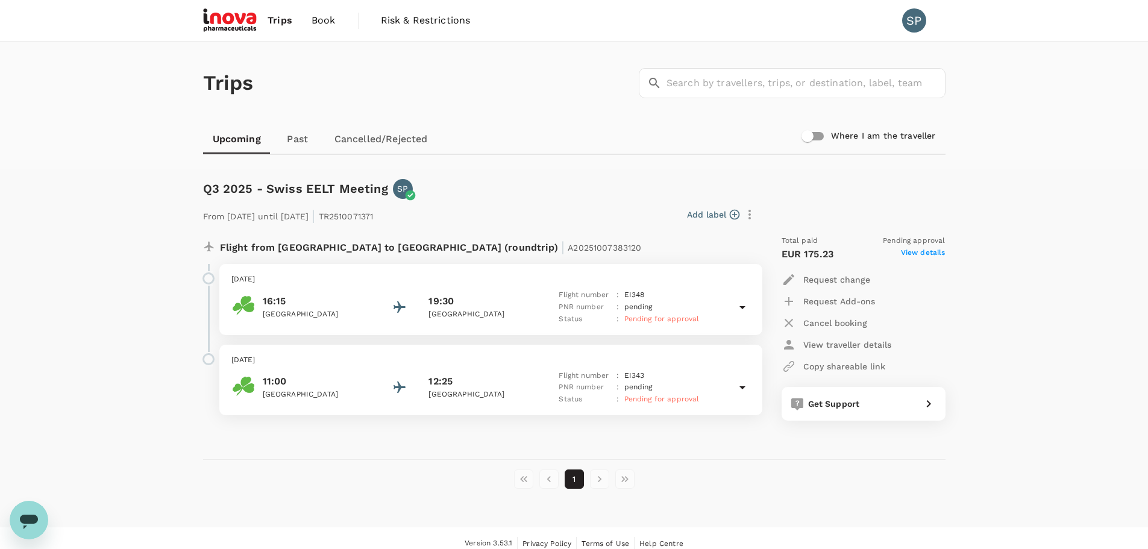
click at [78, 330] on div "Trips ​ ​ Upcoming Past Cancelled/Rejected Where I am the traveller Q3 2025 - S…" at bounding box center [574, 285] width 1148 height 486
click at [1028, 193] on div "Trips ​ ​ Upcoming Past Cancelled/Rejected Where I am the traveller Q3 2025 - S…" at bounding box center [574, 285] width 1148 height 486
click at [1005, 179] on div "Trips ​ ​ Upcoming Past Cancelled/Rejected Where I am the traveller Q3 2025 - S…" at bounding box center [574, 285] width 1148 height 486
click at [1007, 178] on div "Trips ​ ​ Upcoming Past Cancelled/Rejected Where I am the traveller Q3 2025 - S…" at bounding box center [574, 285] width 1148 height 486
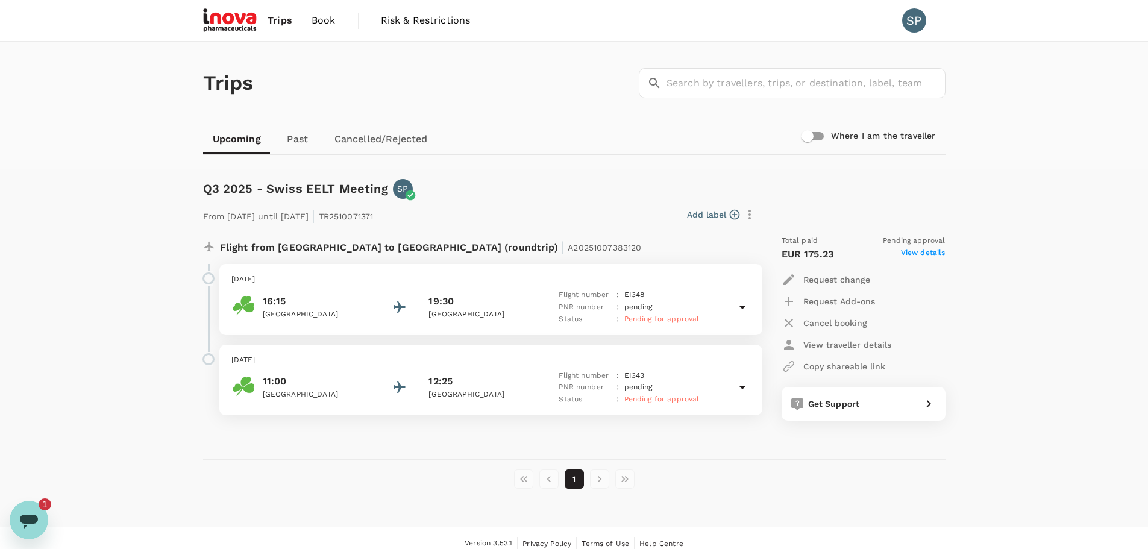
drag, startPoint x: 202, startPoint y: 192, endPoint x: 324, endPoint y: 194, distance: 121.7
click at [324, 194] on div "From 29 Oct 2025 until 30 Oct 2025 | TR2510071371 Add label Flight from Ireland…" at bounding box center [564, 310] width 761 height 260
click at [266, 186] on div "From 29 Oct 2025 until 30 Oct 2025 | TR2510071371 Add label Flight from Ireland…" at bounding box center [564, 310] width 761 height 260
click at [344, 190] on div "From 29 Oct 2025 until 30 Oct 2025 | TR2510071371 Add label Flight from Ireland…" at bounding box center [564, 310] width 761 height 260
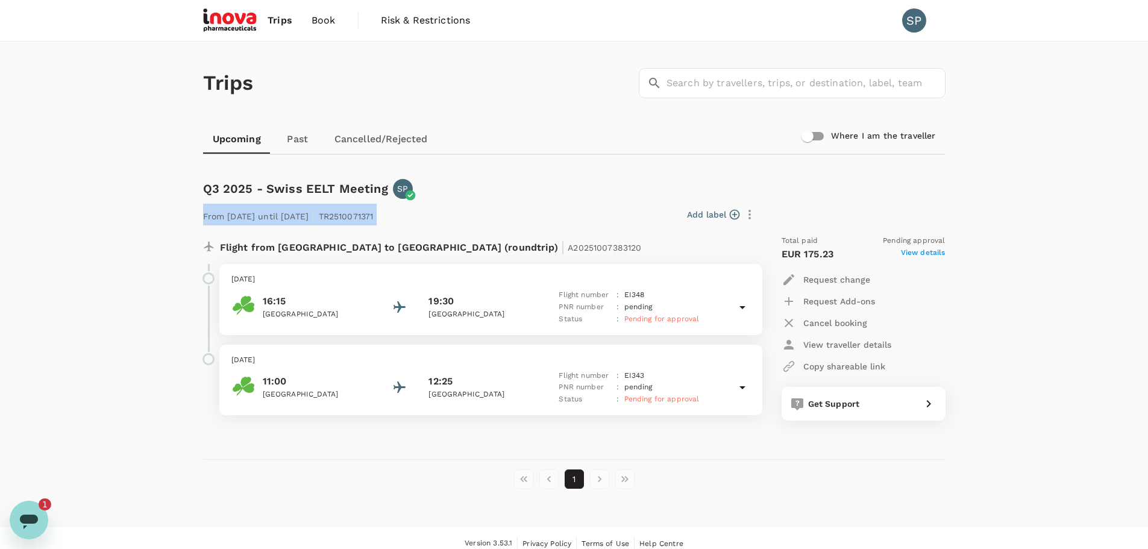
click at [344, 190] on div "From 29 Oct 2025 until 30 Oct 2025 | TR2510071371 Add label Flight from Ireland…" at bounding box center [564, 310] width 761 height 260
click at [375, 183] on div "From 29 Oct 2025 until 30 Oct 2025 | TR2510071371 Add label Flight from Ireland…" at bounding box center [564, 310] width 761 height 260
click at [746, 310] on icon at bounding box center [742, 307] width 14 height 14
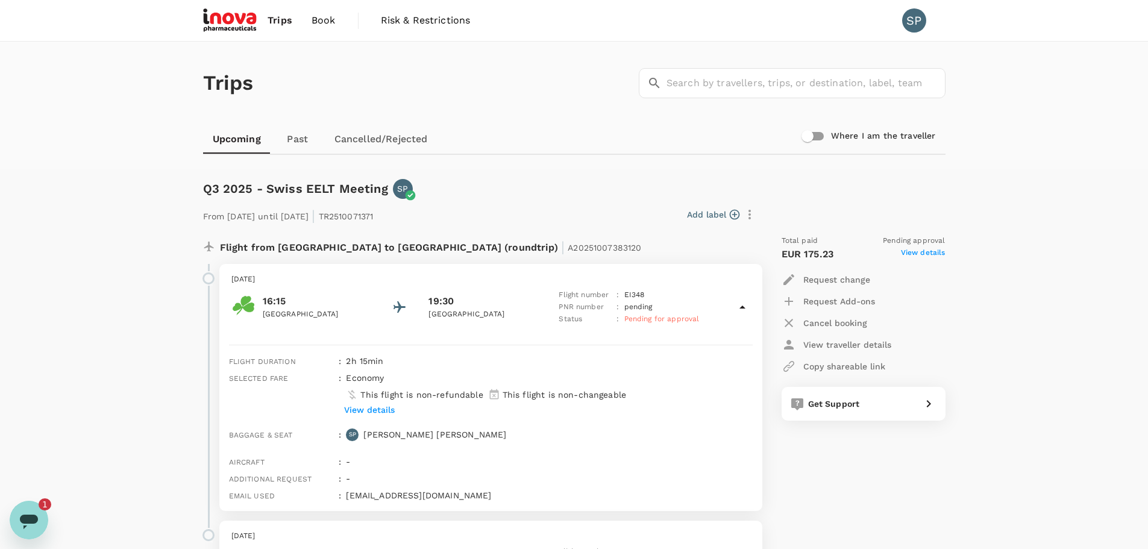
click at [746, 310] on icon at bounding box center [742, 307] width 14 height 14
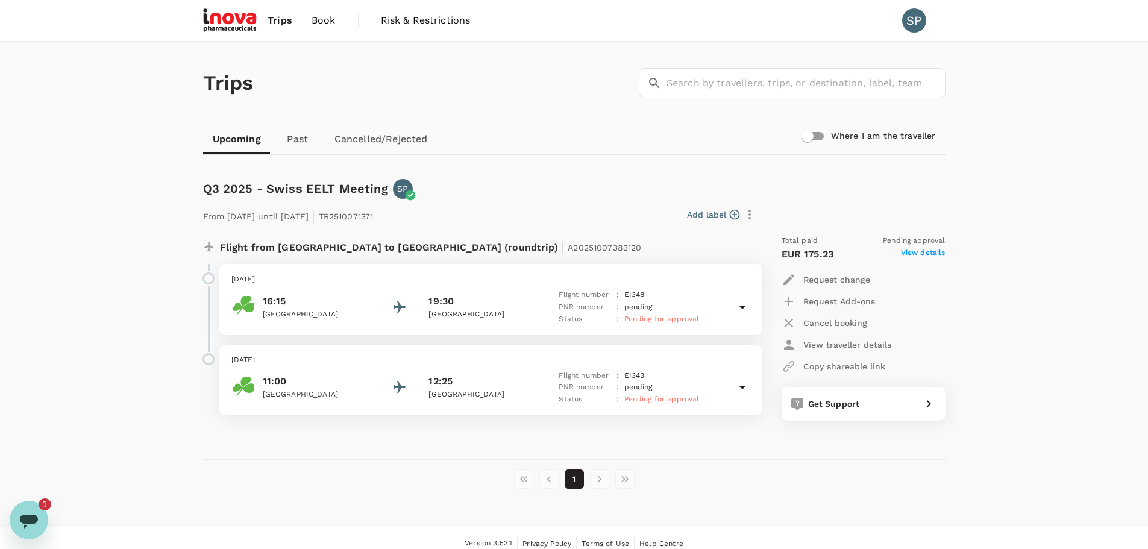
drag, startPoint x: 199, startPoint y: 188, endPoint x: 326, endPoint y: 190, distance: 126.5
click at [326, 190] on div "From 29 Oct 2025 until 30 Oct 2025 | TR2510071371 Add label Flight from Ireland…" at bounding box center [564, 310] width 761 height 260
click at [487, 88] on div "Trips ​ ​" at bounding box center [571, 81] width 747 height 88
type textarea "x"
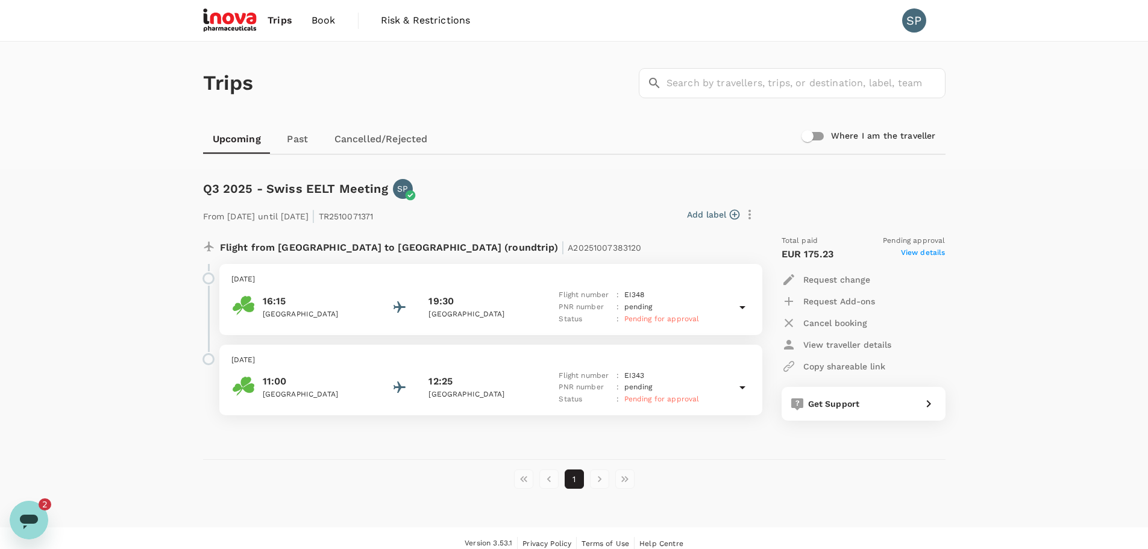
click at [680, 166] on div "Q3 2025 - Swiss EELT Meeting SP From 29 Oct 2025 until 30 Oct 2025 | TR25100713…" at bounding box center [569, 310] width 752 height 300
click at [324, 16] on span "Book" at bounding box center [323, 20] width 24 height 14
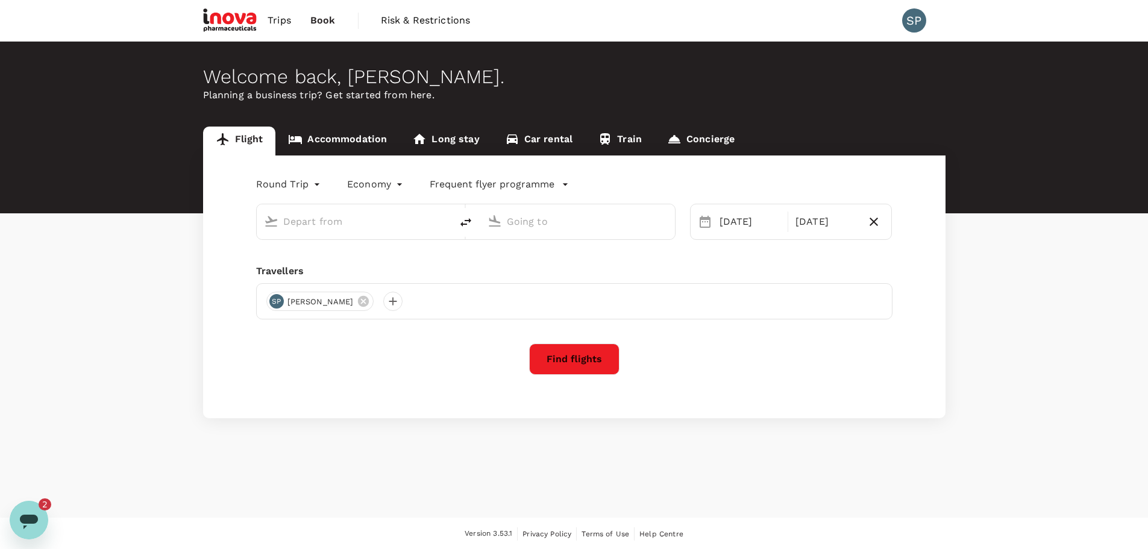
type input "[GEOGRAPHIC_DATA] (DUB)"
type input "Zurich (ZRH)"
type input "[GEOGRAPHIC_DATA] (DUB)"
type input "Zurich (ZRH)"
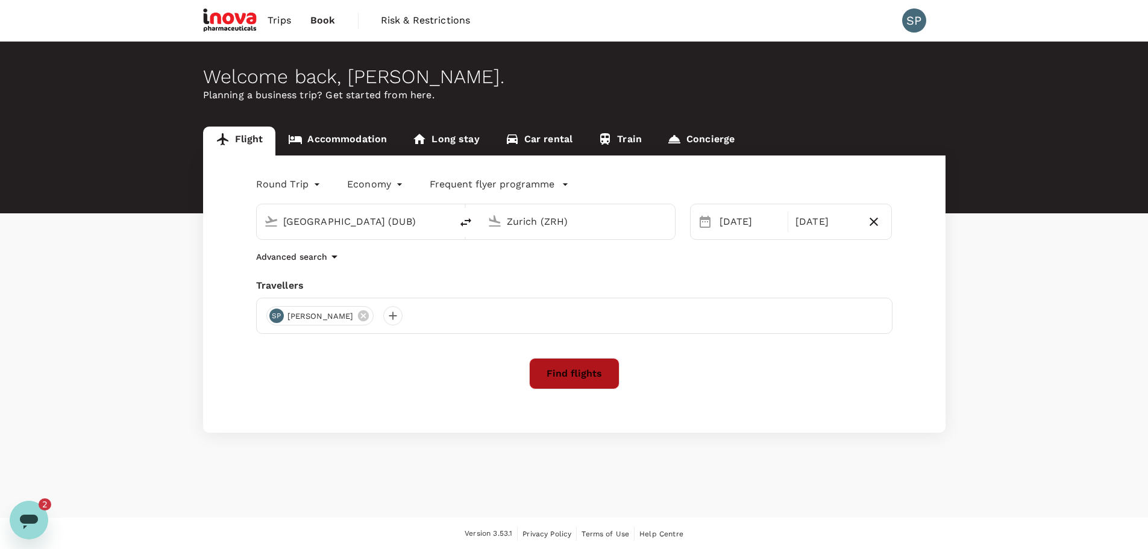
click at [566, 365] on button "Find flights" at bounding box center [574, 373] width 90 height 31
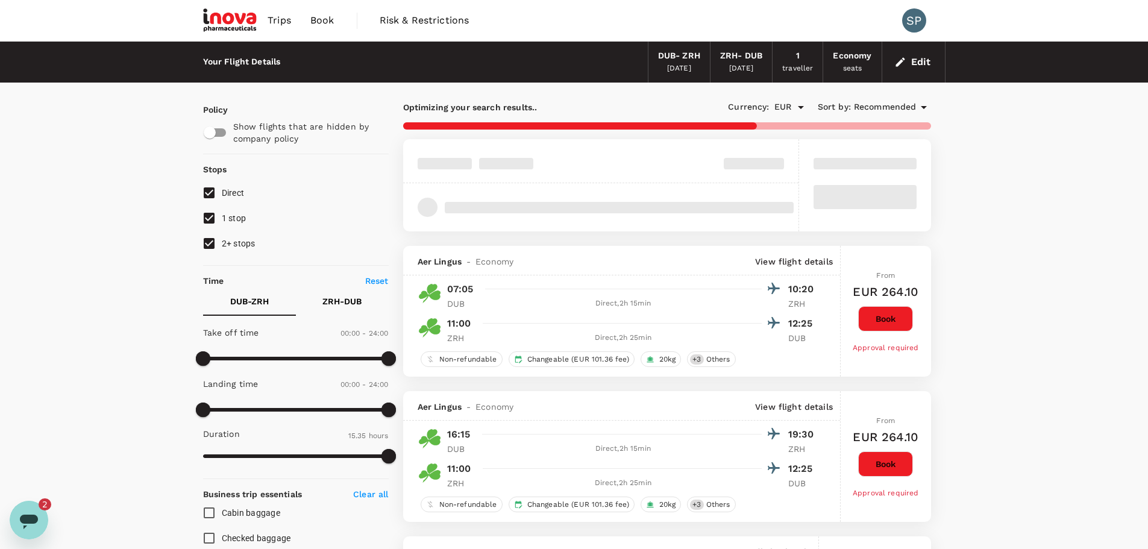
type input "940"
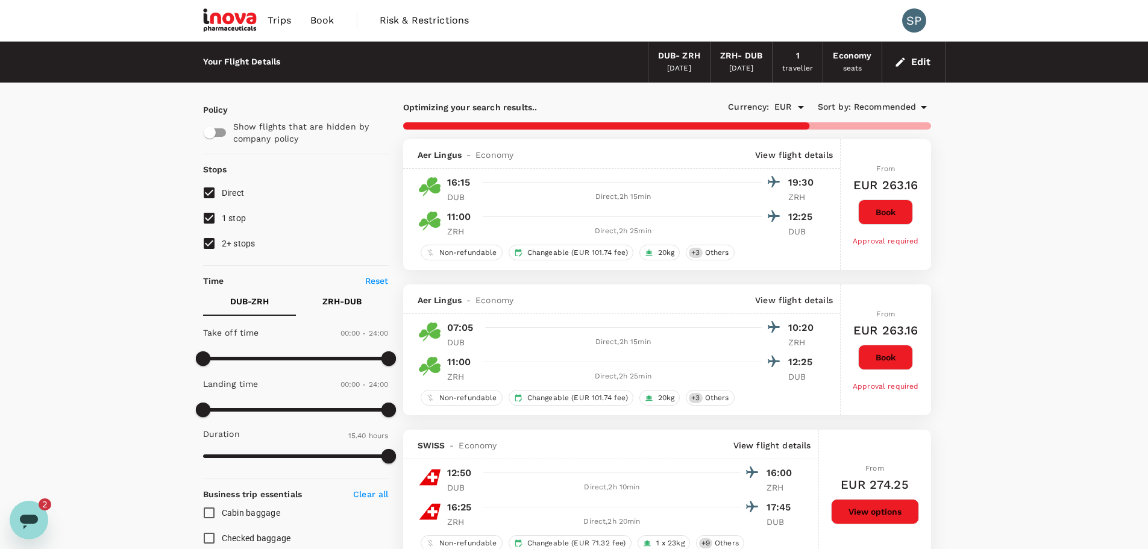
click at [211, 215] on input "1 stop" at bounding box center [208, 217] width 25 height 25
checkbox input "false"
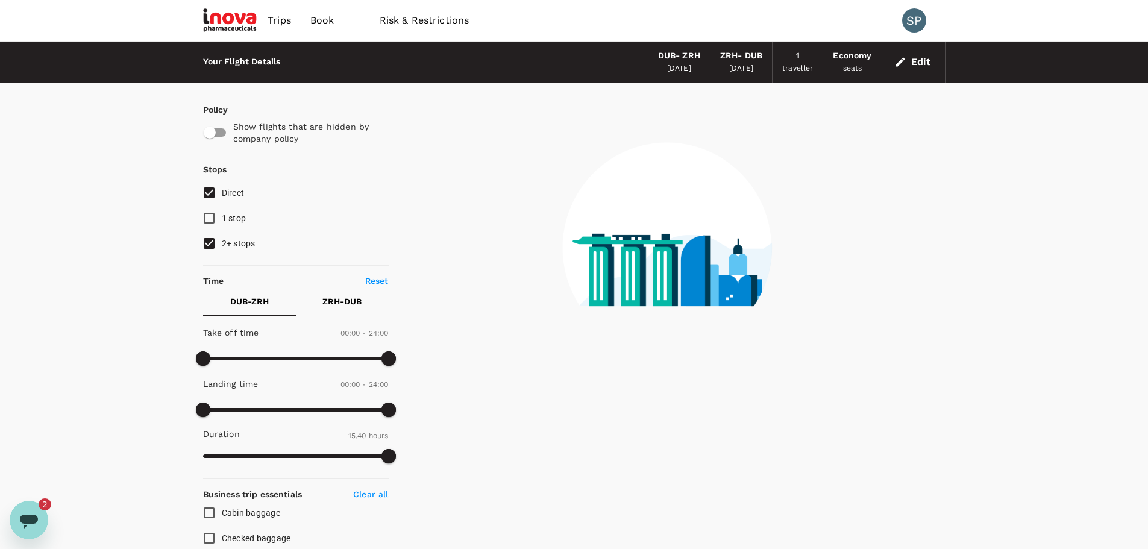
click at [208, 246] on input "2+ stops" at bounding box center [208, 243] width 25 height 25
checkbox input "false"
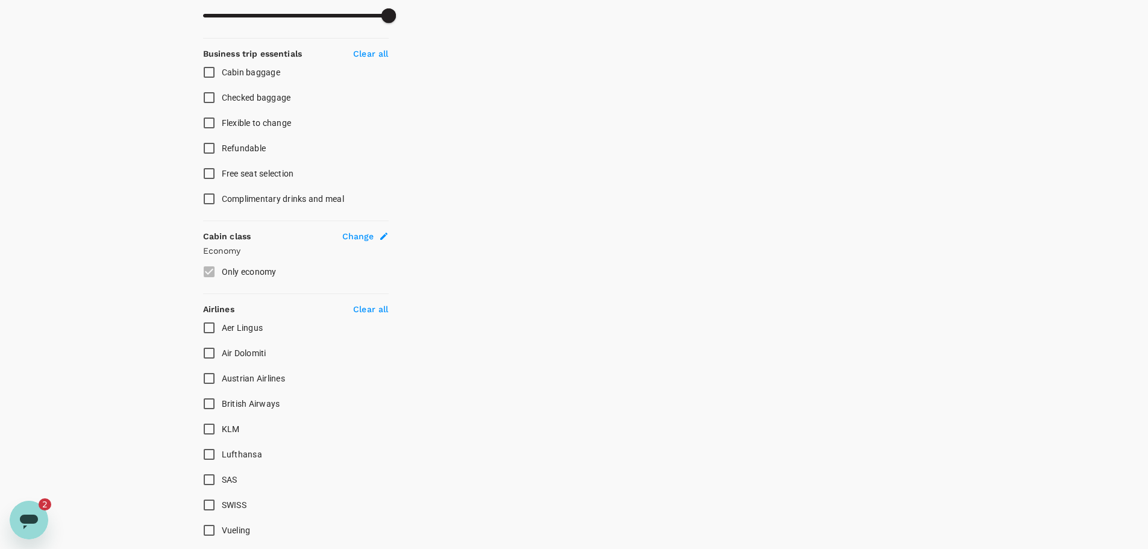
scroll to position [482, 0]
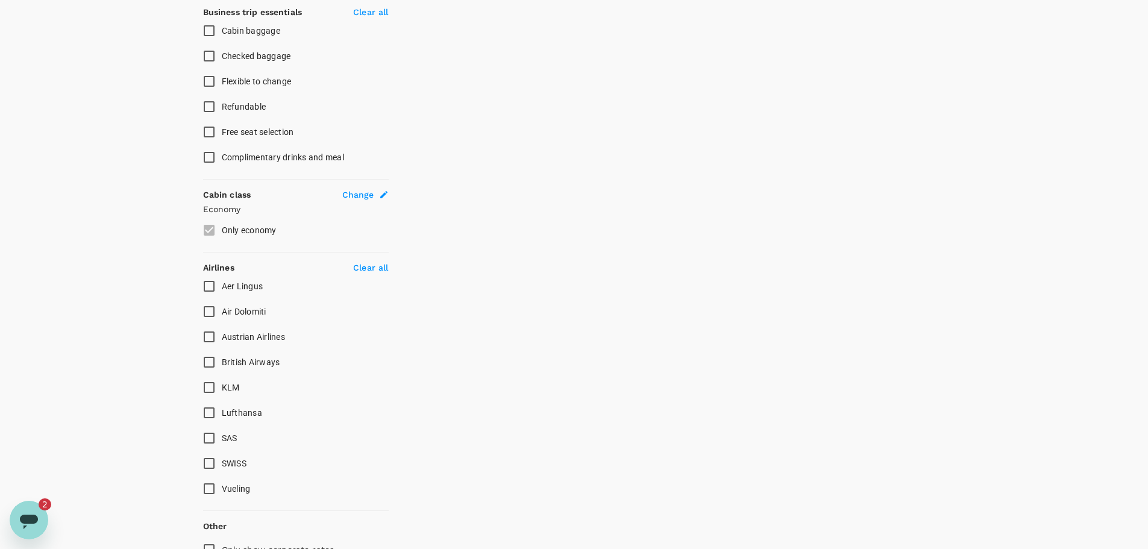
click at [207, 284] on input "Aer Lingus" at bounding box center [208, 286] width 25 height 25
checkbox input "true"
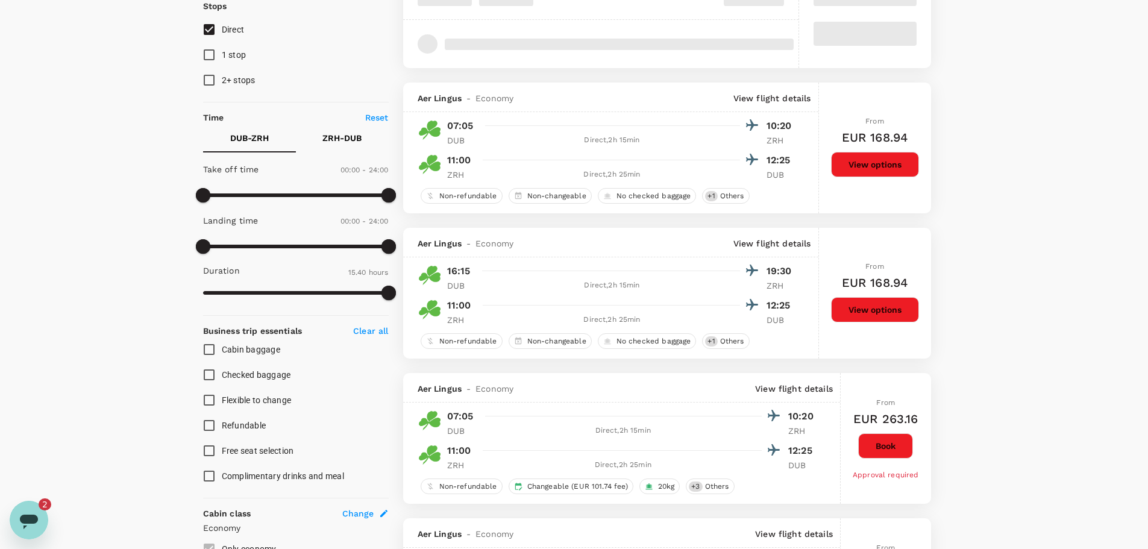
scroll to position [0, 0]
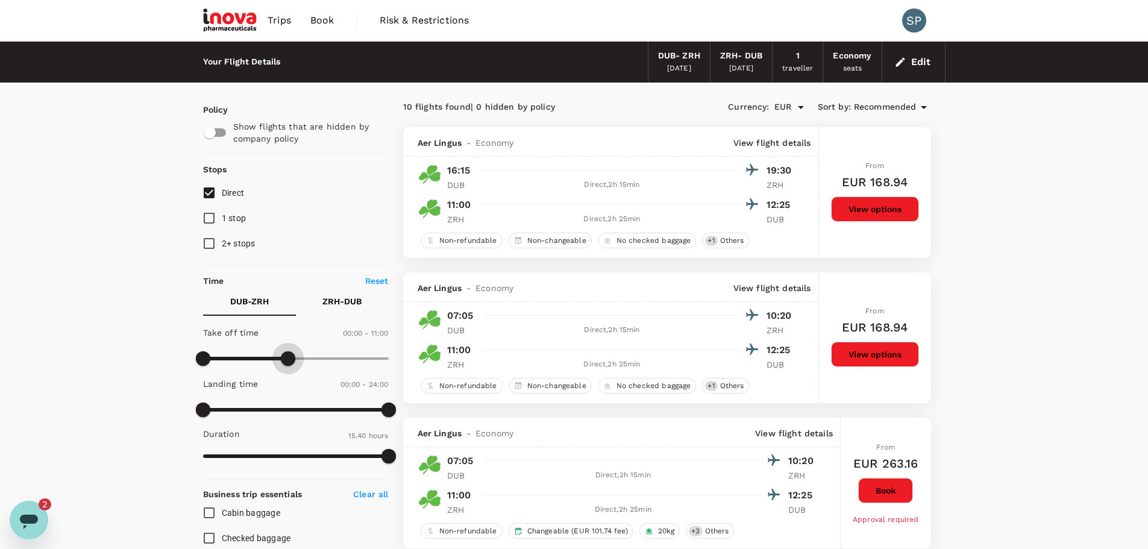
type input "690"
drag, startPoint x: 390, startPoint y: 355, endPoint x: 293, endPoint y: 359, distance: 97.1
click at [293, 359] on span at bounding box center [291, 358] width 14 height 14
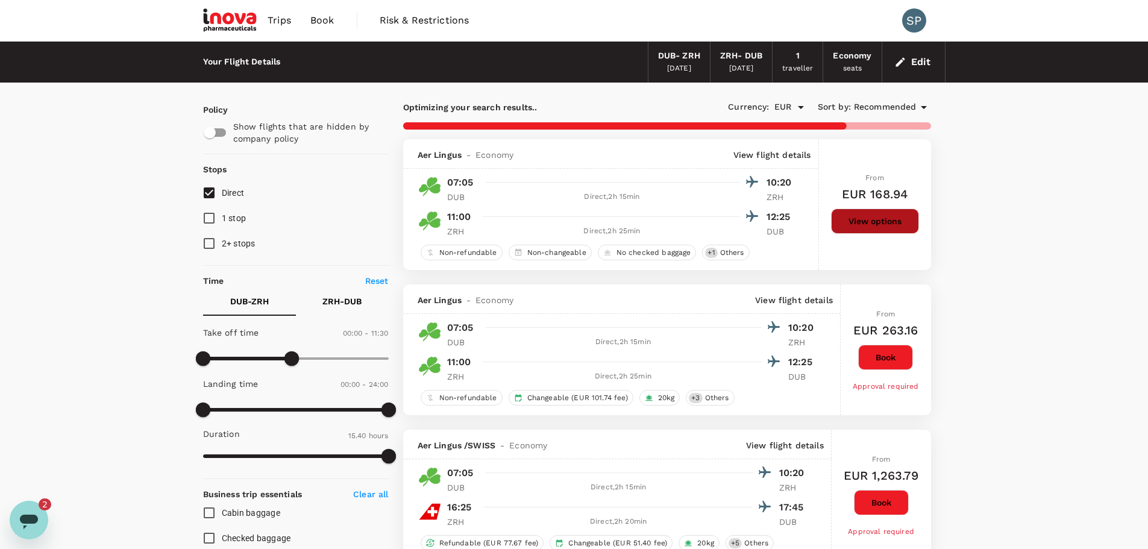
click at [872, 221] on button "View options" at bounding box center [875, 220] width 88 height 25
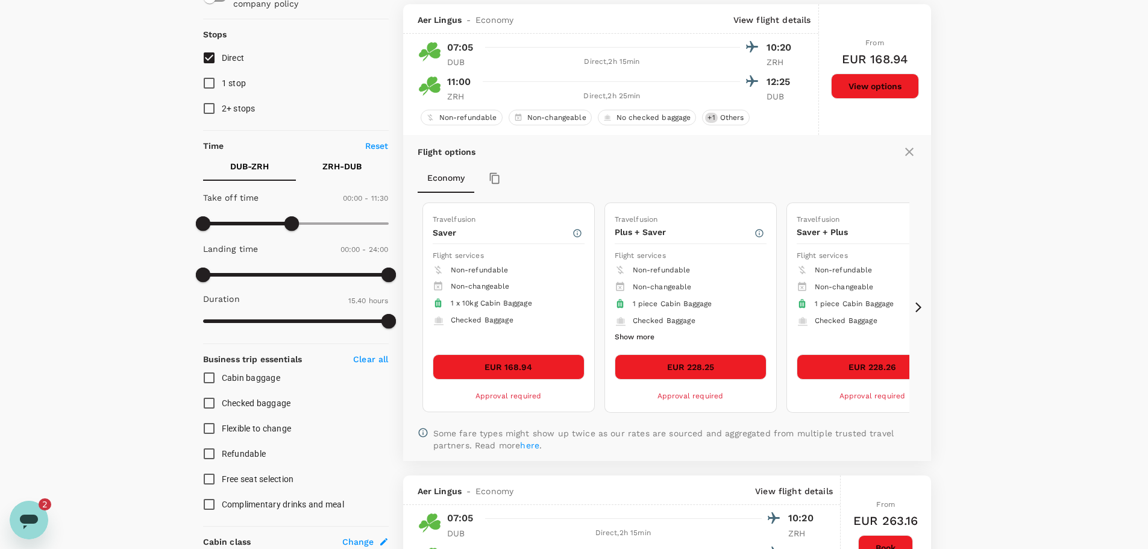
scroll to position [139, 0]
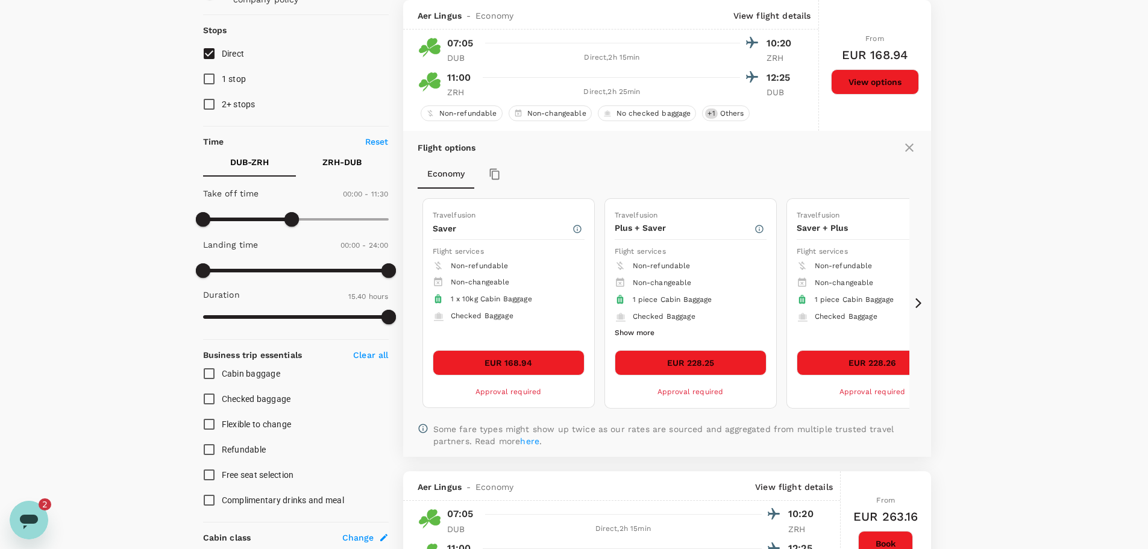
click at [517, 361] on button "EUR 168.94" at bounding box center [509, 362] width 152 height 25
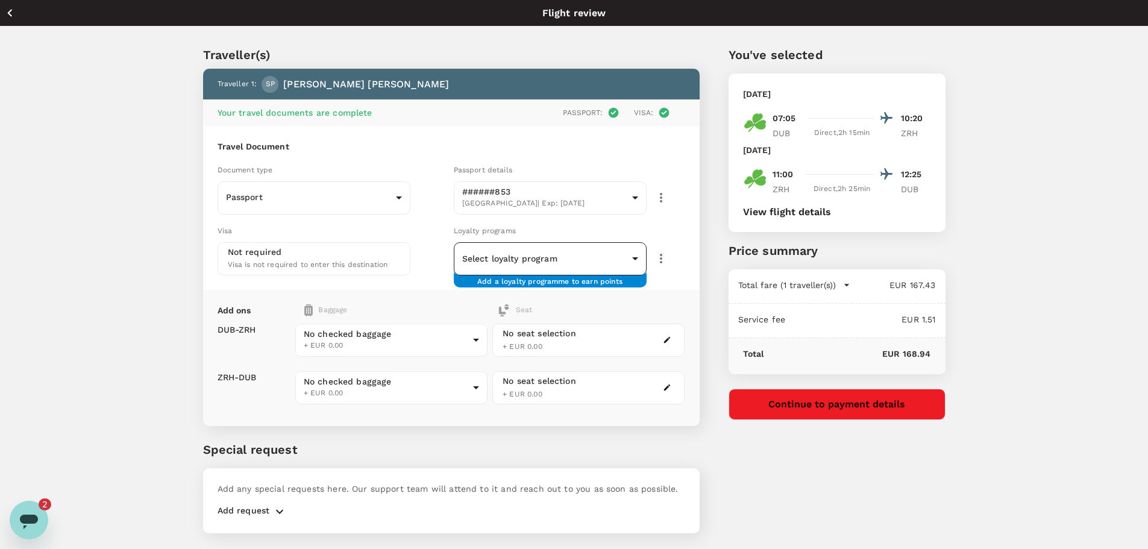
click at [619, 263] on body "Back to flight results Flight review Traveller(s) Traveller 1 : SP Siva Palanis…" at bounding box center [574, 290] width 1148 height 581
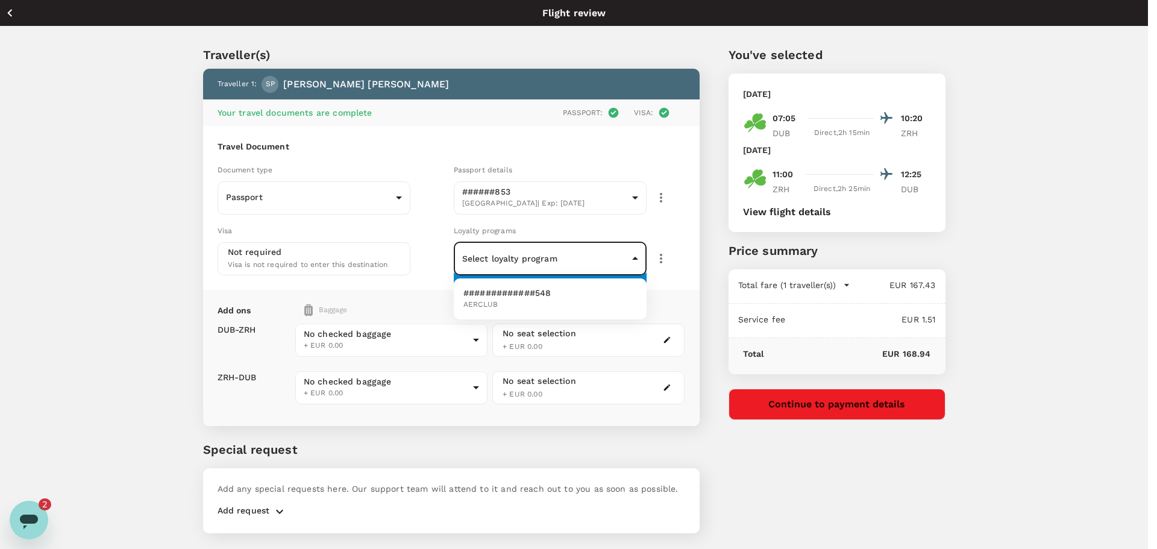
click at [555, 305] on li "#############548 AERCLUB" at bounding box center [550, 298] width 193 height 31
type input "d735f28a-811a-44b0-8b95-a9e837e82092"
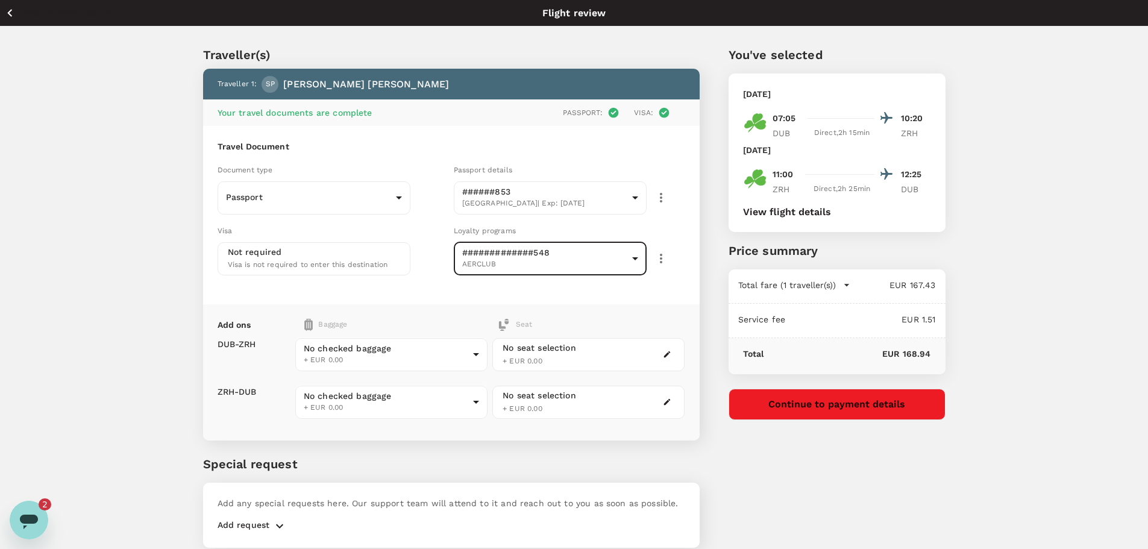
click at [337, 263] on span "Visa is not required to enter this destination" at bounding box center [308, 264] width 160 height 8
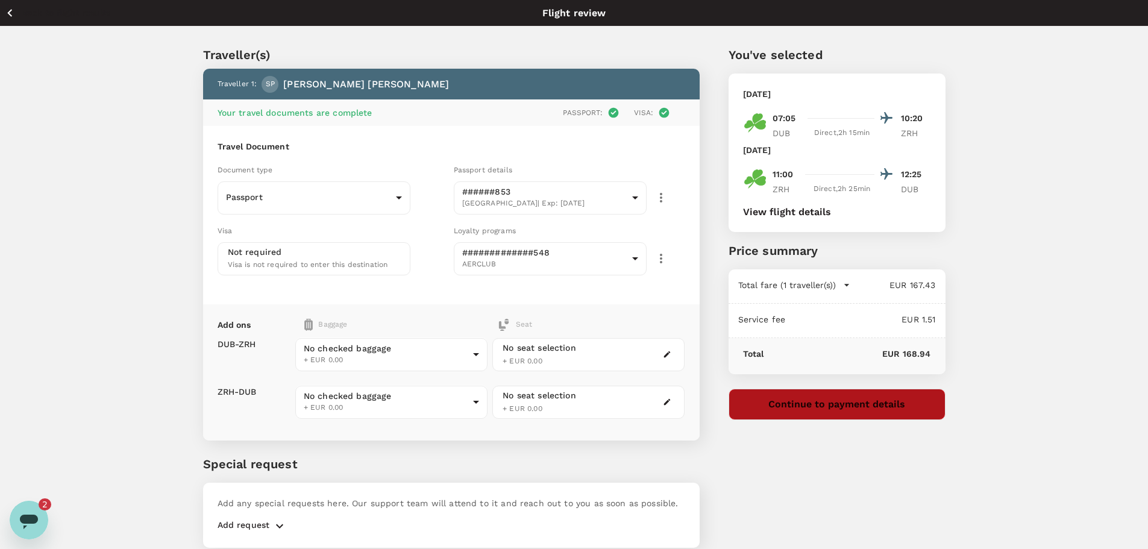
click at [855, 407] on button "Continue to payment details" at bounding box center [836, 404] width 217 height 31
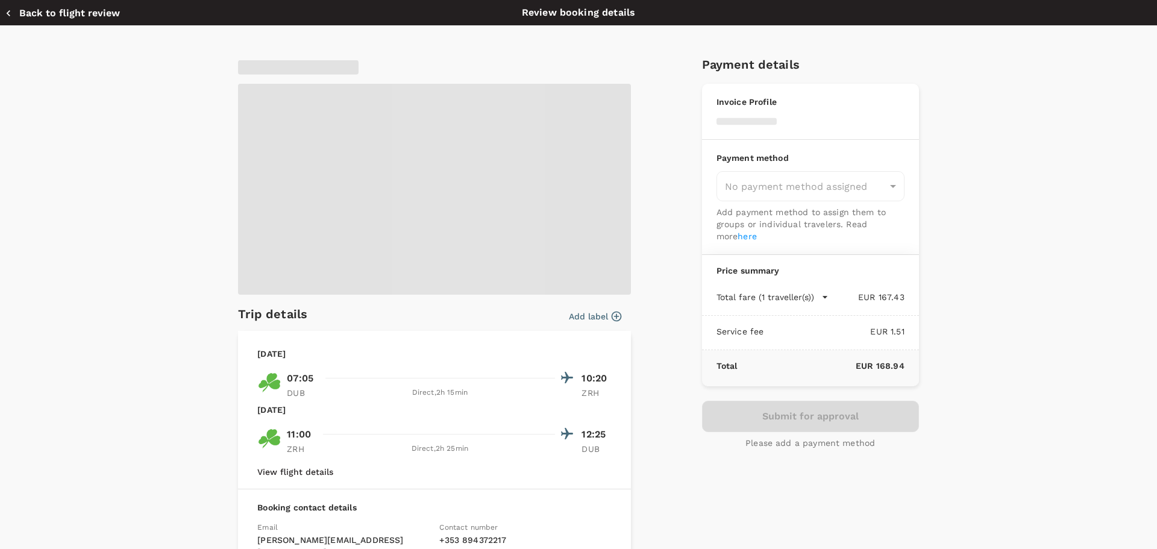
type input "a00ce4fb-8cd1-4426-a634-f4ee938d7ae8"
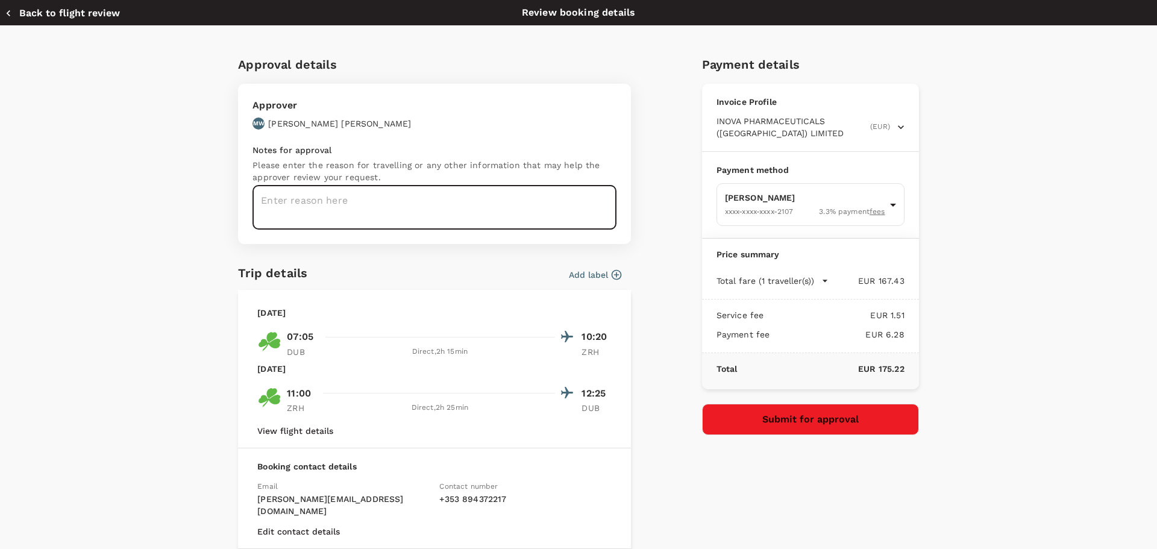
click at [341, 207] on textarea at bounding box center [434, 208] width 364 height 44
type textarea "Q3 2025 - EELT Meeting in Swiss Office"
click at [766, 483] on div "Payment details Invoice Profile INOVA PHARMACEUTICALS (IRELAND) LIMITED (EUR) B…" at bounding box center [805, 344] width 227 height 599
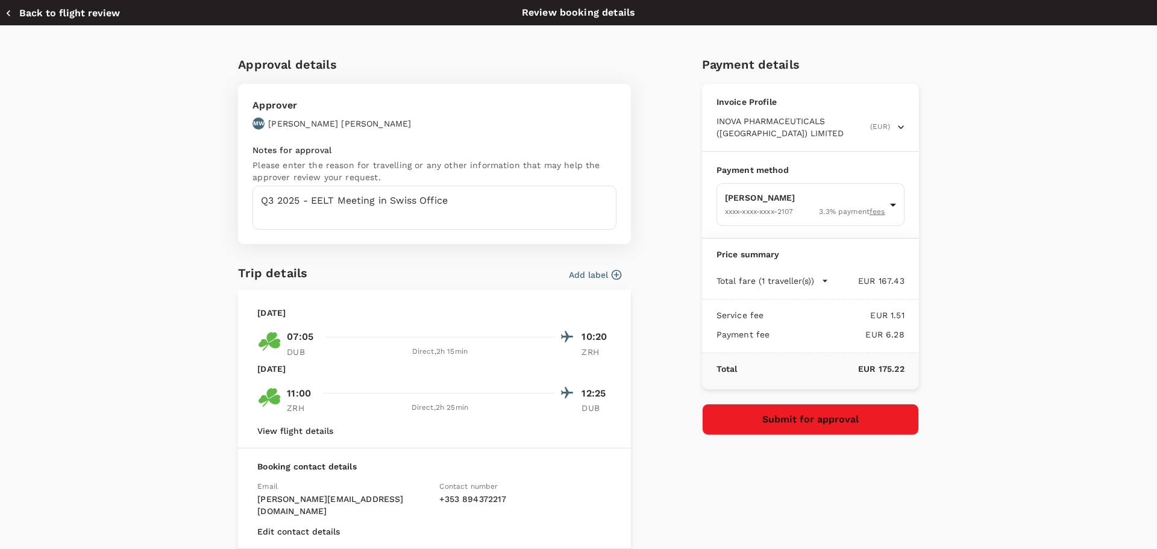
click at [685, 473] on div "Approval details Approver MW Min-Ling Wen Mathis Notes for approval Please ente…" at bounding box center [573, 344] width 690 height 599
click at [871, 210] on body "Back to flight results Flight review Traveller(s) Traveller 1 : SP Siva Palanis…" at bounding box center [578, 297] width 1157 height 595
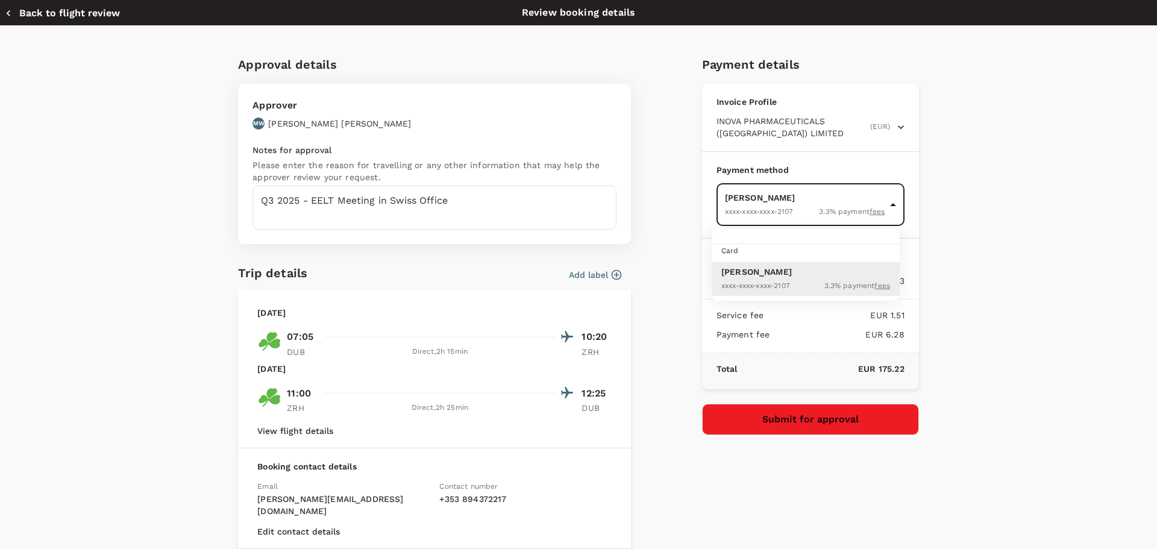
click at [877, 213] on div at bounding box center [578, 274] width 1157 height 549
drag, startPoint x: 795, startPoint y: 239, endPoint x: 893, endPoint y: 240, distance: 97.6
click at [893, 240] on div "For card payments, a payment fee of 3.3% + SGD 0.50 per transaction applies. Re…" at bounding box center [872, 251] width 181 height 55
click at [893, 200] on div at bounding box center [578, 274] width 1157 height 549
click at [889, 203] on body "Back to flight results Flight review Traveller(s) Traveller 1 : SP Siva Palanis…" at bounding box center [578, 297] width 1157 height 595
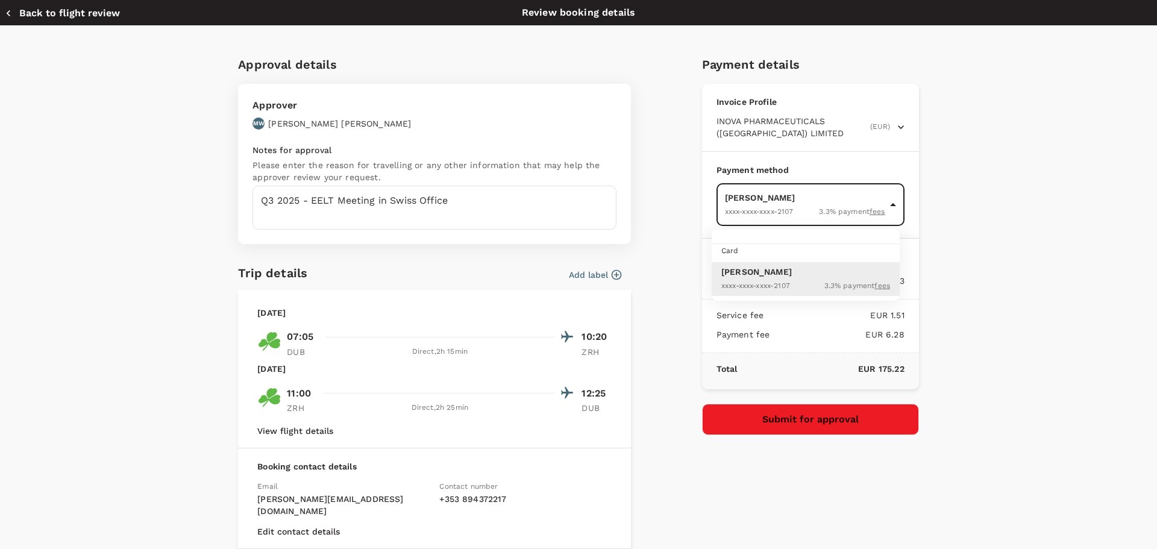
click at [889, 203] on div at bounding box center [578, 274] width 1157 height 549
click at [1015, 199] on div "Approval details Approver MW Min-Ling Wen Mathis Notes for approval Please ente…" at bounding box center [578, 362] width 1157 height 673
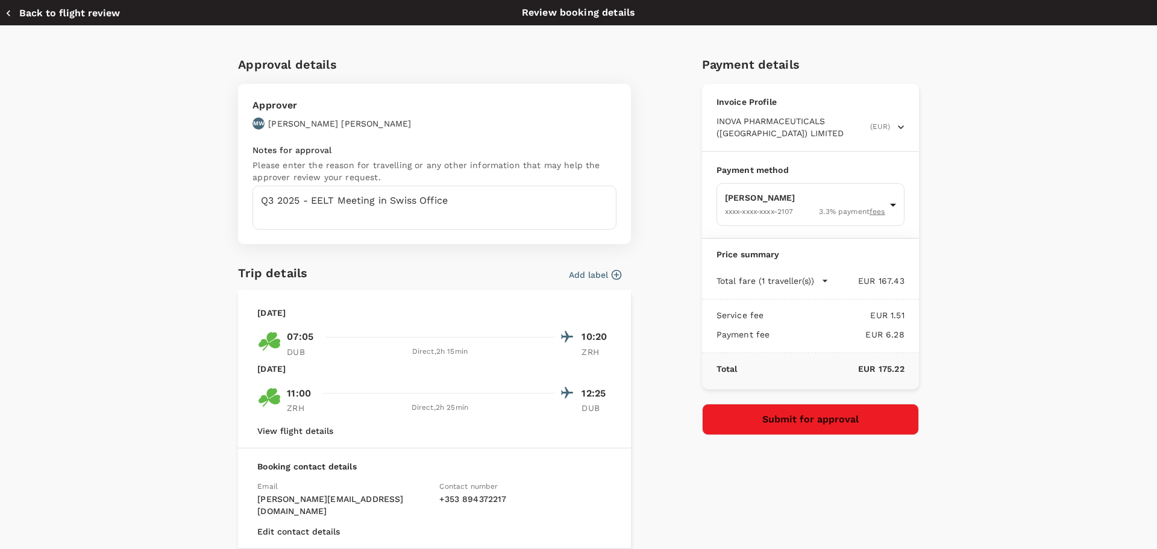
click at [1010, 181] on div "Approval details Approver MW Min-Ling Wen Mathis Notes for approval Please ente…" at bounding box center [578, 362] width 1157 height 673
click at [1016, 176] on div "Approval details Approver MW Min-Ling Wen Mathis Notes for approval Please ente…" at bounding box center [578, 362] width 1157 height 673
click at [1009, 184] on div "Approval details Approver MW Min-Ling Wen Mathis Notes for approval Please ente…" at bounding box center [578, 362] width 1157 height 673
click at [804, 421] on button "Submit for approval" at bounding box center [810, 419] width 217 height 31
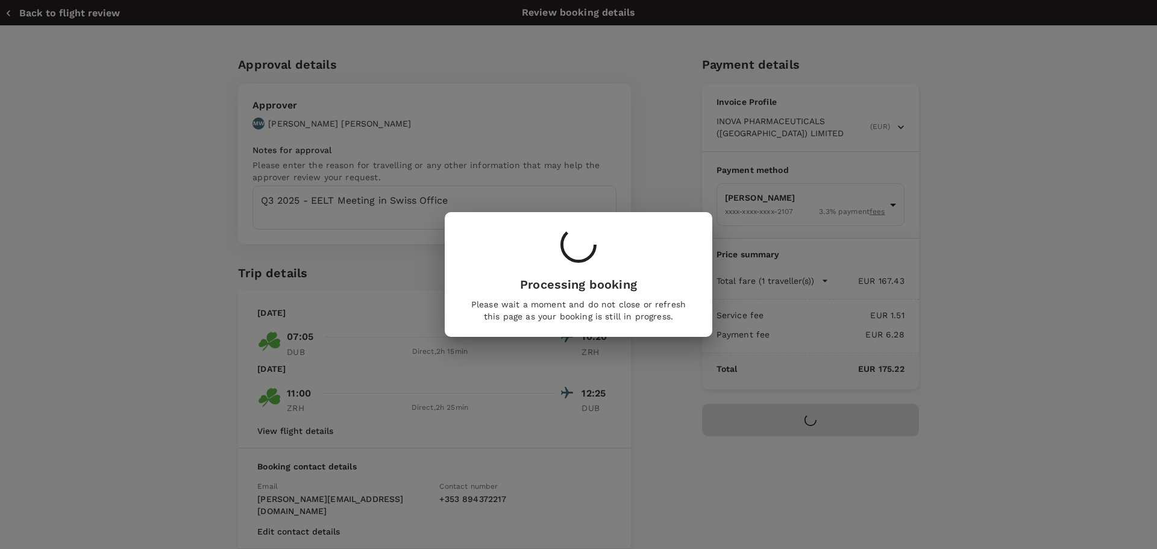
type textarea "x"
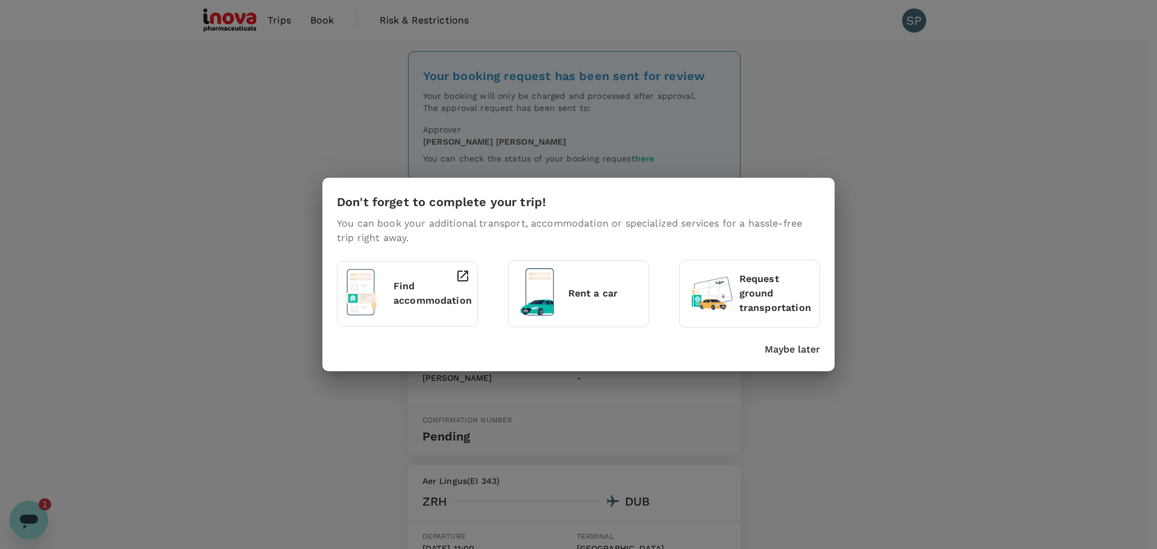
click at [797, 351] on p "Maybe later" at bounding box center [792, 349] width 55 height 14
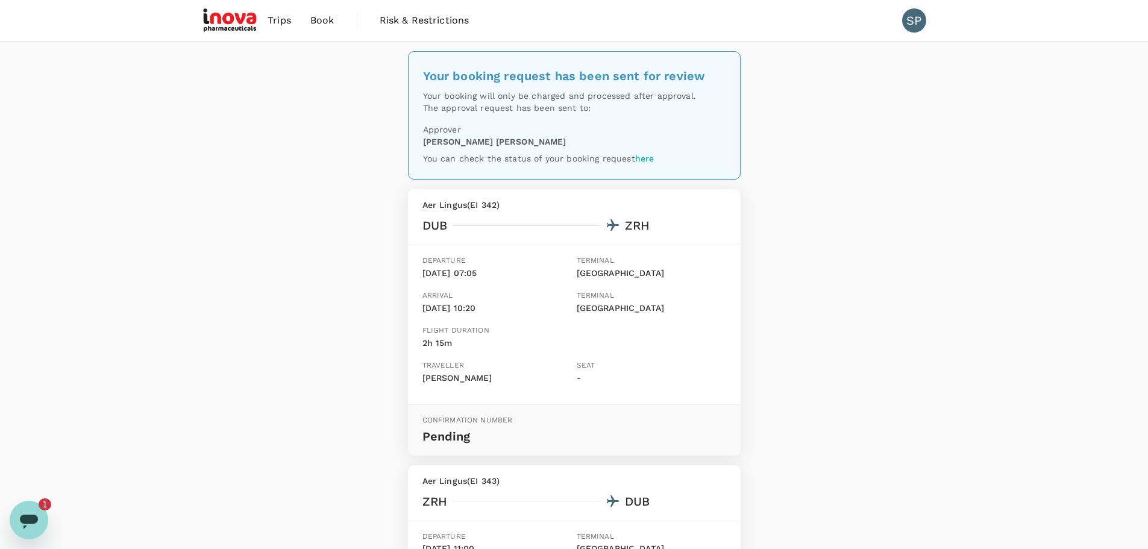
drag, startPoint x: 456, startPoint y: 275, endPoint x: 480, endPoint y: 273, distance: 24.2
click at [480, 273] on p "29 Oct, 07:05" at bounding box center [496, 273] width 149 height 13
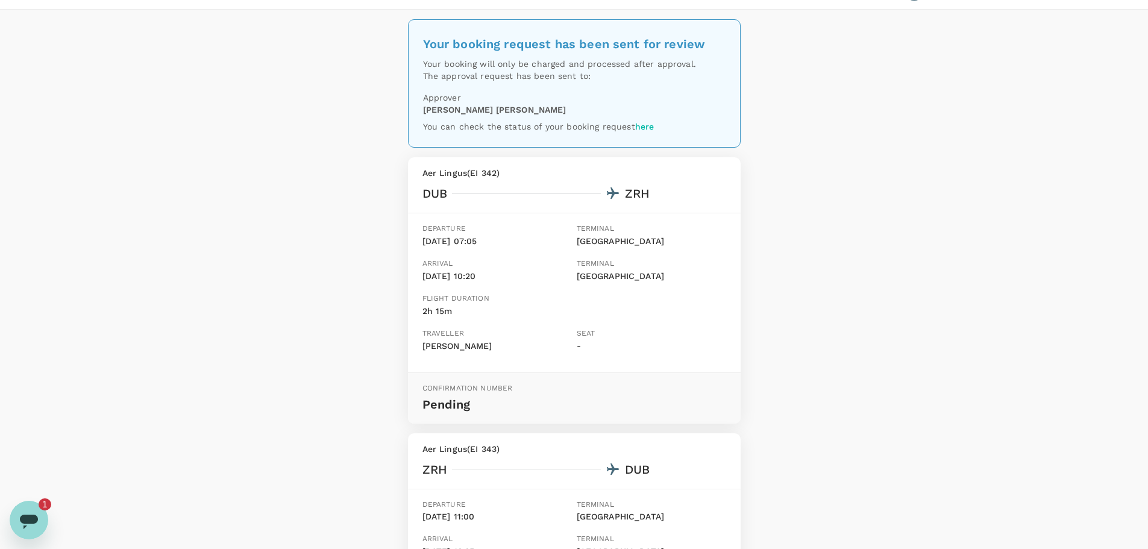
scroll to position [60, 0]
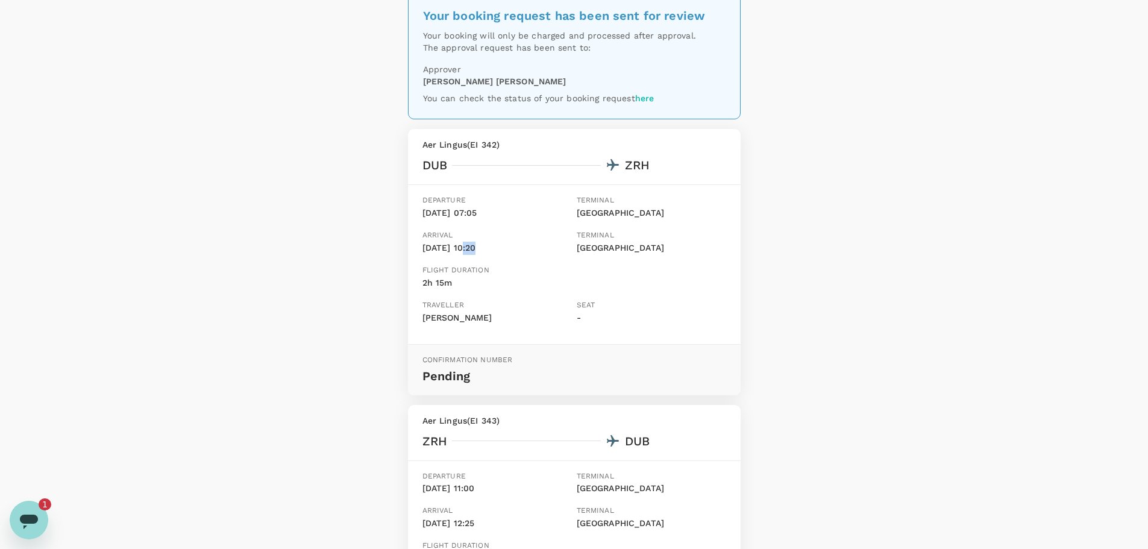
drag, startPoint x: 460, startPoint y: 250, endPoint x: 471, endPoint y: 250, distance: 10.8
click at [471, 250] on p "29 Oct, 10:20" at bounding box center [496, 248] width 149 height 13
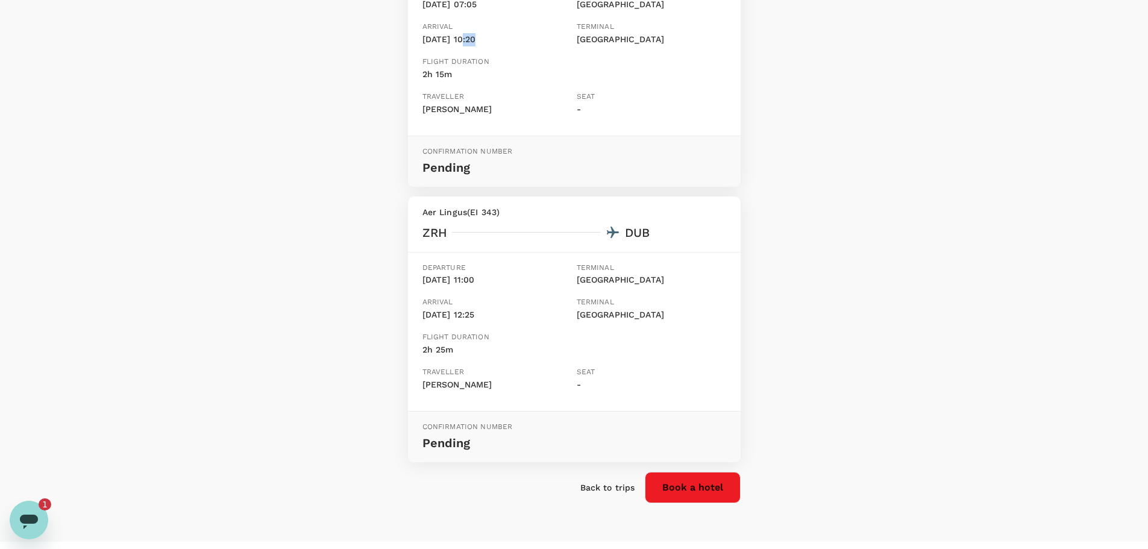
scroll to position [294, 0]
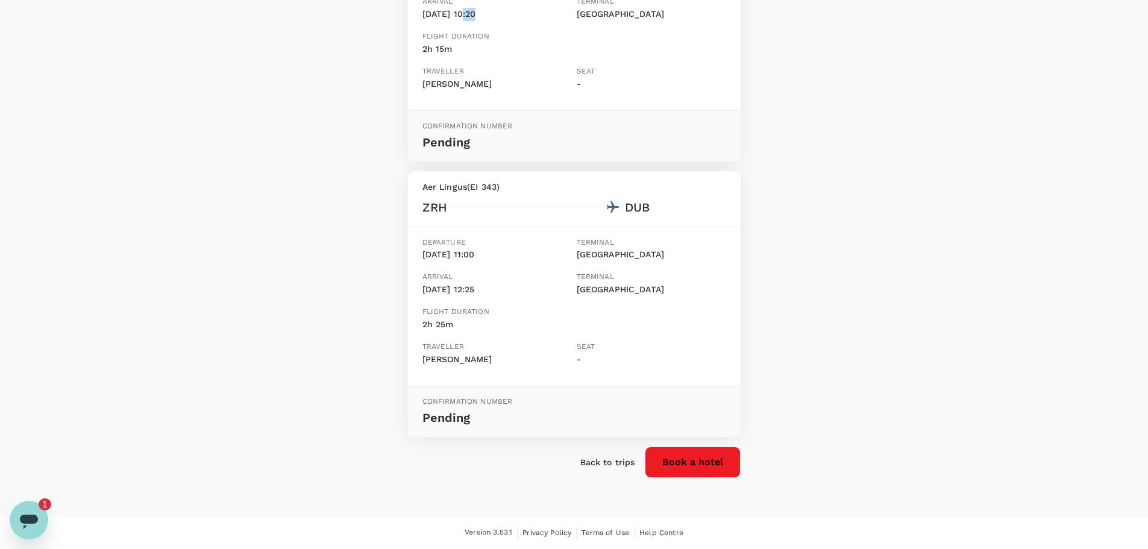
click at [598, 462] on p "Back to trips" at bounding box center [607, 462] width 55 height 12
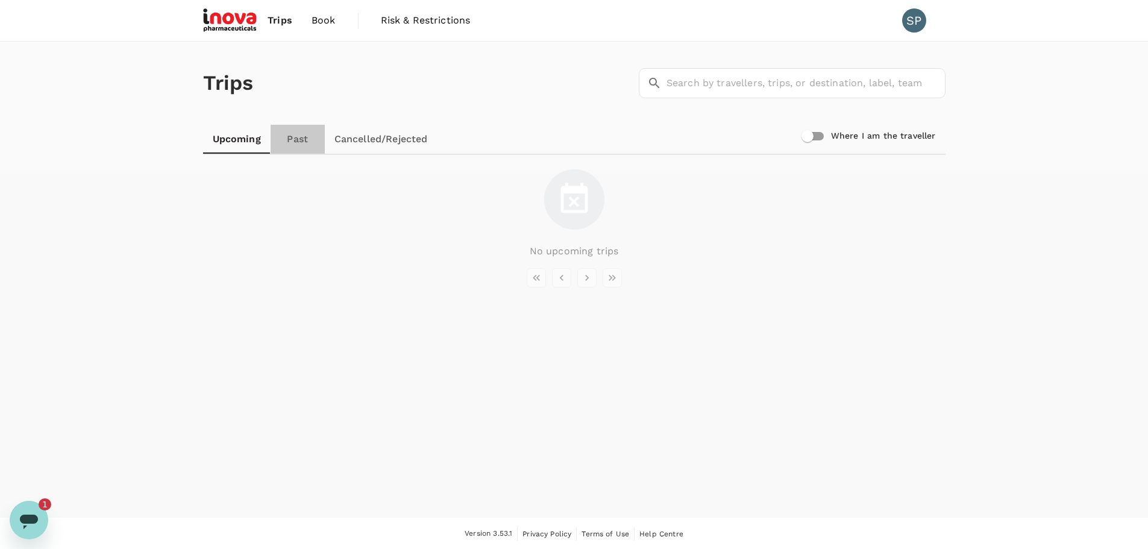
click at [292, 141] on link "Past" at bounding box center [298, 139] width 54 height 29
click at [252, 141] on link "Upcoming" at bounding box center [236, 139] width 67 height 29
click at [366, 139] on link "Cancelled/Rejected" at bounding box center [381, 139] width 113 height 29
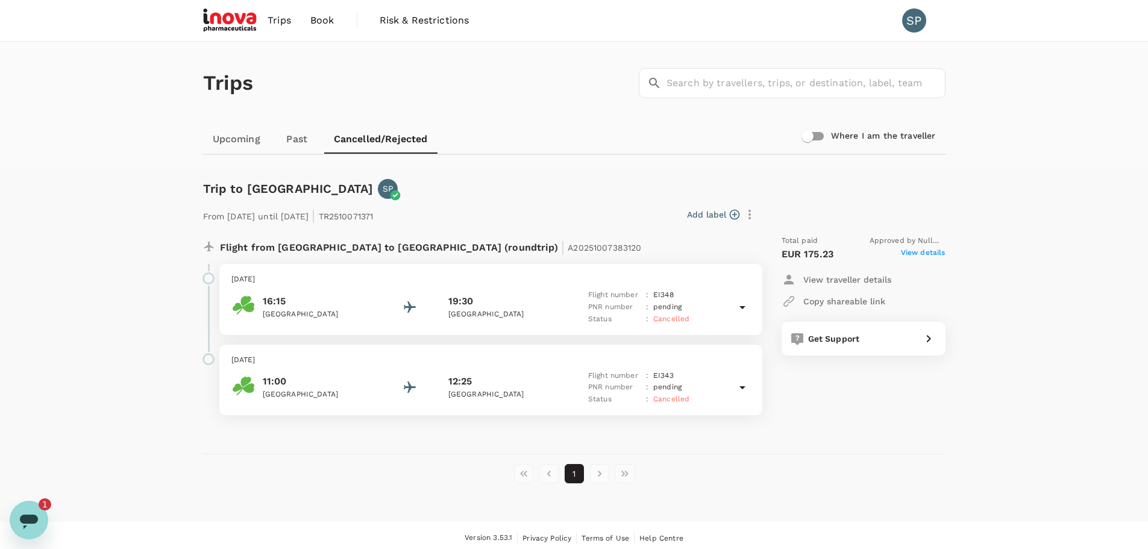
click at [266, 137] on link "Upcoming" at bounding box center [236, 139] width 67 height 29
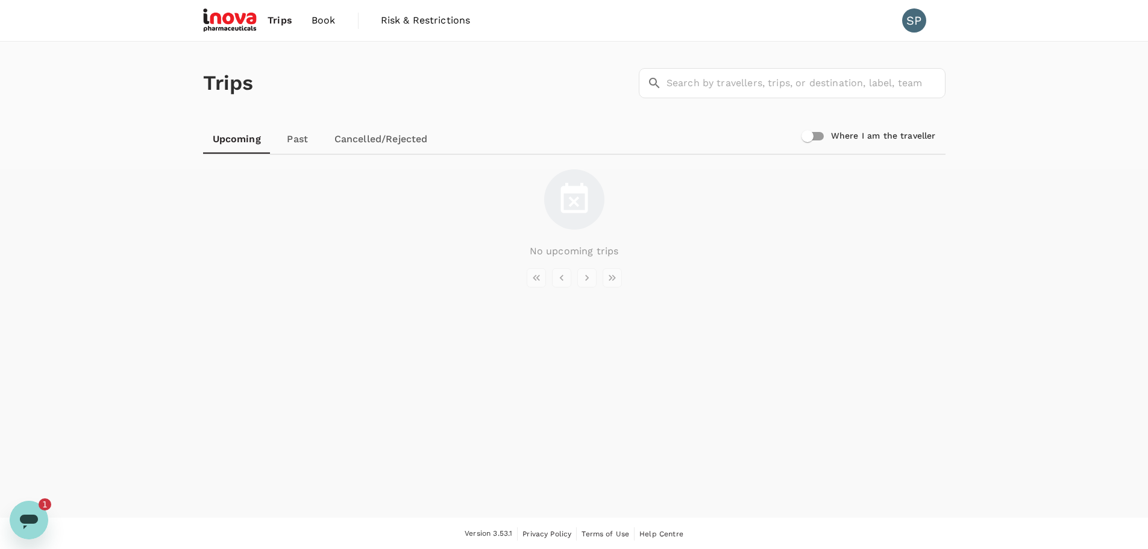
click at [243, 17] on img at bounding box center [230, 20] width 55 height 27
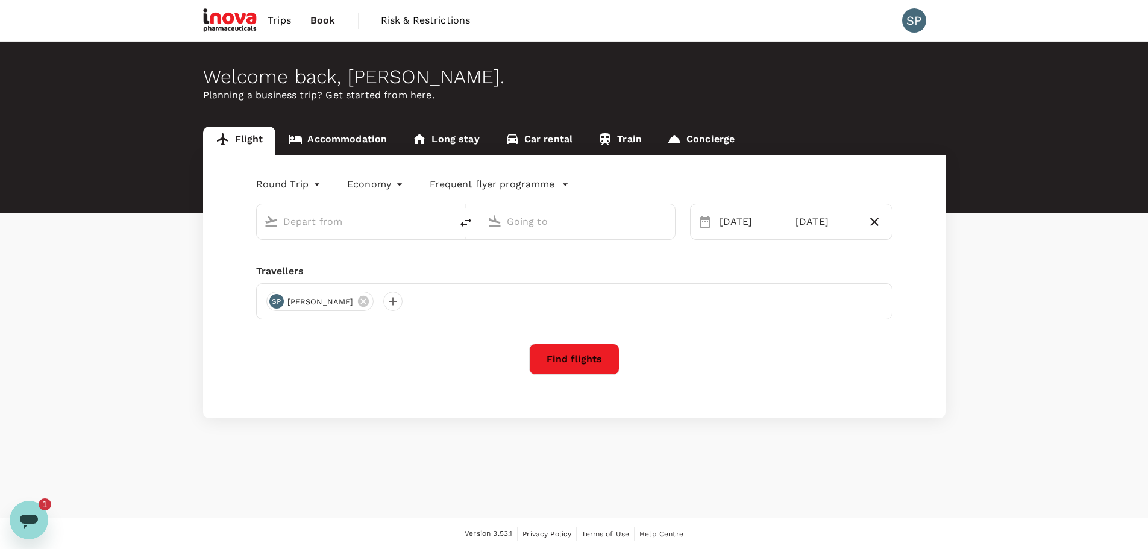
type input "[GEOGRAPHIC_DATA] (DUB)"
type input "Zurich (ZRH)"
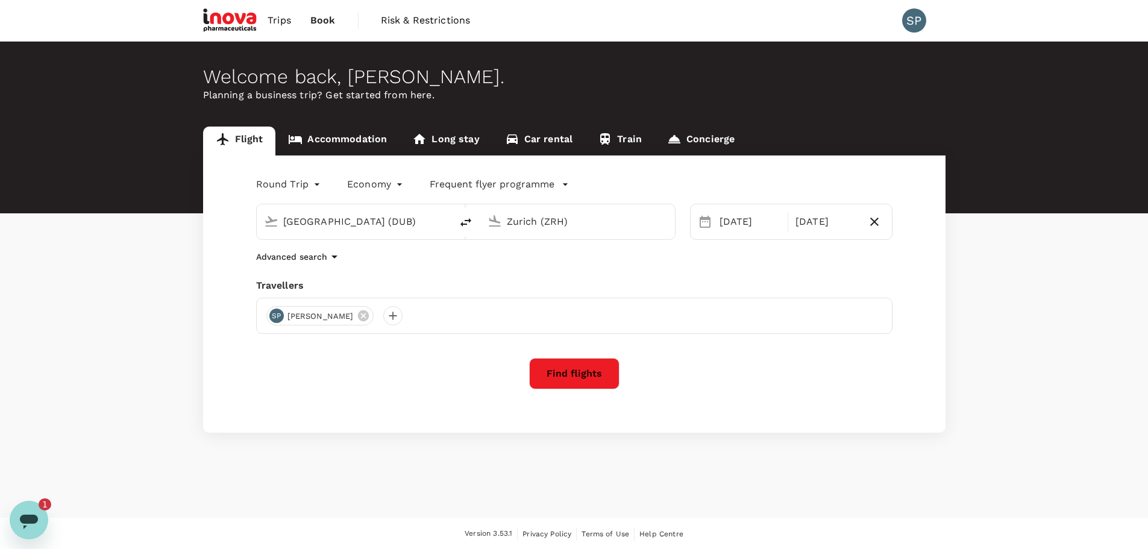
click at [293, 21] on link "Trips" at bounding box center [279, 20] width 43 height 41
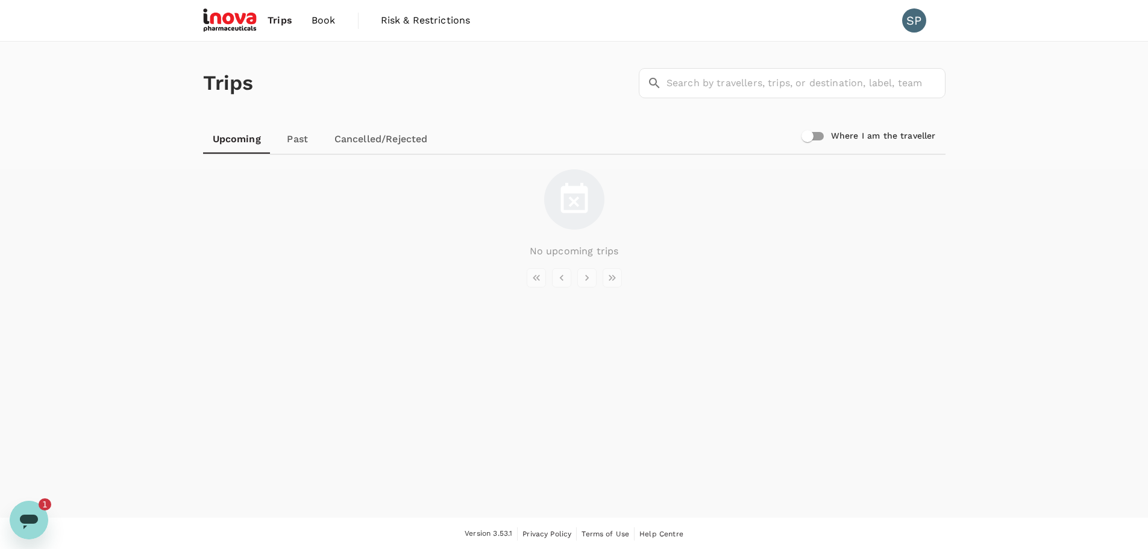
click at [300, 136] on link "Past" at bounding box center [298, 139] width 54 height 29
click at [242, 141] on link "Upcoming" at bounding box center [236, 139] width 67 height 29
click at [199, 383] on div "Trips ​ ​ Upcoming Past Cancelled/Rejected Where I am the traveller No upcoming…" at bounding box center [574, 280] width 1148 height 476
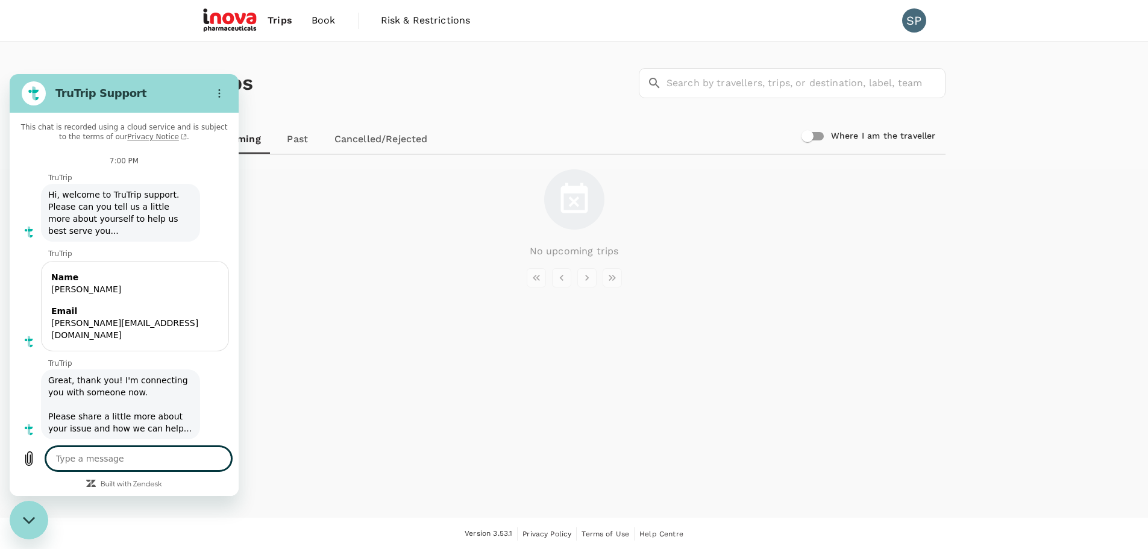
scroll to position [886, 0]
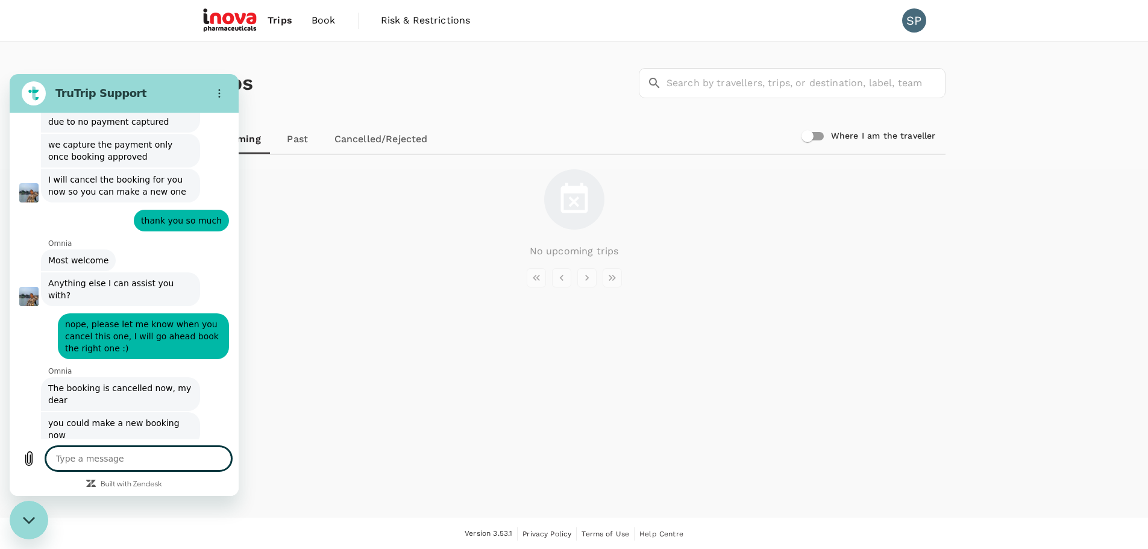
click at [107, 463] on textarea at bounding box center [139, 458] width 186 height 24
type textarea "x"
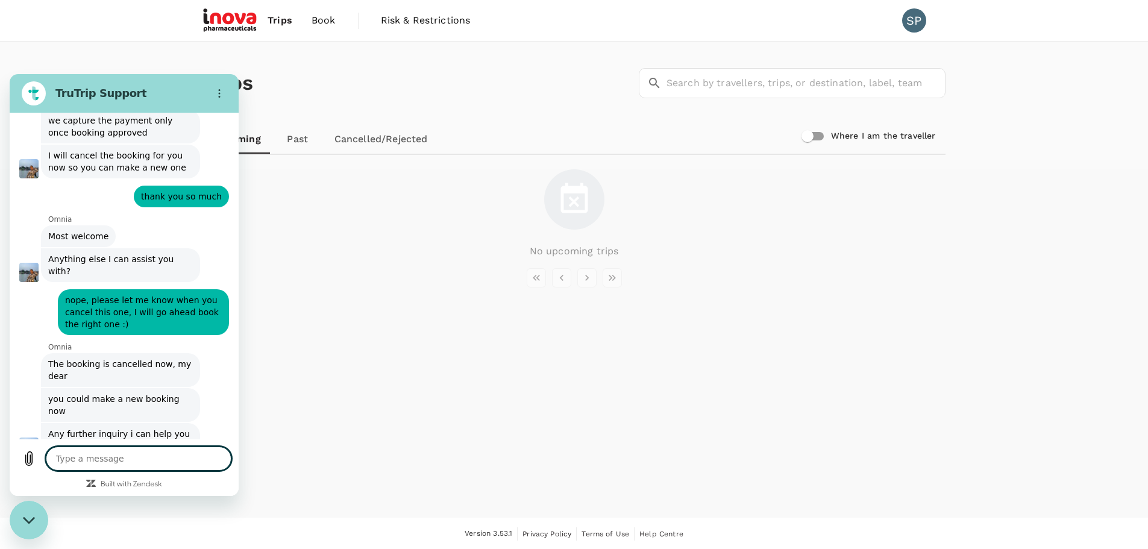
scroll to position [909, 0]
type textarea "I"
type textarea "x"
type textarea "I"
type textarea "x"
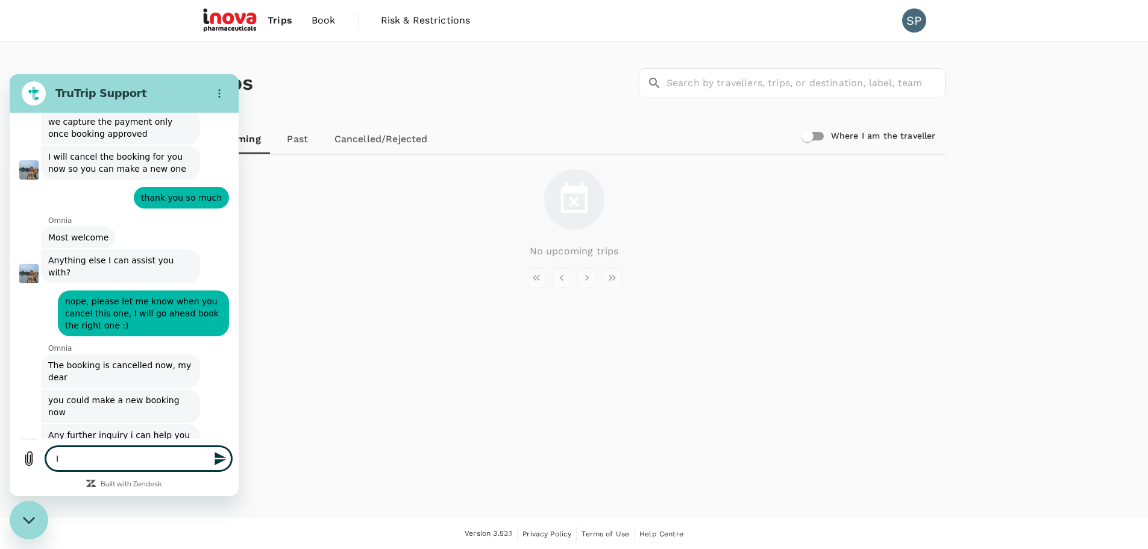
type textarea "I c"
type textarea "x"
type textarea "I co"
type textarea "x"
type textarea "I cou"
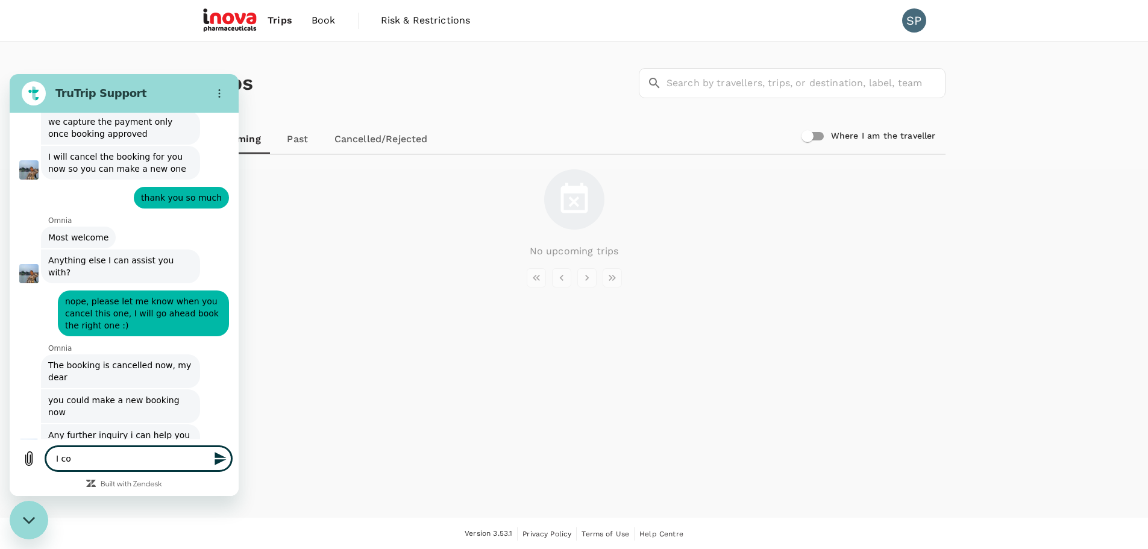
type textarea "x"
type textarea "I coul"
type textarea "x"
type textarea "I could"
type textarea "x"
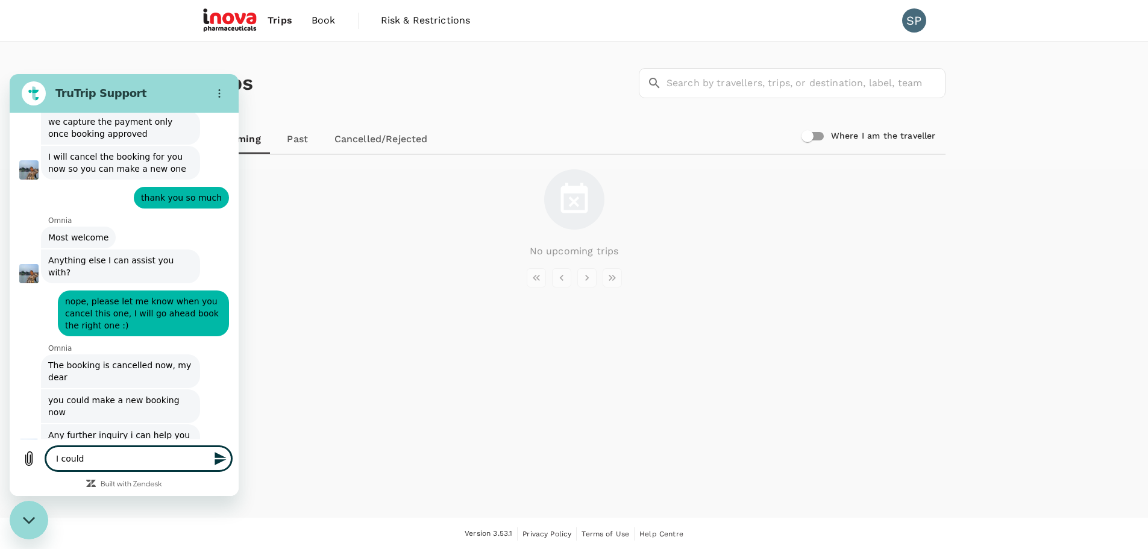
type textarea "I couldn"
type textarea "x"
type textarea "I couldnt"
type textarea "x"
type textarea "I couldnt"
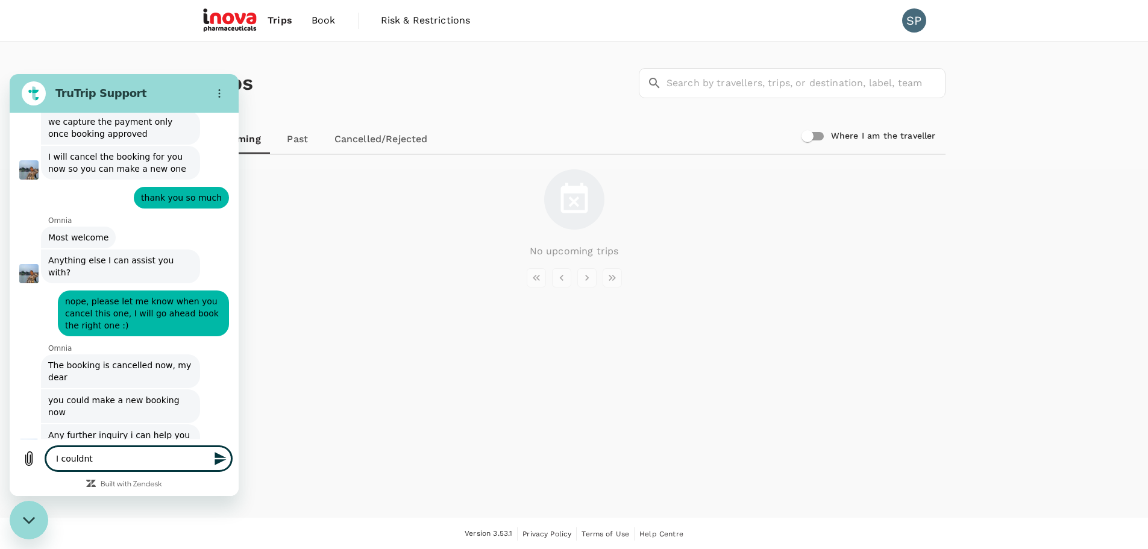
type textarea "x"
type textarea "I couldnt s"
type textarea "x"
type textarea "I couldnt se"
type textarea "x"
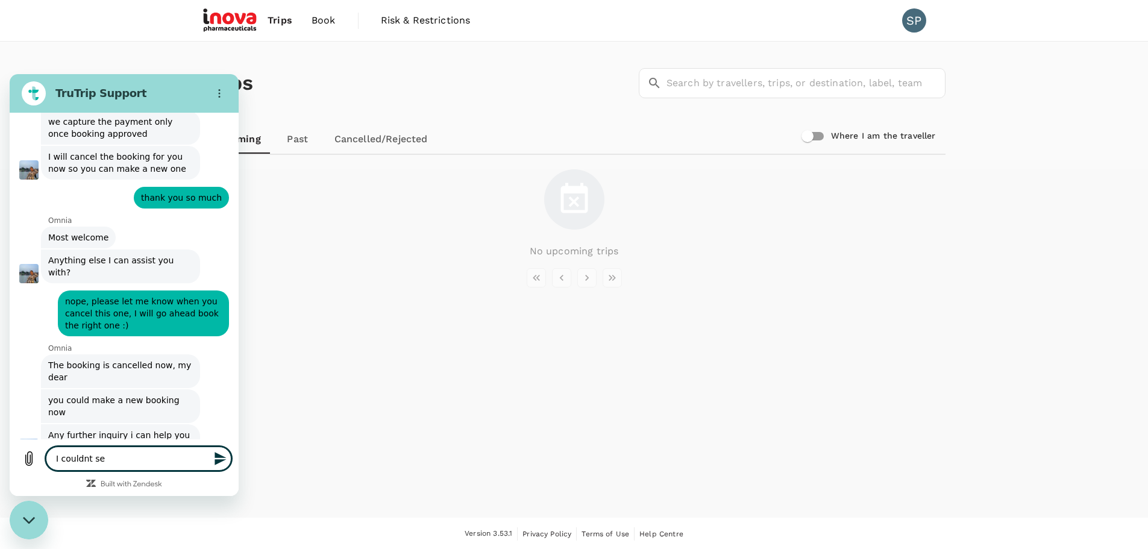
type textarea "I couldnt see"
type textarea "x"
type textarea "I couldnt see"
type textarea "x"
type textarea "I couldnt see t"
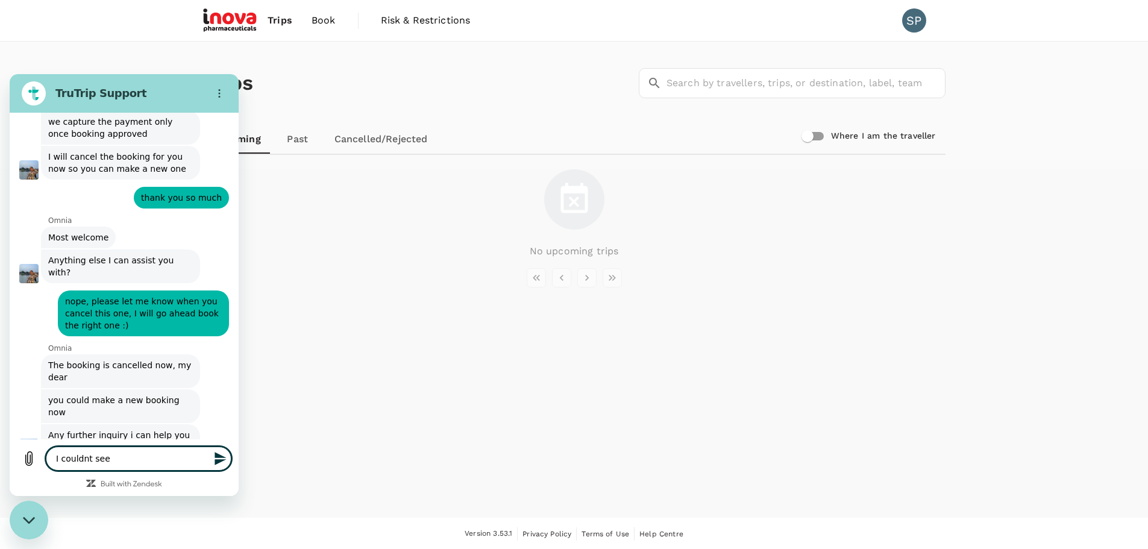
type textarea "x"
type textarea "I couldnt see th"
type textarea "x"
type textarea "I couldnt see the"
type textarea "x"
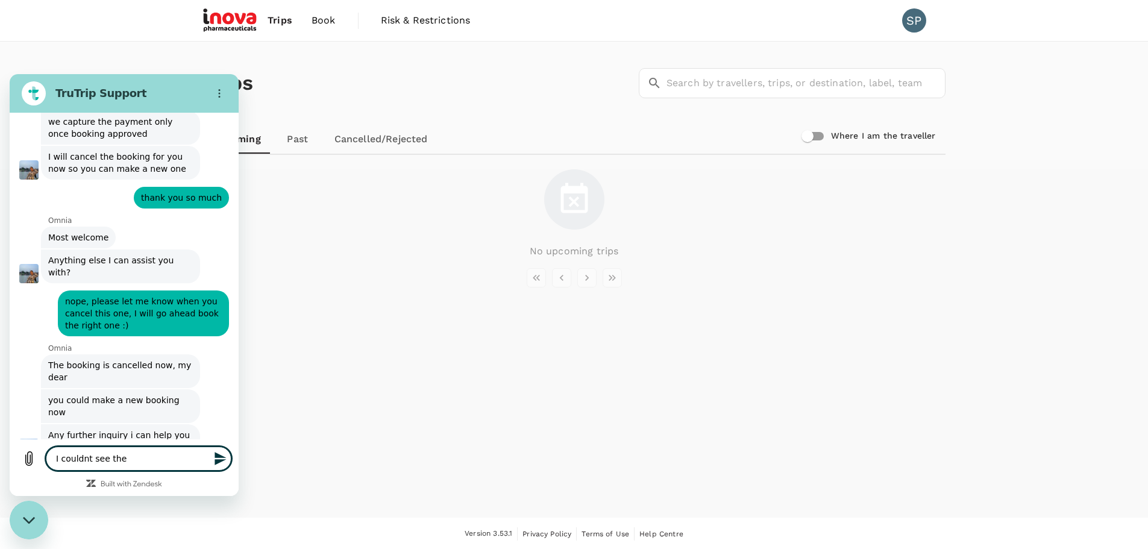
type textarea "I couldnt see the"
type textarea "x"
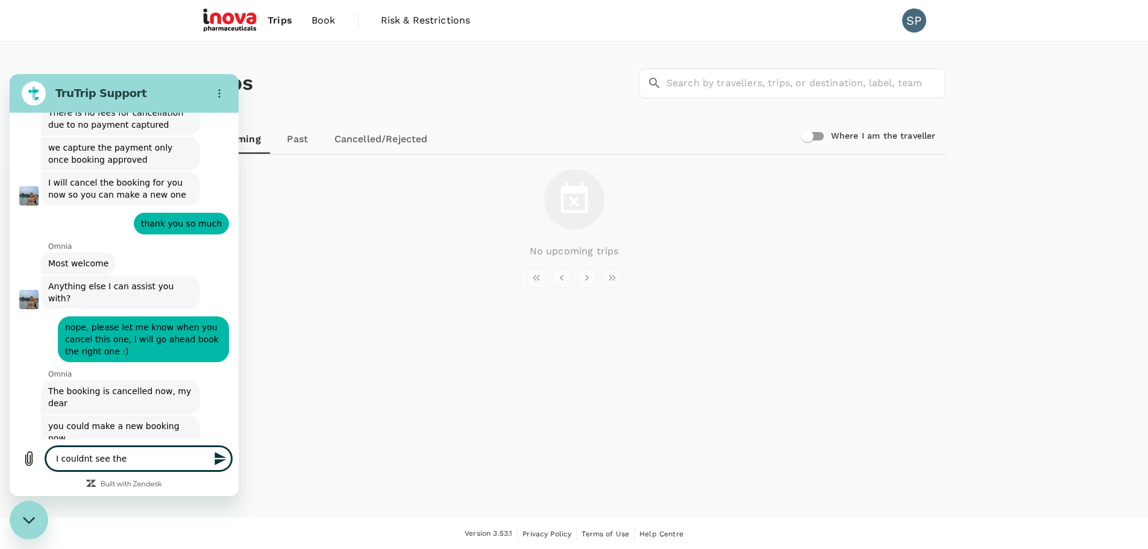
scroll to position [886, 0]
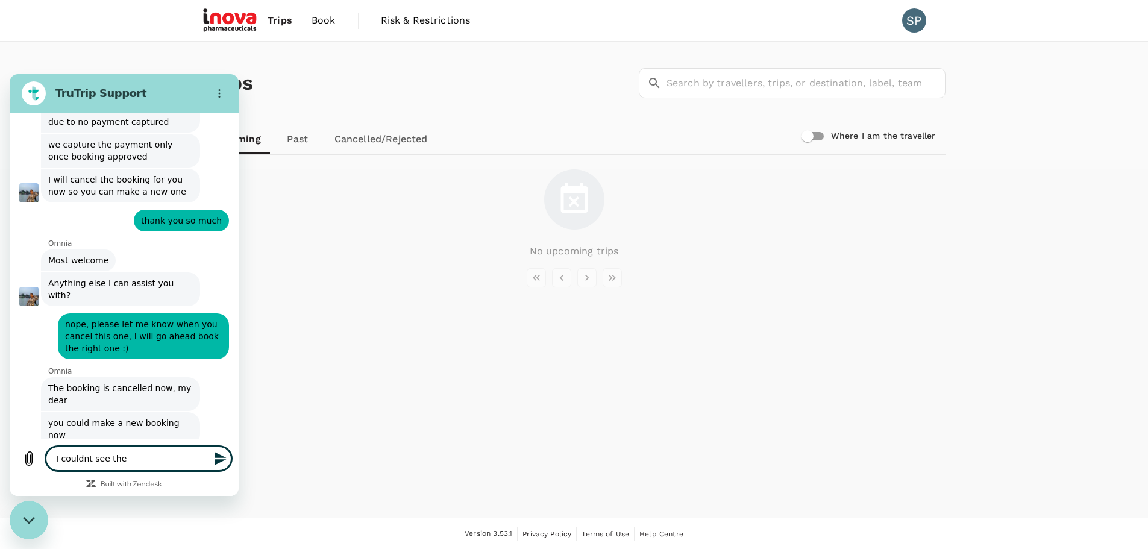
type textarea "I couldnt see the"
type textarea "x"
type textarea "I couldnt see th"
type textarea "x"
type textarea "I couldnt see t"
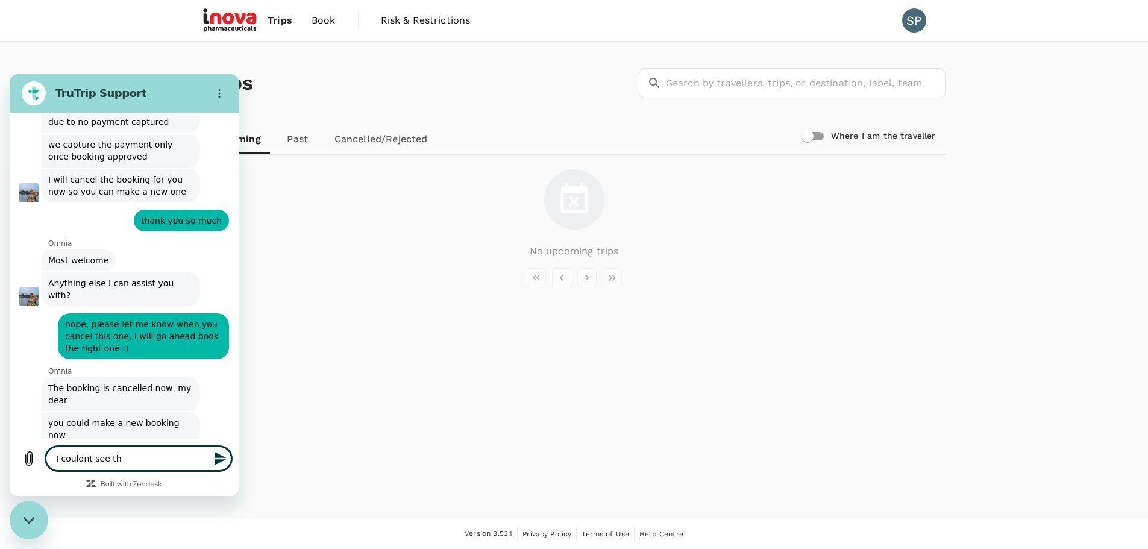
type textarea "x"
type textarea "I couldnt see"
type textarea "x"
type textarea "I couldnt see i"
type textarea "x"
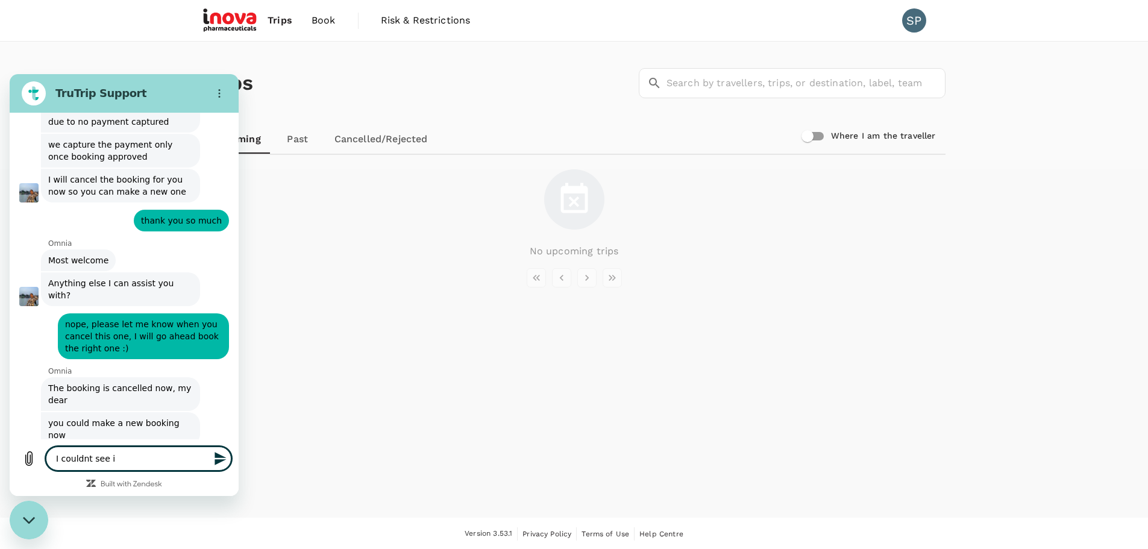
type textarea "I couldnt see it"
type textarea "x"
type textarea "I couldnt see it"
type textarea "x"
type textarea "I couldnt see it u"
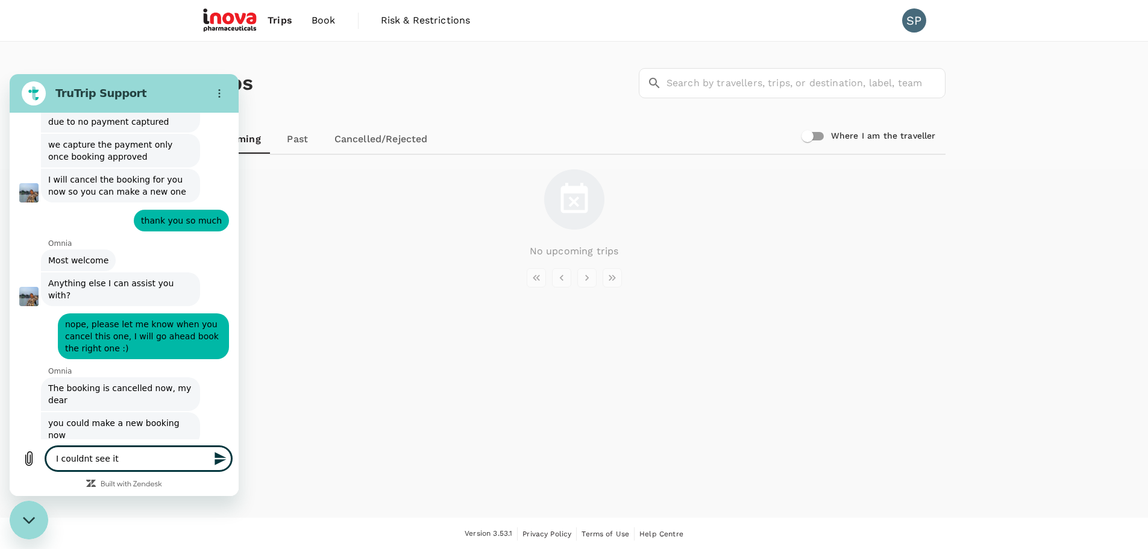
type textarea "x"
type textarea "I couldnt see it un"
type textarea "x"
type textarea "I couldnt see it und"
type textarea "x"
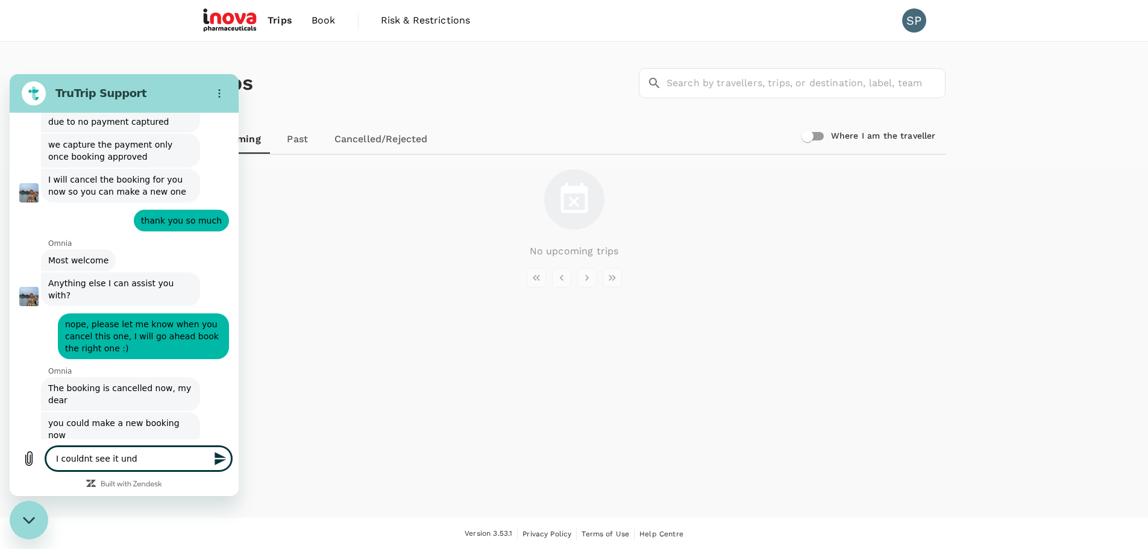
type textarea "I couldnt see it unde"
type textarea "x"
type textarea "I couldnt see it under"
type textarea "x"
type textarea "I couldnt see it under"
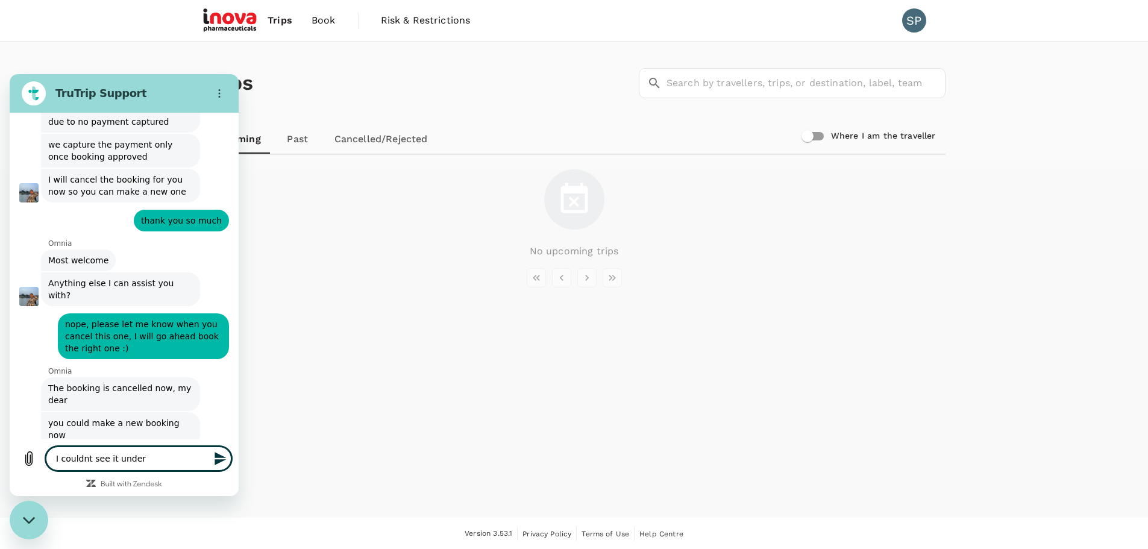
type textarea "x"
type textarea "I couldnt see it under t"
type textarea "x"
type textarea "I couldnt see it under th"
type textarea "x"
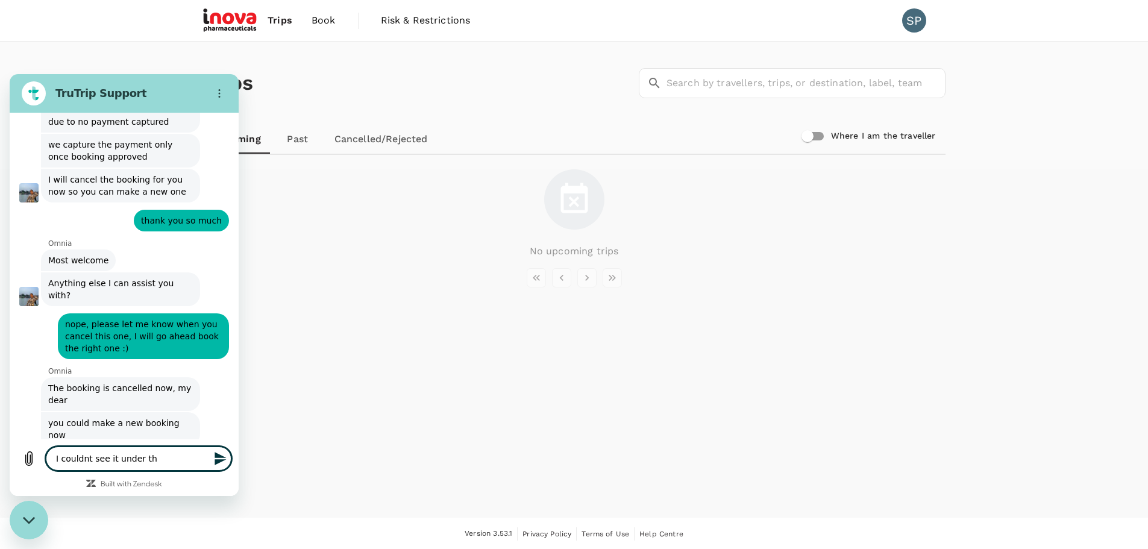
type textarea "I couldnt see it under the"
type textarea "x"
type textarea "I couldnt see it under the"
type textarea "x"
type textarea "I couldnt see it under the u"
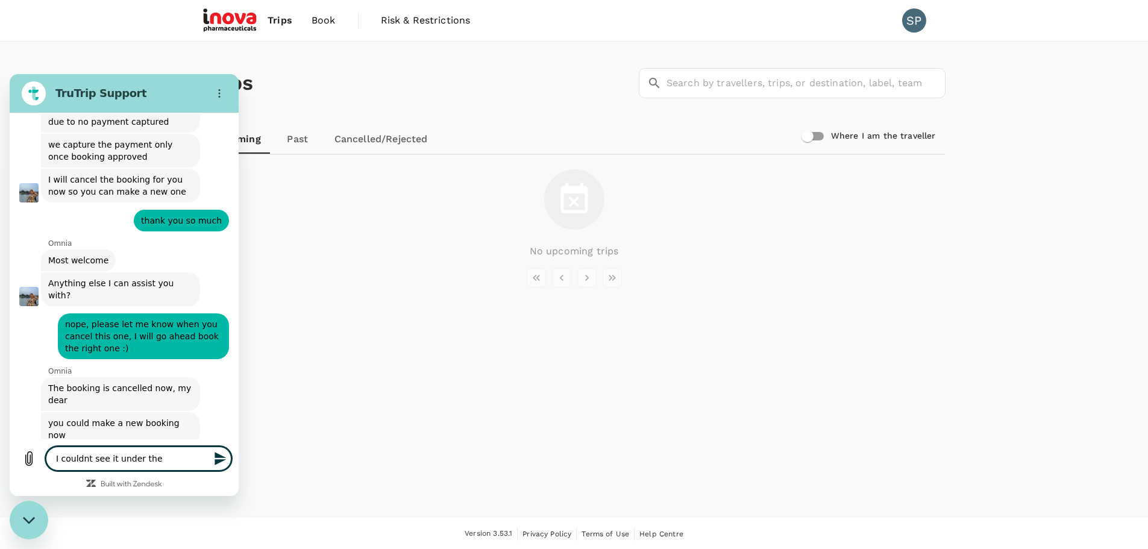
type textarea "x"
type textarea "I couldnt see it under the up"
type textarea "x"
type textarea "I couldnt see it under the upc"
type textarea "x"
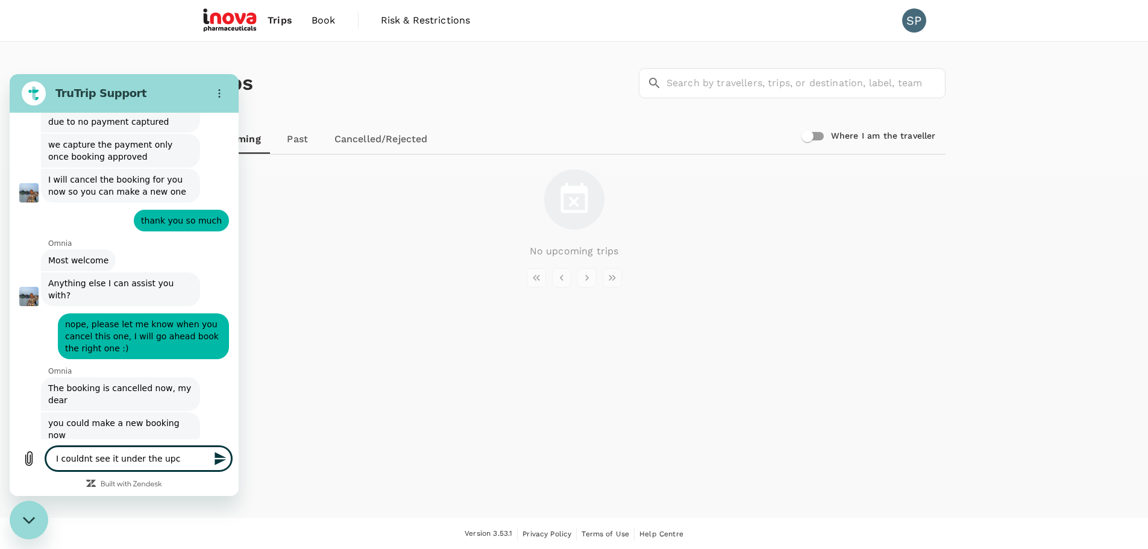
type textarea "I couldnt see it under the upco"
type textarea "x"
type textarea "I couldnt see it under the upcom"
type textarea "x"
type textarea "I couldnt see it under the upcomi"
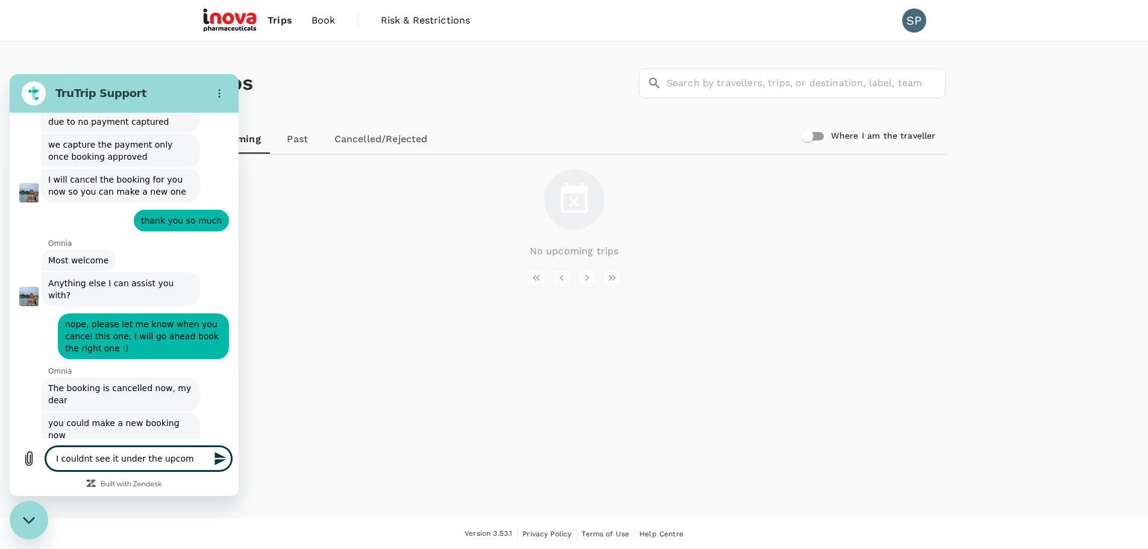
type textarea "x"
type textarea "I couldnt see it under the upcomin"
type textarea "x"
type textarea "I couldnt see it under the upcoming"
type textarea "x"
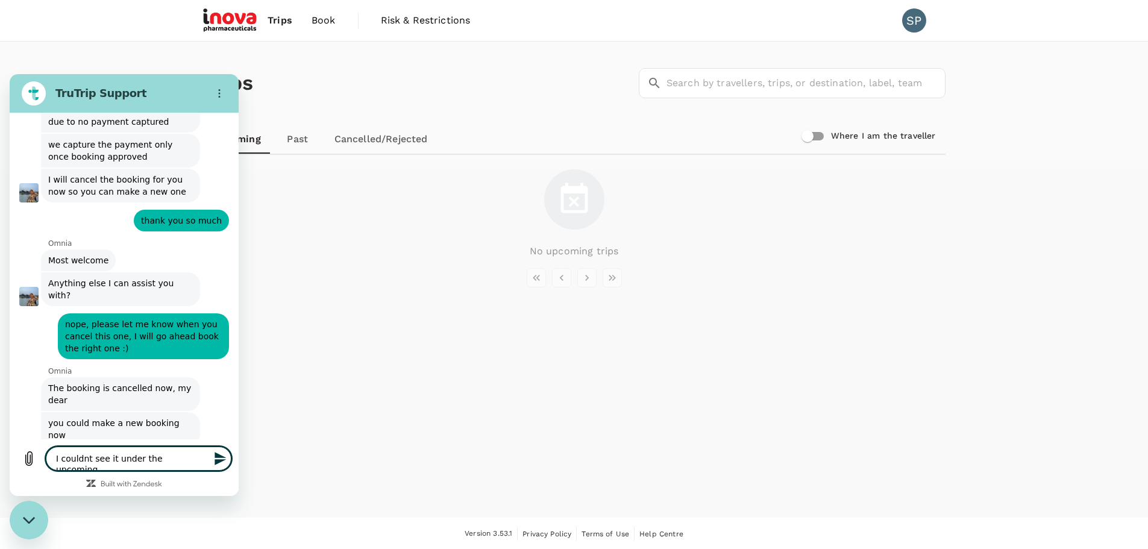
type textarea "I couldnt see it under the upcoming"
type textarea "x"
type textarea "I couldnt see it under the upcoming t"
type textarea "x"
type textarea "I couldnt see it under the upcoming tr"
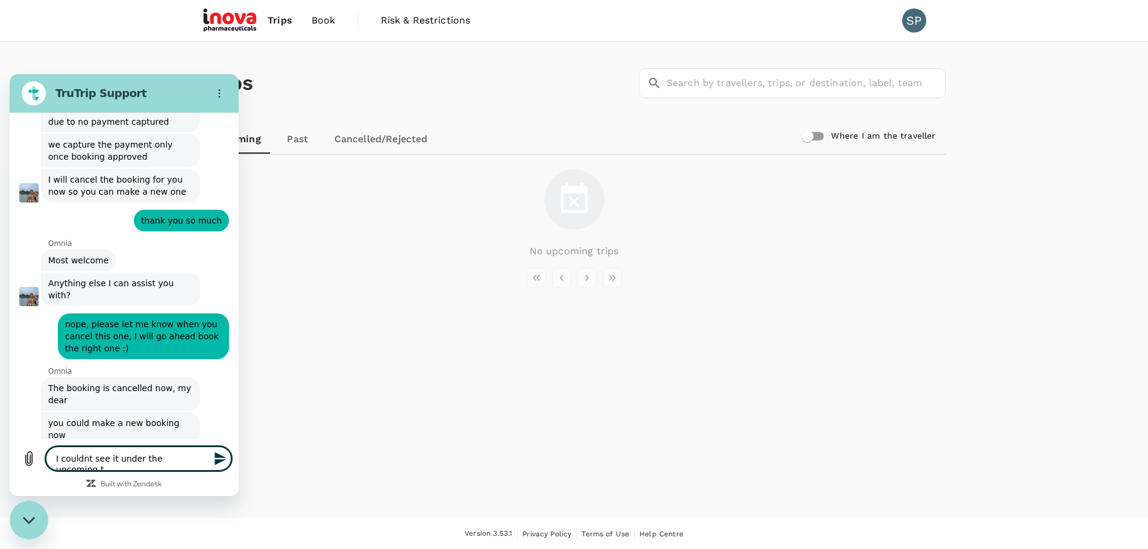
type textarea "x"
type textarea "I couldnt see it under the upcoming tri"
type textarea "x"
type textarea "I couldnt see it under the upcoming trip"
type textarea "x"
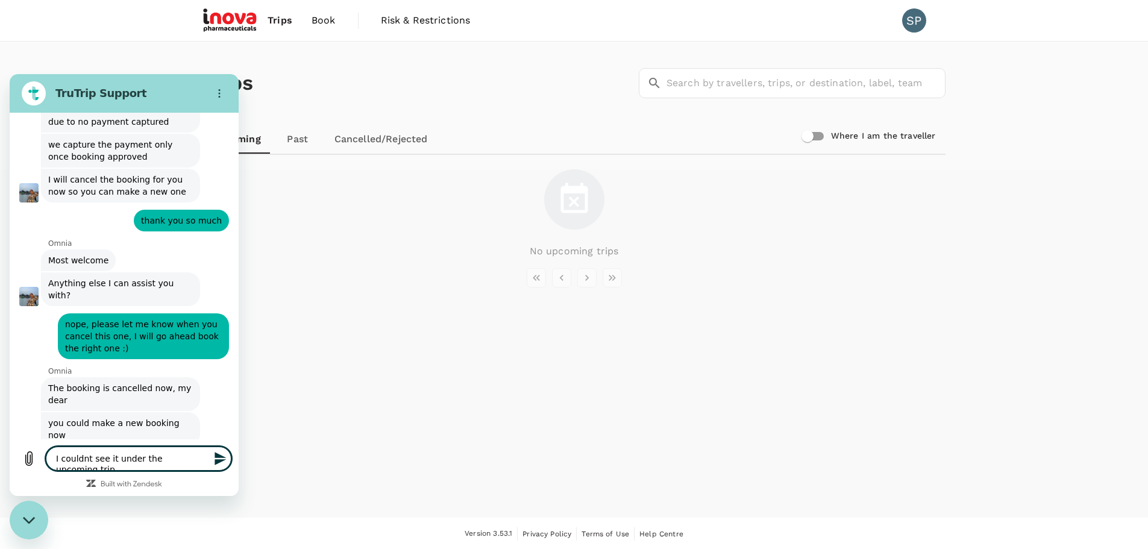
type textarea "I couldnt see it under the upcoming trips"
type textarea "x"
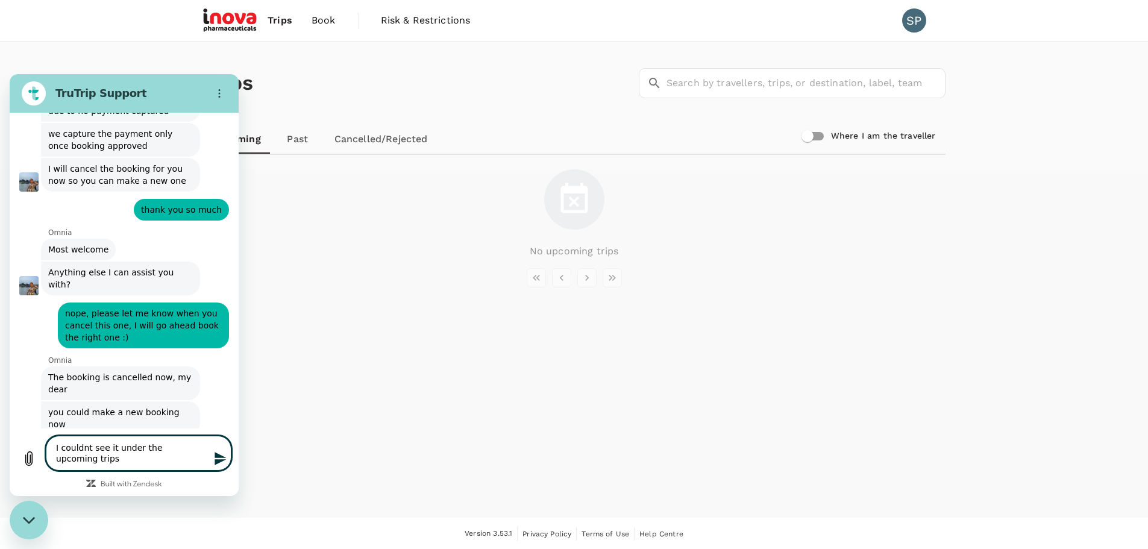
type textarea "I couldnt see it under the upcoming trips"
type textarea "x"
type textarea "I couldnt see it under the upcoming trips -"
type textarea "x"
type textarea "I couldnt see it under the upcoming trips -"
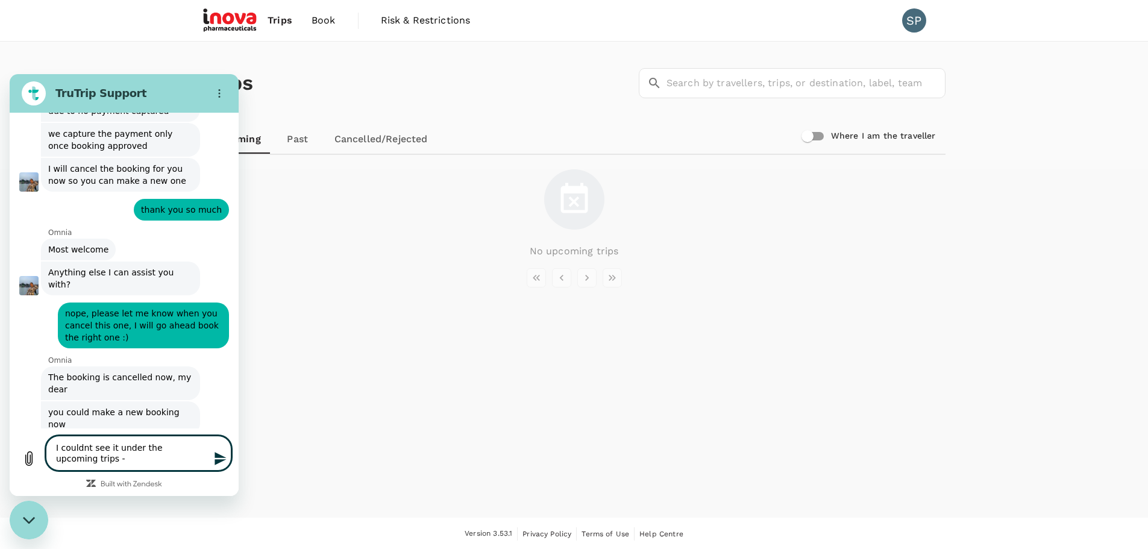
type textarea "x"
type textarea "I couldnt see it under the upcoming trips - i"
type textarea "x"
type textarea "I couldnt see it under the upcoming trips - i"
type textarea "x"
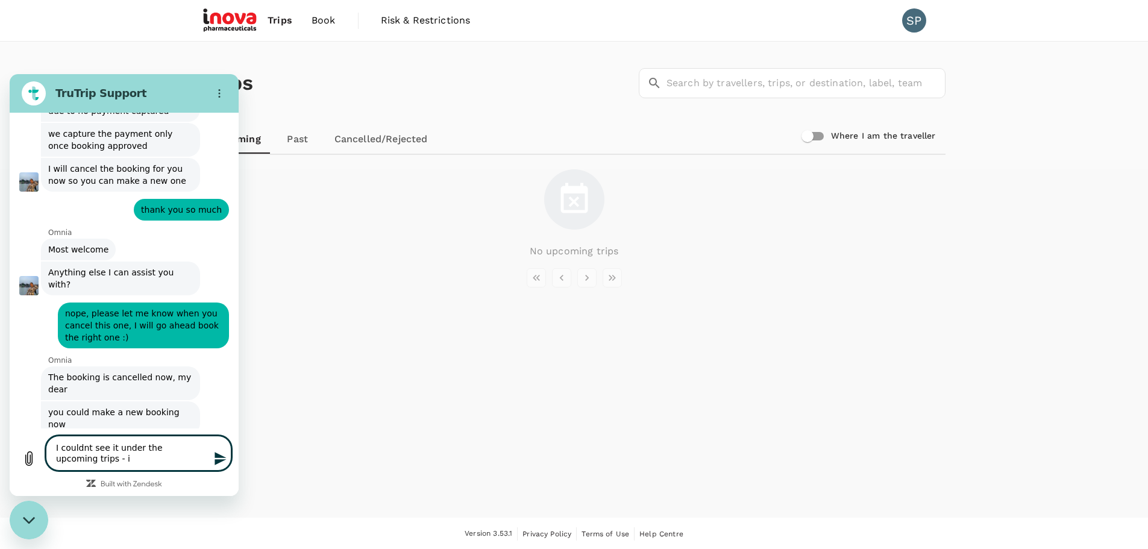
type textarea "I couldnt see it under the upcoming trips - i t"
type textarea "x"
type textarea "I couldnt see it under the upcoming trips - i th"
type textarea "x"
type textarea "I couldnt see it under the upcoming trips - i thi"
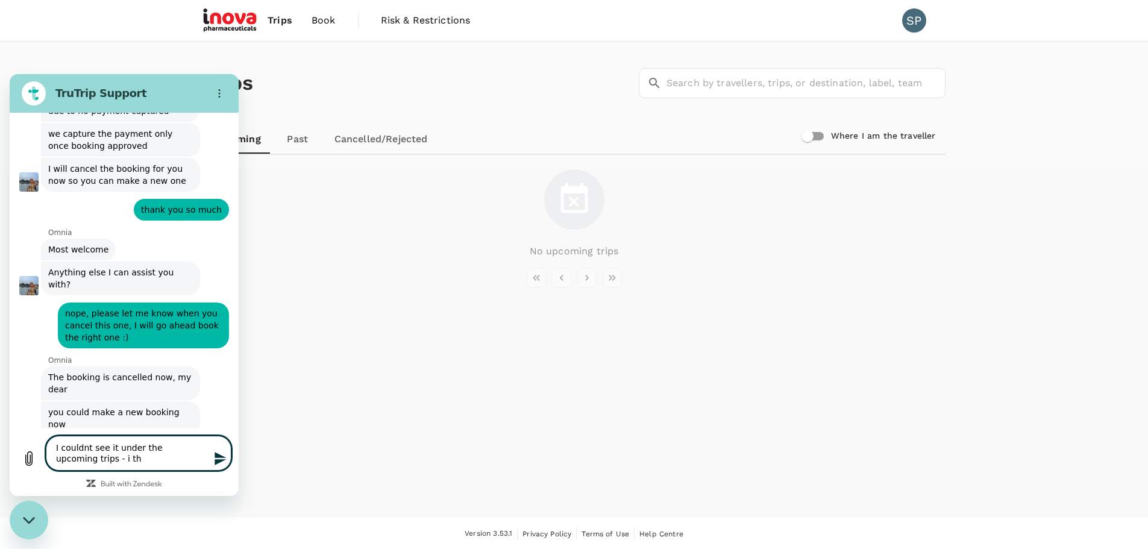
type textarea "x"
type textarea "I couldnt see it under the upcoming trips - i thin"
type textarea "x"
type textarea "I couldnt see it under the upcoming trips - i think"
type textarea "x"
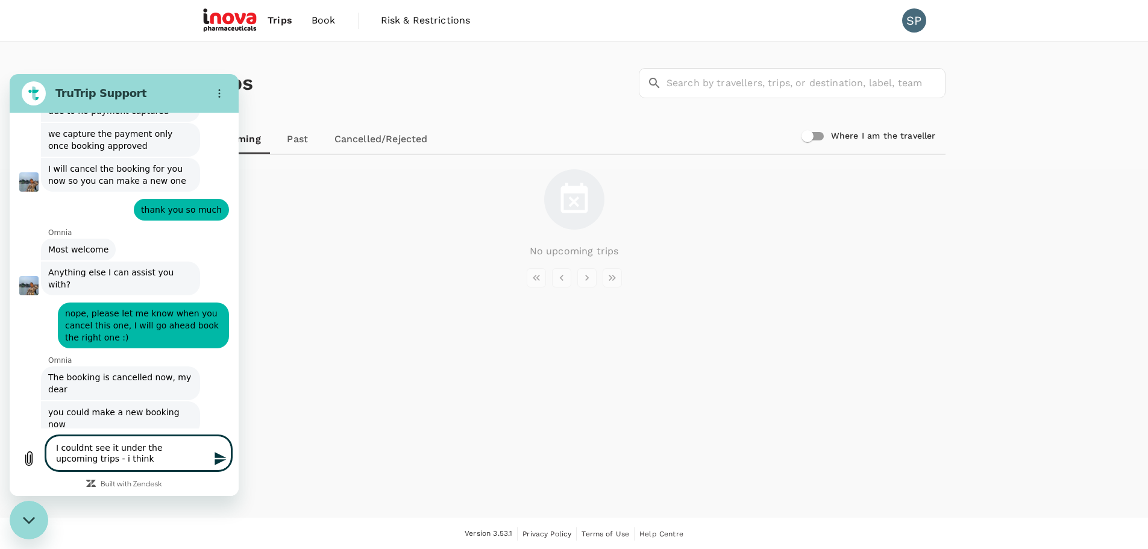
type textarea "I couldnt see it under the upcoming trips - i think"
type textarea "x"
type textarea "I couldnt see it under the upcoming trips - i think i"
type textarea "x"
type textarea "I couldnt see it under the upcoming trips - i think it"
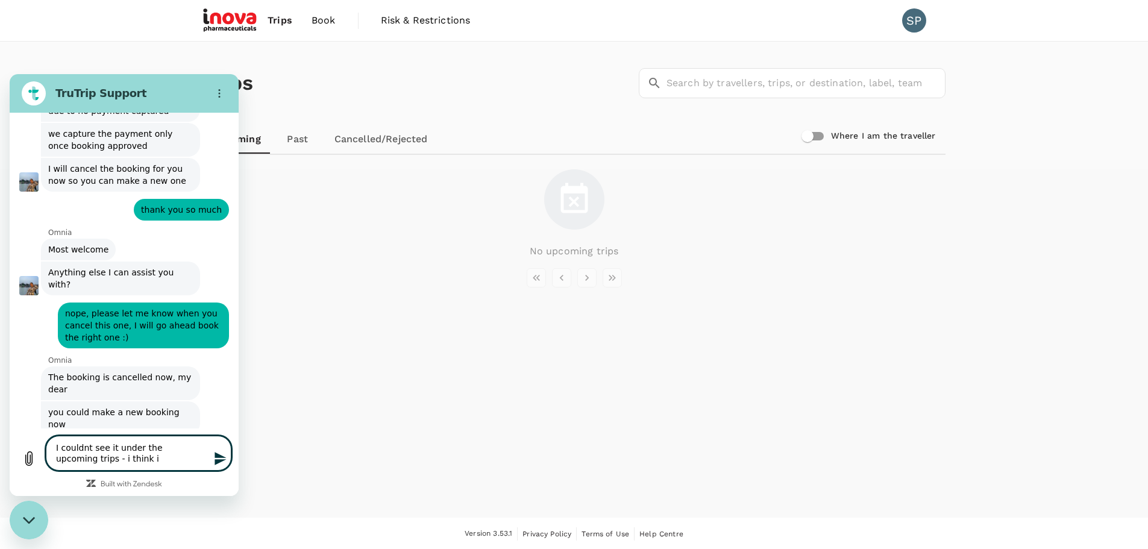
type textarea "x"
type textarea "I couldnt see it under the upcoming trips - i think it"
type textarea "x"
type textarea "I couldnt see it under the upcoming trips - i think it w"
type textarea "x"
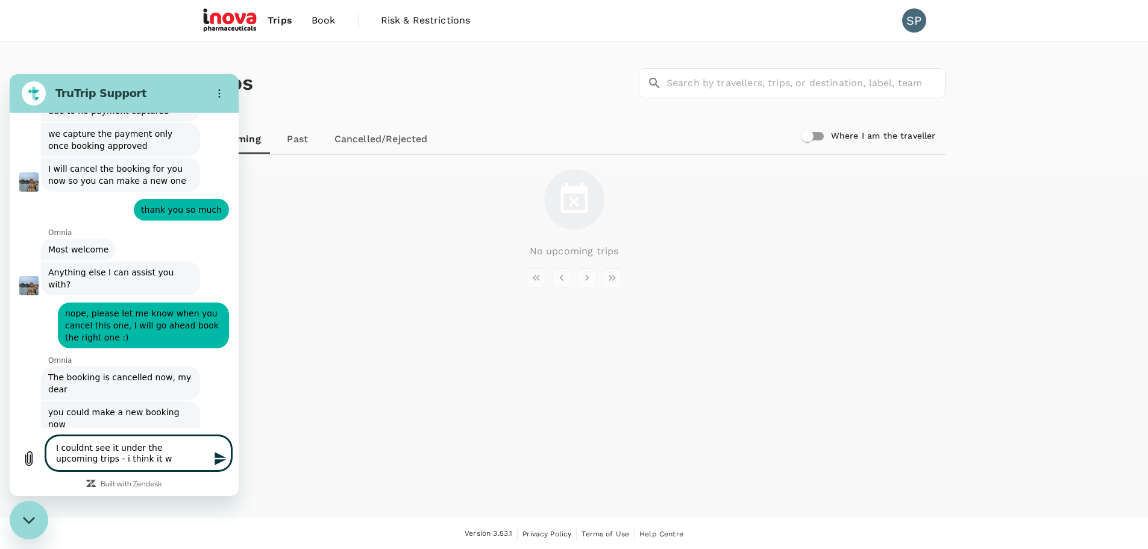
type textarea "I couldnt see it under the upcoming trips - i think it wi"
type textarea "x"
type textarea "I couldnt see it under the upcoming trips - i think it wil"
type textarea "x"
type textarea "I couldnt see it under the upcoming trips - i think it will"
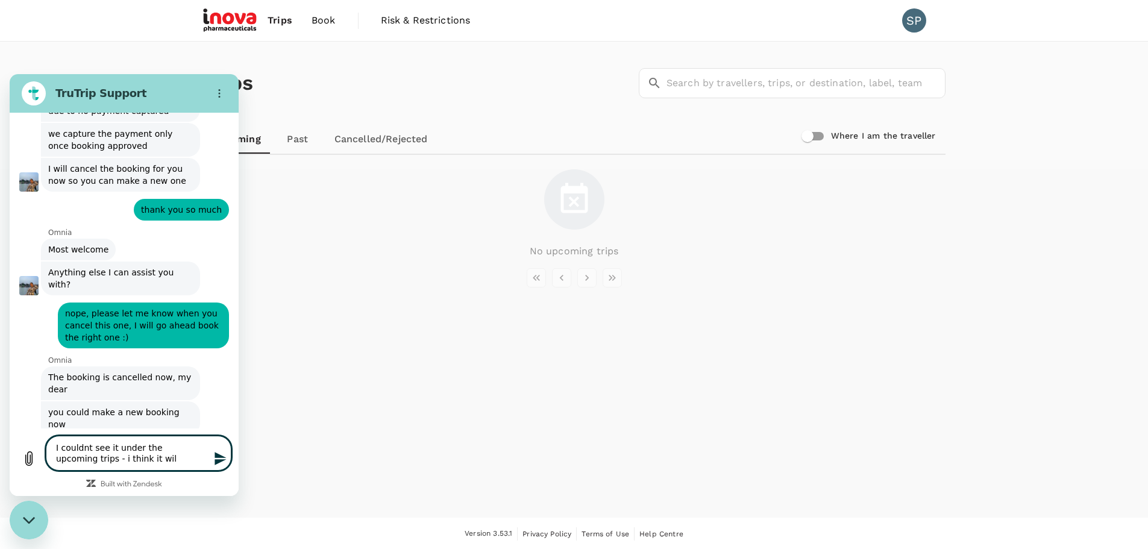
type textarea "x"
type textarea "I couldnt see it under the upcoming trips - i think it will"
type textarea "x"
type textarea "I couldnt see it under the upcoming trips - i think it will u"
type textarea "x"
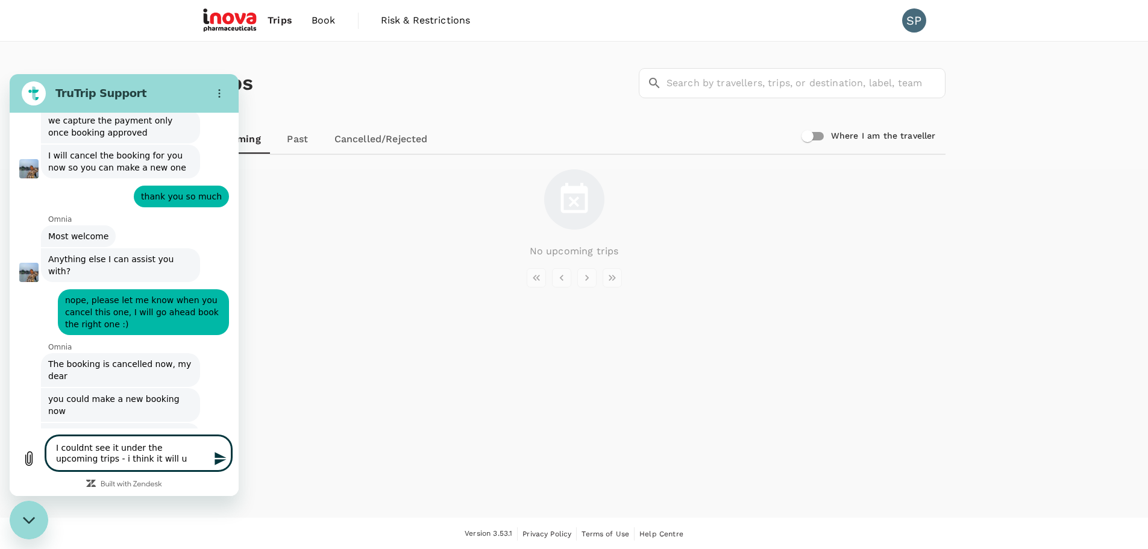
type textarea "I couldnt see it under the upcoming trips - i think it will up"
type textarea "x"
type textarea "I couldnt see it under the upcoming trips - i think it will upd"
type textarea "x"
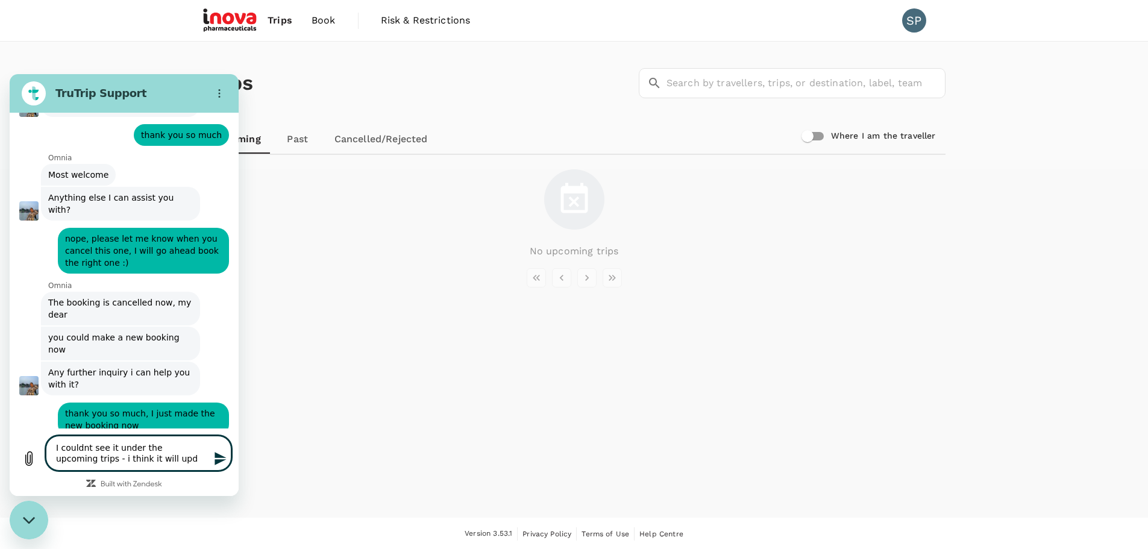
type textarea "I couldnt see it under the upcoming trips - i think it will upda"
type textarea "x"
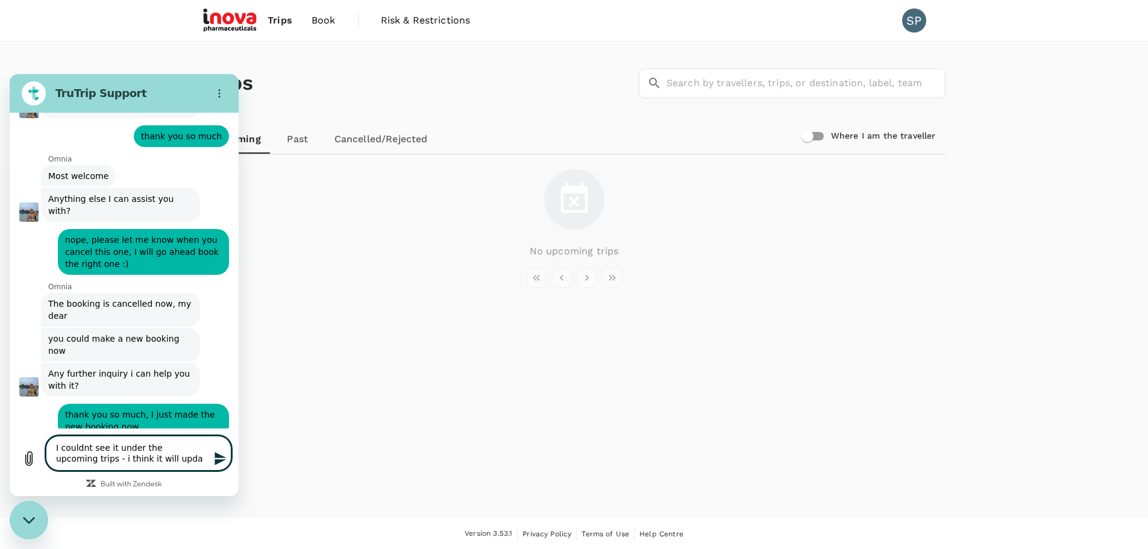
type textarea "I couldnt see it under the upcoming trips - i think it will updat"
type textarea "x"
type textarea "I couldnt see it under the upcoming trips - i think it will update"
type textarea "x"
type textarea "I couldnt see it under the upcoming trips - i think it will update"
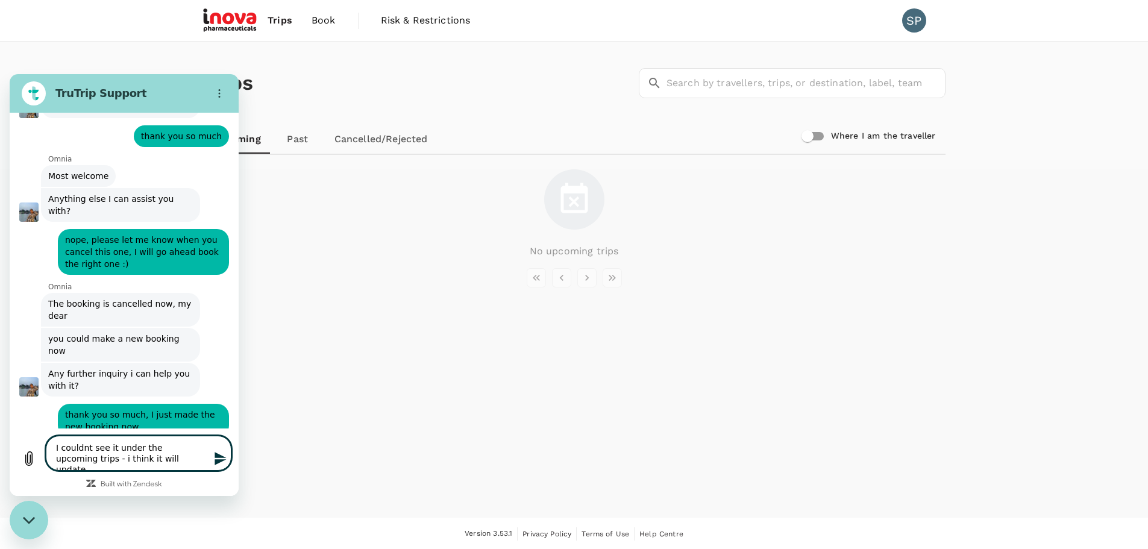
type textarea "x"
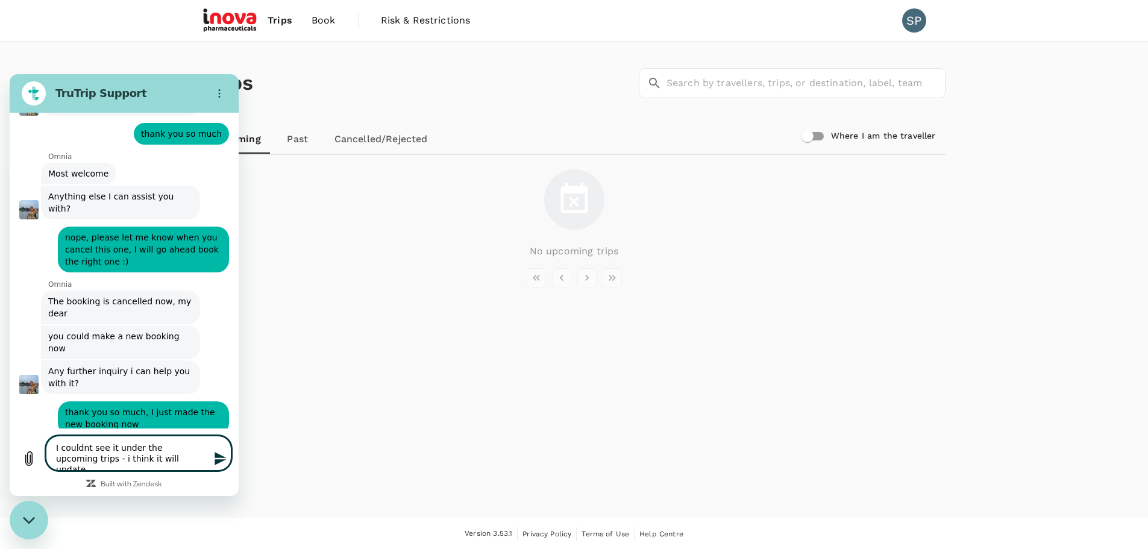
type textarea "I couldnt see it under the upcoming trips - i think it will update i"
type textarea "x"
type textarea "I couldnt see it under the upcoming trips - i think it will update it"
type textarea "x"
type textarea "I couldnt see it under the upcoming trips - i think it will update it"
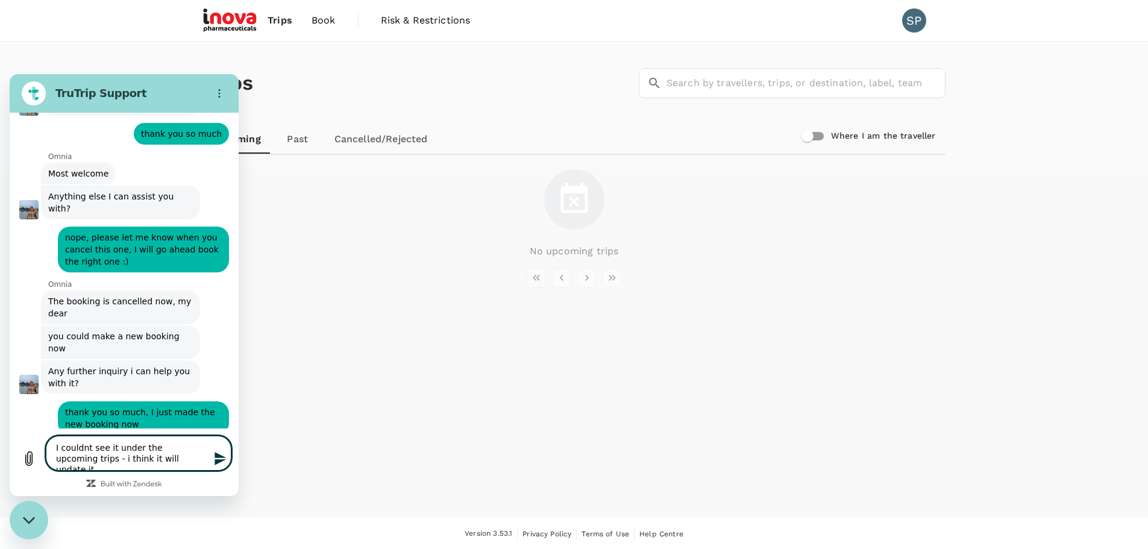
type textarea "x"
type textarea "I couldnt see it under the upcoming trips - i think it will update it"
type textarea "x"
type textarea "I couldnt see it under the upcoming trips - i think it will update i"
type textarea "x"
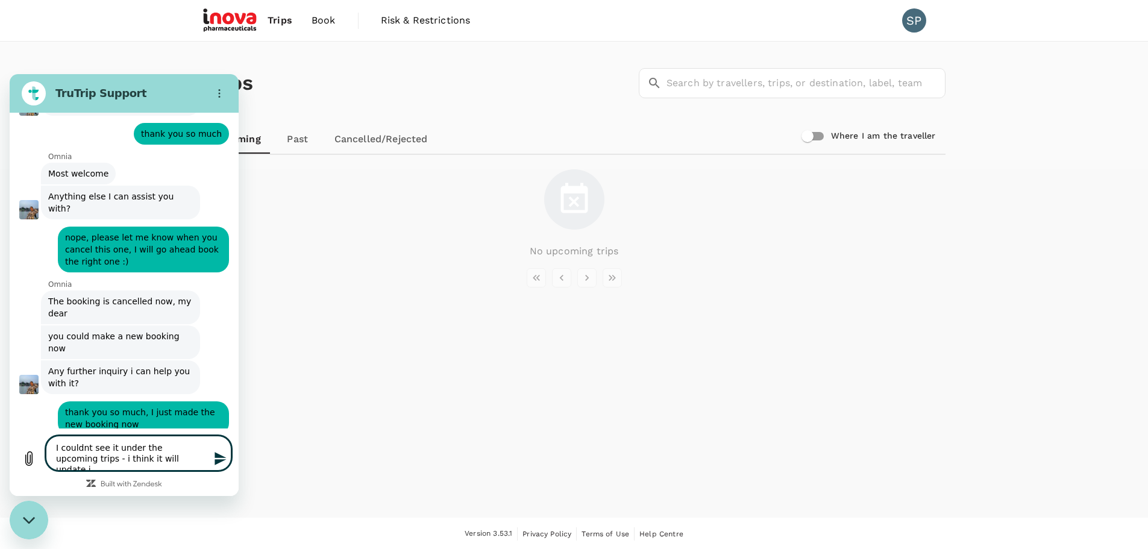
type textarea "I couldnt see it under the upcoming trips - i think it will update in"
type textarea "x"
type textarea "I couldnt see it under the upcoming trips - i think it will update in"
type textarea "x"
type textarea "I couldnt see it under the upcoming trips - i think it will update in f"
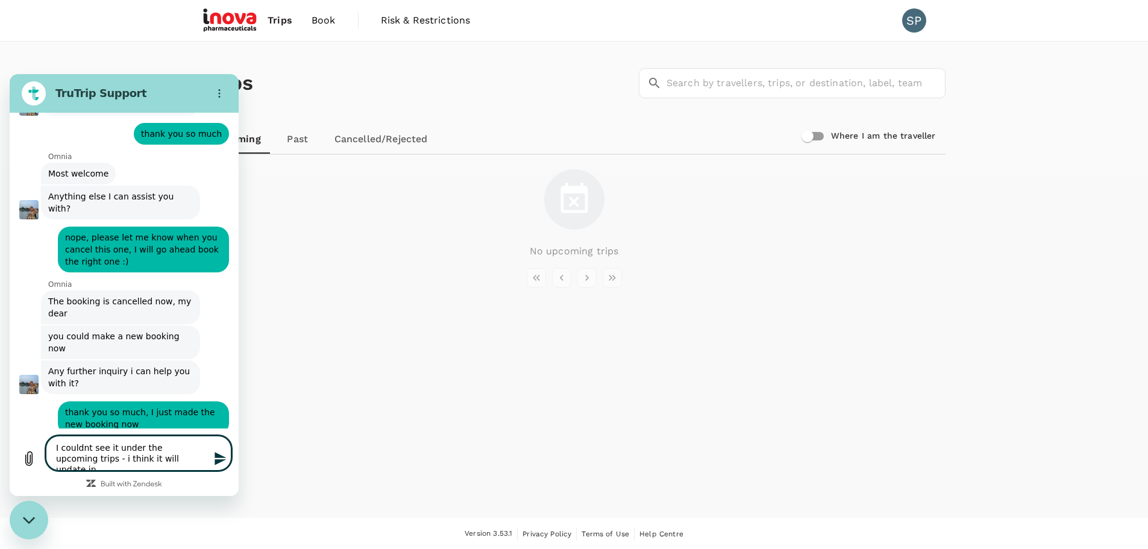
type textarea "x"
type textarea "I couldnt see it under the upcoming trips - i think it will update in fe"
type textarea "x"
type textarea "I couldnt see it under the upcoming trips - i think it will update in few"
type textarea "x"
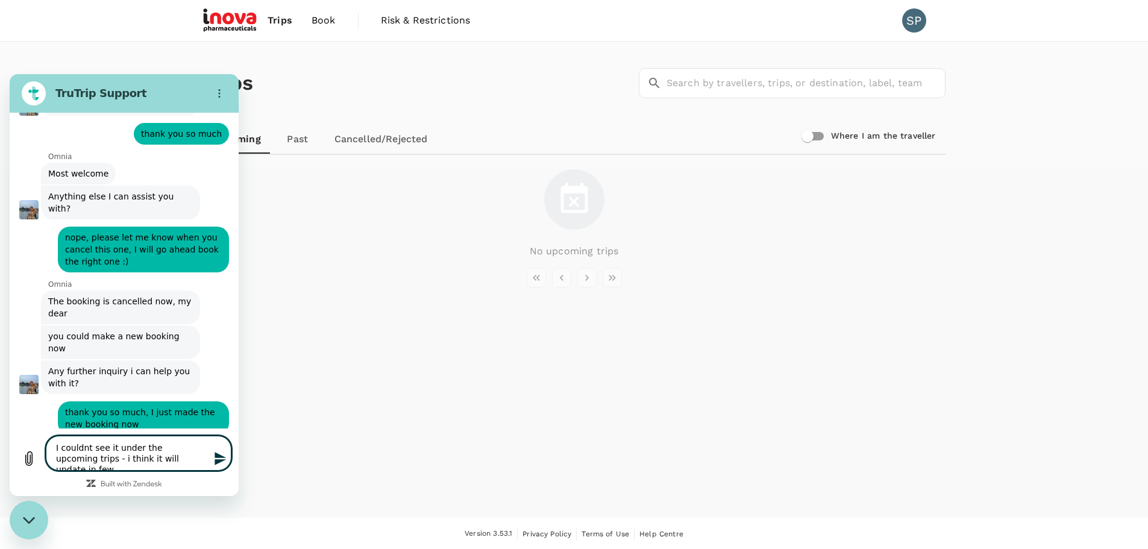
type textarea "I couldnt see it under the upcoming trips - i think it will update in few"
type textarea "x"
type textarea "I couldnt see it under the upcoming trips - i think it will update in few m"
type textarea "x"
type textarea "I couldnt see it under the upcoming trips - i think it will update in few mi"
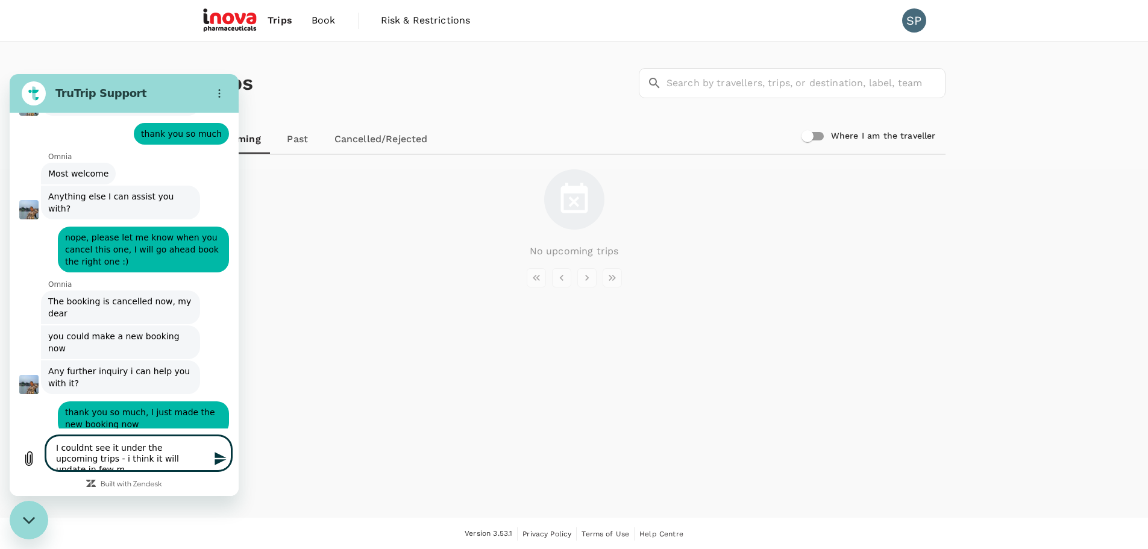
type textarea "x"
type textarea "I couldnt see it under the upcoming trips - i think it will update in few min"
type textarea "x"
type textarea "I couldnt see it under the upcoming trips - i think it will update in few mins"
type textarea "x"
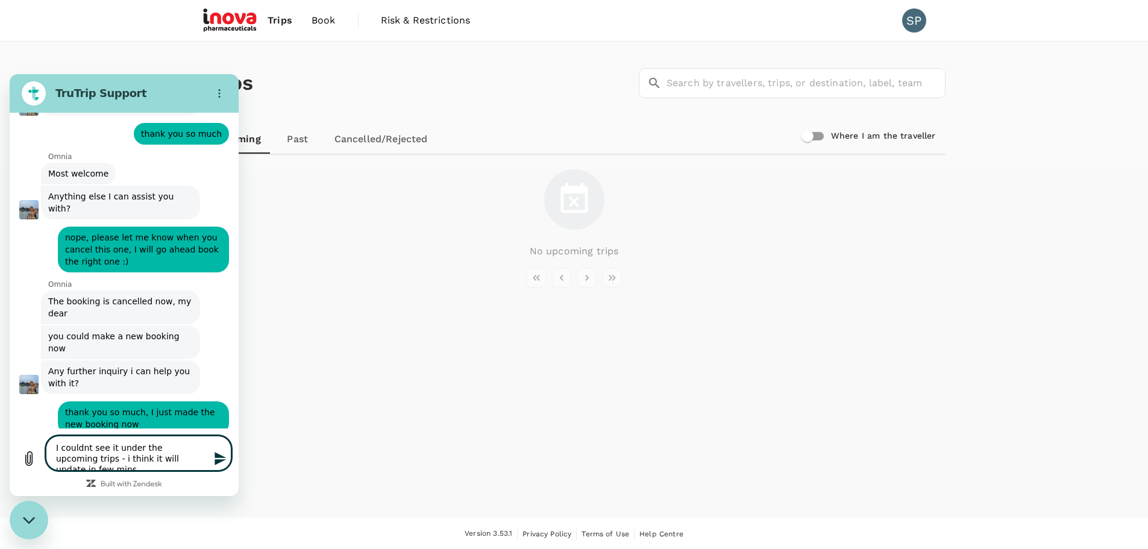
type textarea "I couldnt see it under the upcoming trips - i think it will update in few mins?"
type textarea "x"
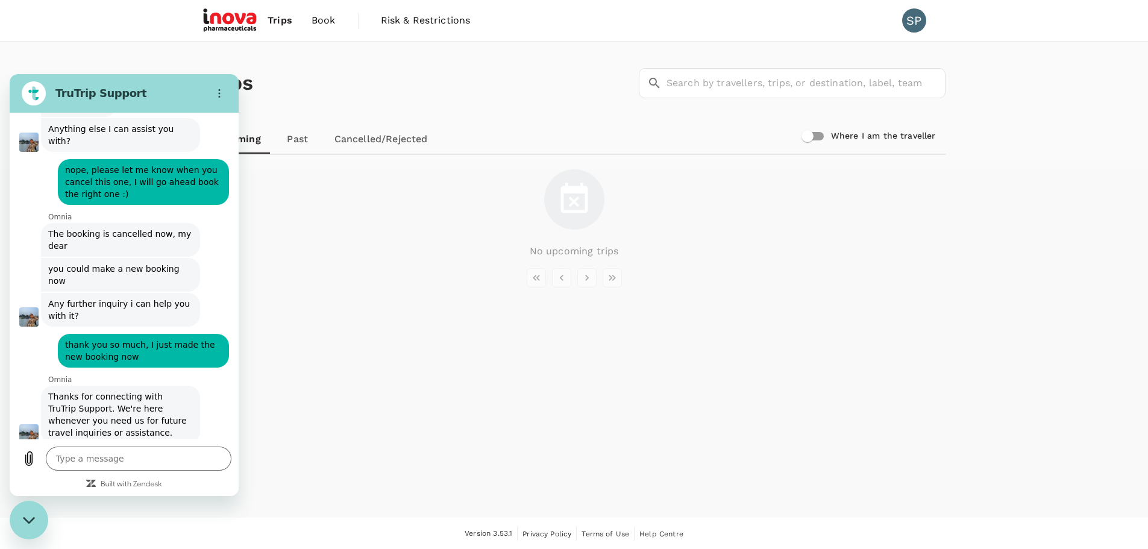
scroll to position [1043, 0]
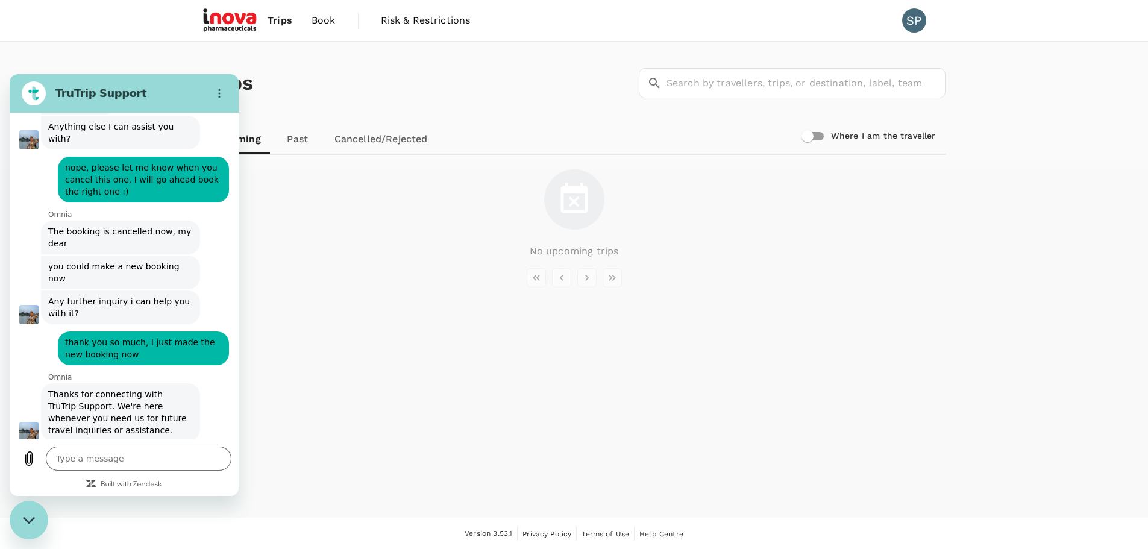
click at [84, 98] on h2 "TruTrip Support" at bounding box center [128, 93] width 147 height 14
click at [226, 95] on button "Options menu" at bounding box center [219, 93] width 24 height 24
click at [468, 233] on div "No upcoming trips" at bounding box center [574, 213] width 742 height 89
click at [358, 234] on div "No upcoming trips" at bounding box center [574, 213] width 742 height 89
click at [20, 525] on div "Close messaging window" at bounding box center [29, 520] width 36 height 36
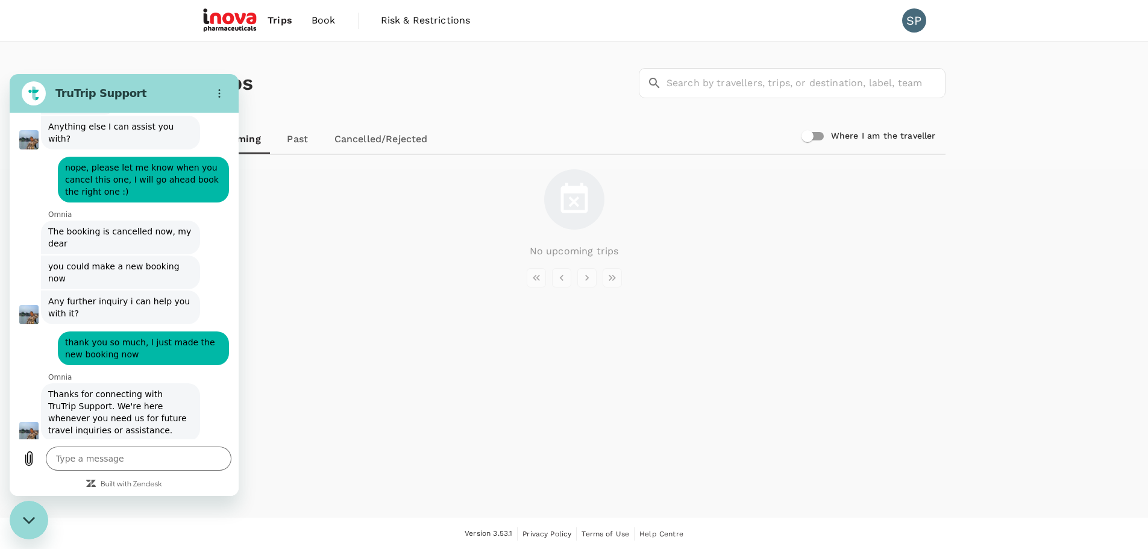
type textarea "x"
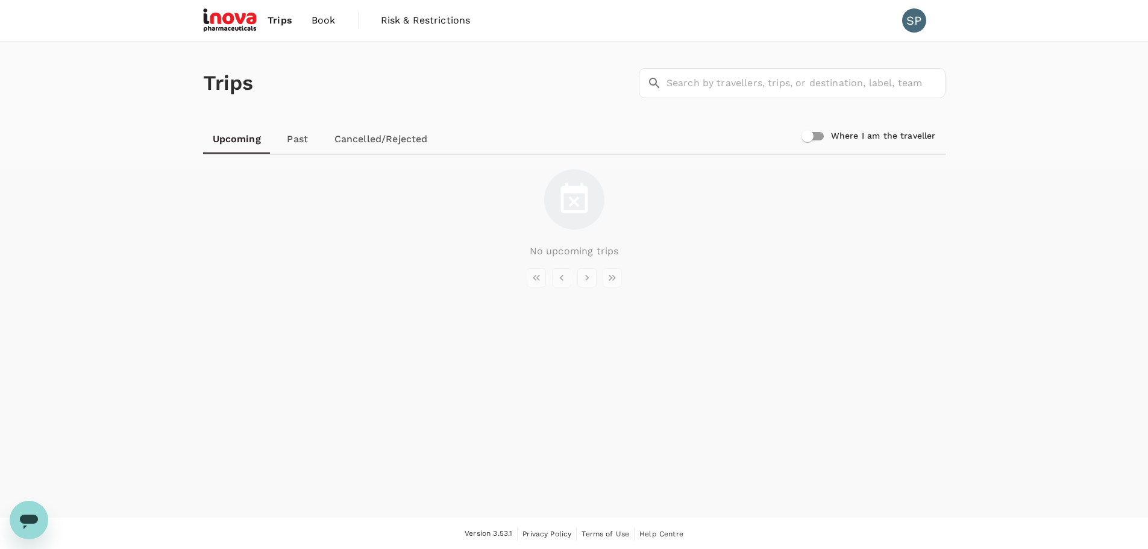
click at [220, 232] on div "No upcoming trips" at bounding box center [574, 213] width 742 height 89
click at [218, 16] on img at bounding box center [230, 20] width 55 height 27
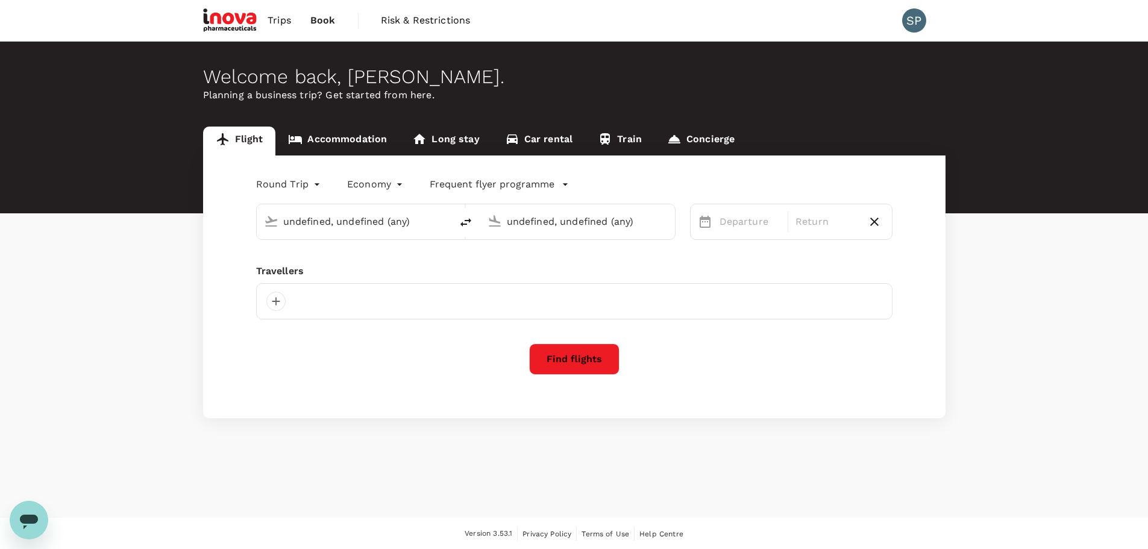
type input "[GEOGRAPHIC_DATA] (DUB)"
type input "Zurich (ZRH)"
type input "[GEOGRAPHIC_DATA] (DUB)"
type input "Zurich (ZRH)"
type input "[GEOGRAPHIC_DATA] (DUB)"
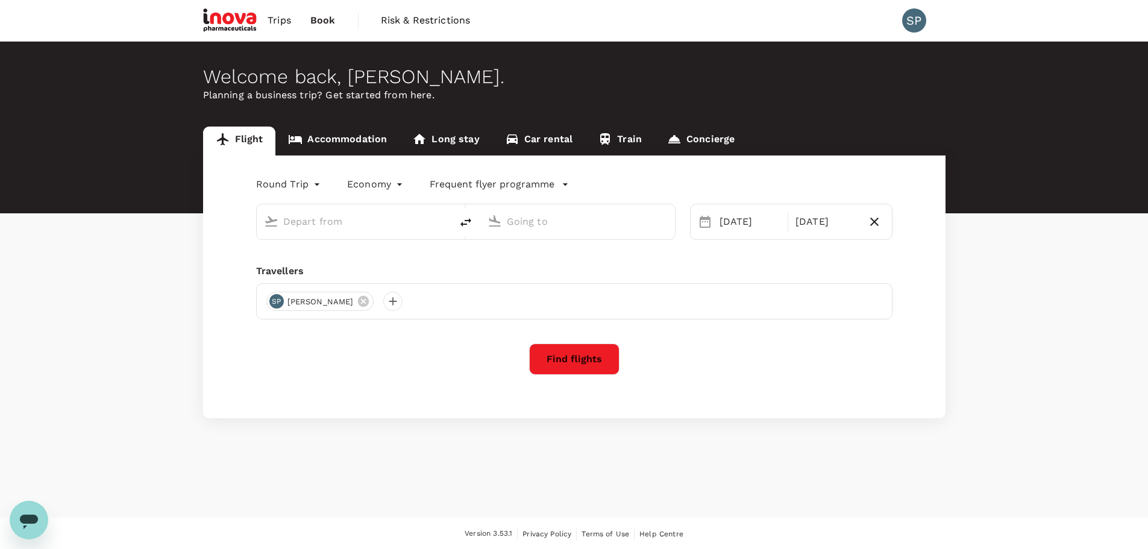
type input "Zurich (ZRH)"
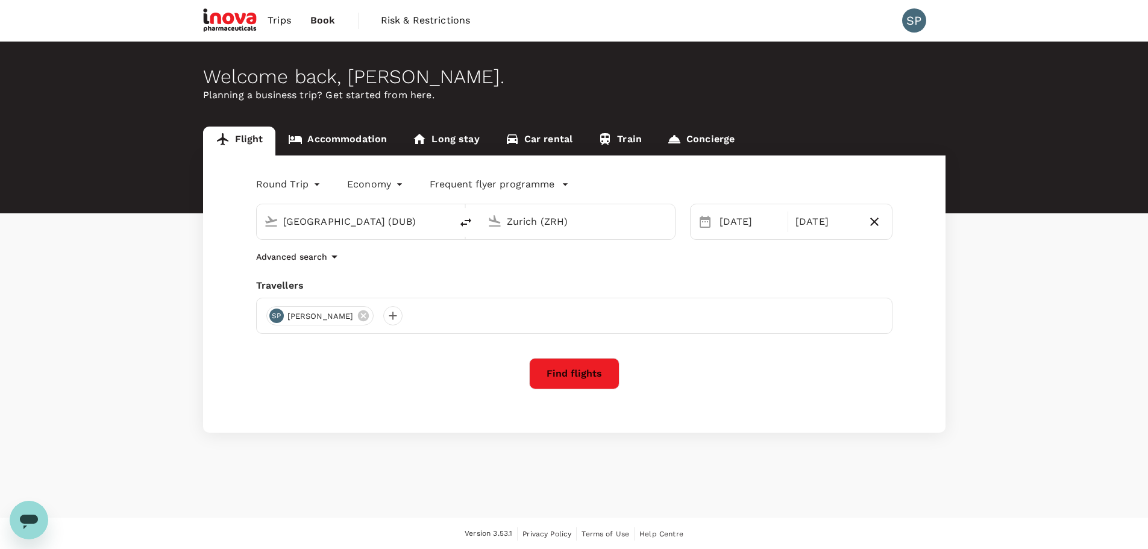
click at [278, 20] on span "Trips" at bounding box center [278, 20] width 23 height 14
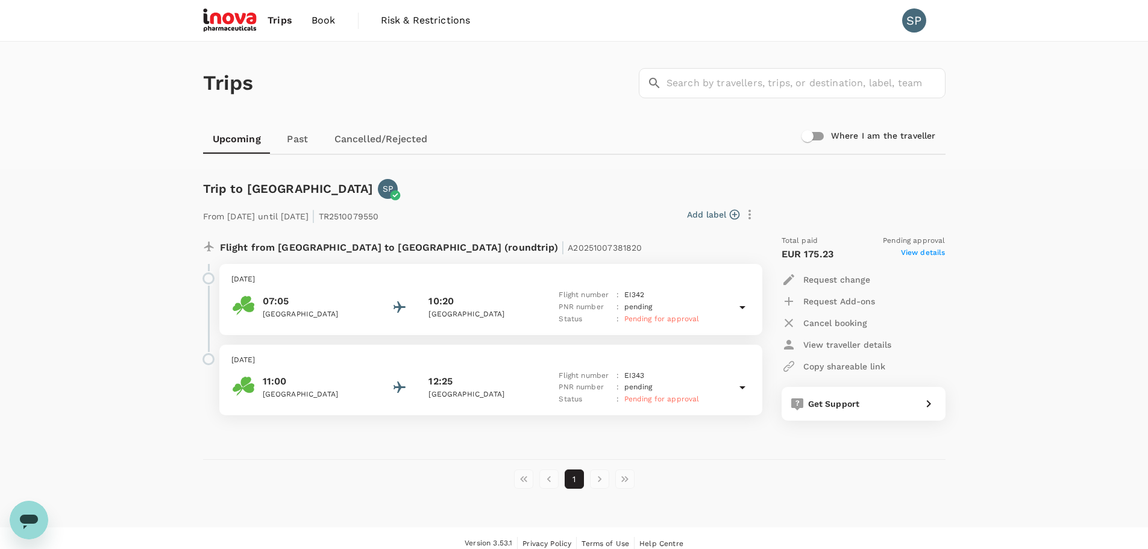
click at [33, 518] on icon "Open messaging window" at bounding box center [29, 521] width 18 height 14
type textarea "x"
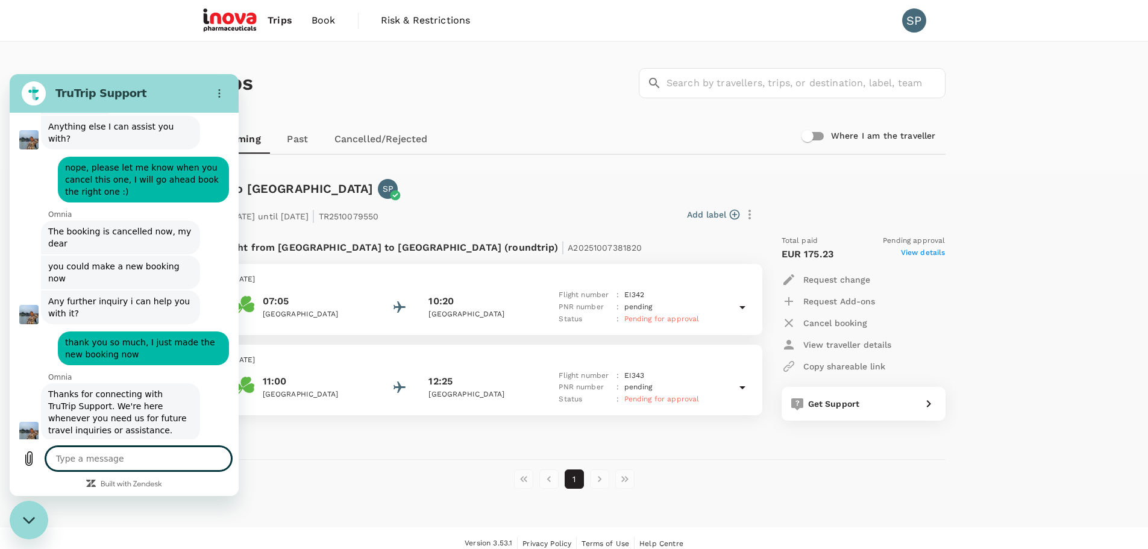
click at [96, 461] on textarea at bounding box center [139, 458] width 186 height 24
type textarea "y"
type textarea "x"
type textarea "ye"
type textarea "x"
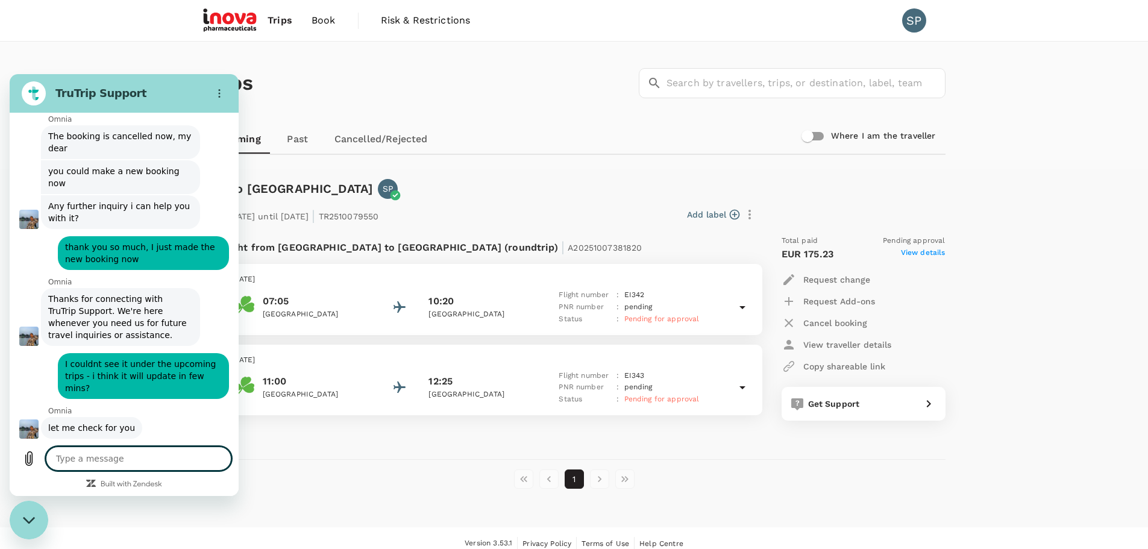
scroll to position [1140, 0]
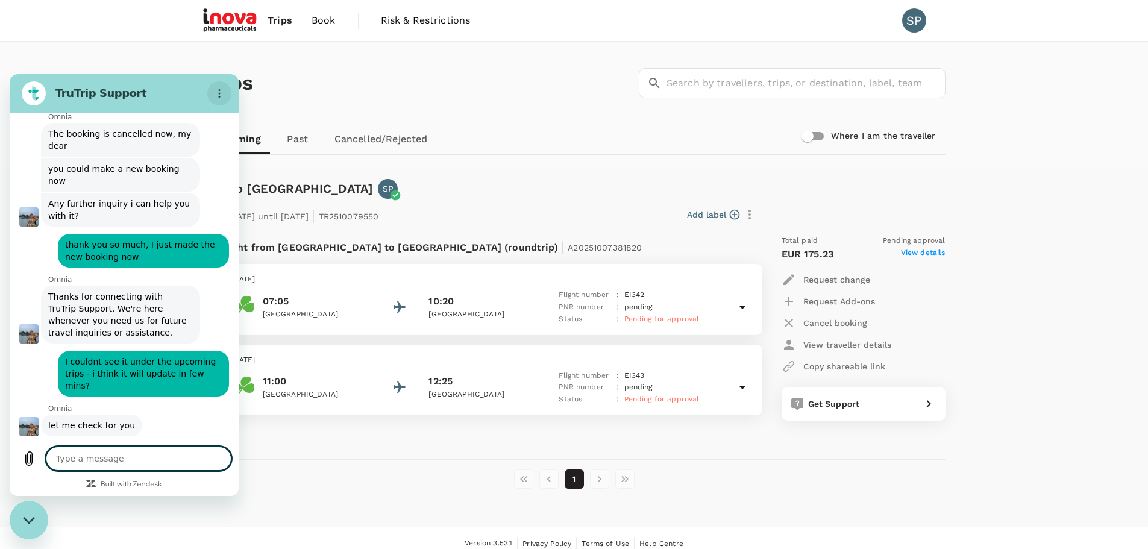
click at [221, 85] on button "Options menu" at bounding box center [219, 93] width 24 height 24
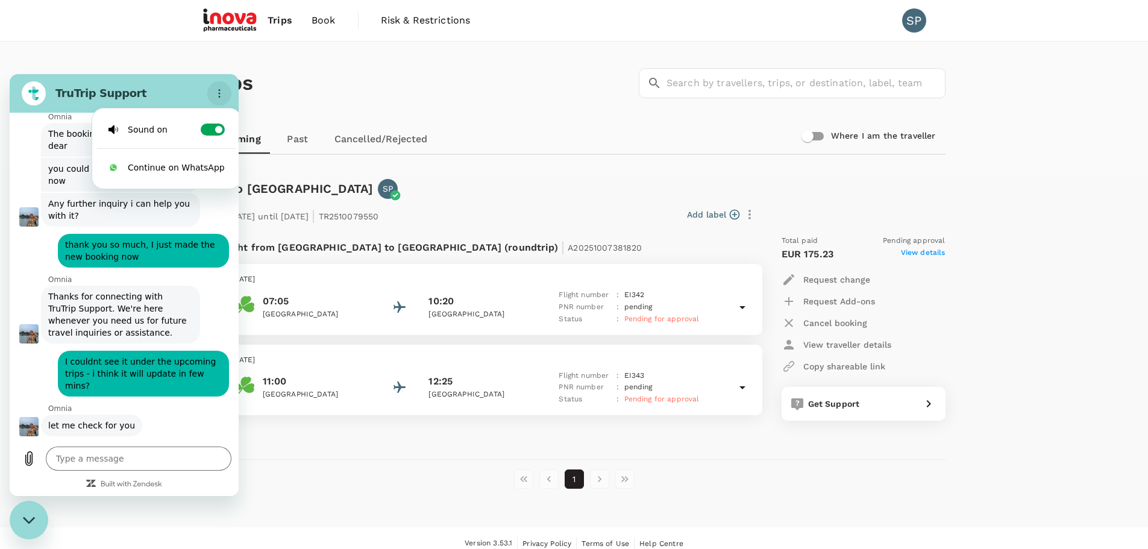
click at [221, 85] on button "Options menu" at bounding box center [219, 93] width 24 height 24
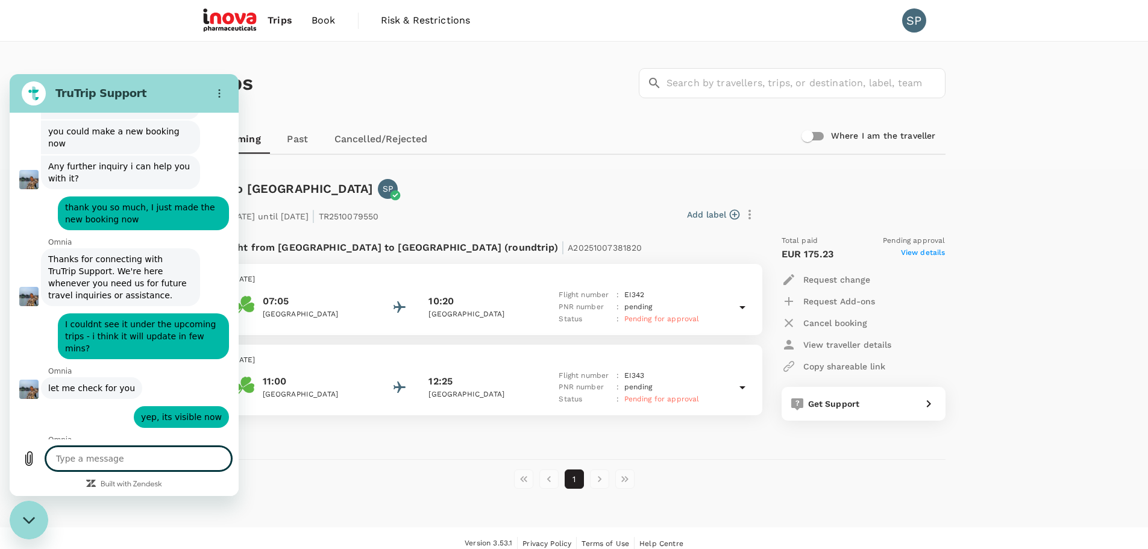
scroll to position [1180, 0]
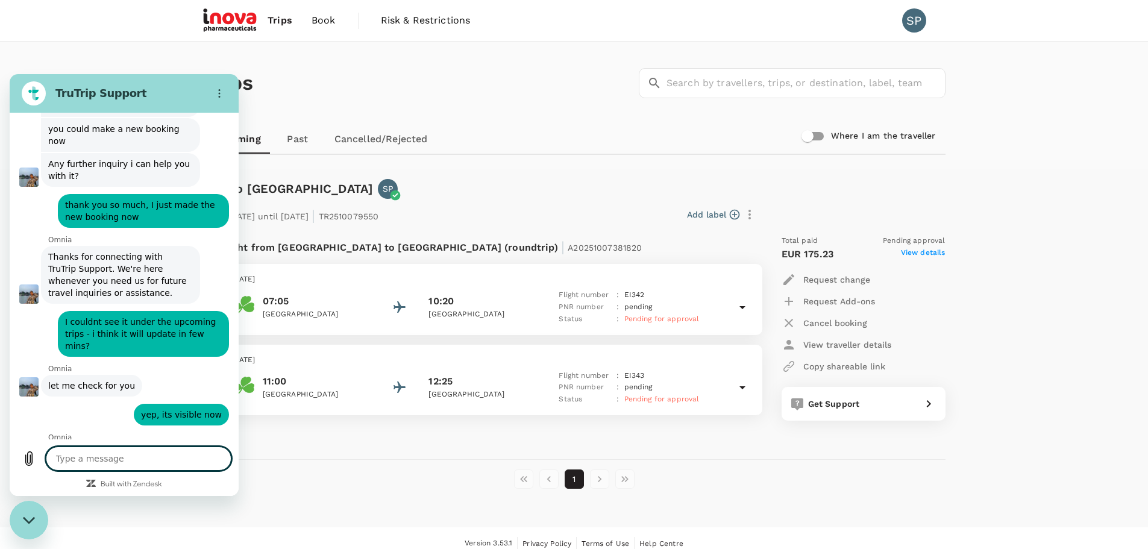
click at [119, 524] on span "Most welcome, have a nice day" at bounding box center [114, 535] width 142 height 22
click at [221, 93] on icon "Options menu" at bounding box center [219, 94] width 10 height 10
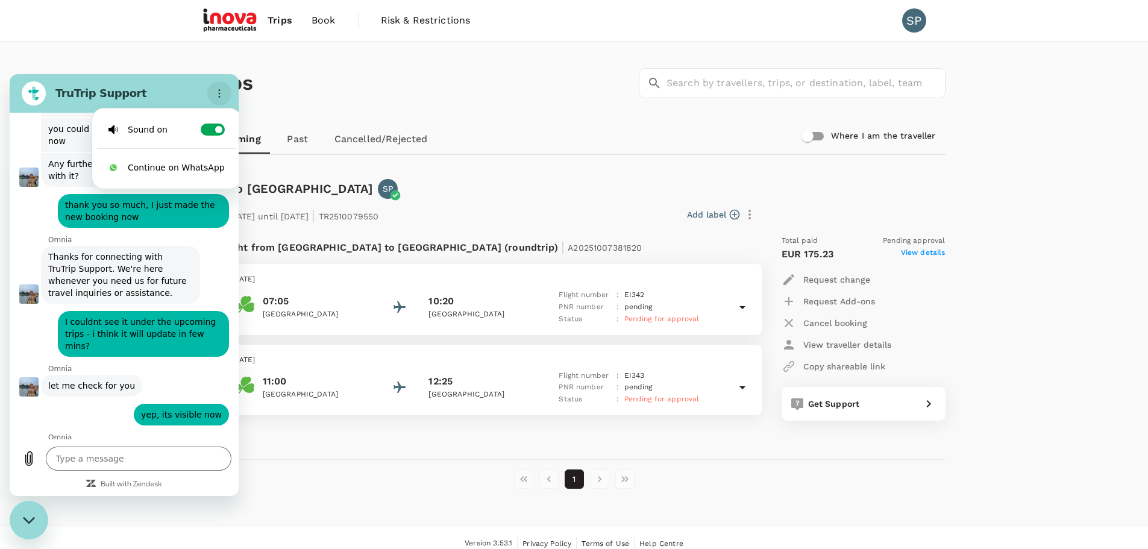
click at [220, 93] on icon "Options menu" at bounding box center [219, 94] width 10 height 10
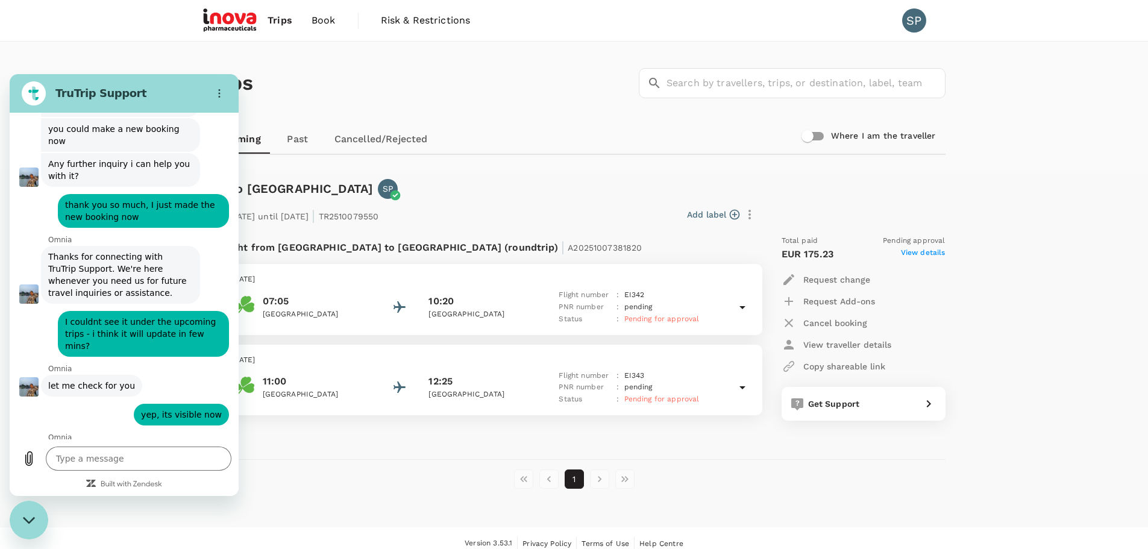
click at [25, 522] on icon "Close messaging window" at bounding box center [29, 520] width 13 height 8
